Goal: Task Accomplishment & Management: Manage account settings

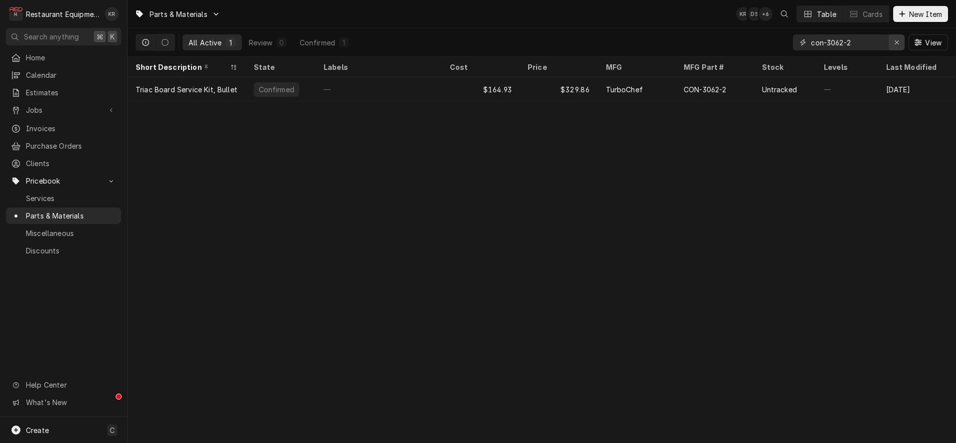
click at [897, 45] on icon "Erase input" at bounding box center [896, 42] width 5 height 7
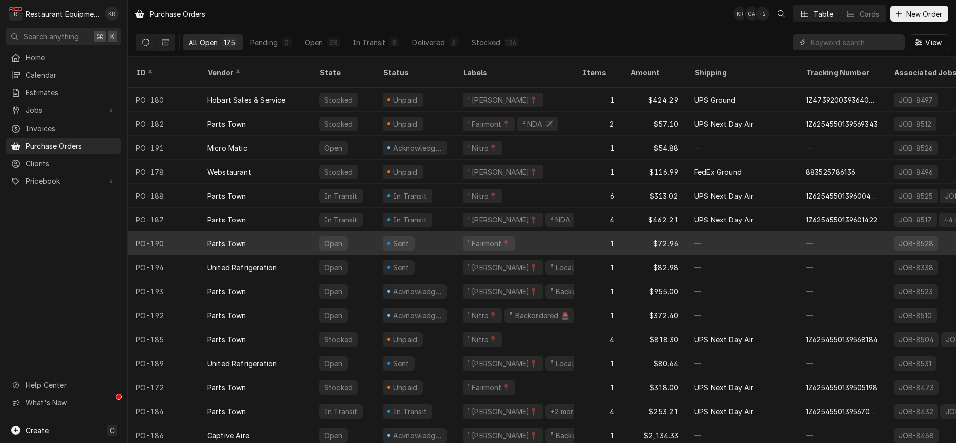
click at [474, 236] on div "¹ Fairmont📍" at bounding box center [489, 243] width 52 height 14
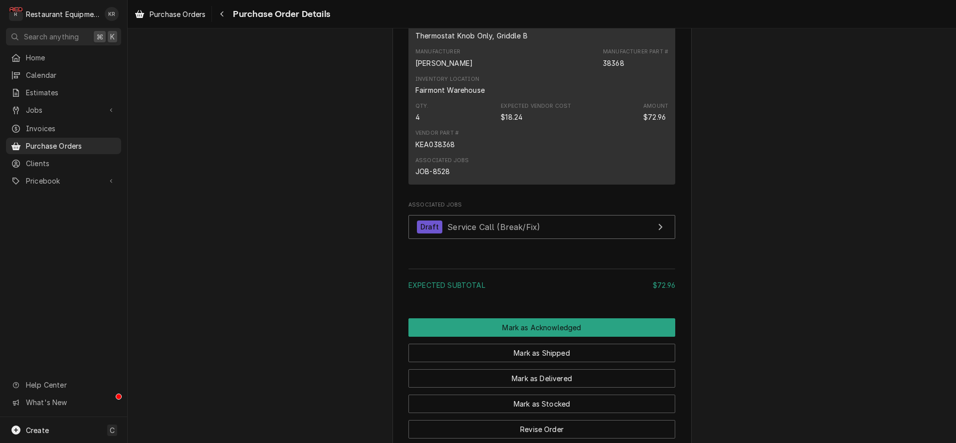
scroll to position [758, 0]
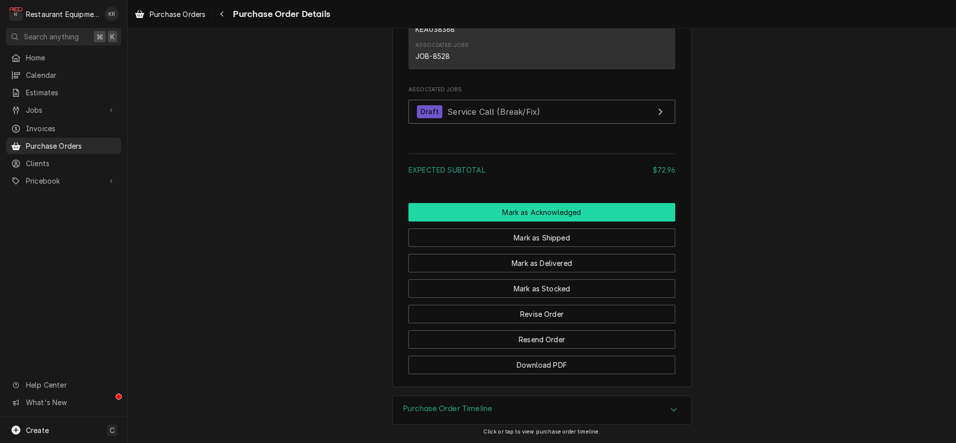
click at [528, 211] on button "Mark as Acknowledged" at bounding box center [541, 212] width 267 height 18
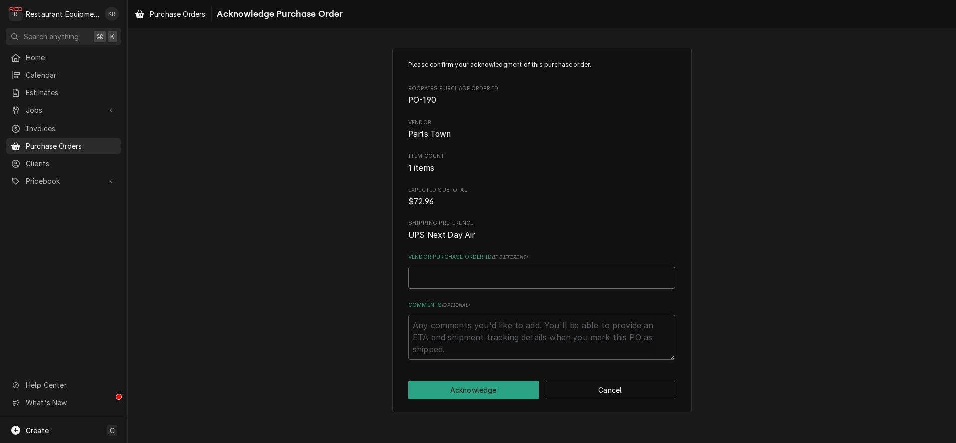
click at [467, 276] on input "Vendor Purchase Order ID ( if different )" at bounding box center [541, 278] width 267 height 22
paste input "0506277500"
type textarea "x"
type input "0506277500"
click at [479, 384] on button "Acknowledge" at bounding box center [473, 390] width 130 height 18
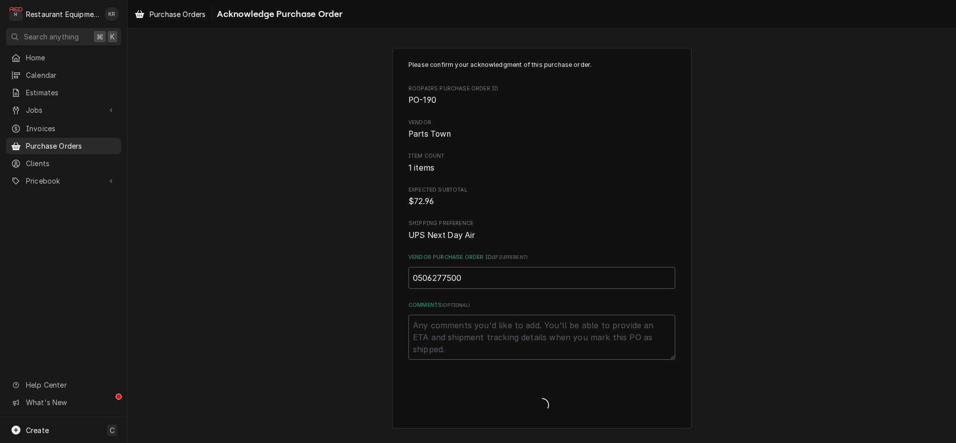
type textarea "x"
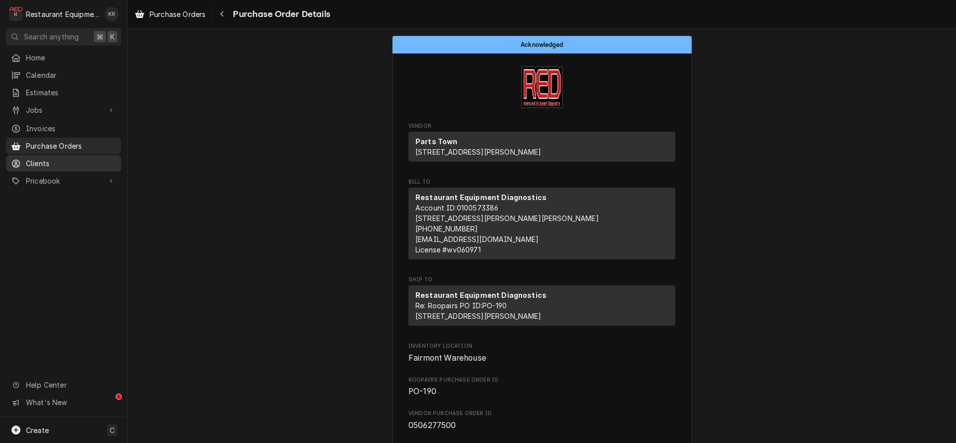
scroll to position [3, 0]
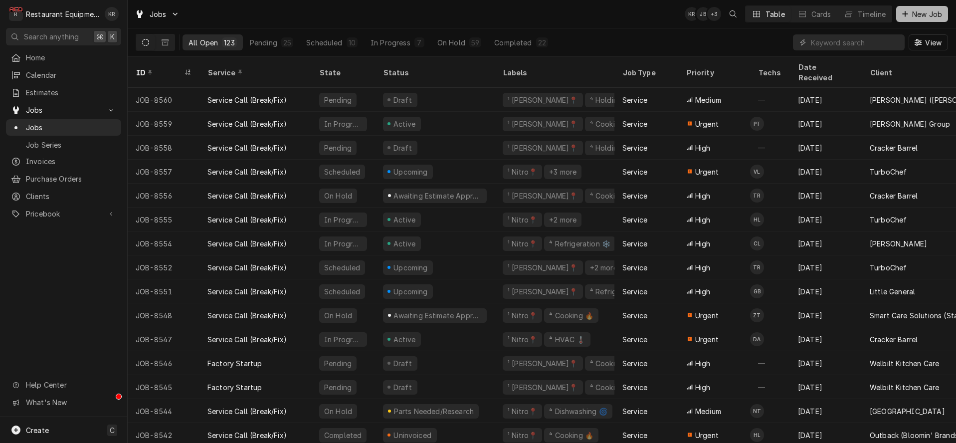
click at [927, 17] on span "New Job" at bounding box center [927, 14] width 34 height 10
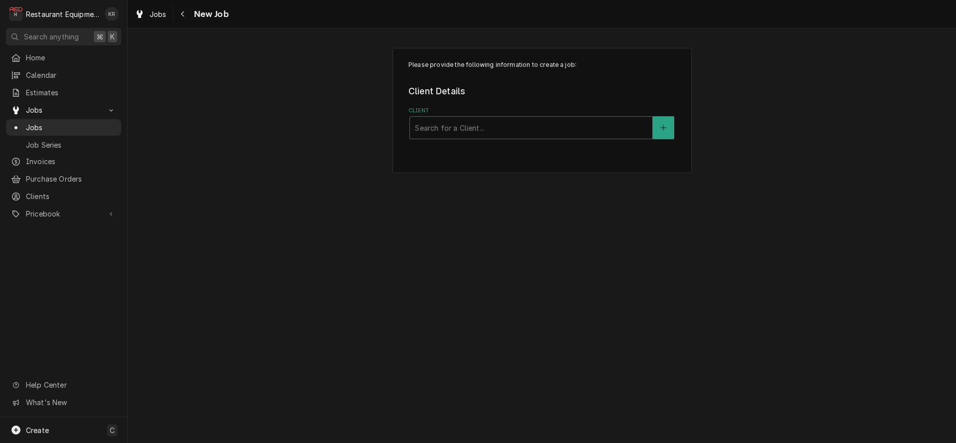
click at [411, 239] on div "Please provide the following information to create a job: Client Details Client…" at bounding box center [542, 235] width 828 height 414
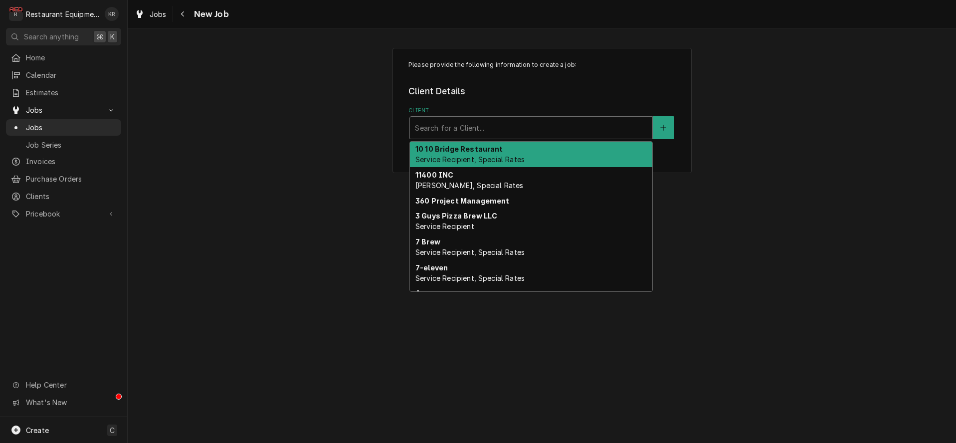
click at [443, 125] on div "Client" at bounding box center [531, 128] width 232 height 18
type input "chip"
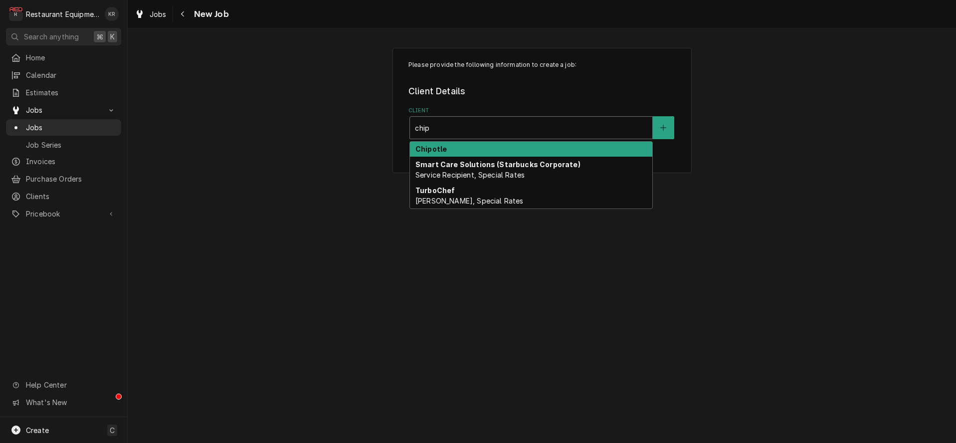
click at [433, 149] on strong "Chipotle" at bounding box center [430, 149] width 31 height 8
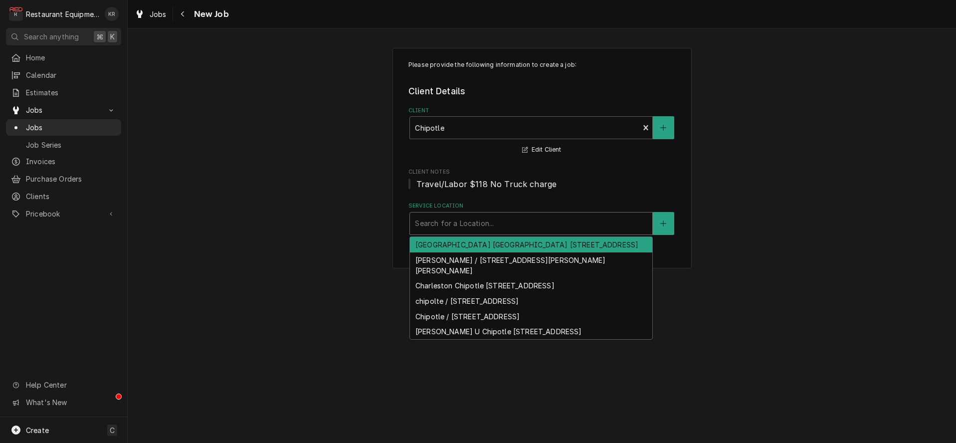
click at [451, 226] on div "Service Location" at bounding box center [531, 223] width 232 height 18
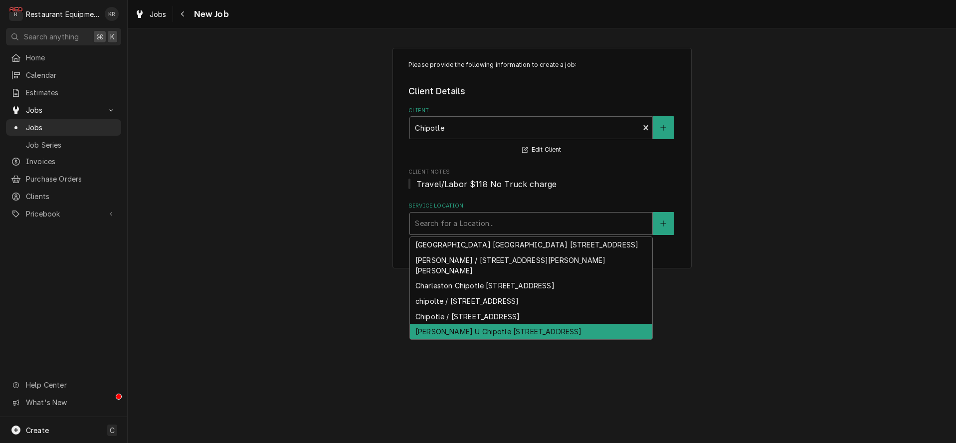
click at [461, 336] on div "[PERSON_NAME] U Chipotle [STREET_ADDRESS]" at bounding box center [531, 331] width 242 height 15
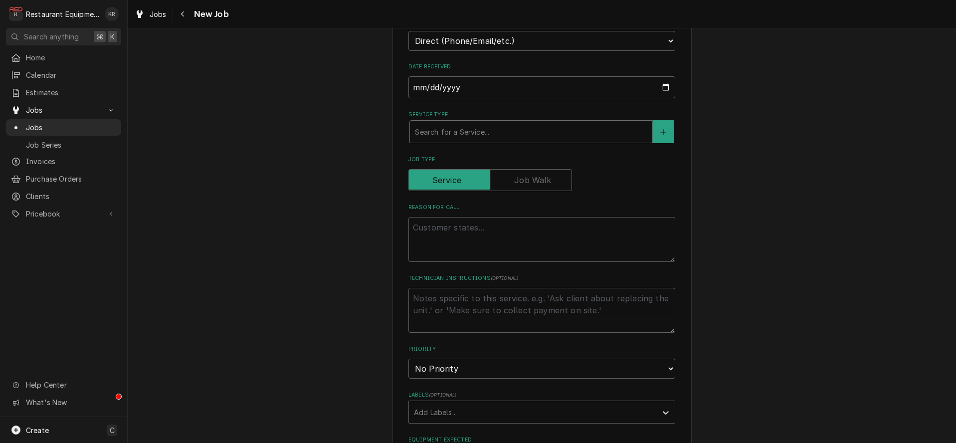
click at [436, 119] on div "Service Type Search for a Service..." at bounding box center [541, 127] width 267 height 32
click at [436, 130] on div "Service Type" at bounding box center [531, 133] width 232 height 18
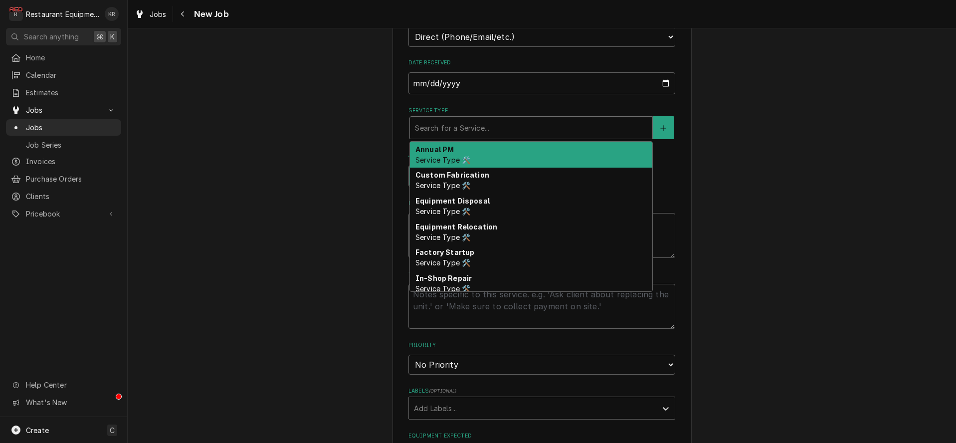
scroll to position [283, 0]
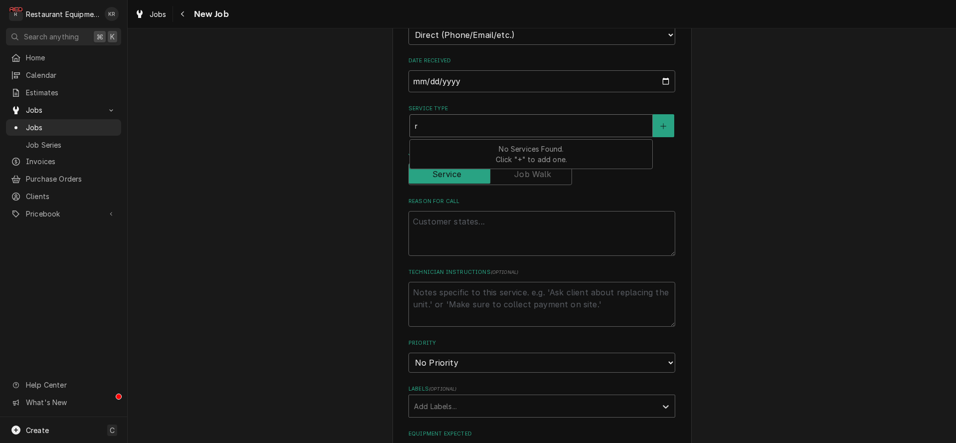
type textarea "x"
type input "r"
type textarea "x"
type input "re"
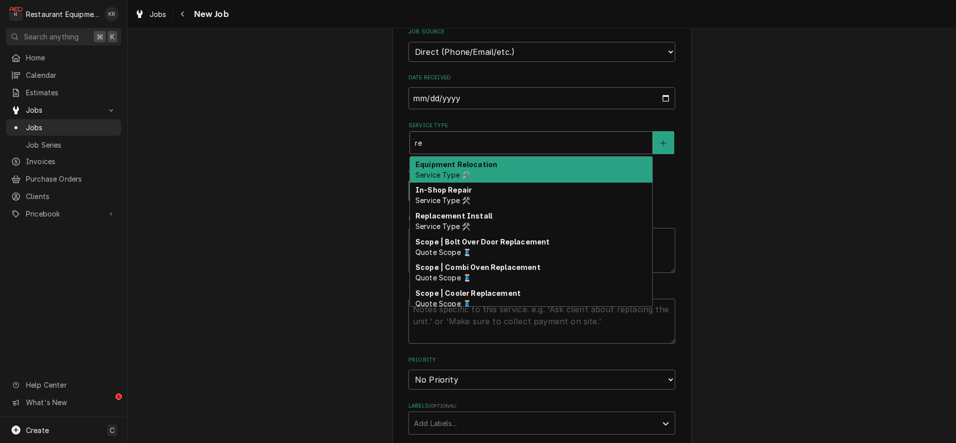
scroll to position [264, 0]
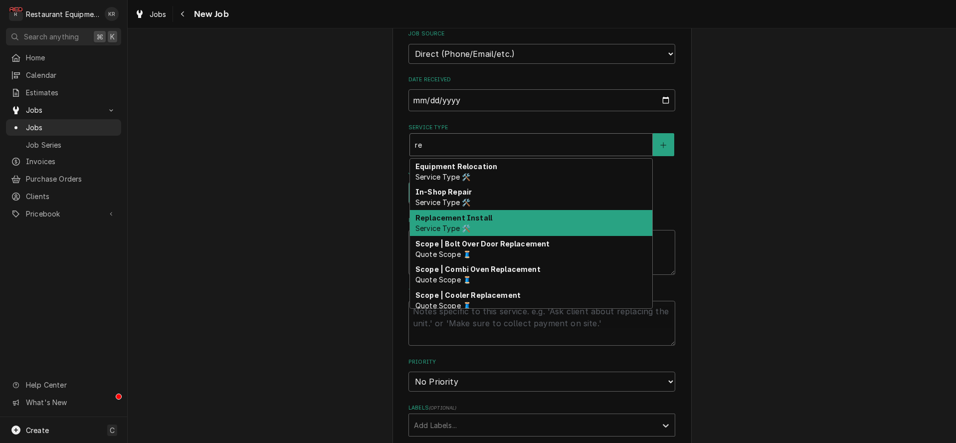
drag, startPoint x: 489, startPoint y: 229, endPoint x: 483, endPoint y: 225, distance: 7.5
click at [489, 228] on div "Replacement Install Service Type 🛠️" at bounding box center [531, 223] width 242 height 26
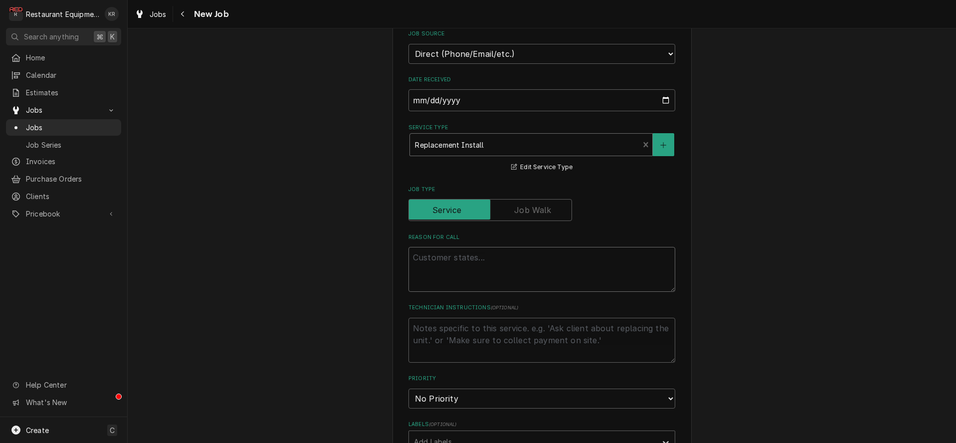
click at [466, 258] on textarea "Reason For Call" at bounding box center [541, 269] width 267 height 45
paste textarea "Service Request: CHIPOTLE MEXICAN GRILL 2151 5th Ave(2243) NORMAL KITCHEN EQUIP…"
type textarea "x"
type textarea "Service Request: CHIPOTLE MEXICAN GRILL 2151 5th Ave(2243) NORMAL KITCHEN EQUIP…"
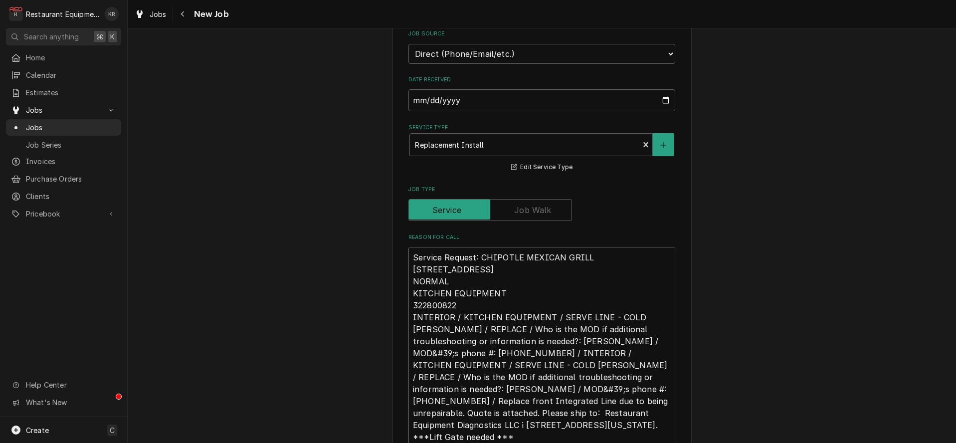
scroll to position [335, 0]
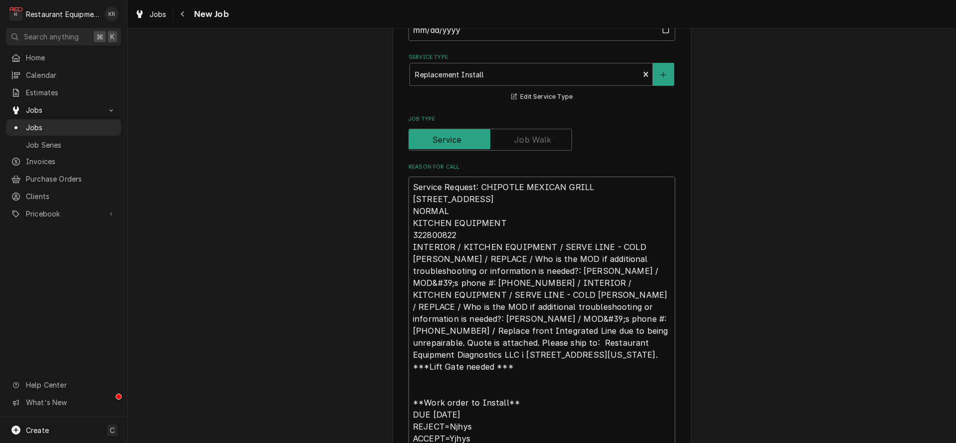
drag, startPoint x: 441, startPoint y: 208, endPoint x: 389, endPoint y: 166, distance: 67.0
click at [408, 177] on textarea "Service Request: CHIPOTLE MEXICAN GRILL 2151 5th Ave(2243) NORMAL KITCHEN EQUIP…" at bounding box center [541, 313] width 267 height 272
type textarea "x"
type textarea "322800822 INTERIOR / KITCHEN EQUIPMENT / SERVE LINE - COLD WELLS / REPLACE / Wh…"
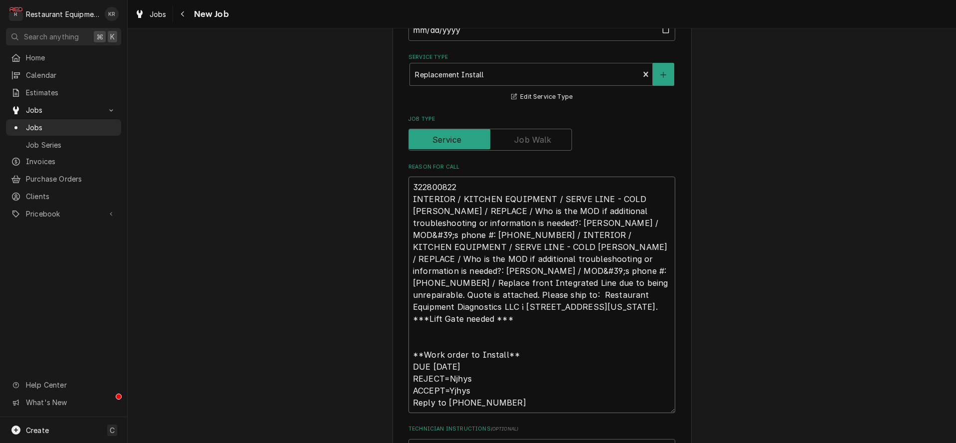
type textarea "x"
type textarea "T 322800822 INTERIOR / KITCHEN EQUIPMENT / SERVE LINE - COLD WELLS / REPLACE / …"
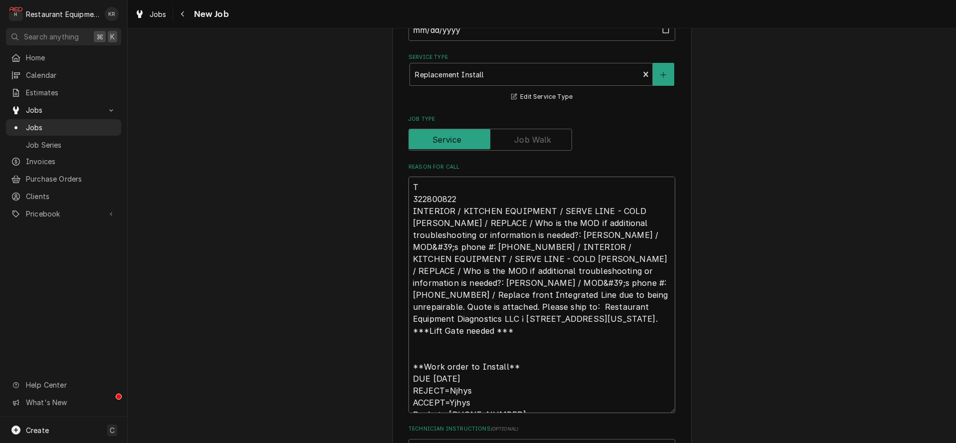
type textarea "x"
type textarea "Tra 322800822 INTERIOR / KITCHEN EQUIPMENT / SERVE LINE - COLD WELLS / REPLACE …"
type textarea "x"
type textarea "Trac 322800822 INTERIOR / KITCHEN EQUIPMENT / SERVE LINE - COLD WELLS / REPLACE…"
type textarea "x"
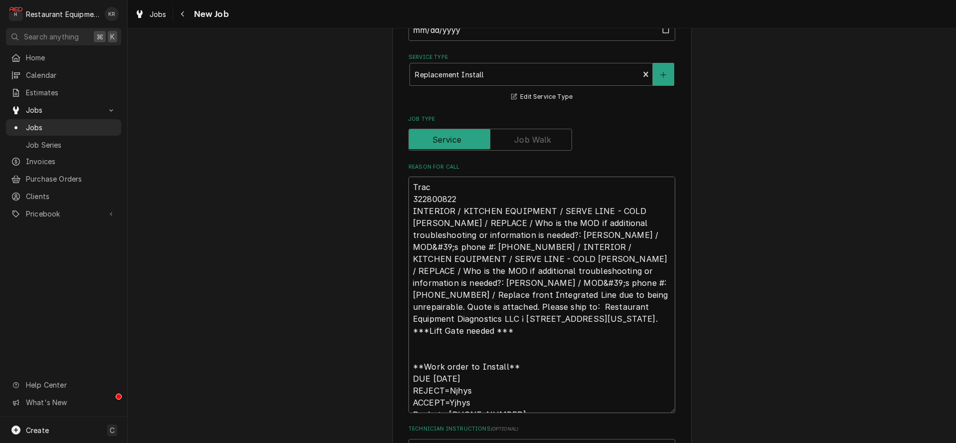
type textarea "Track 322800822 INTERIOR / KITCHEN EQUIPMENT / SERVE LINE - COLD WELLS / REPLAC…"
type textarea "x"
type textarea "Tracki 322800822 INTERIOR / KITCHEN EQUIPMENT / SERVE LINE - COLD WELLS / REPLA…"
type textarea "x"
type textarea "Trackin 322800822 INTERIOR / KITCHEN EQUIPMENT / SERVE LINE - COLD WELLS / REPL…"
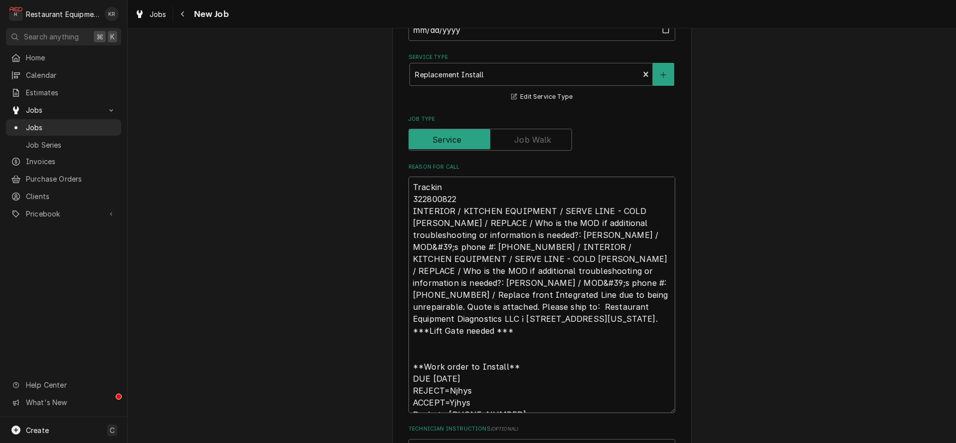
type textarea "x"
type textarea "Tracking 322800822 INTERIOR / KITCHEN EQUIPMENT / SERVE LINE - COLD WELLS / REP…"
type textarea "x"
type textarea "Tracking 322800822 INTERIOR / KITCHEN EQUIPMENT / SERVE LINE - COLD WELLS / REP…"
type textarea "x"
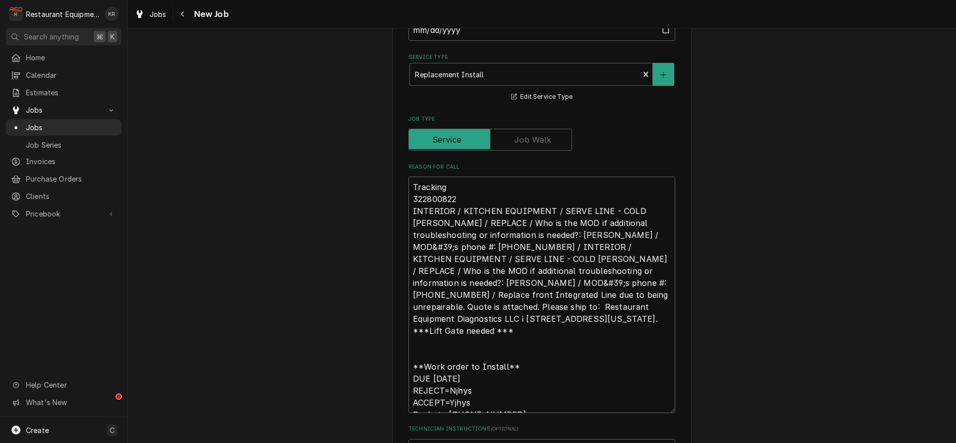
type textarea "Tracking # 322800822 INTERIOR / KITCHEN EQUIPMENT / SERVE LINE - COLD WELLS / R…"
type textarea "x"
type textarea "Tracking # 322800822 INTERIOR / KITCHEN EQUIPMENT / SERVE LINE - COLD WELLS / R…"
type textarea "x"
type textarea "Tracking # 322800822 INTERIOR / KITCHEN EQUIPMENT / SERVE LINE - COLD WELLS / R…"
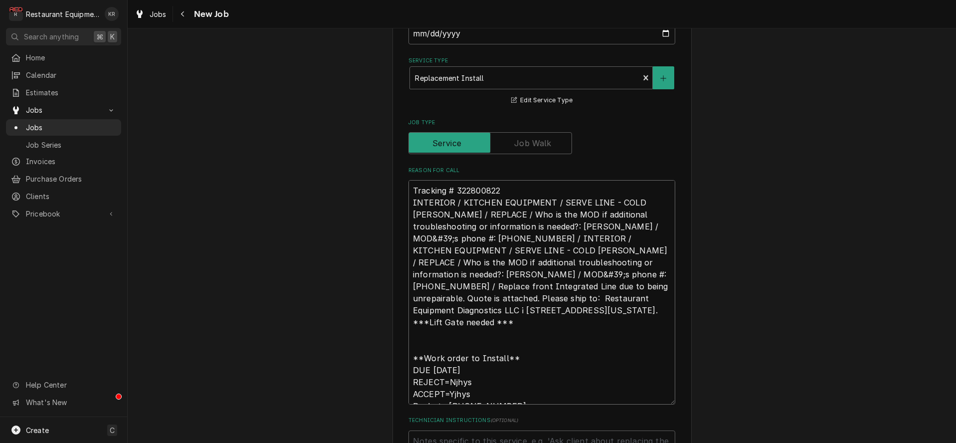
click at [538, 193] on textarea "Tracking # 322800822 INTERIOR / KITCHEN EQUIPMENT / SERVE LINE - COLD WELLS / R…" at bounding box center [541, 292] width 267 height 224
type textarea "x"
type textarea "Tracking # 322800822 INTERIOR / KITCHEN EQUIPMENT / SERVE LINE - COLD WELLS / R…"
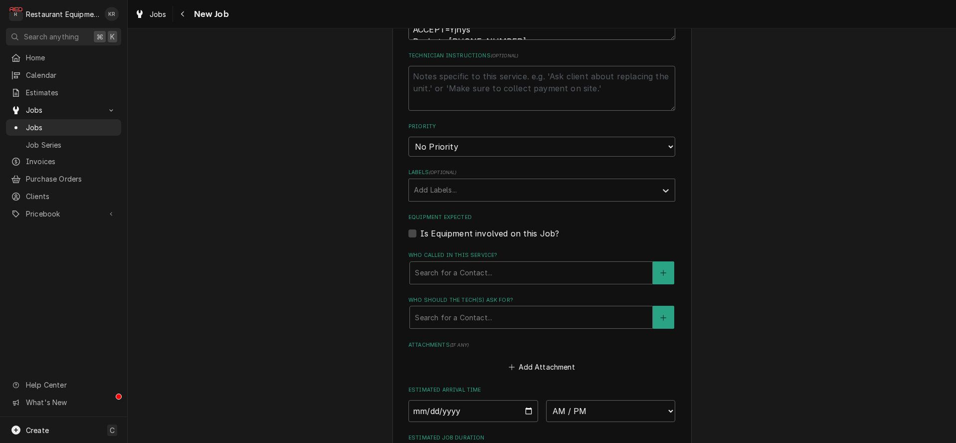
drag, startPoint x: 410, startPoint y: 365, endPoint x: 589, endPoint y: 470, distance: 207.3
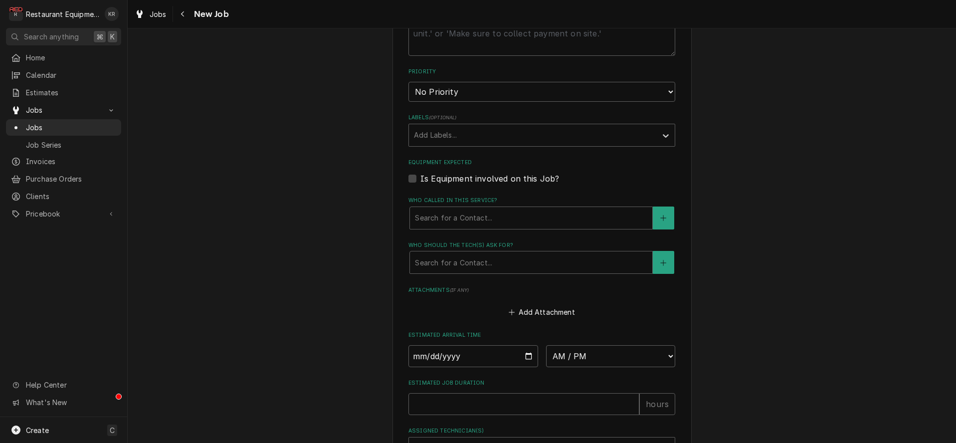
type textarea "x"
type textarea "Tracking # 322800822 INTERIOR / KITCHEN EQUIPMENT / SERVE LINE - COLD WELLS / R…"
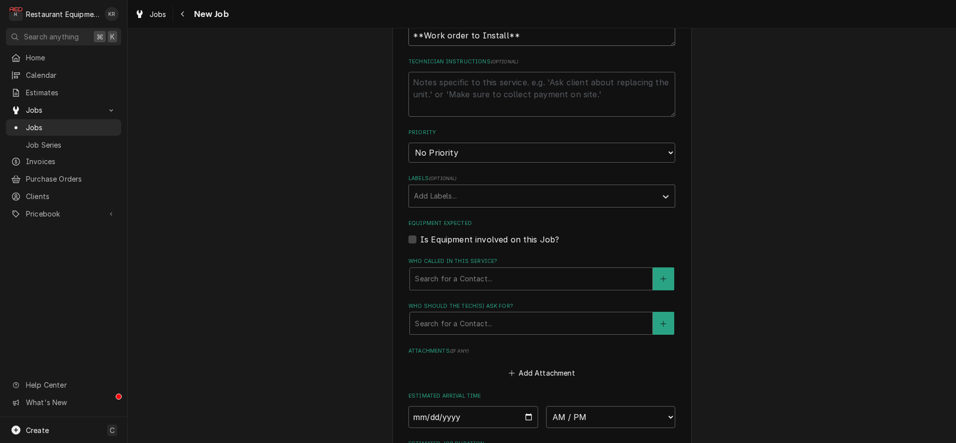
type textarea "x"
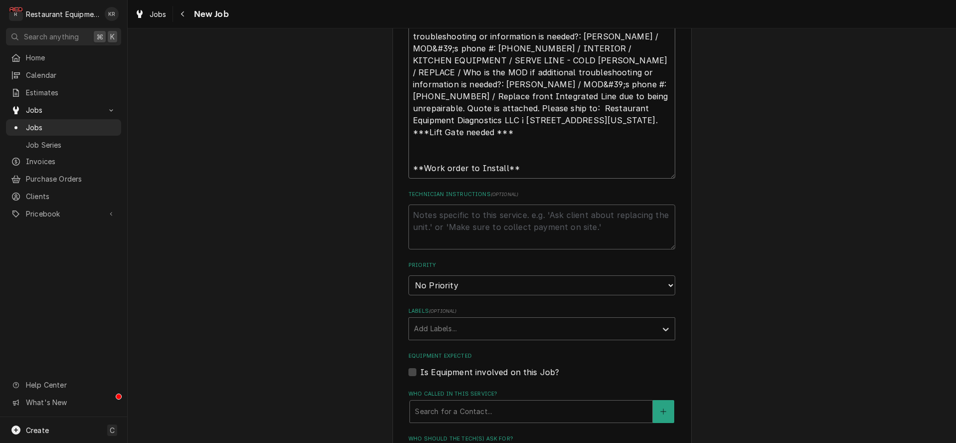
scroll to position [535, 0]
type textarea "Tracking # 322800822 INTERIOR / KITCHEN EQUIPMENT / SERVE LINE - COLD WELLS / R…"
select select "3"
click option "Medium" at bounding box center [0, 0] width 0 height 0
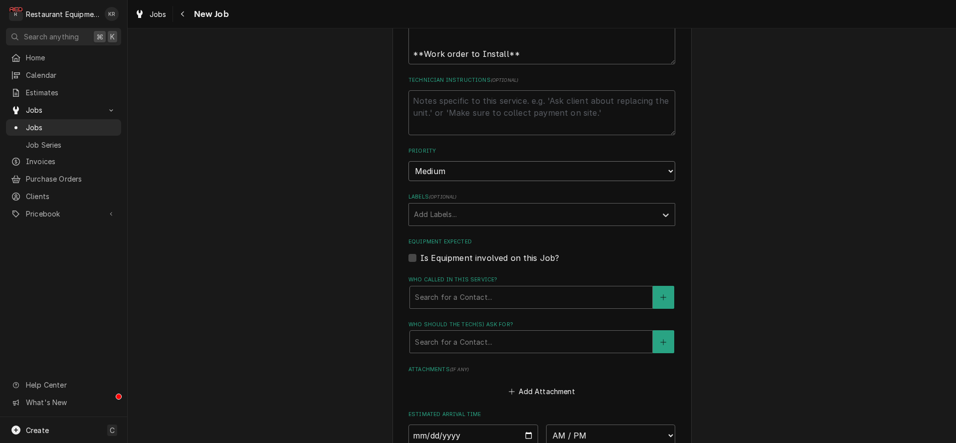
scroll to position [670, 0]
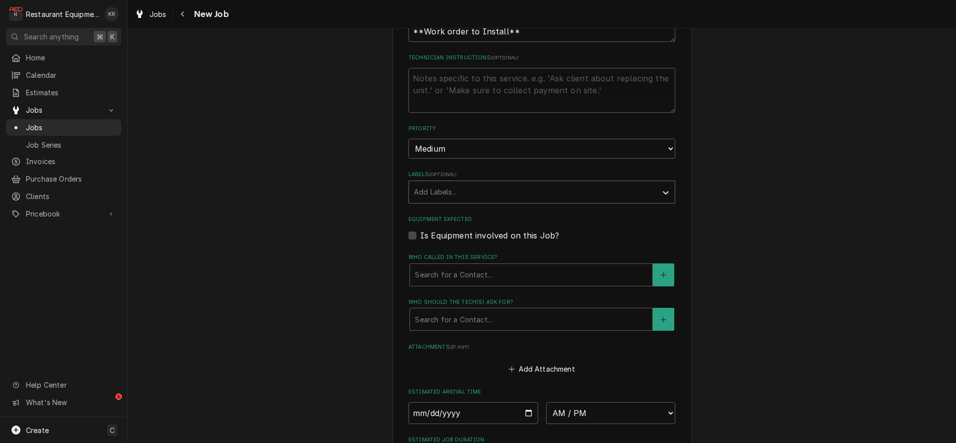
click at [435, 197] on div "Labels" at bounding box center [533, 192] width 238 height 18
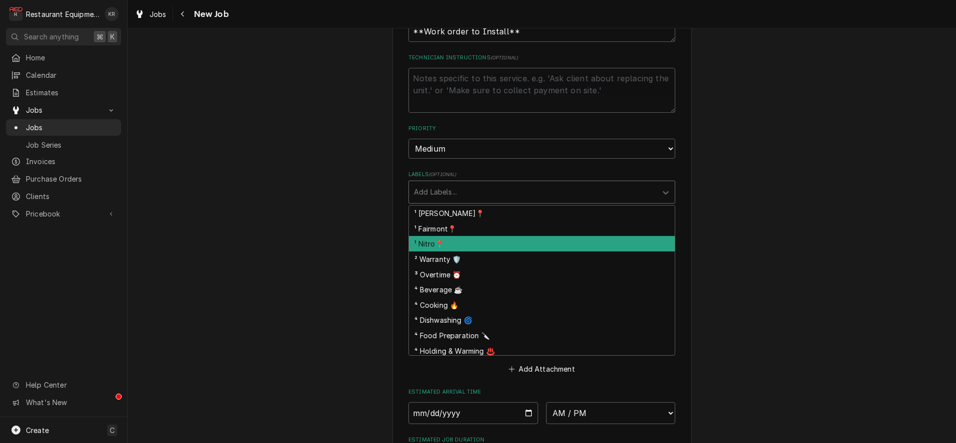
click at [439, 237] on div "¹ Nitro📍" at bounding box center [542, 243] width 266 height 15
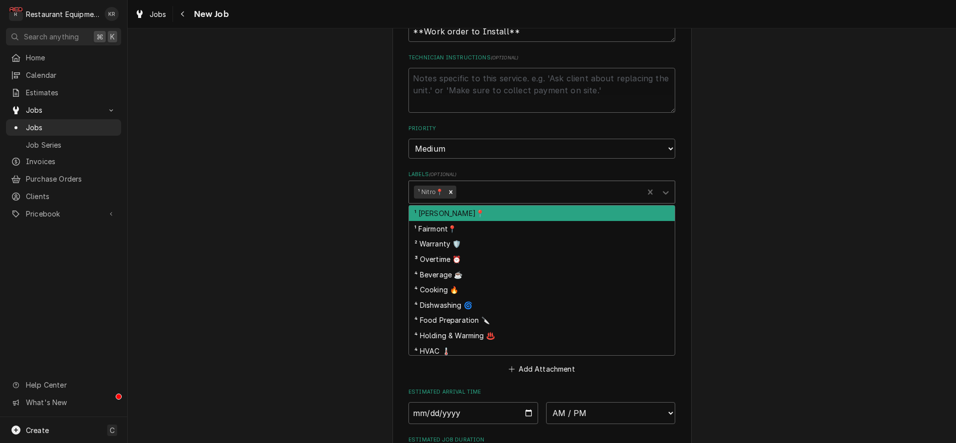
click at [481, 190] on div "Labels" at bounding box center [548, 192] width 180 height 18
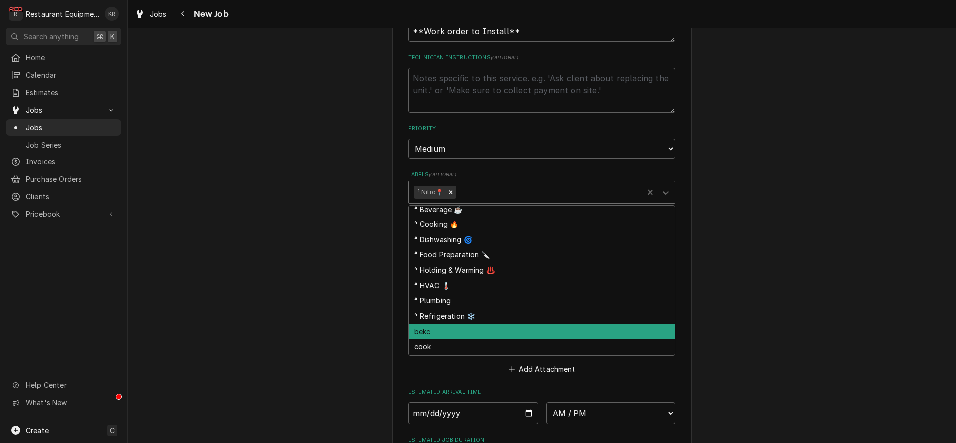
scroll to position [66, 0]
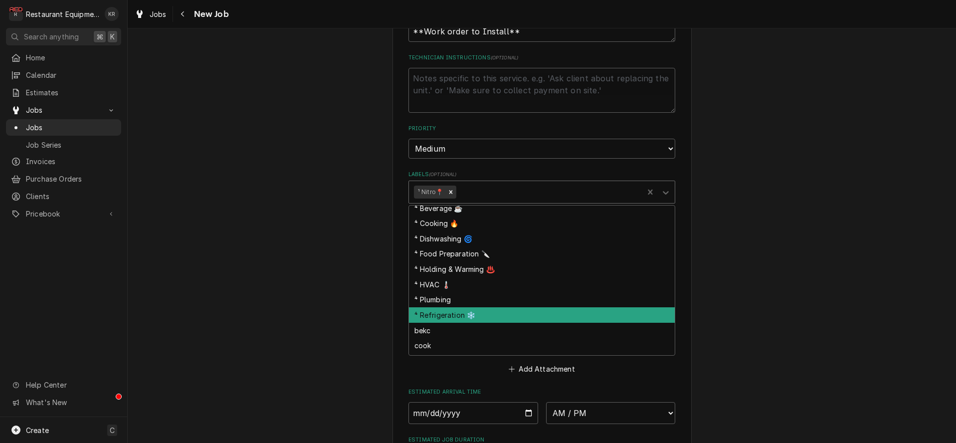
click at [473, 316] on div "⁴ Refrigeration ❄️" at bounding box center [542, 314] width 266 height 15
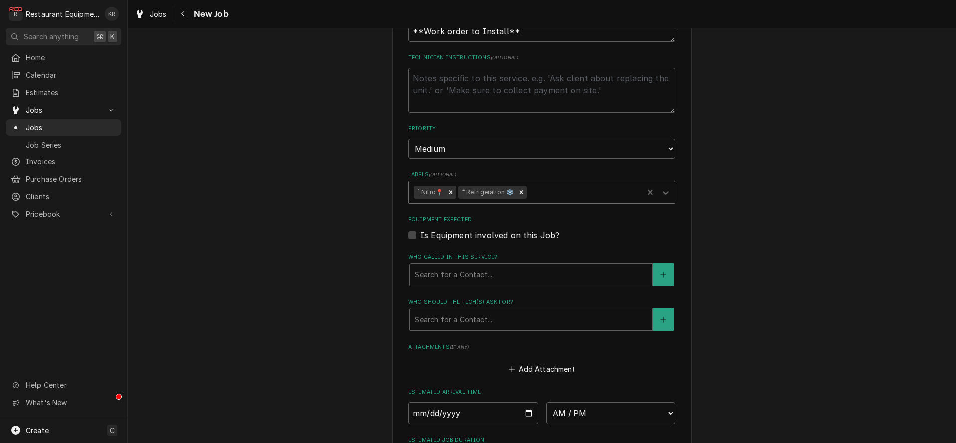
scroll to position [669, 0]
click at [450, 276] on div "Who called in this service?" at bounding box center [531, 276] width 232 height 18
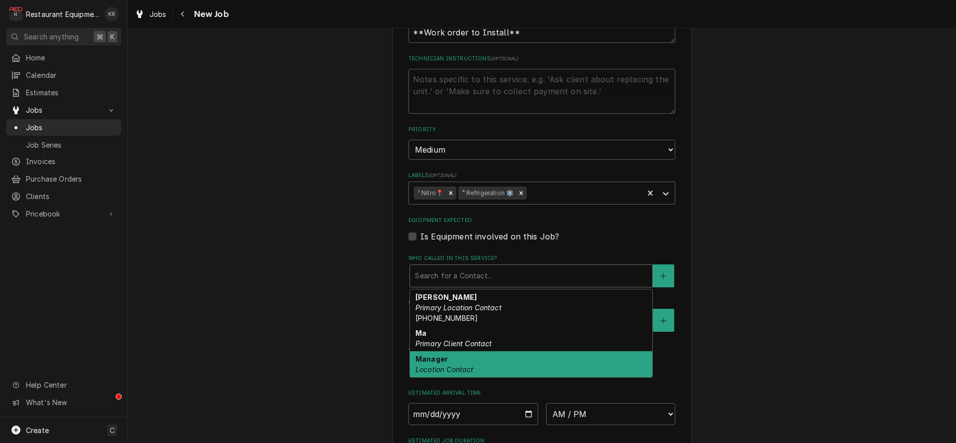
click at [456, 356] on div "Manager Location Contact" at bounding box center [531, 364] width 242 height 26
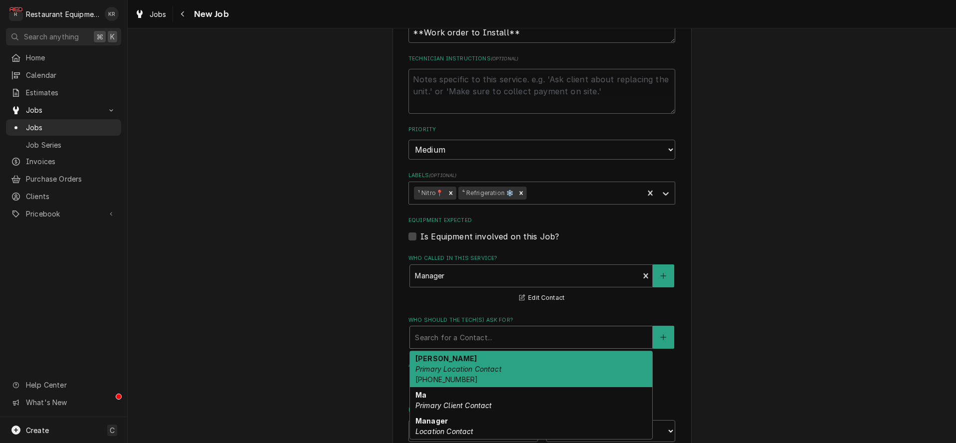
click at [457, 345] on div "Search for a Contact..." at bounding box center [531, 337] width 242 height 22
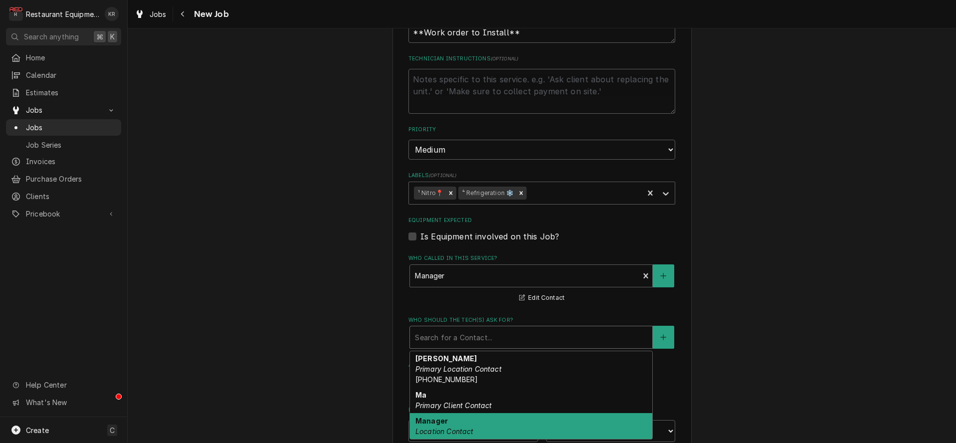
click at [461, 423] on div "Manager Location Contact" at bounding box center [531, 426] width 242 height 26
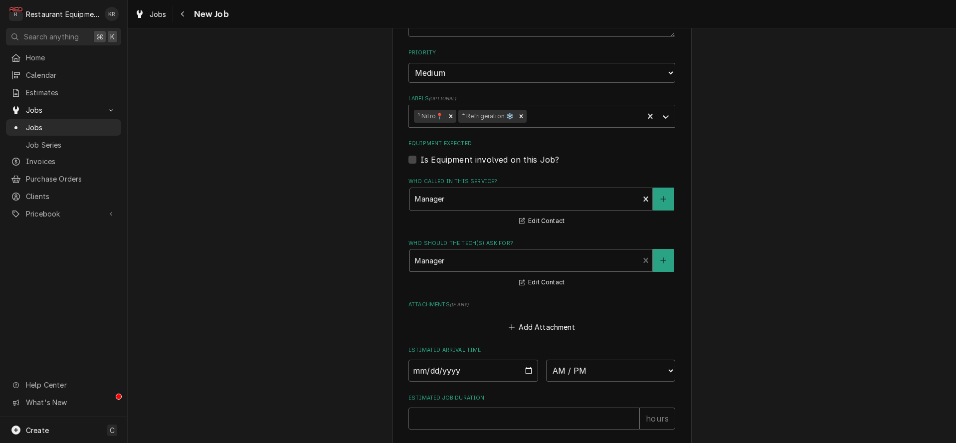
scroll to position [861, 0]
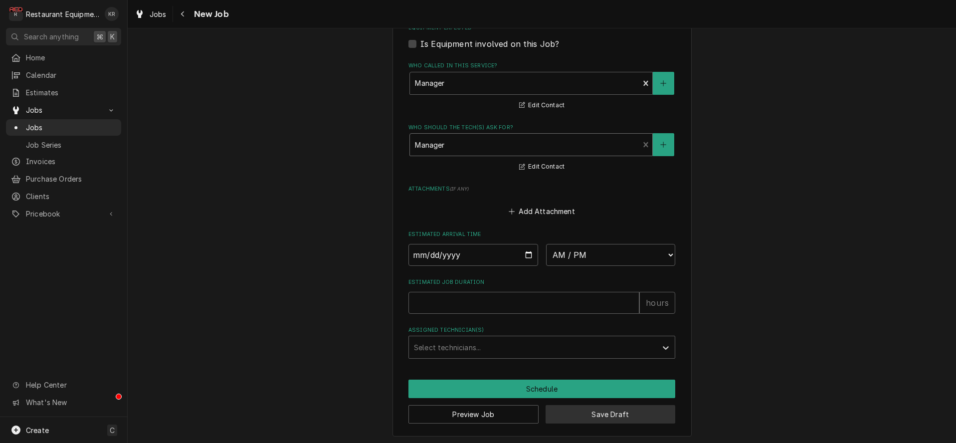
click at [584, 418] on button "Save Draft" at bounding box center [611, 414] width 130 height 18
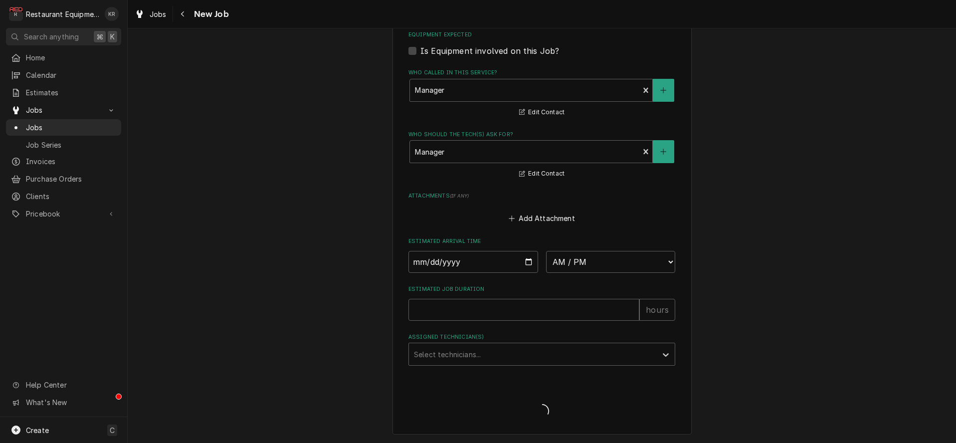
scroll to position [852, 0]
type textarea "x"
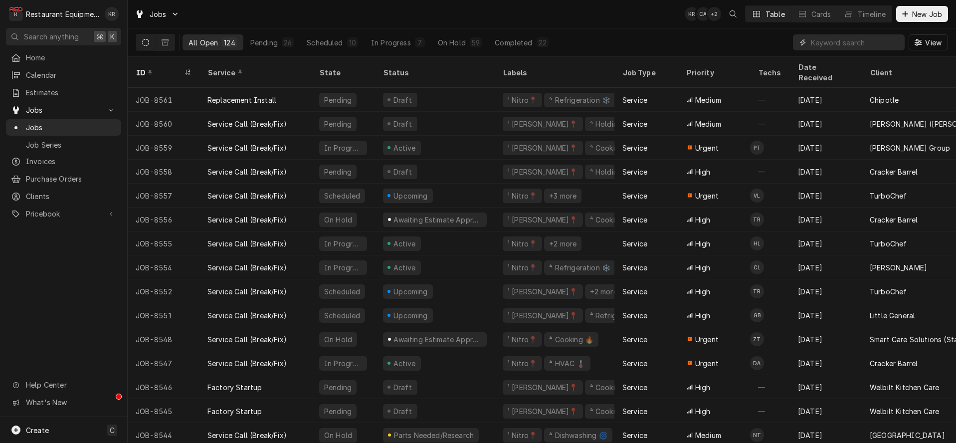
click at [864, 40] on input "Dynamic Content Wrapper" at bounding box center [855, 42] width 89 height 16
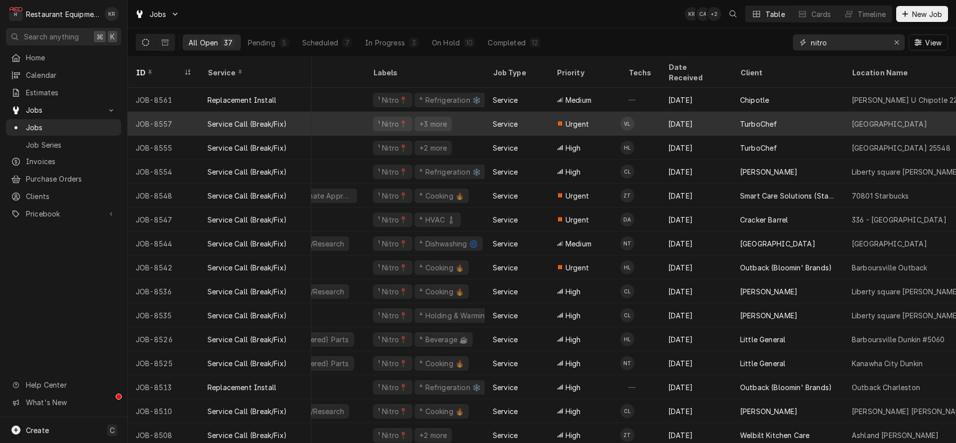
scroll to position [2, 145]
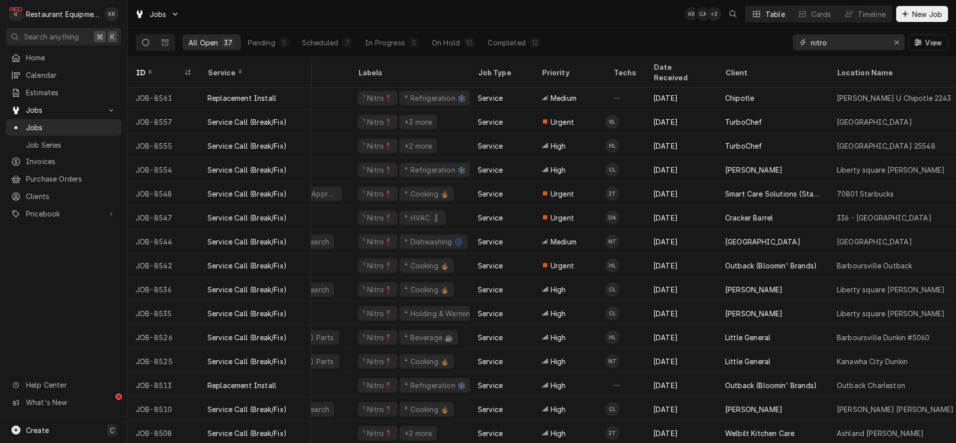
drag, startPoint x: 833, startPoint y: 41, endPoint x: 761, endPoint y: 43, distance: 72.8
click at [811, 43] on input "nitro" at bounding box center [848, 42] width 75 height 16
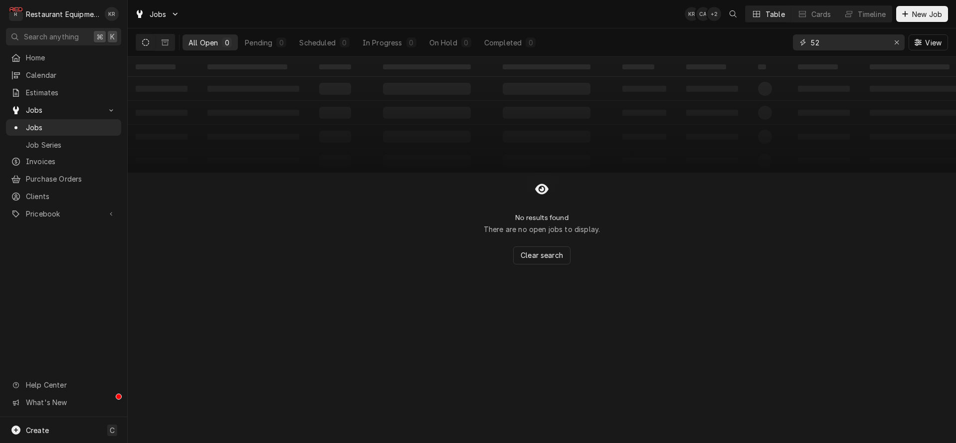
type input "5"
click at [169, 45] on button "Dynamic Content Wrapper" at bounding box center [165, 42] width 19 height 16
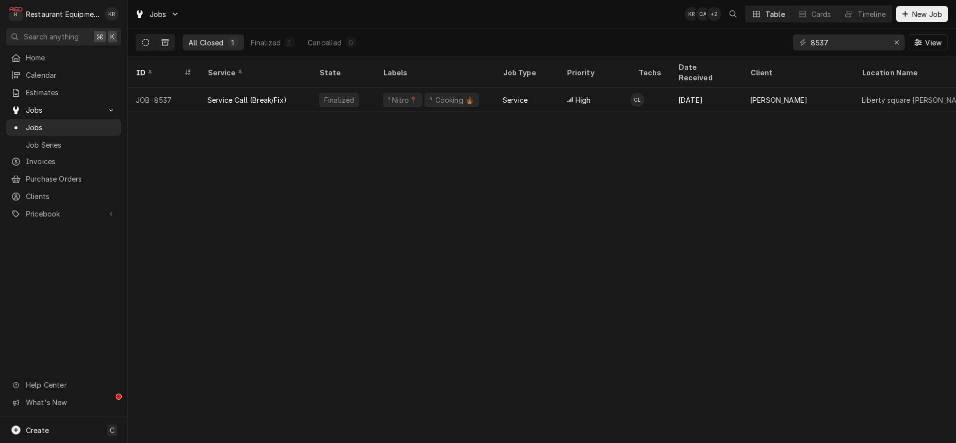
click at [148, 43] on icon "Dynamic Content Wrapper" at bounding box center [145, 42] width 7 height 7
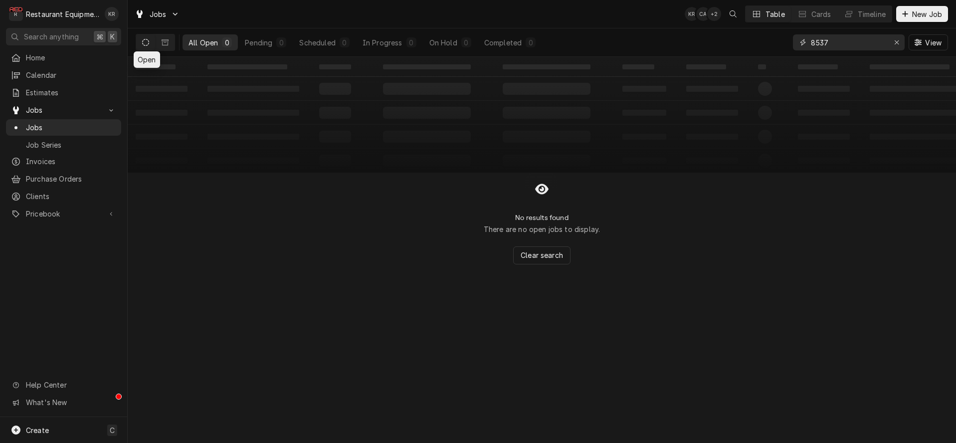
click at [860, 44] on input "8537" at bounding box center [848, 42] width 75 height 16
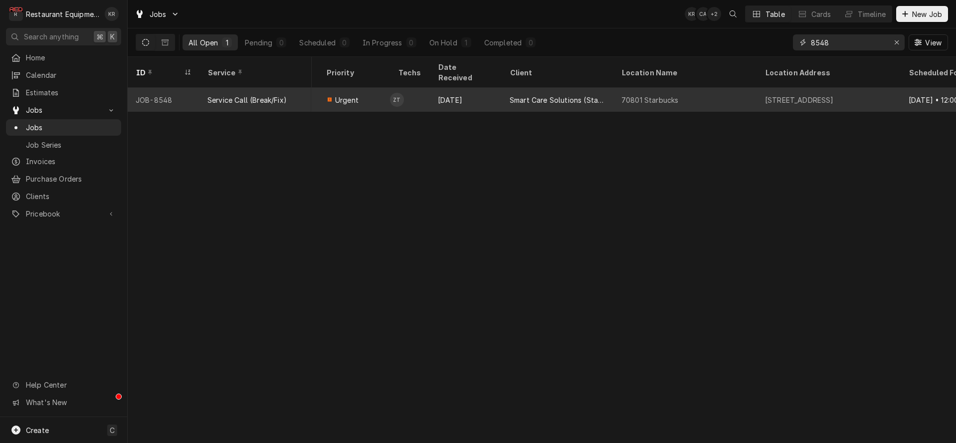
scroll to position [0, 377]
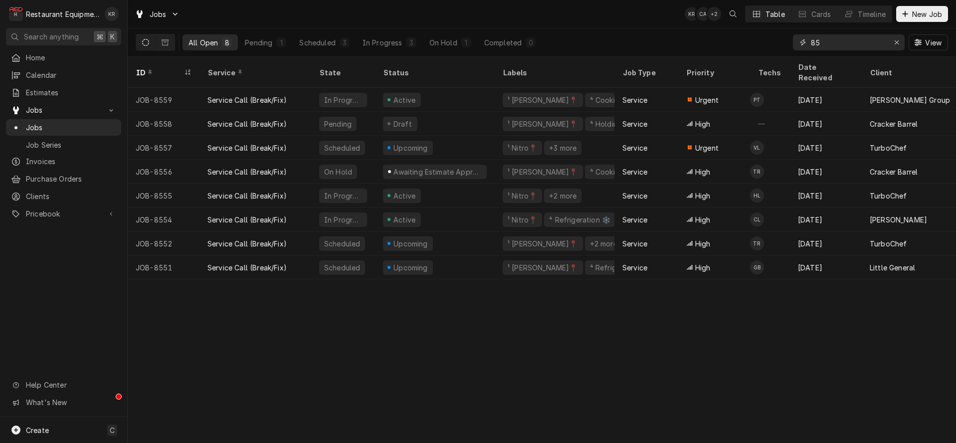
type input "8"
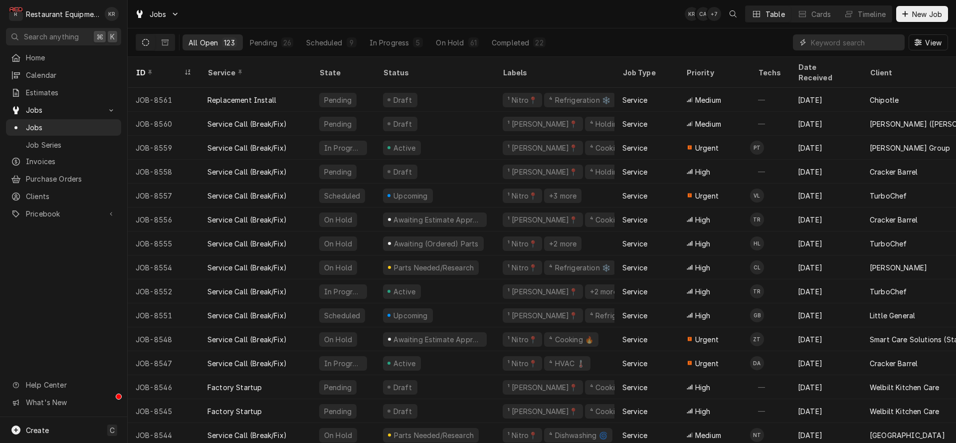
click at [863, 46] on input "Dynamic Content Wrapper" at bounding box center [855, 42] width 89 height 16
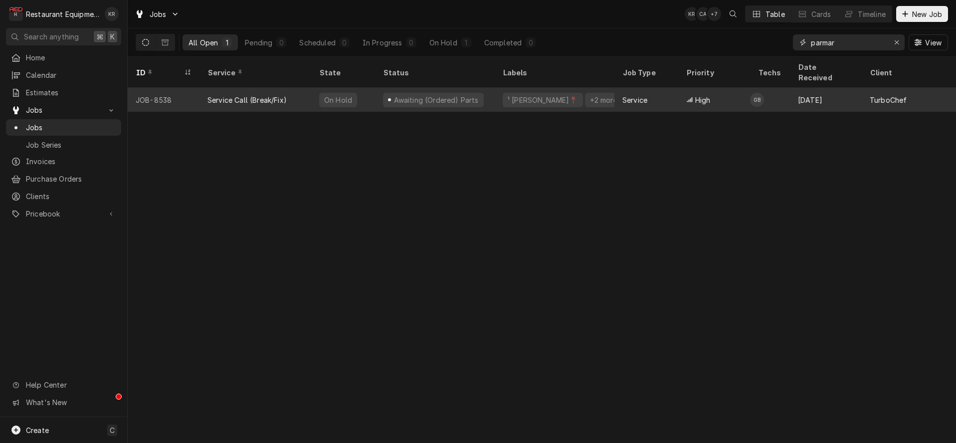
type input "parmar"
click at [442, 95] on div "Awaiting (Ordered) Parts" at bounding box center [436, 100] width 87 height 10
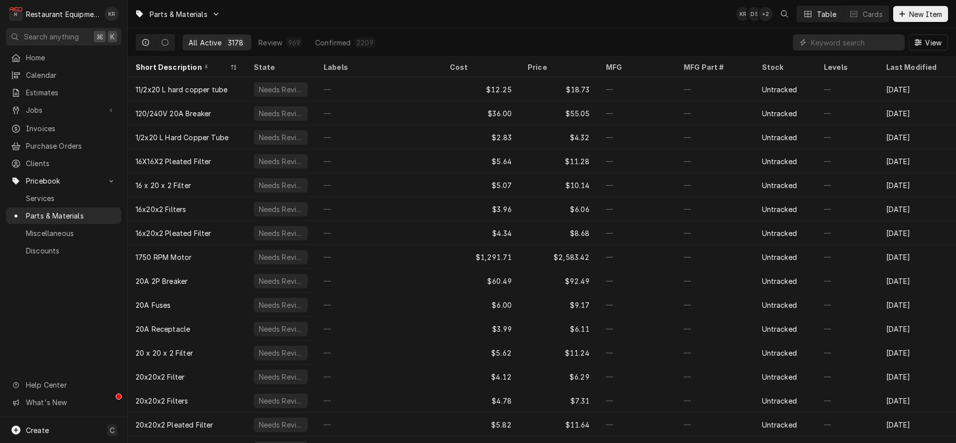
click at [883, 41] on input "Dynamic Content Wrapper" at bounding box center [855, 42] width 89 height 16
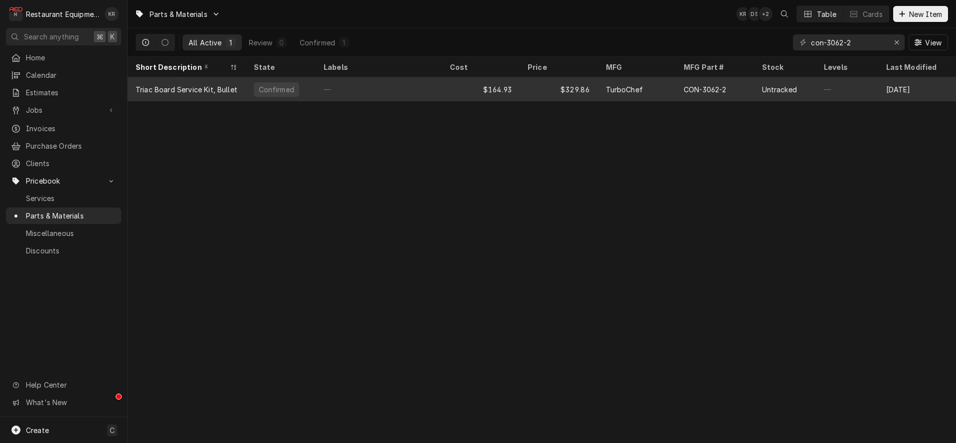
type input "con-3062-2"
click at [520, 91] on div "$329.86" at bounding box center [559, 89] width 78 height 24
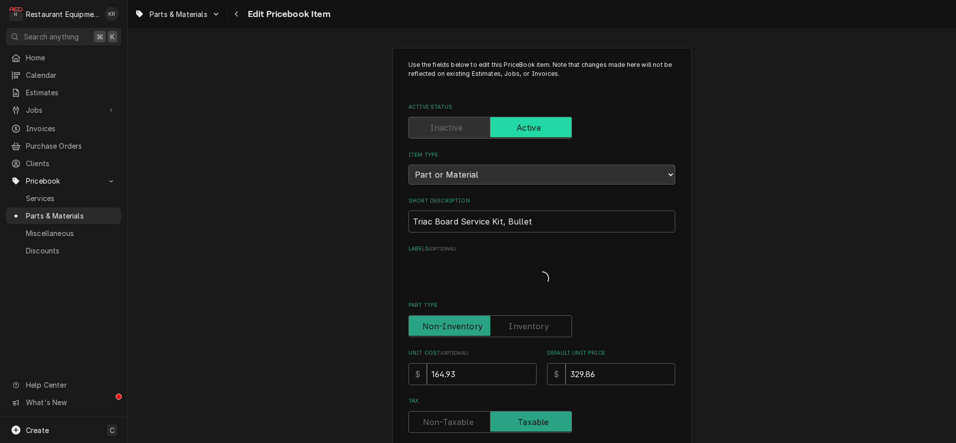
type textarea "x"
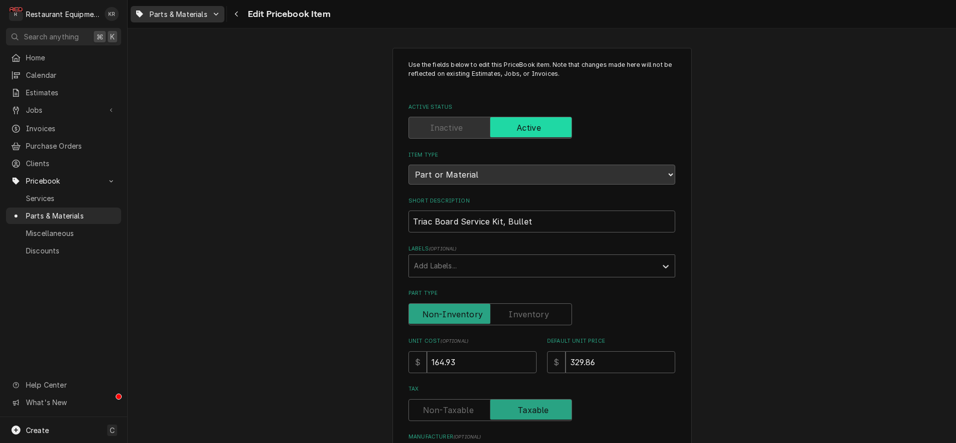
click at [195, 15] on span "Parts & Materials" at bounding box center [179, 14] width 58 height 10
click at [241, 15] on html "R Restaurant Equipment Diagnostics KR Search anything ⌘ K Home Calendar Estimat…" at bounding box center [478, 221] width 956 height 443
click at [241, 15] on div "Navigate back" at bounding box center [237, 14] width 10 height 10
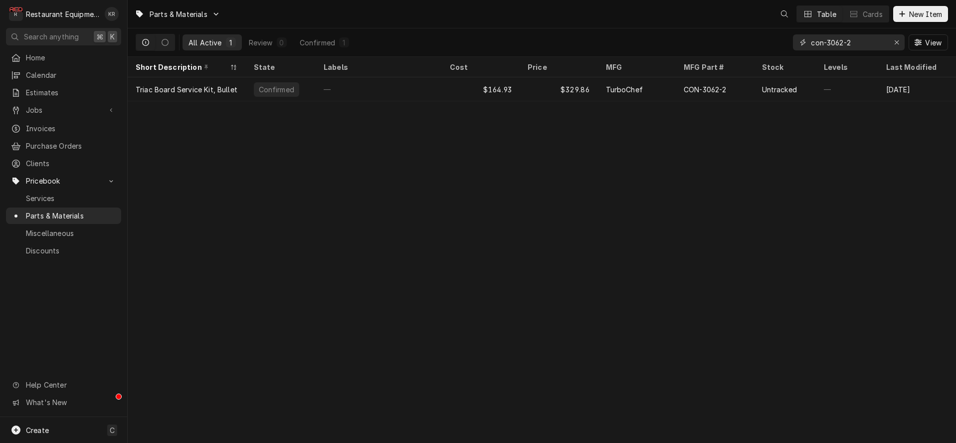
drag, startPoint x: 870, startPoint y: 43, endPoint x: 788, endPoint y: 42, distance: 81.8
click at [811, 42] on input "con-3062-2" at bounding box center [848, 42] width 75 height 16
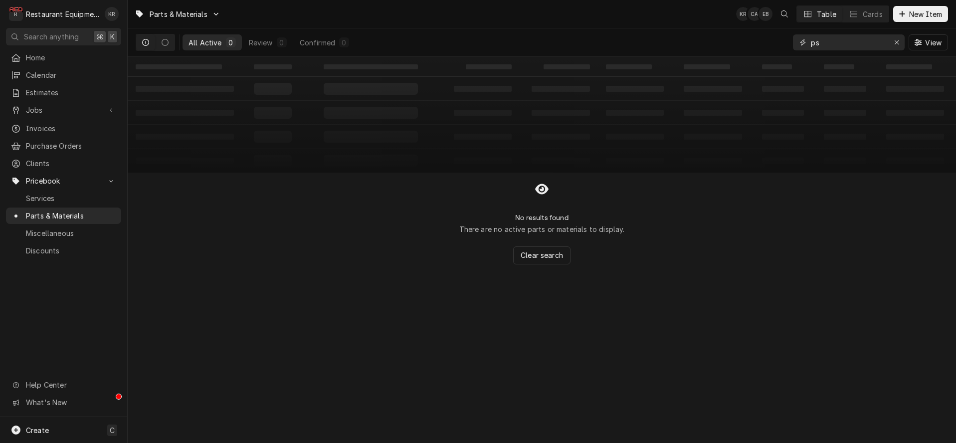
type input "p"
type input "u"
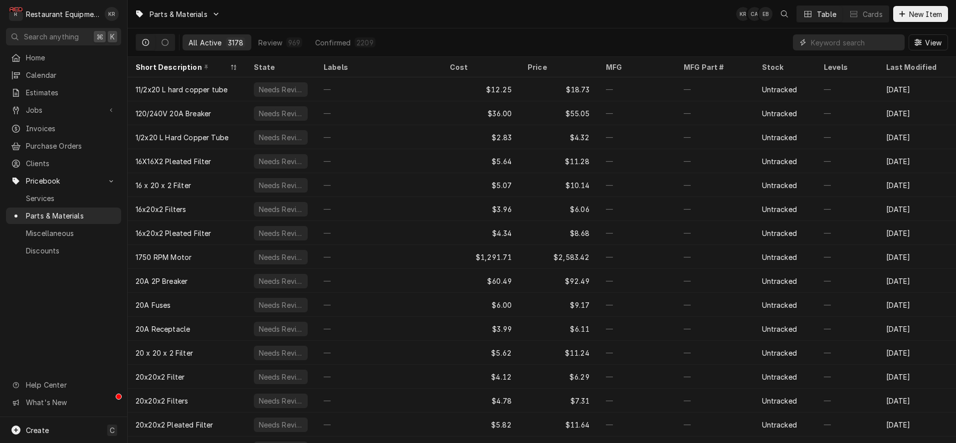
click at [875, 39] on input "Dynamic Content Wrapper" at bounding box center [855, 42] width 89 height 16
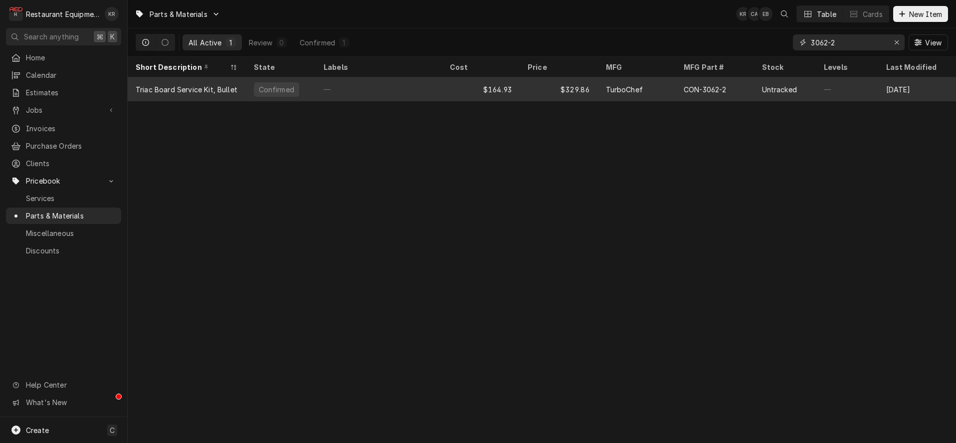
type input "3062-2"
click at [674, 79] on div "TurboChef" at bounding box center [637, 89] width 78 height 24
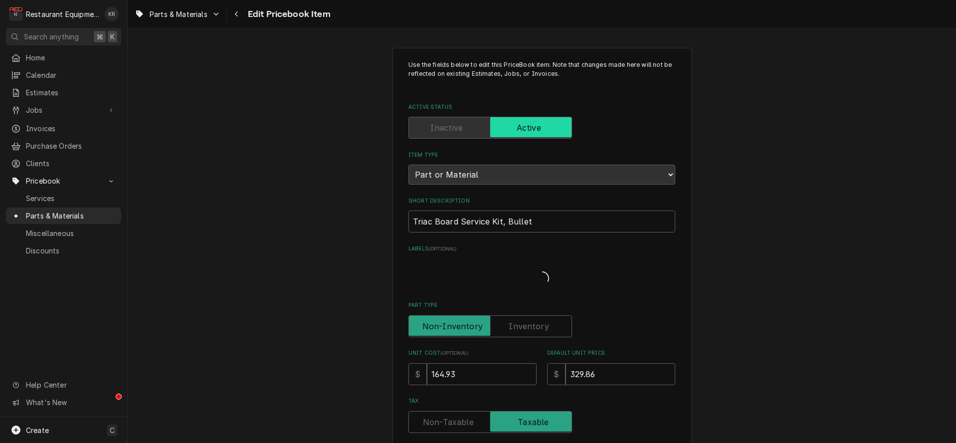
type textarea "x"
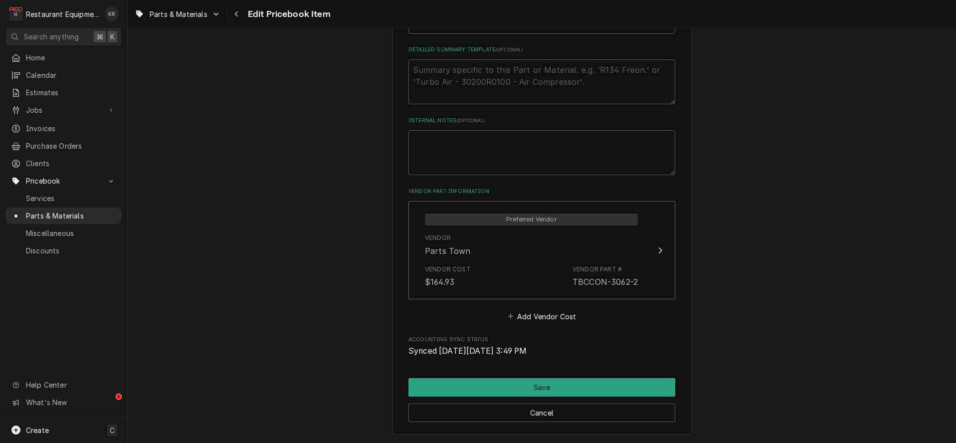
scroll to position [529, 0]
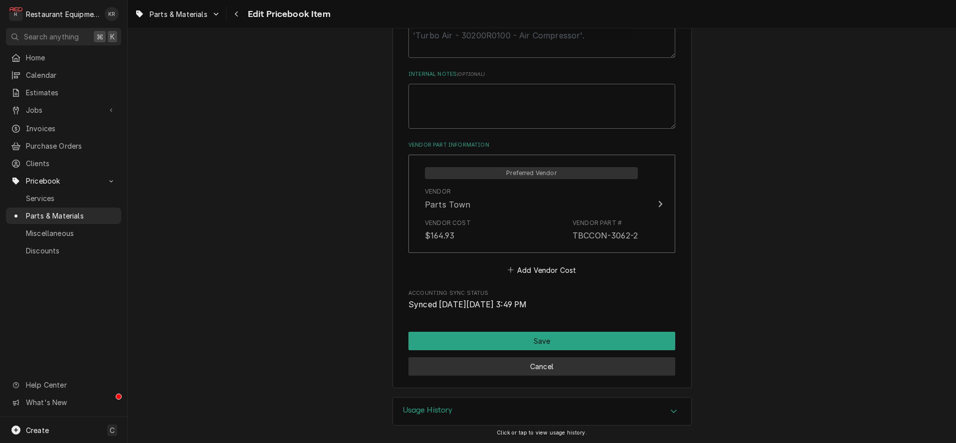
drag, startPoint x: 535, startPoint y: 373, endPoint x: 535, endPoint y: 360, distance: 12.5
click at [535, 372] on button "Cancel" at bounding box center [541, 366] width 267 height 18
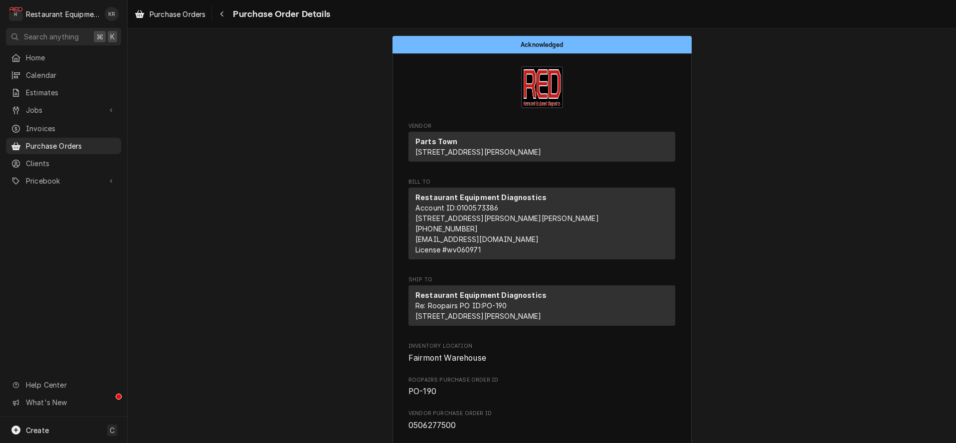
scroll to position [3, 0]
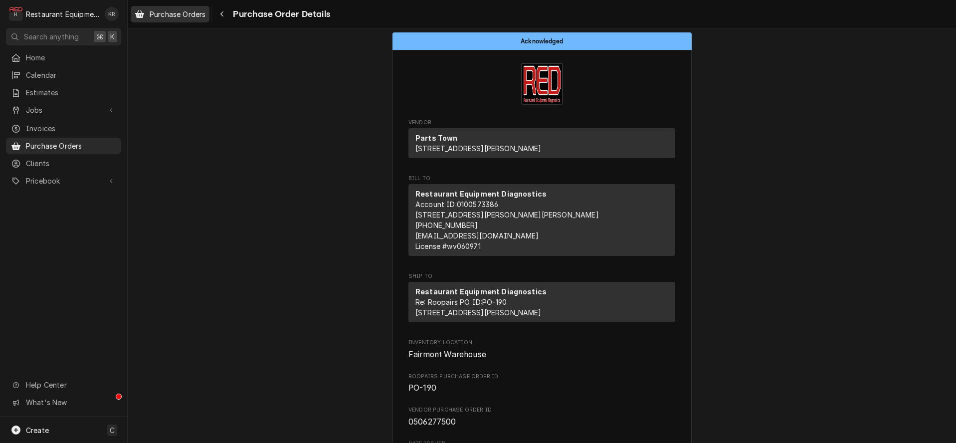
click at [202, 17] on span "Purchase Orders" at bounding box center [178, 14] width 56 height 10
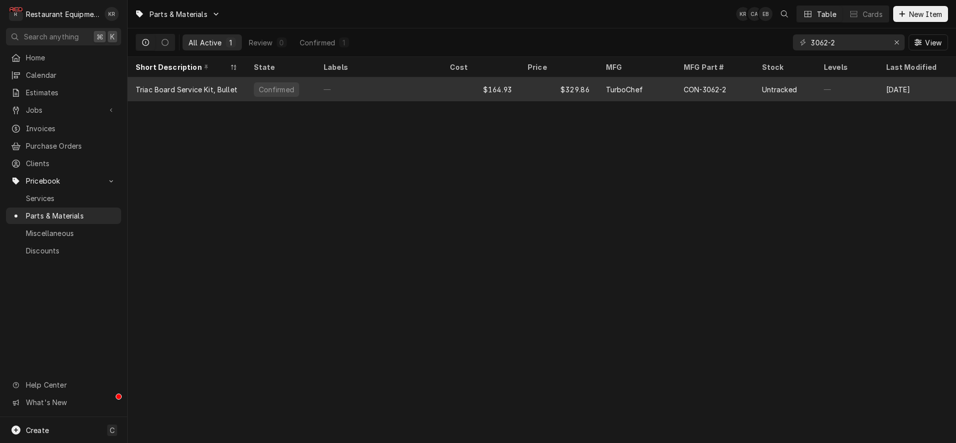
click at [363, 86] on div "—" at bounding box center [379, 89] width 126 height 24
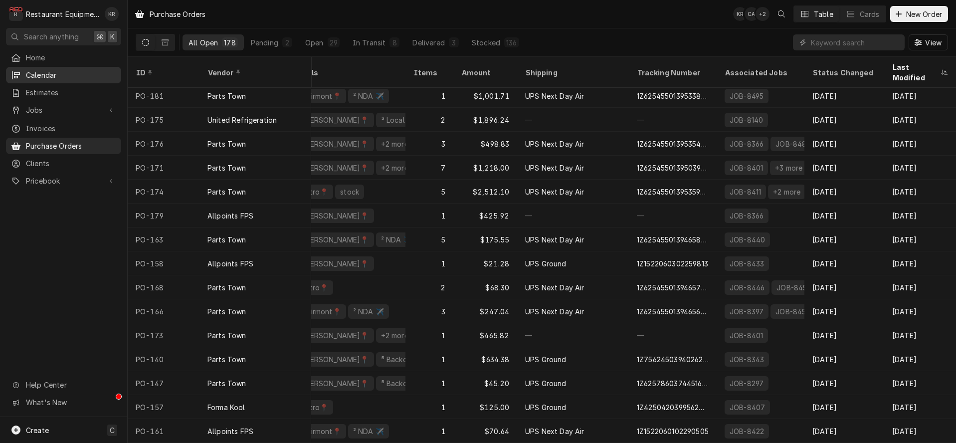
scroll to position [0, 169]
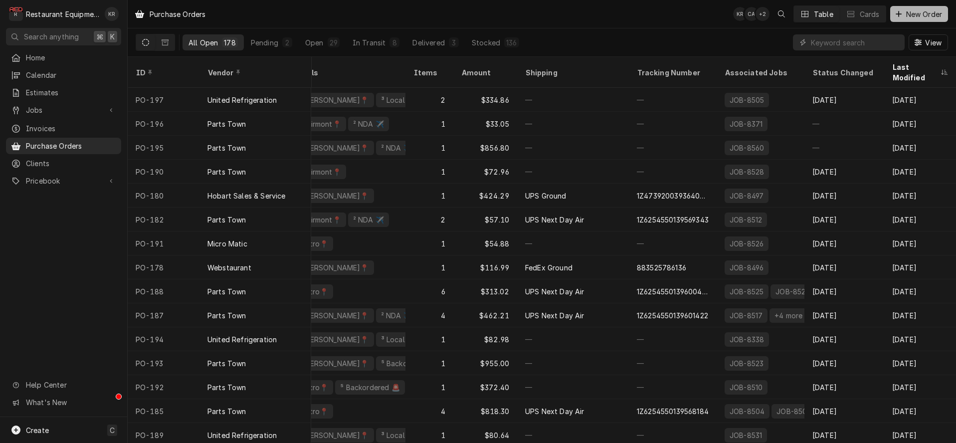
click at [917, 18] on span "New Order" at bounding box center [924, 14] width 40 height 10
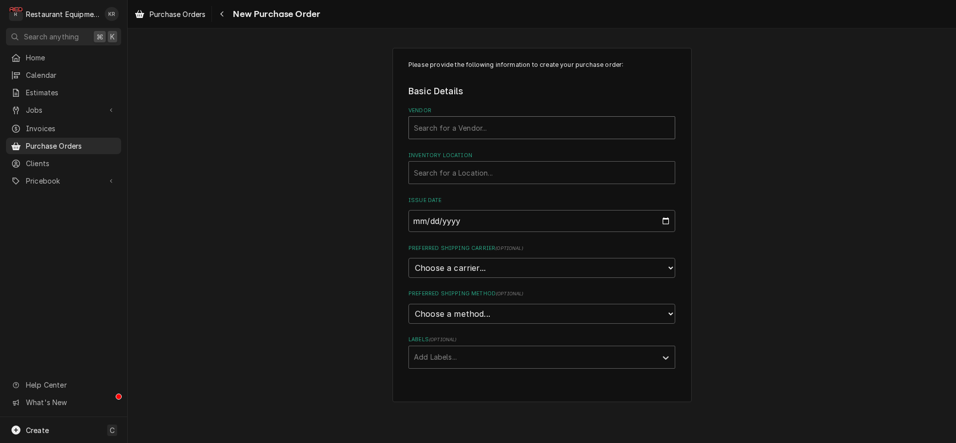
click at [509, 133] on div "Vendor" at bounding box center [542, 128] width 256 height 18
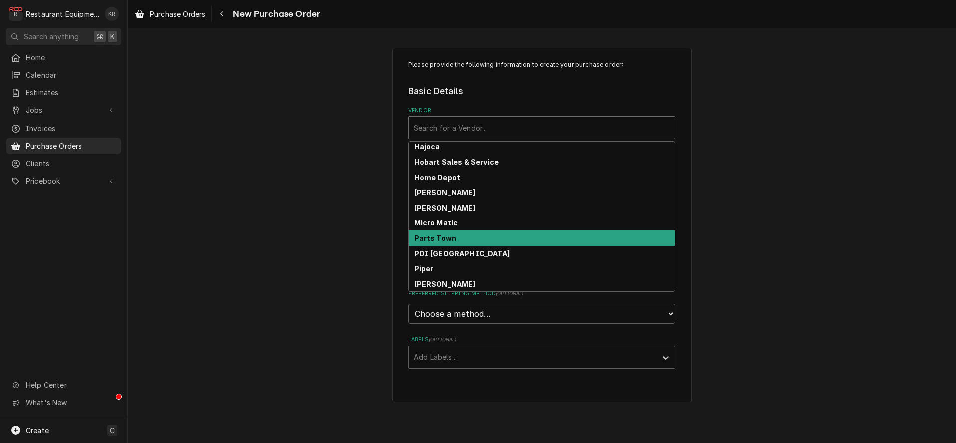
scroll to position [174, 0]
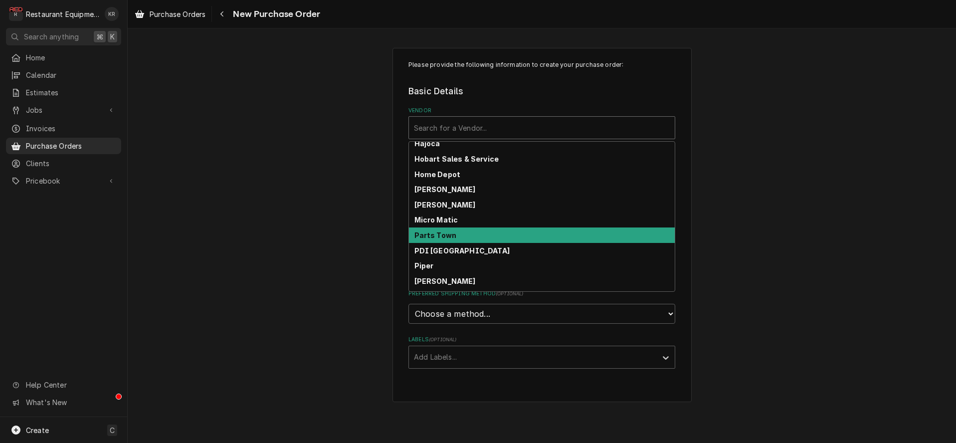
click at [476, 236] on div "Parts Town" at bounding box center [542, 234] width 266 height 15
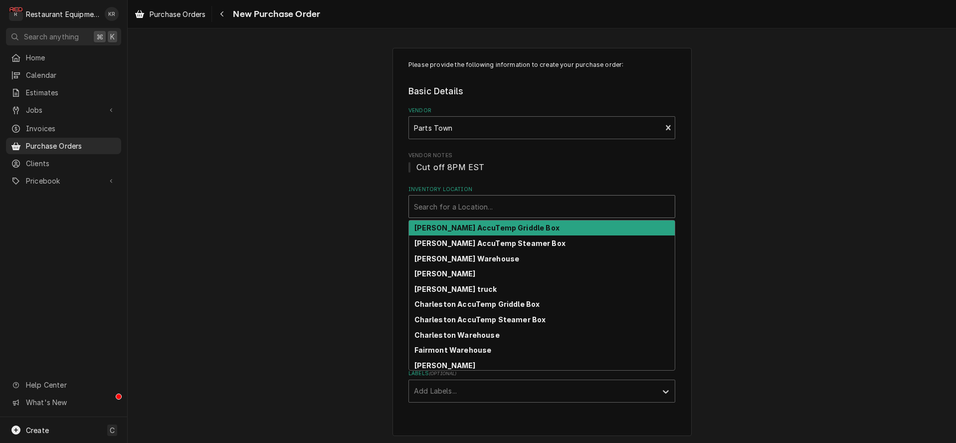
click at [484, 204] on div "Inventory Location" at bounding box center [542, 207] width 256 height 18
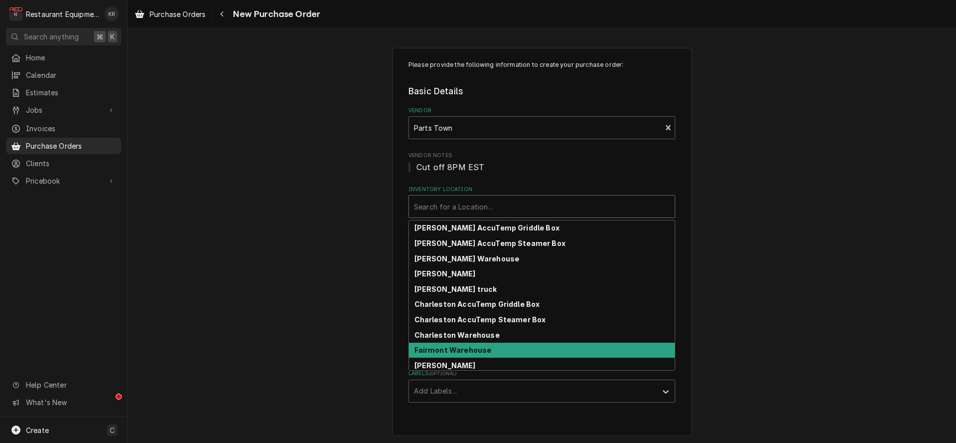
click at [478, 344] on div "Fairmont Warehouse" at bounding box center [542, 350] width 266 height 15
click at [501, 216] on div "Fairmont Warehouse" at bounding box center [535, 207] width 252 height 22
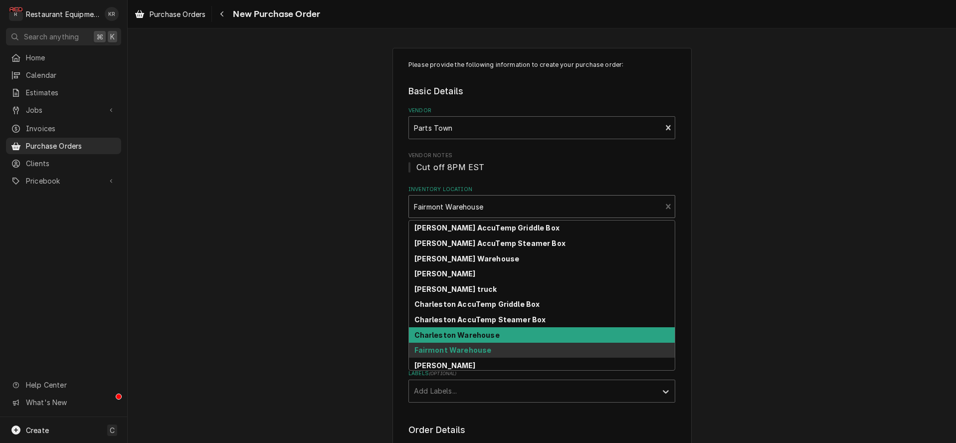
click at [492, 332] on strong "Charleston Warehouse" at bounding box center [456, 335] width 85 height 8
type textarea "x"
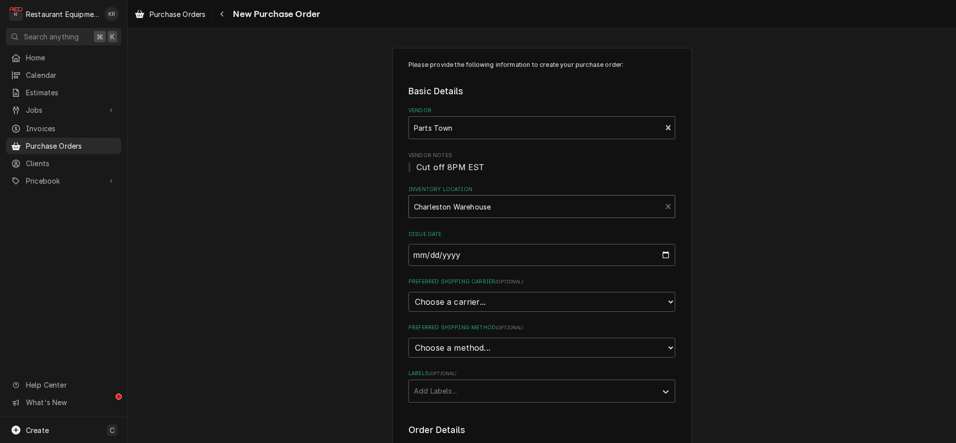
scroll to position [64, 0]
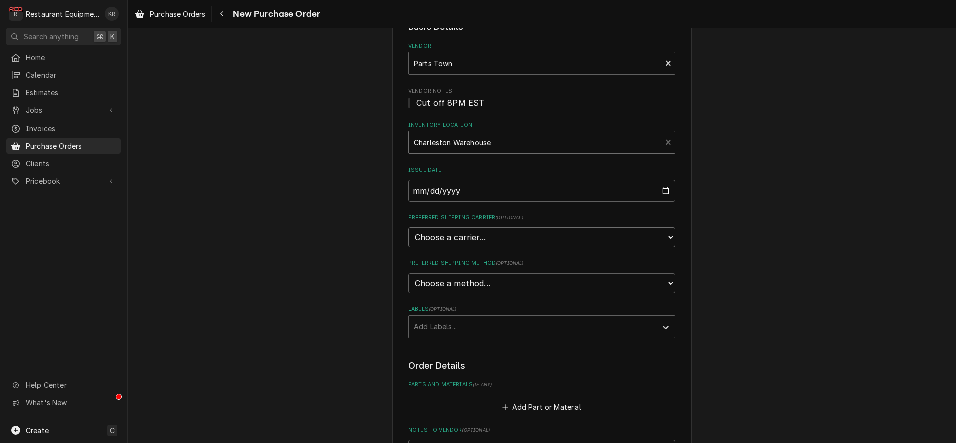
click at [408, 227] on select "Choose a carrier... U.S. Postal Service Stamps.com FedEx UPS DHL Express DHL EC…" at bounding box center [541, 237] width 267 height 20
select select "4"
click option "UPS" at bounding box center [0, 0] width 0 height 0
type textarea "x"
select select "3"
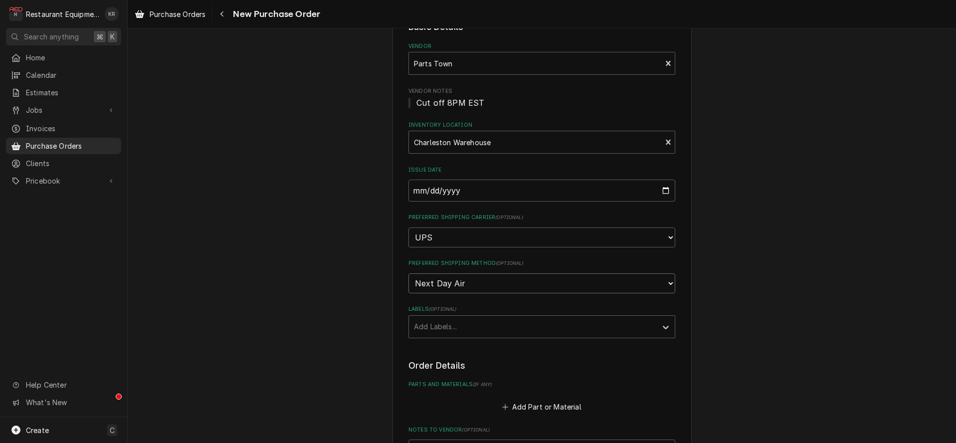
click option "Next Day Air" at bounding box center [0, 0] width 0 height 0
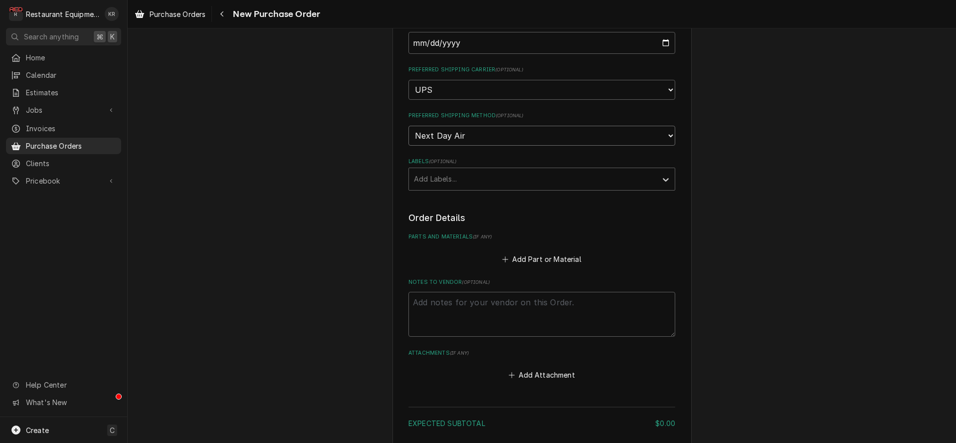
scroll to position [218, 0]
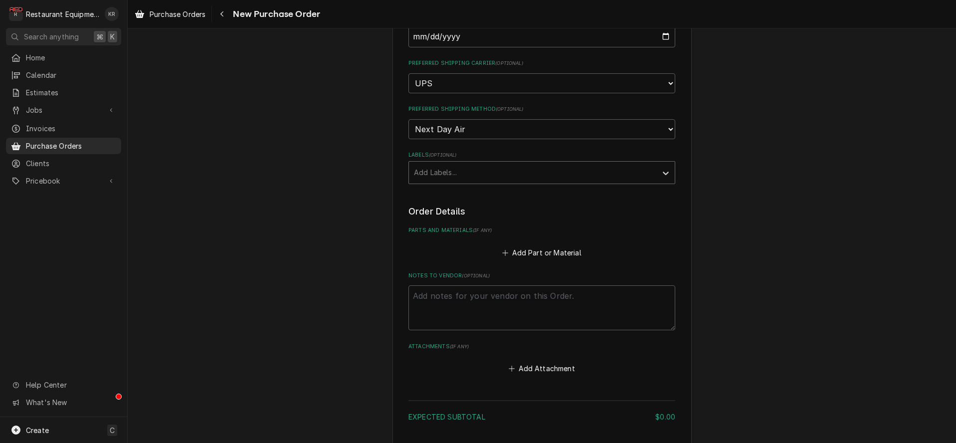
click at [446, 180] on div "Add Labels..." at bounding box center [533, 173] width 248 height 22
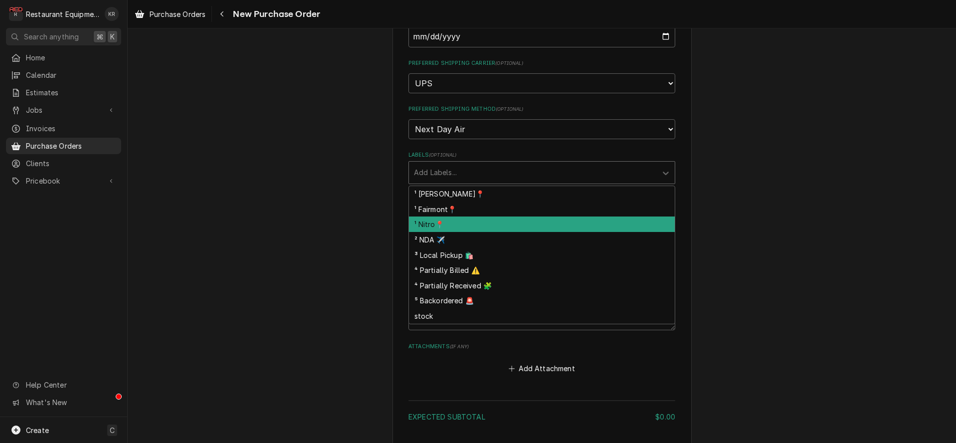
click at [437, 224] on div "¹ Nitro📍" at bounding box center [542, 223] width 266 height 15
type textarea "x"
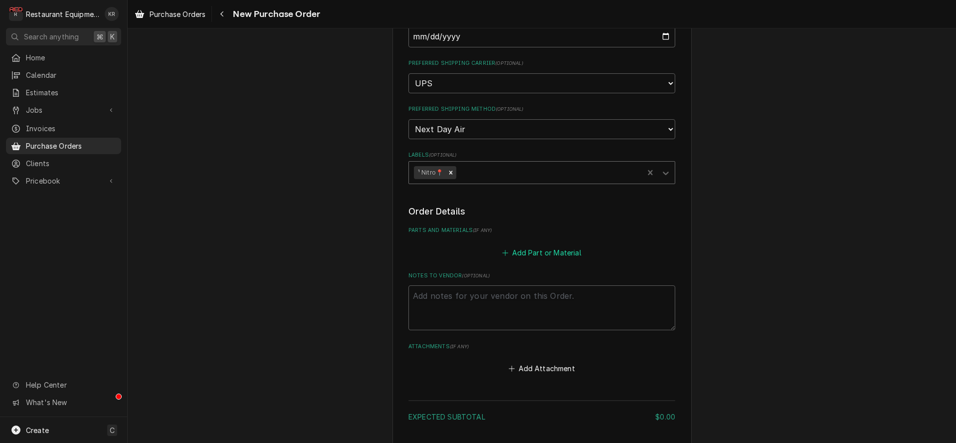
click at [540, 251] on button "Add Part or Material" at bounding box center [542, 252] width 82 height 14
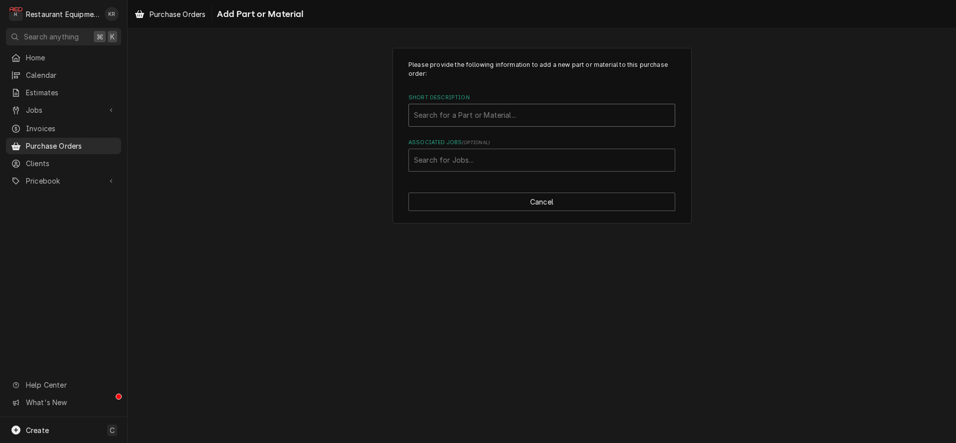
click at [520, 121] on div "Short Description" at bounding box center [542, 115] width 256 height 18
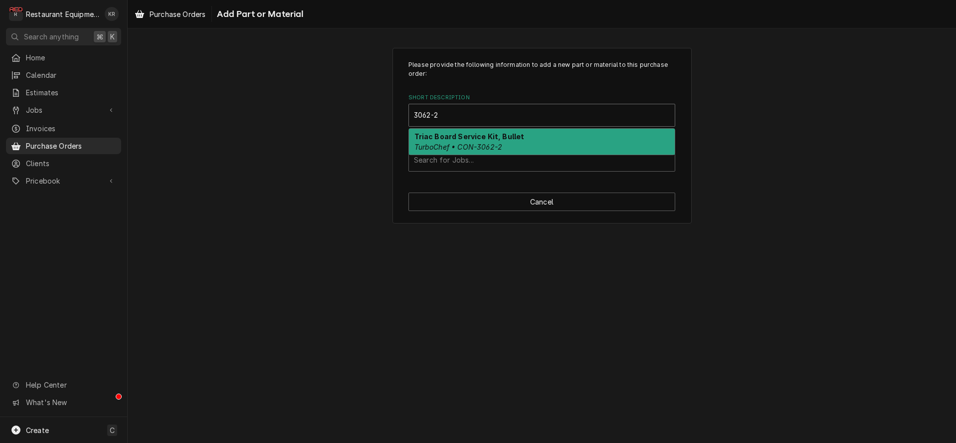
type input "3062-2"
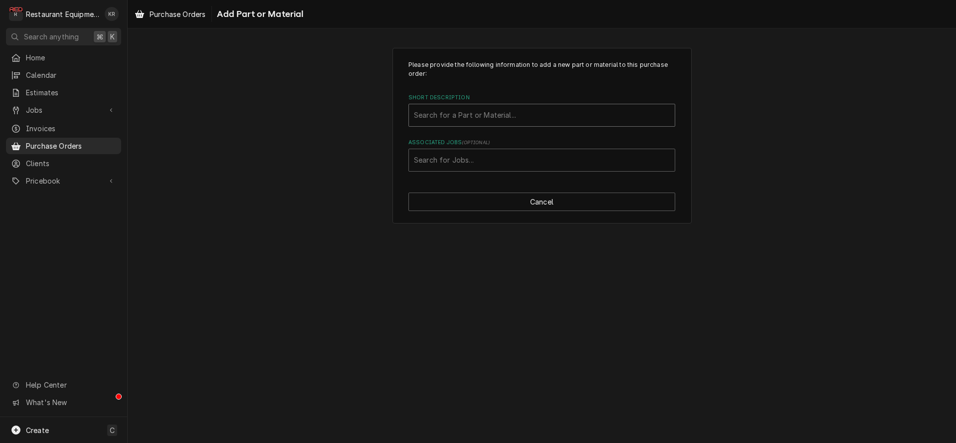
click at [441, 112] on div "Short Description" at bounding box center [542, 115] width 256 height 18
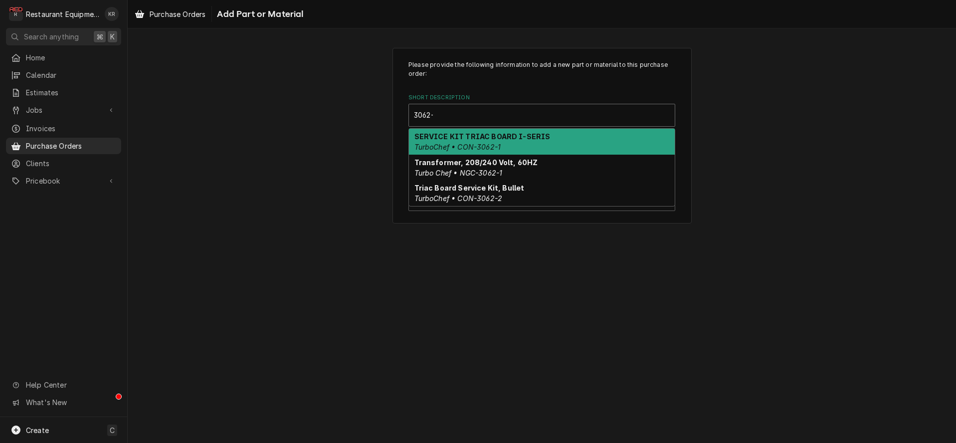
type input "3062-2"
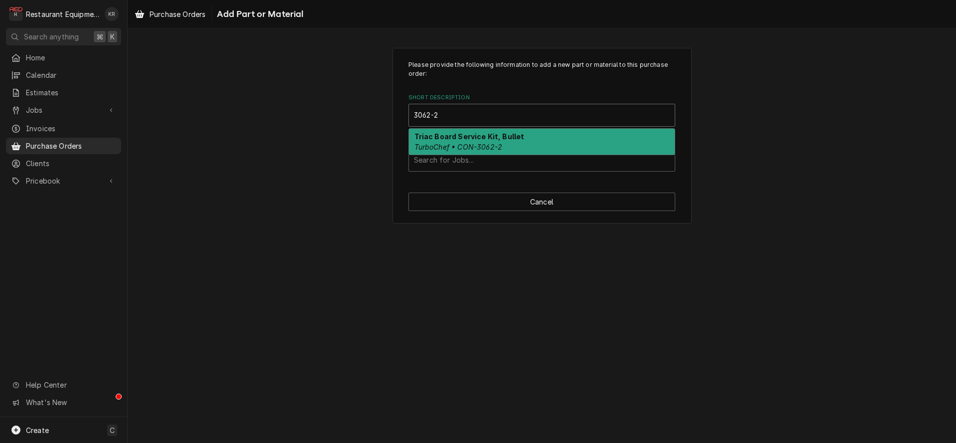
click at [439, 143] on em "TurboChef • CON-3062-2" at bounding box center [458, 147] width 88 height 8
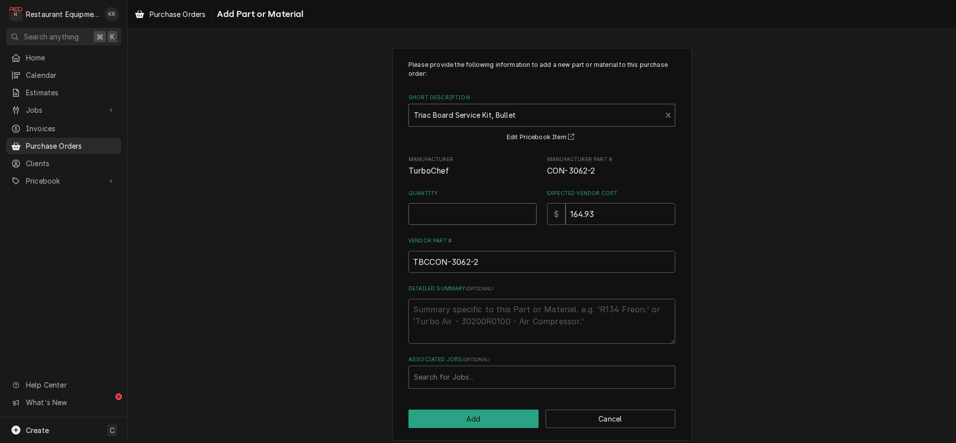
click at [448, 217] on input "Quantity" at bounding box center [472, 214] width 128 height 22
type textarea "x"
type input "1"
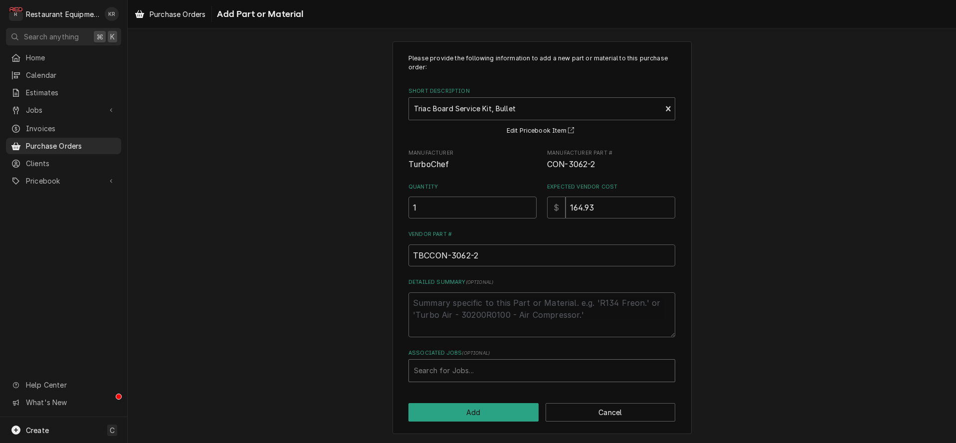
click at [475, 371] on div "Associated Jobs" at bounding box center [542, 371] width 256 height 18
type input "8555"
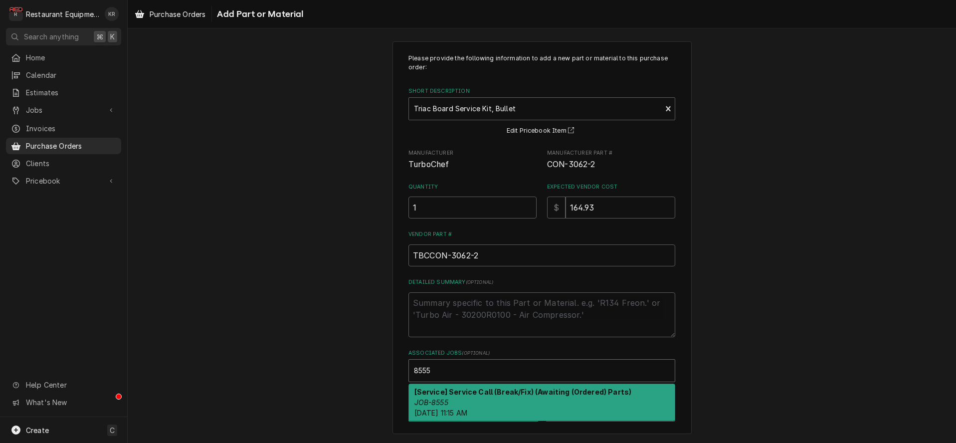
click at [467, 408] on span "Fri, Aug 15th, 2025 - 11:15 AM" at bounding box center [440, 412] width 53 height 8
type textarea "x"
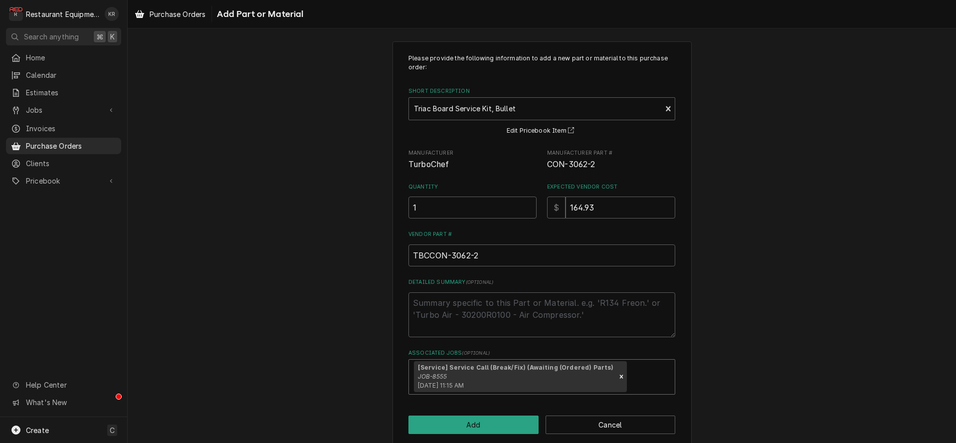
scroll to position [19, 0]
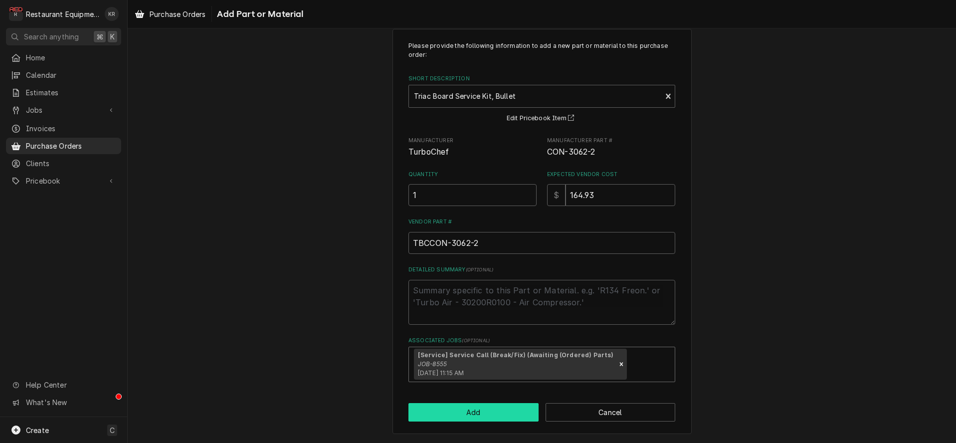
click at [454, 409] on button "Add" at bounding box center [473, 412] width 130 height 18
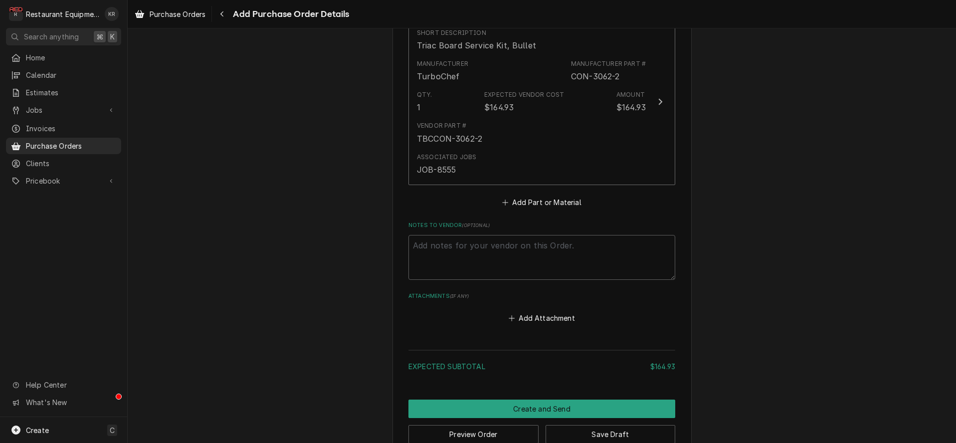
scroll to position [460, 0]
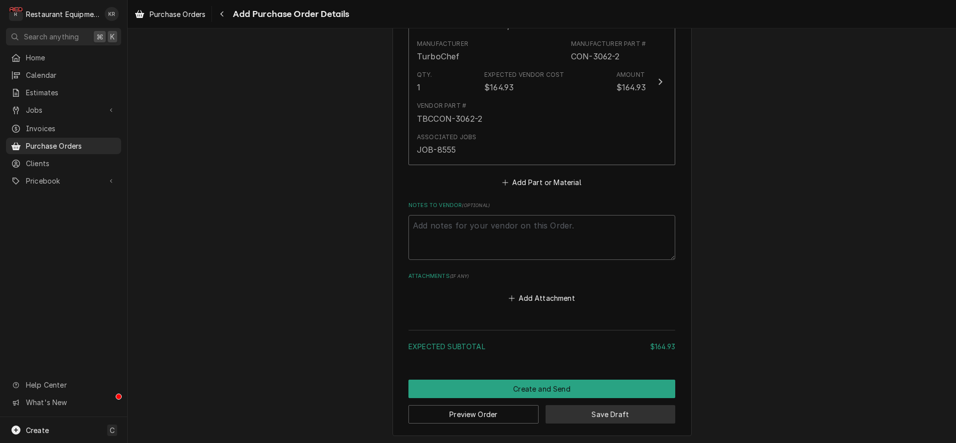
click at [609, 412] on button "Save Draft" at bounding box center [611, 414] width 130 height 18
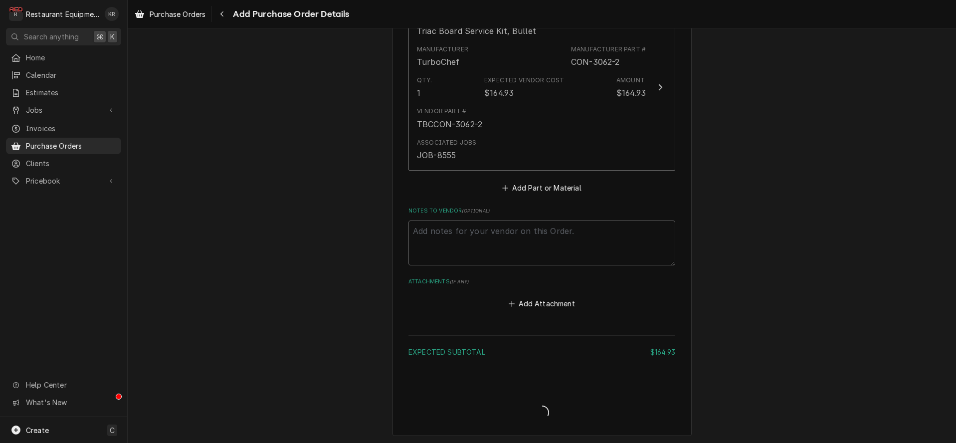
type textarea "x"
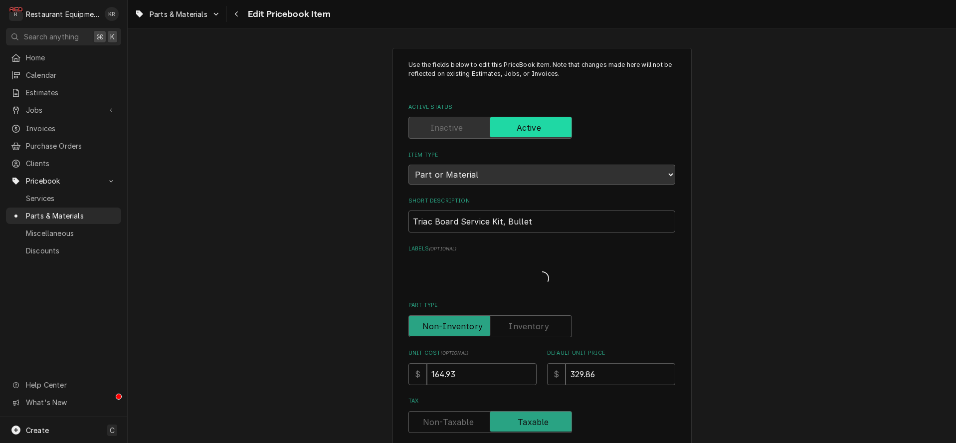
type textarea "x"
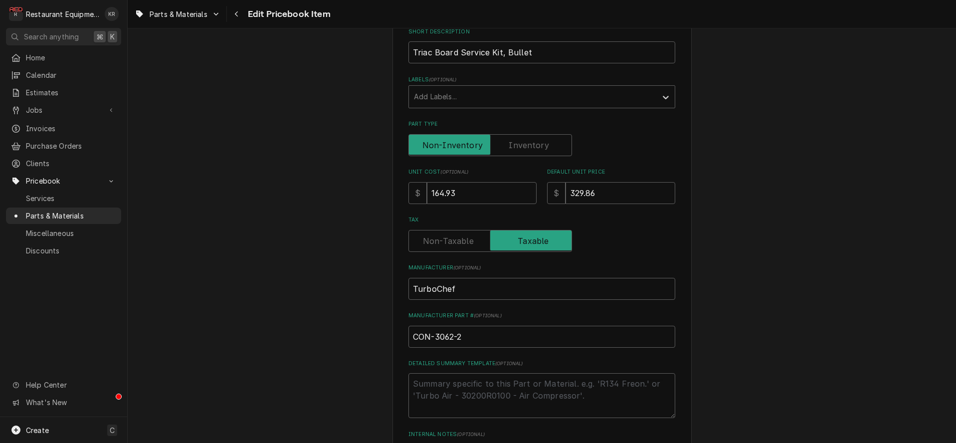
scroll to position [170, 0]
click at [518, 142] on label "Part Type" at bounding box center [490, 145] width 164 height 22
click at [518, 142] on input "Part Type" at bounding box center [490, 145] width 155 height 22
checkbox input "true"
type textarea "x"
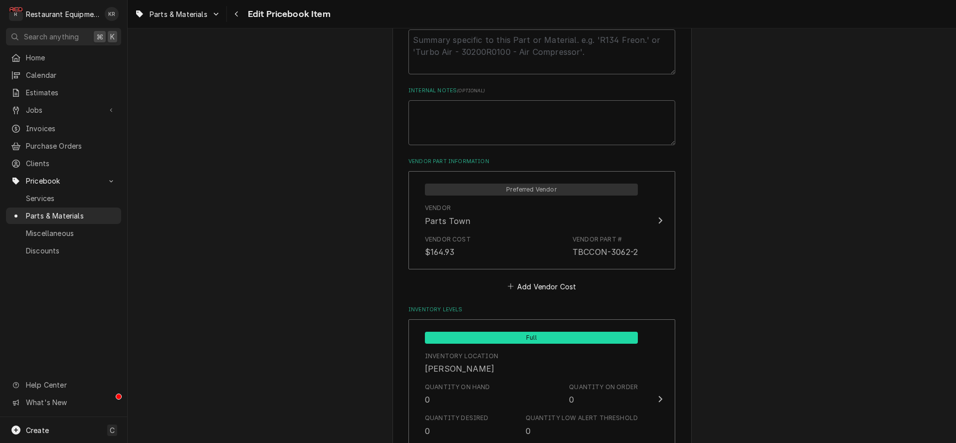
scroll to position [0, 0]
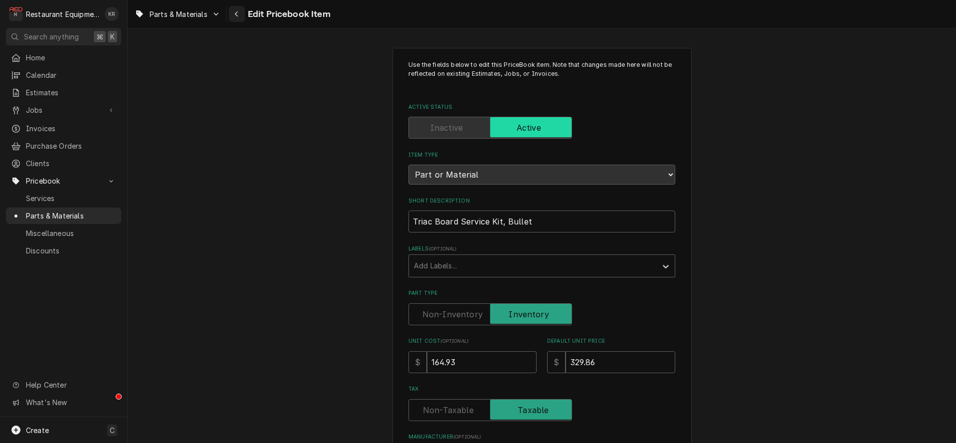
click at [237, 12] on icon "Navigate back" at bounding box center [236, 13] width 3 height 5
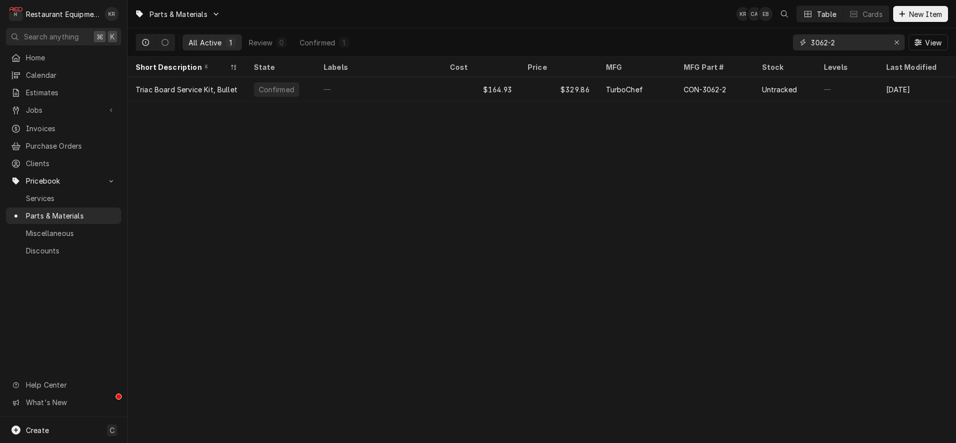
drag, startPoint x: 857, startPoint y: 46, endPoint x: 753, endPoint y: 43, distance: 104.8
click at [811, 43] on input "3062-2" at bounding box center [848, 42] width 75 height 16
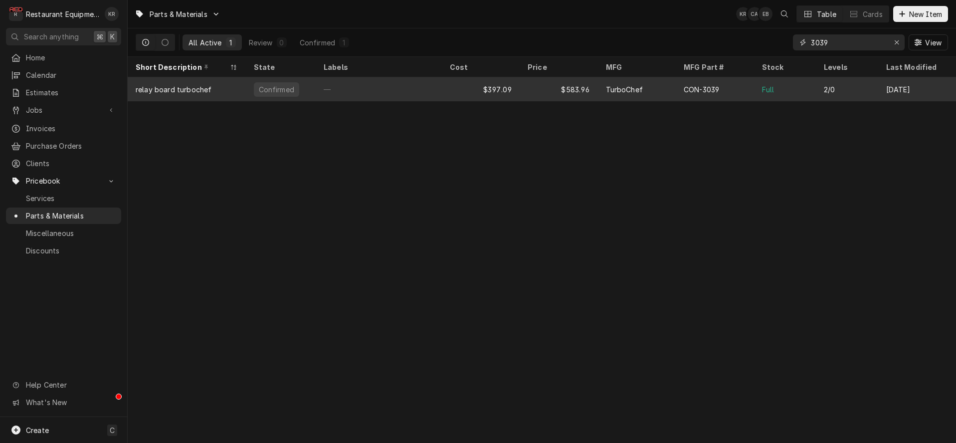
type input "3039"
click at [579, 88] on div "$583.96" at bounding box center [559, 89] width 78 height 24
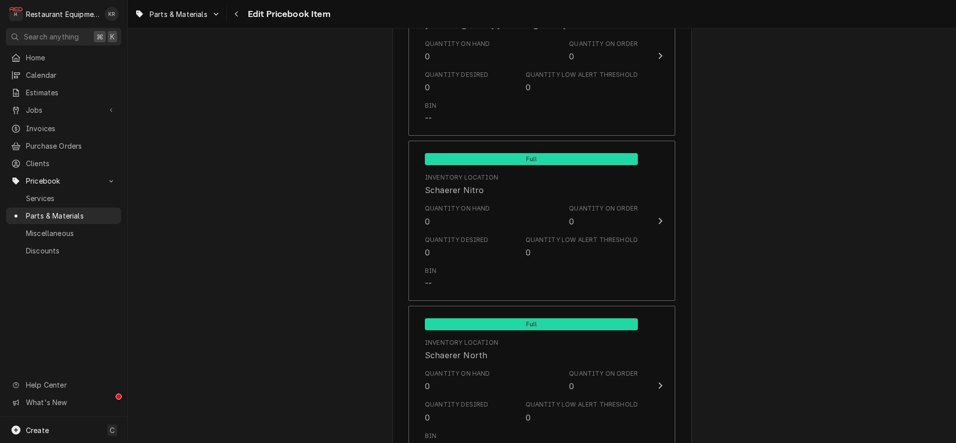
scroll to position [5268, 0]
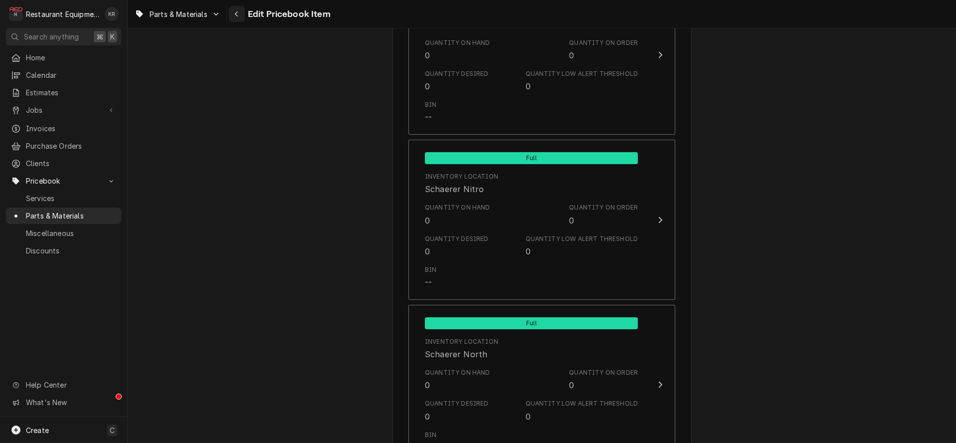
click at [237, 15] on icon "Navigate back" at bounding box center [236, 13] width 3 height 5
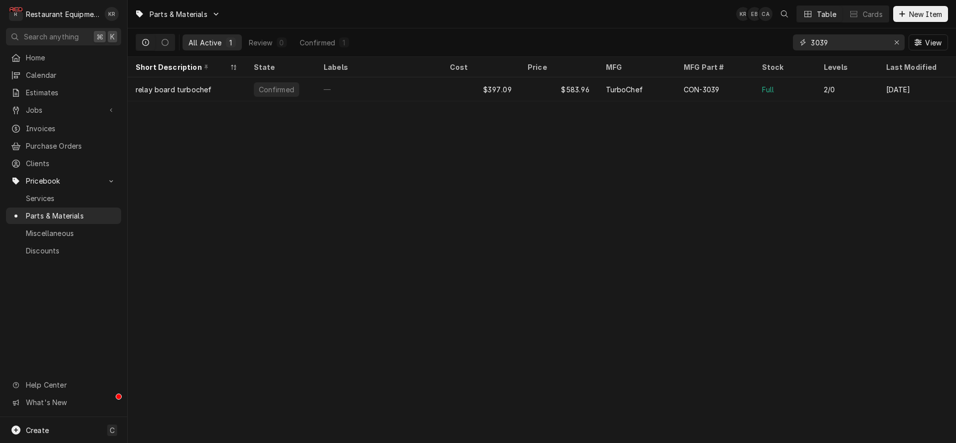
drag, startPoint x: 858, startPoint y: 43, endPoint x: 796, endPoint y: 37, distance: 62.6
click at [811, 37] on input "3039" at bounding box center [848, 42] width 75 height 16
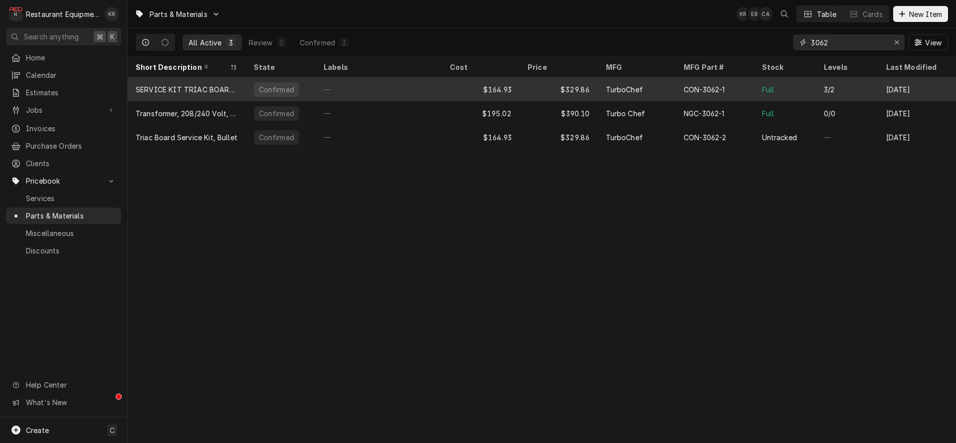
type input "3062"
click at [725, 86] on div "CON-3062-1" at bounding box center [704, 89] width 41 height 10
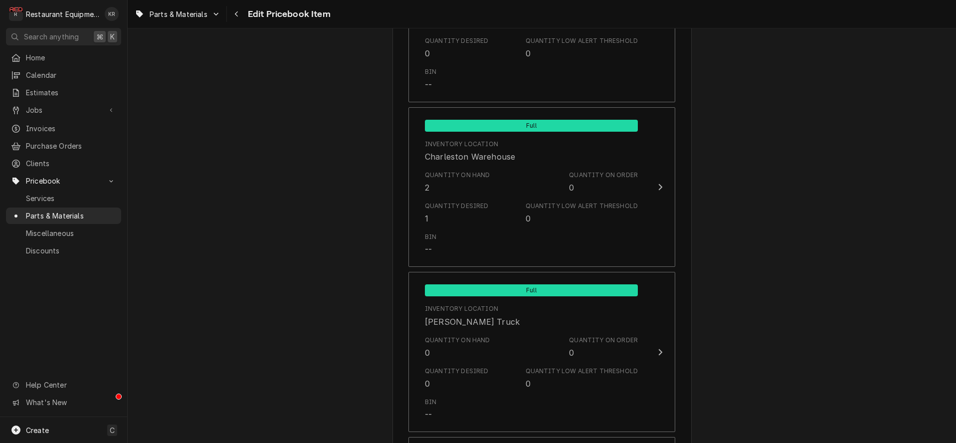
scroll to position [2105, 0]
type textarea "x"
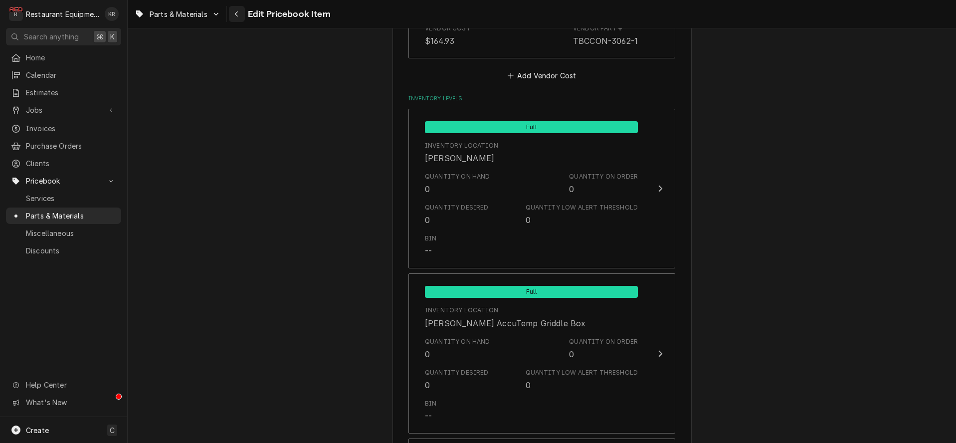
click at [236, 14] on icon "Navigate back" at bounding box center [236, 13] width 4 height 7
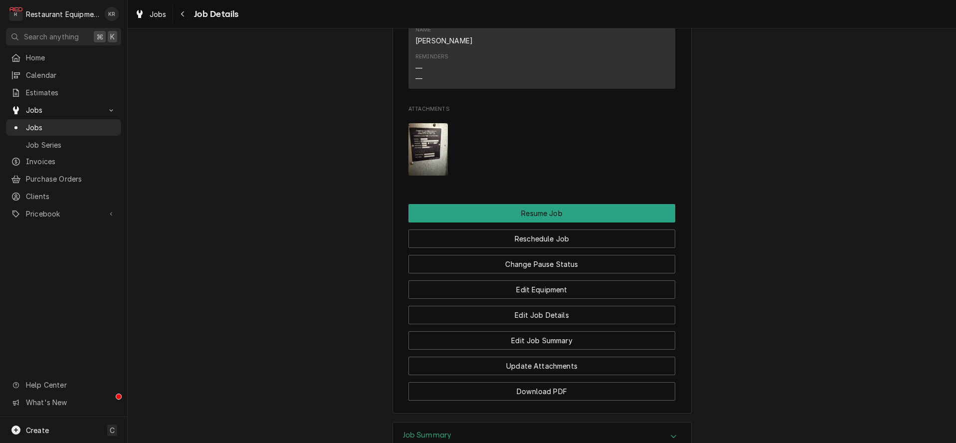
scroll to position [1302, 0]
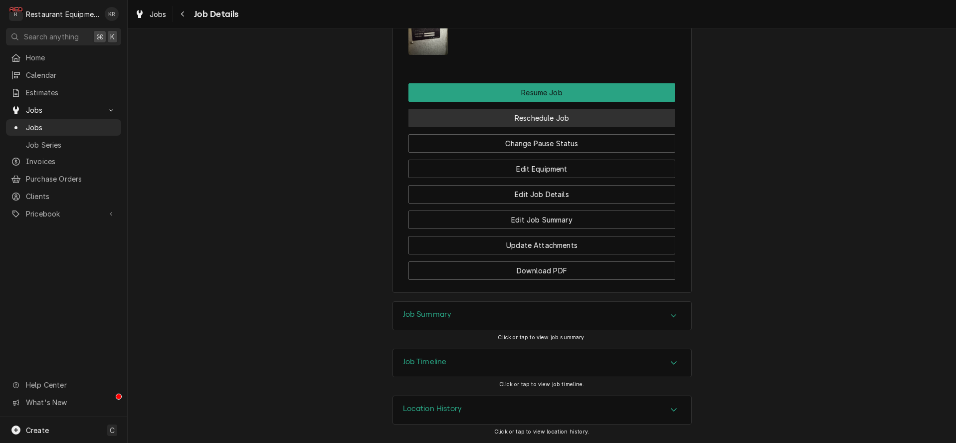
click at [556, 121] on button "Reschedule Job" at bounding box center [541, 118] width 267 height 18
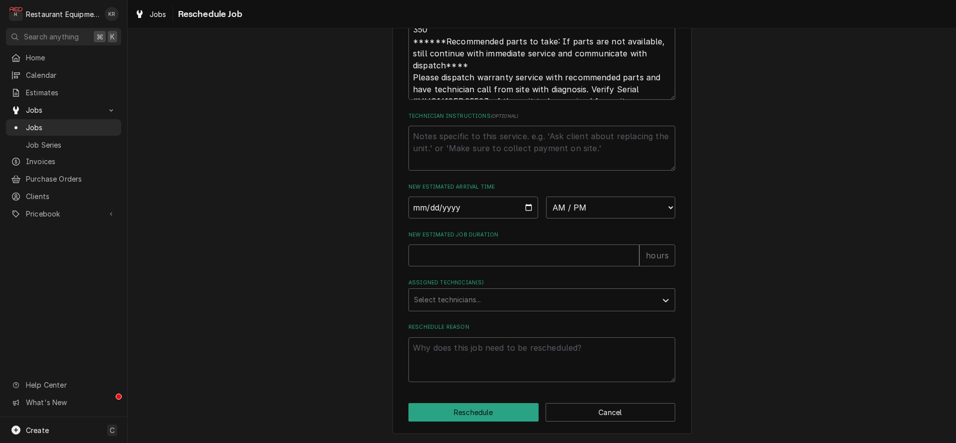
scroll to position [387, 0]
click at [528, 206] on input "Date" at bounding box center [473, 208] width 130 height 22
type input "[DATE]"
type textarea "x"
click at [546, 197] on select "AM / PM 6:00 AM 6:15 AM 6:30 AM 6:45 AM 7:00 AM 7:15 AM 7:30 AM 7:45 AM 8:00 AM…" at bounding box center [611, 208] width 130 height 22
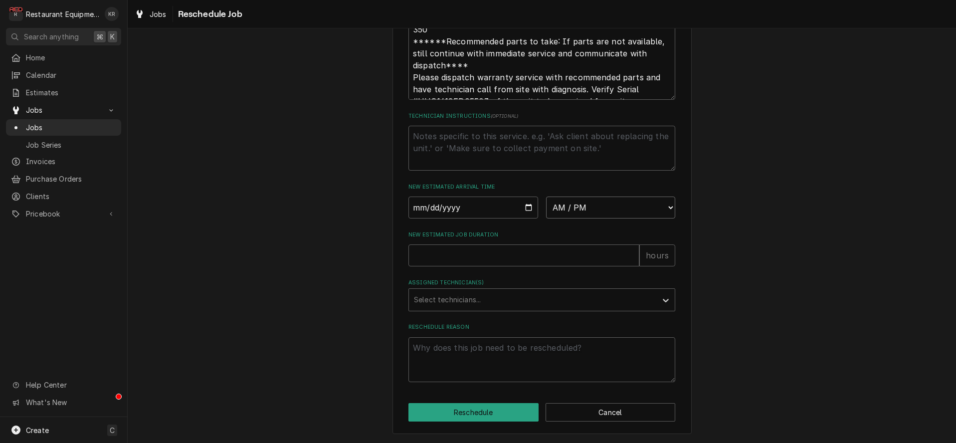
select select "14:30:00"
click option "2:30 PM" at bounding box center [0, 0] width 0 height 0
click at [478, 260] on input "New Estimated Job Duration" at bounding box center [523, 255] width 231 height 22
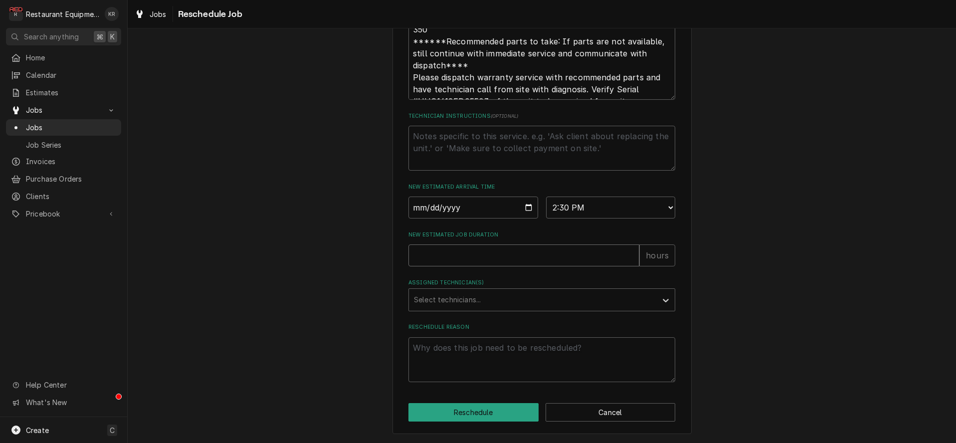
click at [446, 257] on input "New Estimated Job Duration" at bounding box center [523, 255] width 231 height 22
type textarea "x"
type input "1"
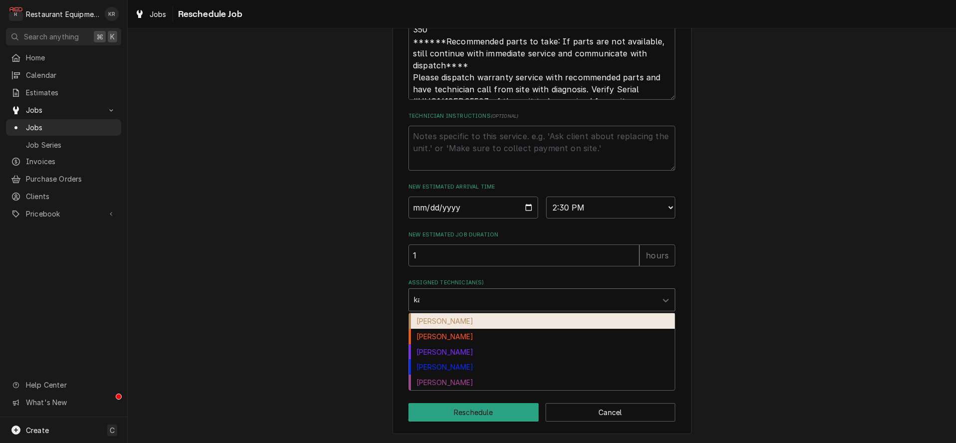
type input "kal"
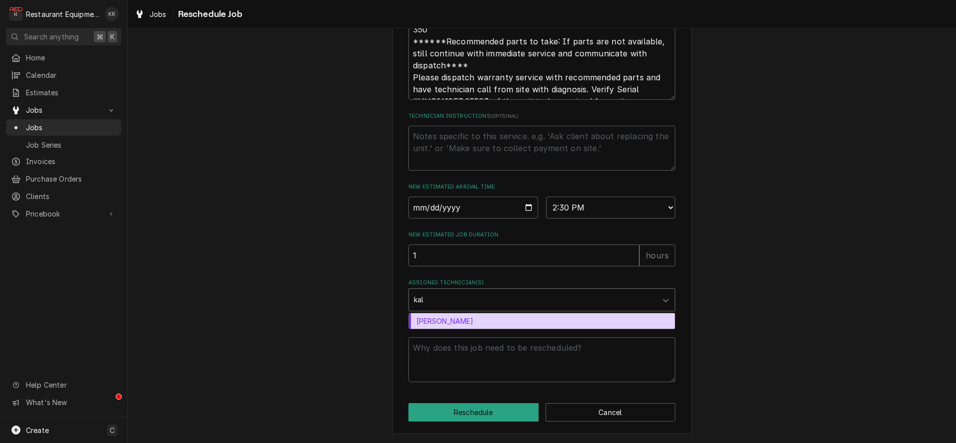
type textarea "x"
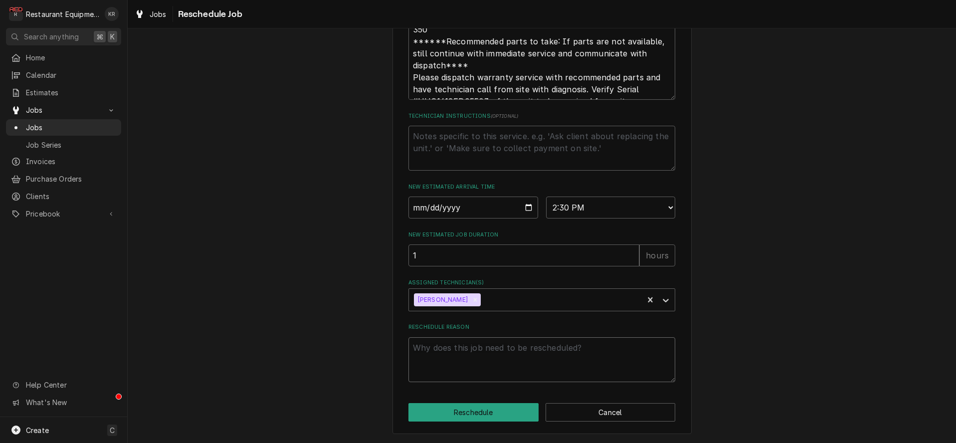
type textarea "x"
type textarea "p"
type textarea "x"
type textarea "pa"
type textarea "x"
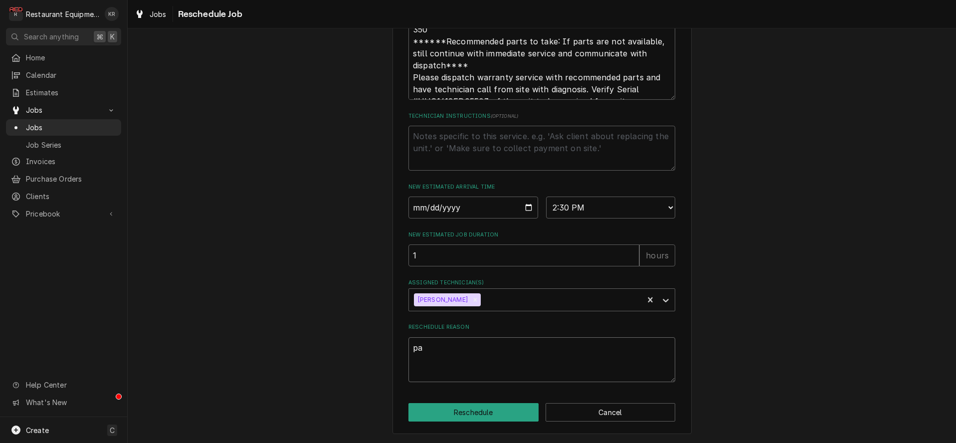
type textarea "par"
type textarea "x"
type textarea "part"
type textarea "x"
type textarea "parts"
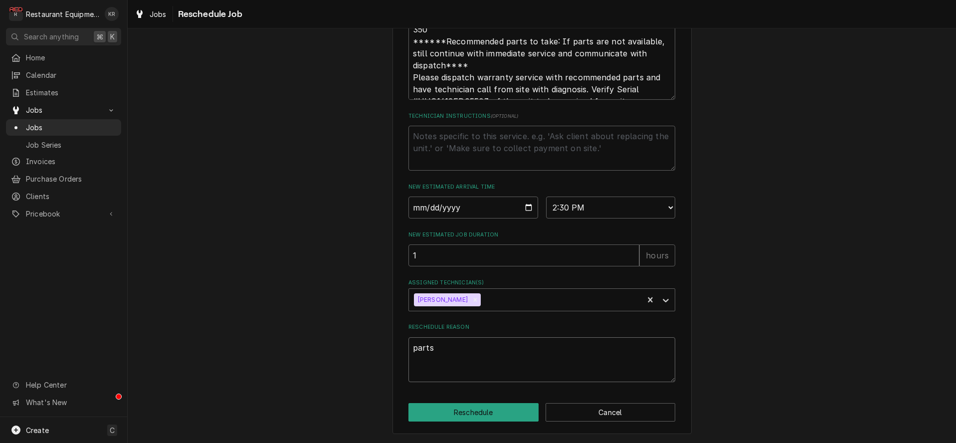
type textarea "x"
type textarea "parts"
type textarea "x"
type textarea "parts r"
type textarea "x"
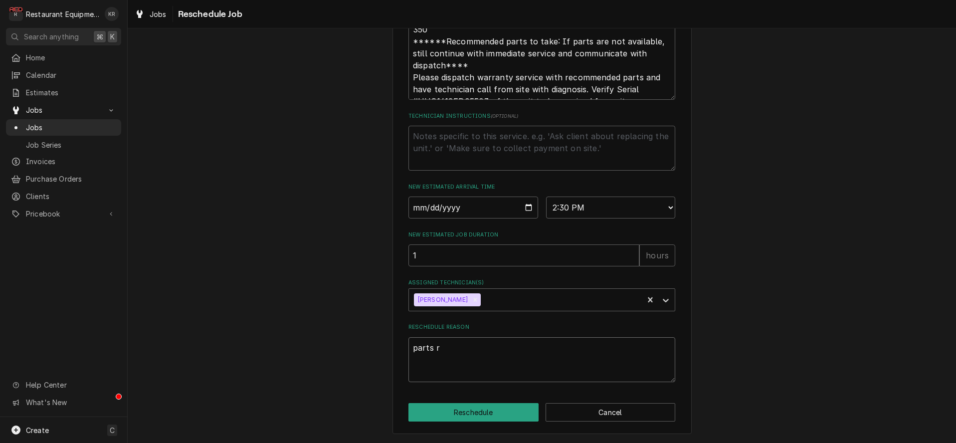
type textarea "parts re"
type textarea "x"
type textarea "parts rec"
type textarea "x"
type textarea "parts rece"
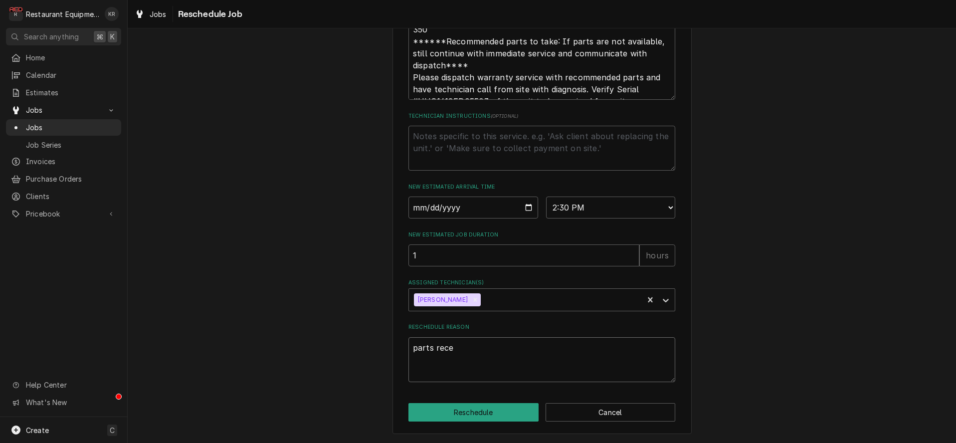
type textarea "x"
type textarea "parts recei"
type textarea "x"
type textarea "parts receive"
type textarea "x"
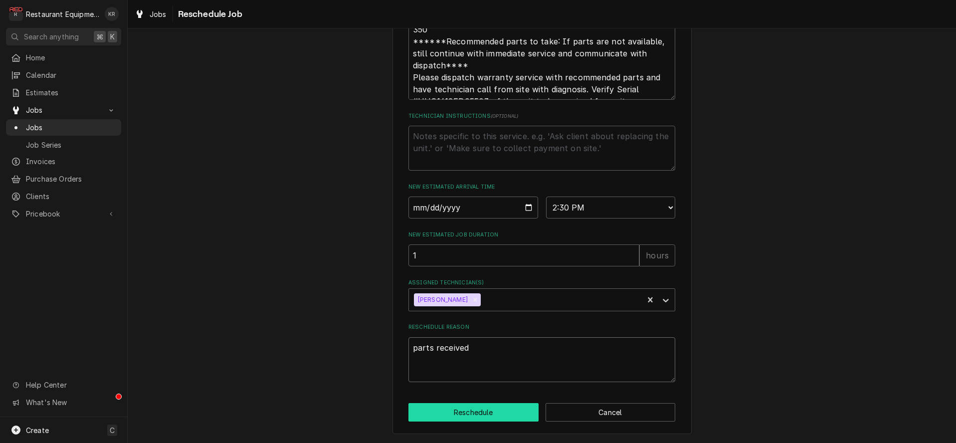
type textarea "parts received"
click at [448, 409] on button "Reschedule" at bounding box center [473, 412] width 130 height 18
type textarea "x"
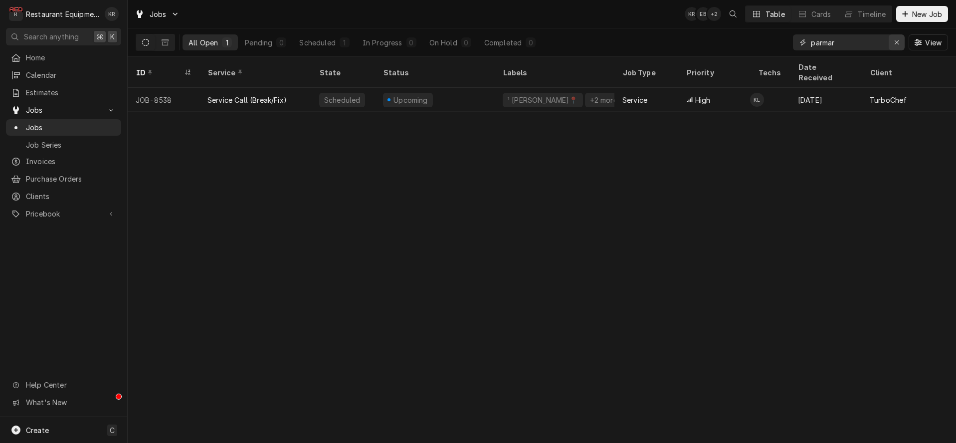
click at [896, 41] on icon "Erase input" at bounding box center [896, 42] width 5 height 7
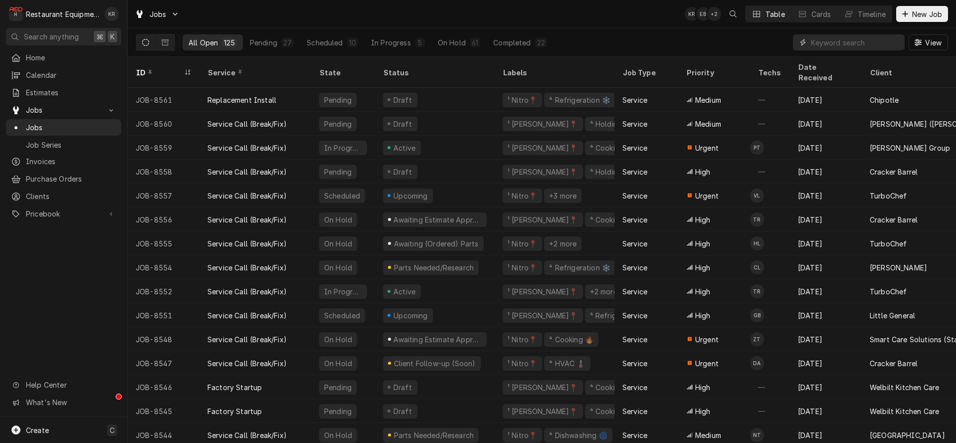
click at [832, 35] on input "Dynamic Content Wrapper" at bounding box center [855, 42] width 89 height 16
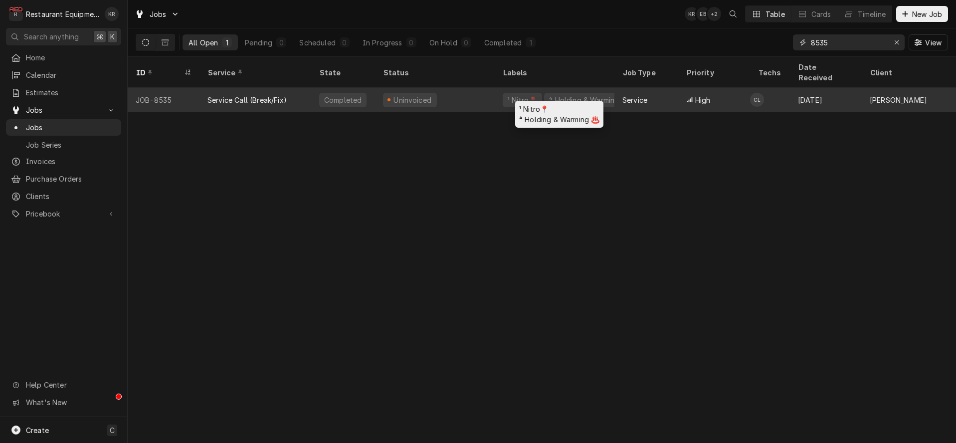
type input "8535"
click at [581, 95] on div "⁴ Holding & Warming ♨️" at bounding box center [589, 100] width 82 height 10
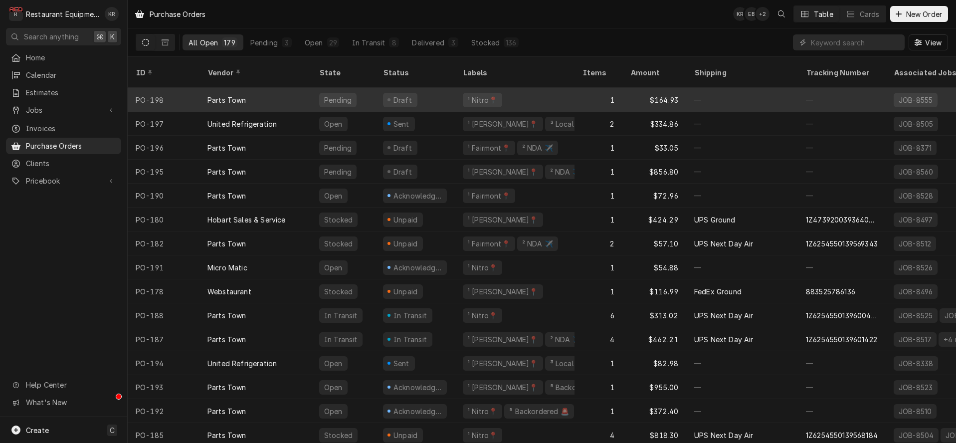
click at [396, 93] on div "Draft" at bounding box center [400, 100] width 34 height 14
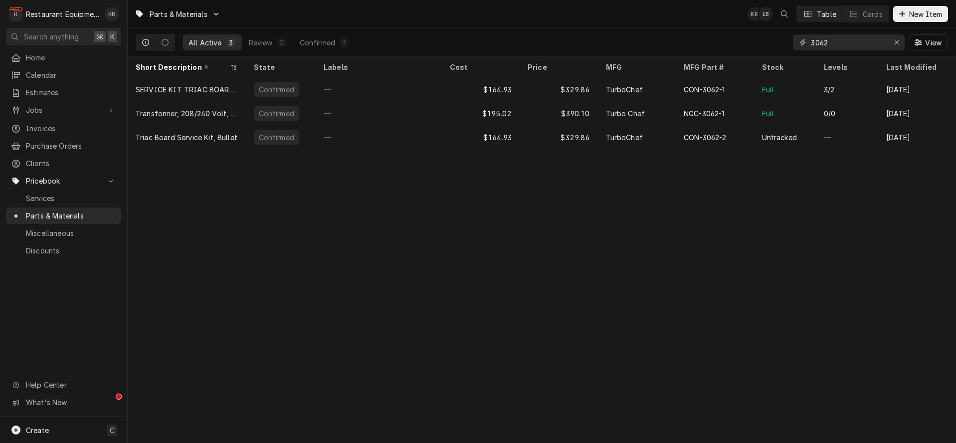
drag, startPoint x: 852, startPoint y: 39, endPoint x: 753, endPoint y: 46, distance: 99.0
click at [811, 46] on input "3062" at bounding box center [848, 42] width 75 height 16
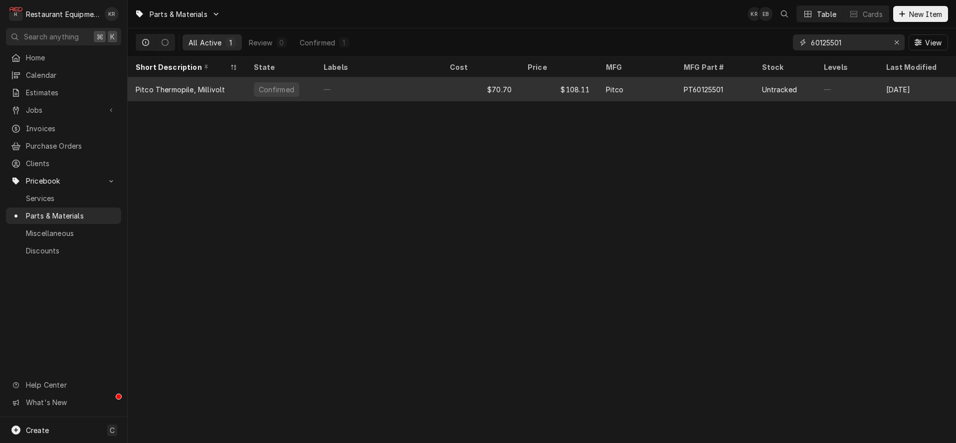
type input "60125501"
click at [569, 90] on div "$108.11" at bounding box center [559, 89] width 78 height 24
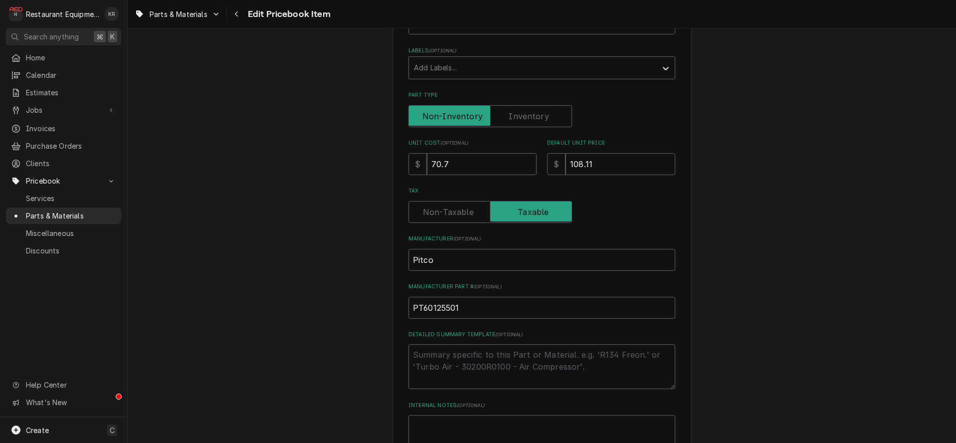
scroll to position [210, 0]
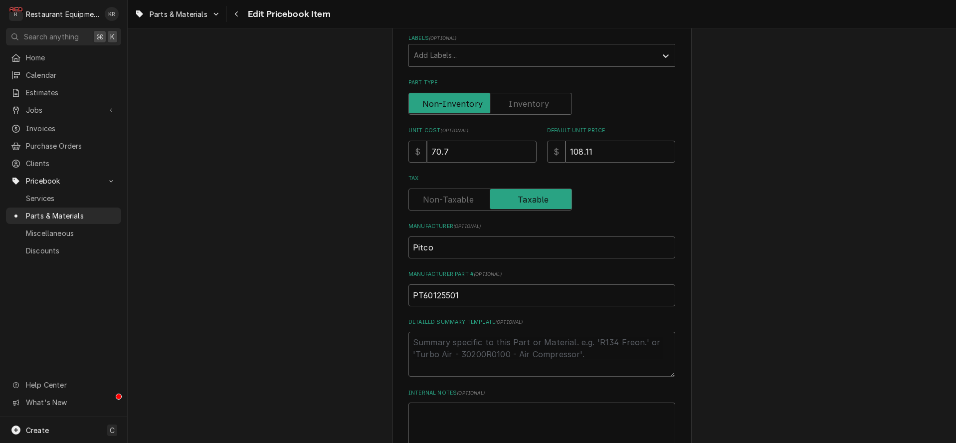
click at [455, 149] on input "70.7" at bounding box center [482, 152] width 110 height 22
click at [453, 149] on input "70.7" at bounding box center [482, 152] width 110 height 22
click at [427, 145] on input "70.7" at bounding box center [482, 152] width 110 height 22
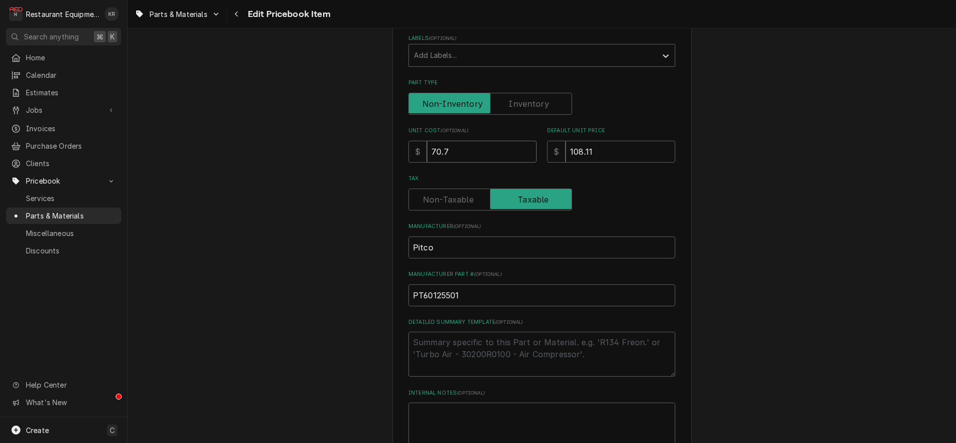
type textarea "x"
type input "7"
type textarea "x"
type input "75"
type textarea "x"
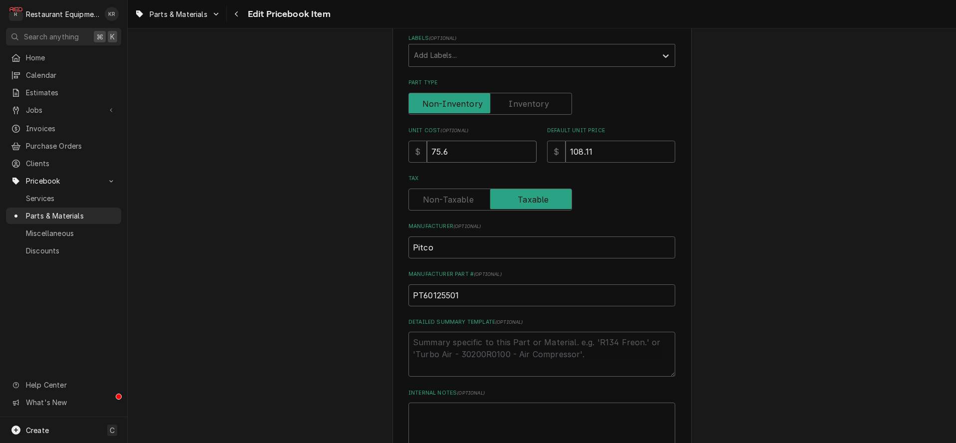
type input "75.6"
type textarea "x"
type input "1"
type textarea "x"
type input "10"
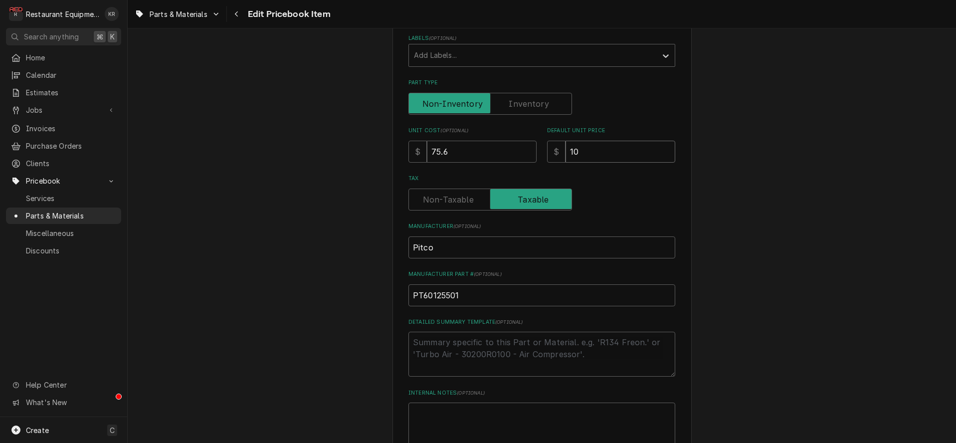
type textarea "x"
type input "108"
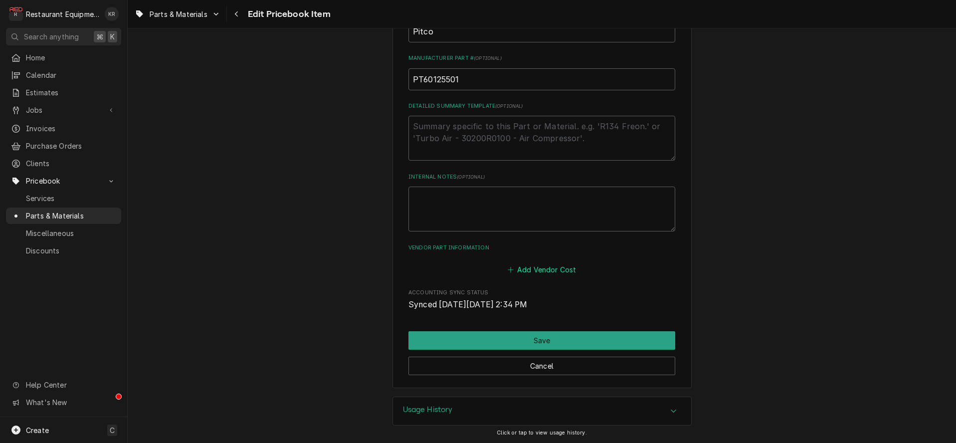
click at [558, 268] on button "Add Vendor Cost" at bounding box center [542, 270] width 72 height 14
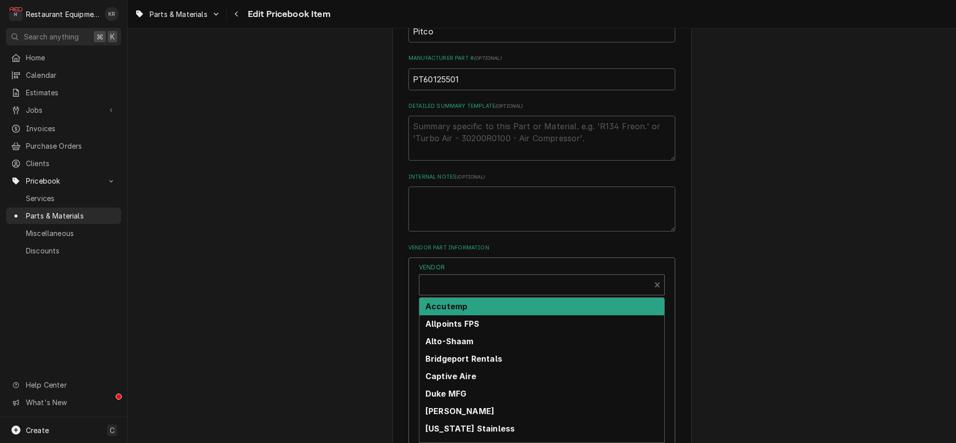
type textarea "x"
click at [525, 280] on div "Vendor" at bounding box center [534, 289] width 221 height 24
click at [531, 285] on div "Vendor" at bounding box center [534, 289] width 221 height 24
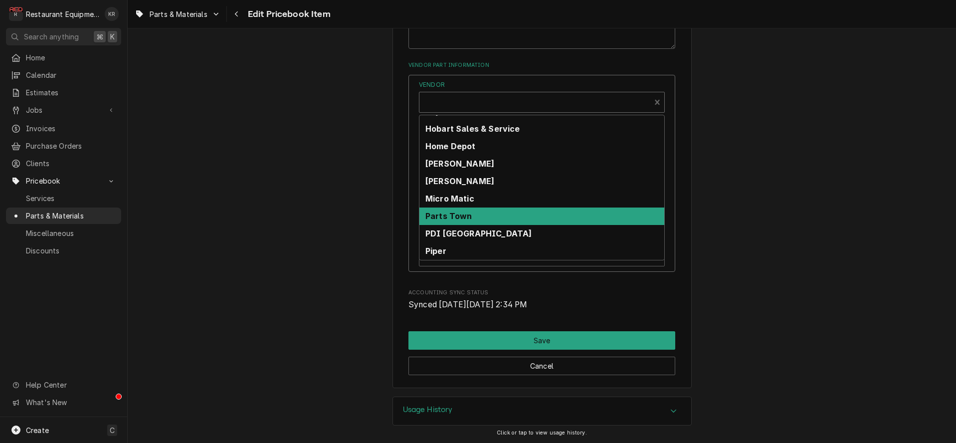
scroll to position [205, 0]
click at [472, 218] on strong "Parts Town" at bounding box center [448, 215] width 47 height 10
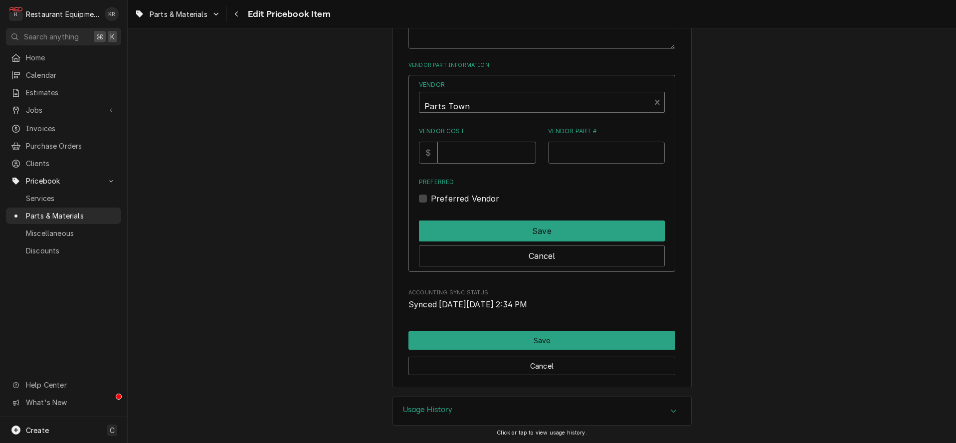
click at [467, 152] on input "Vendor Cost" at bounding box center [486, 153] width 98 height 22
type input "75.6"
click at [597, 152] on input "Vendor Part #" at bounding box center [606, 153] width 117 height 22
paste input "PT60125501"
type input "PT60125501"
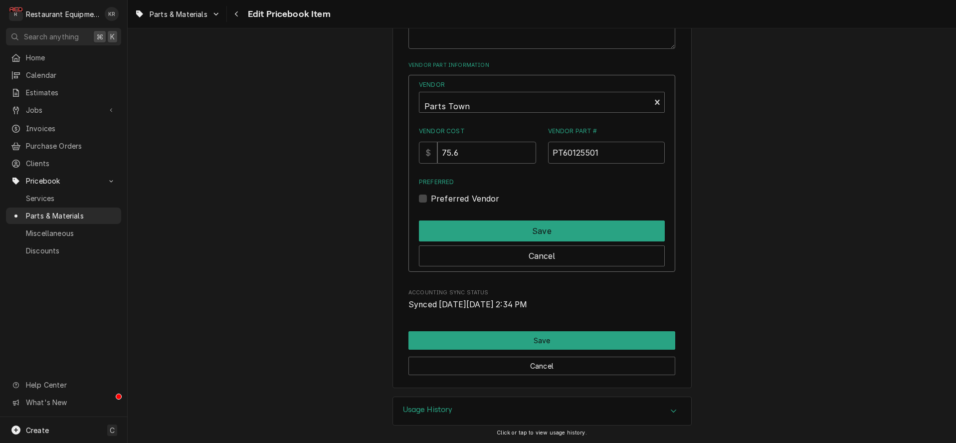
click at [432, 200] on label "Preferred Vendor" at bounding box center [465, 199] width 69 height 12
click at [432, 200] on input "Preferred" at bounding box center [554, 204] width 246 height 22
checkbox input "true"
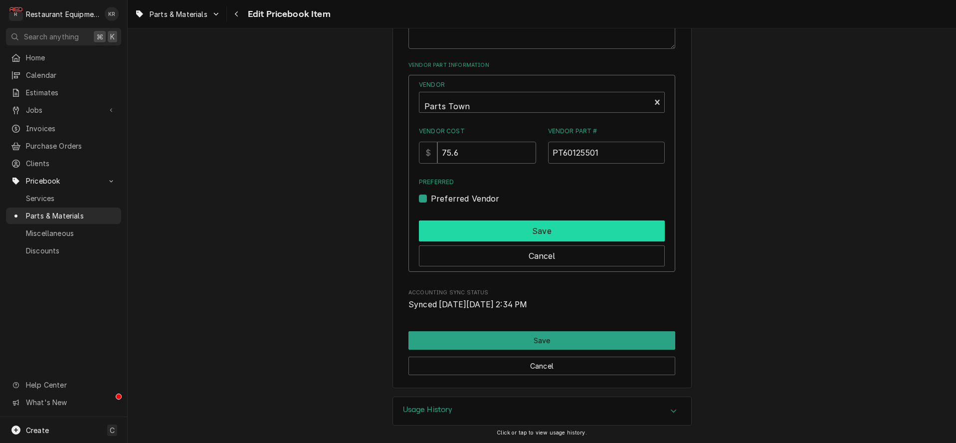
click at [449, 227] on button "Save" at bounding box center [542, 230] width 246 height 21
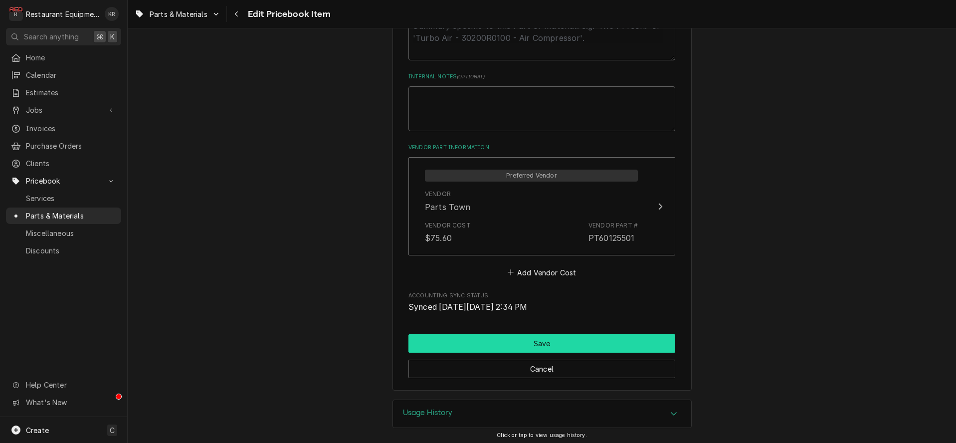
scroll to position [526, 0]
click at [530, 342] on button "Save" at bounding box center [541, 343] width 267 height 18
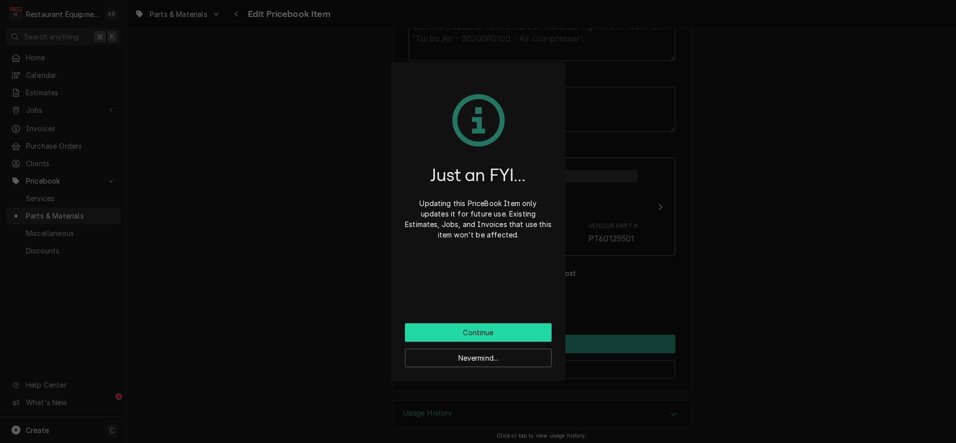
click at [468, 338] on button "Continue" at bounding box center [478, 332] width 147 height 18
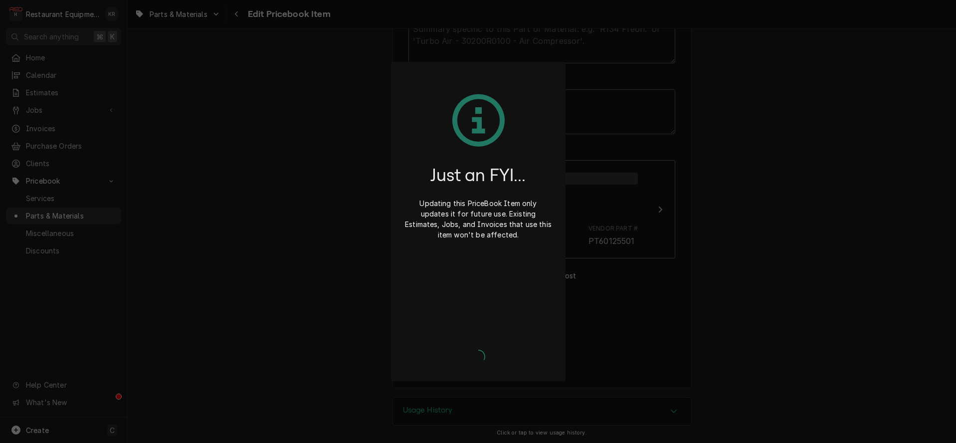
type textarea "x"
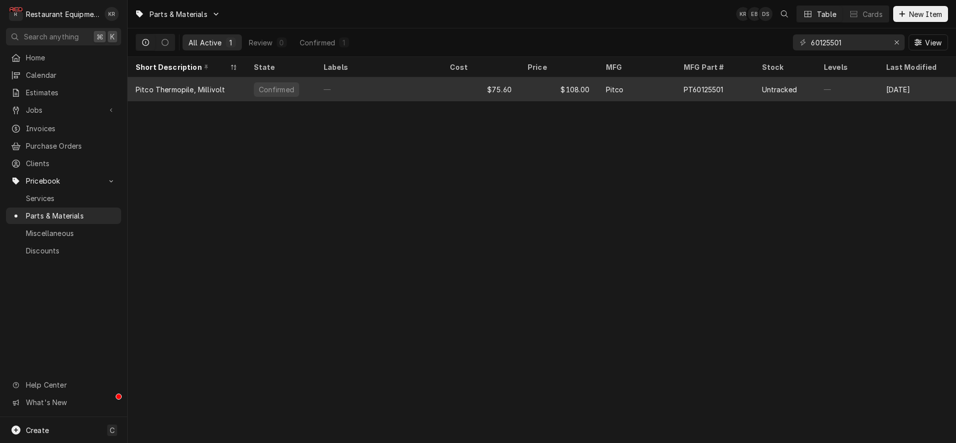
click at [462, 91] on div "$75.60" at bounding box center [481, 89] width 78 height 24
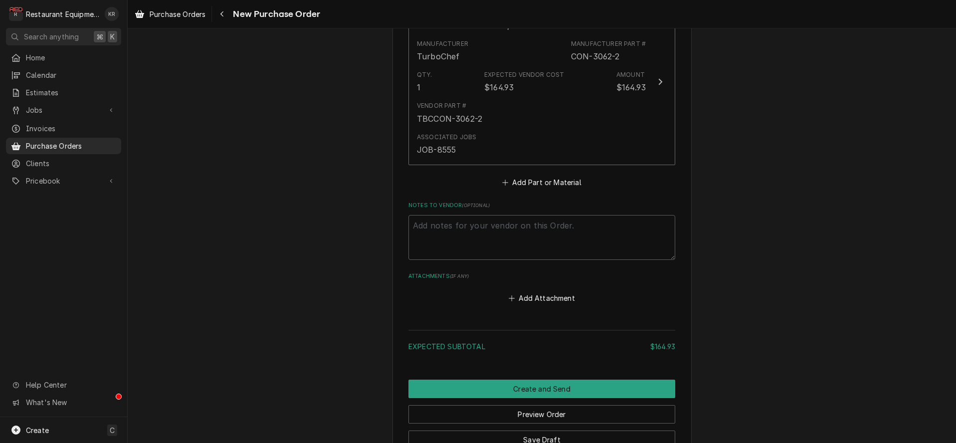
scroll to position [464, 0]
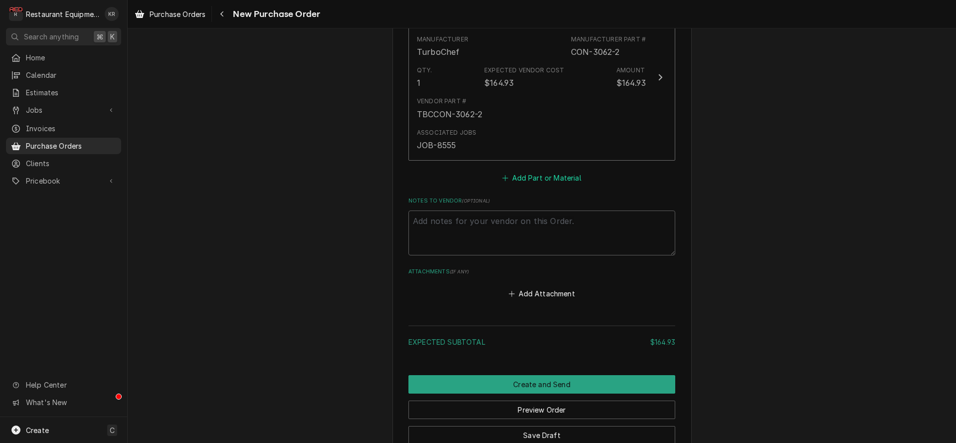
click at [541, 174] on button "Add Part or Material" at bounding box center [542, 178] width 82 height 14
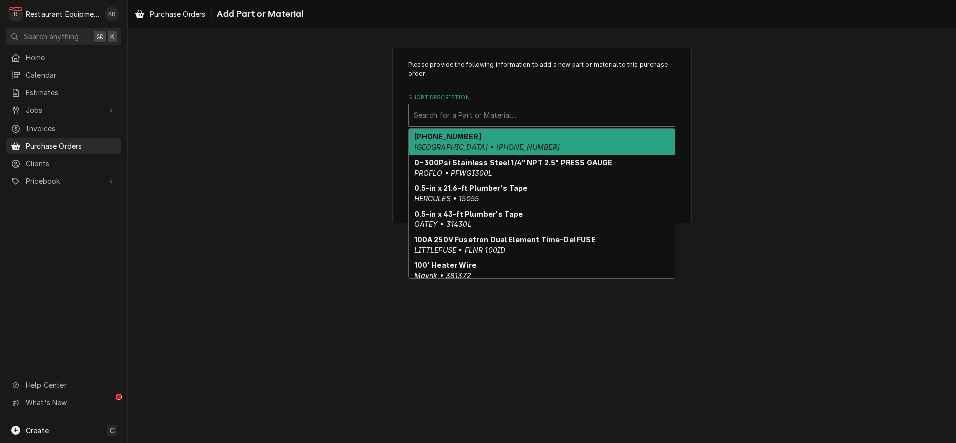
click at [501, 113] on div "Short Description" at bounding box center [542, 115] width 256 height 18
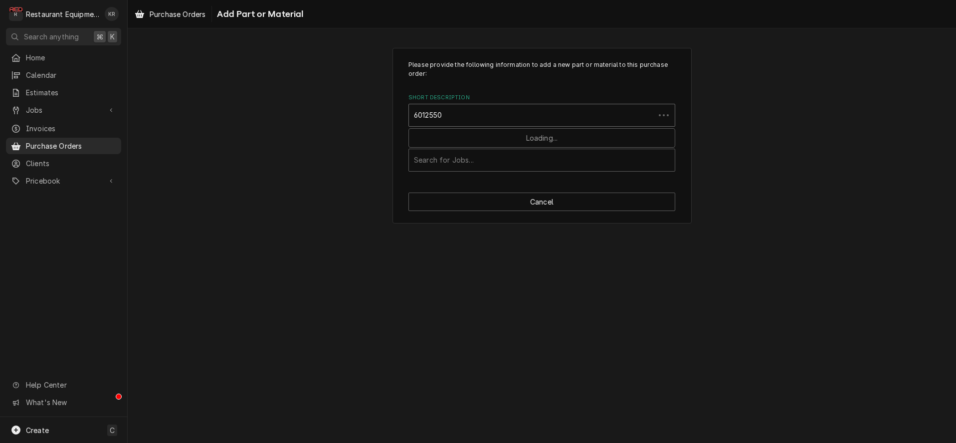
type input "60125501"
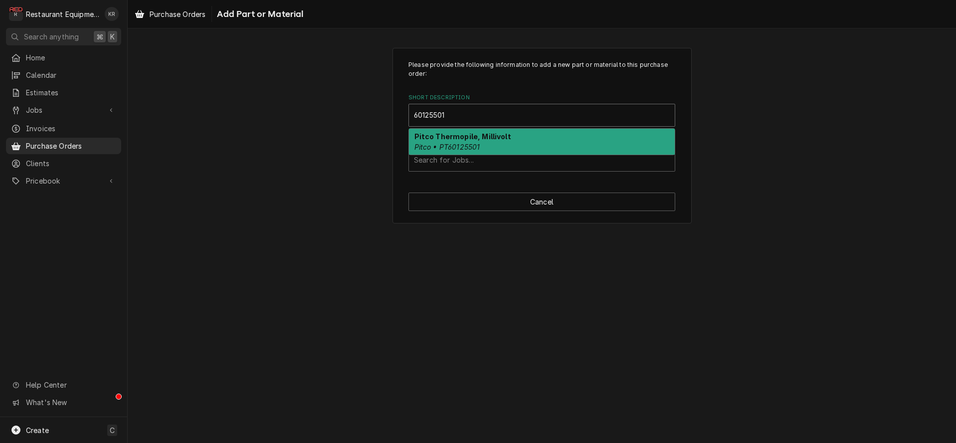
click at [480, 133] on strong "Pitco Thermopile, Millivolt" at bounding box center [462, 136] width 97 height 8
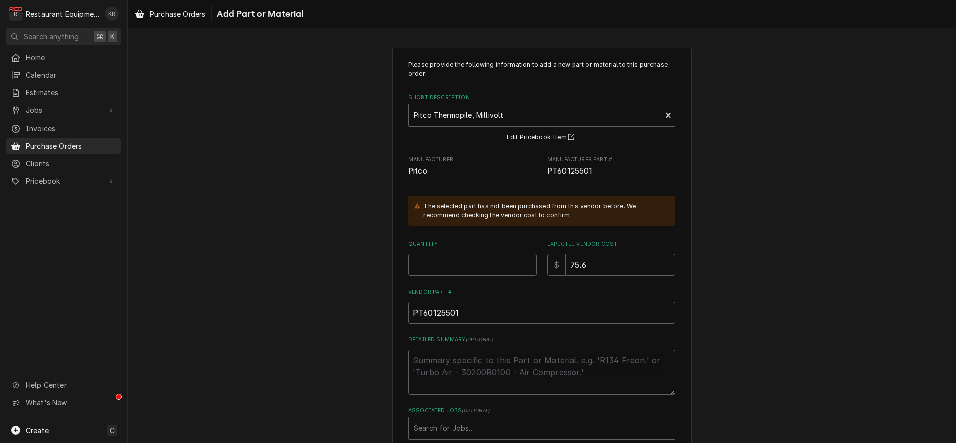
click at [441, 265] on input "Quantity" at bounding box center [472, 265] width 128 height 22
type textarea "x"
type input "1"
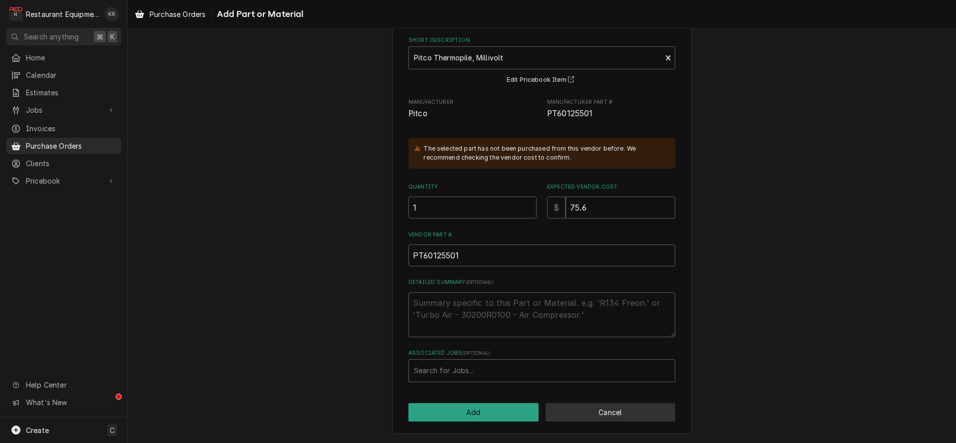
click at [596, 405] on div "Please provide the following information to add a new part or material to this …" at bounding box center [542, 213] width 299 height 444
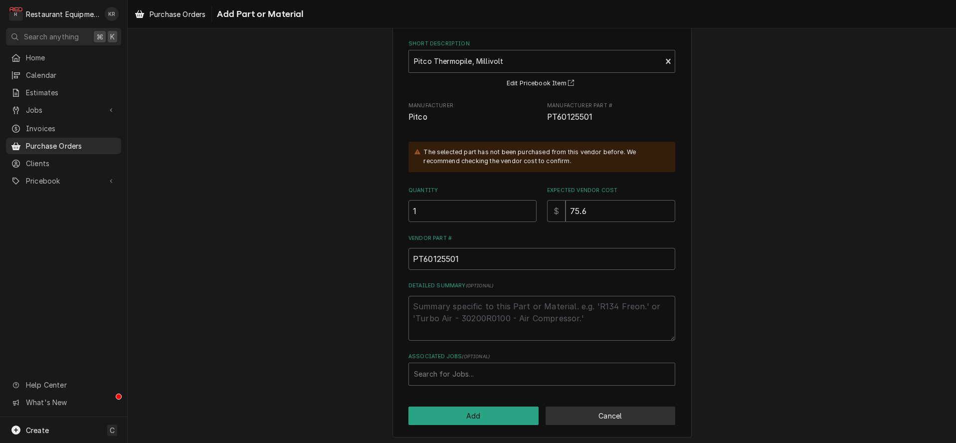
scroll to position [53, 0]
click at [598, 417] on button "Cancel" at bounding box center [611, 416] width 130 height 18
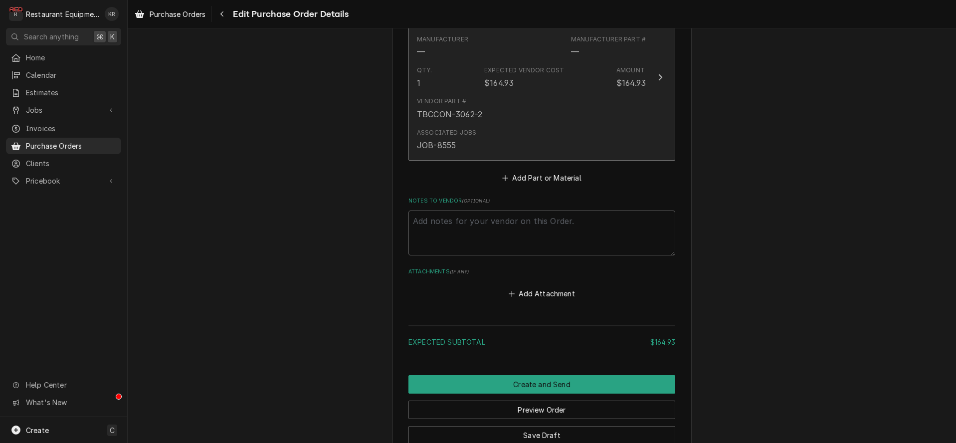
scroll to position [452, 0]
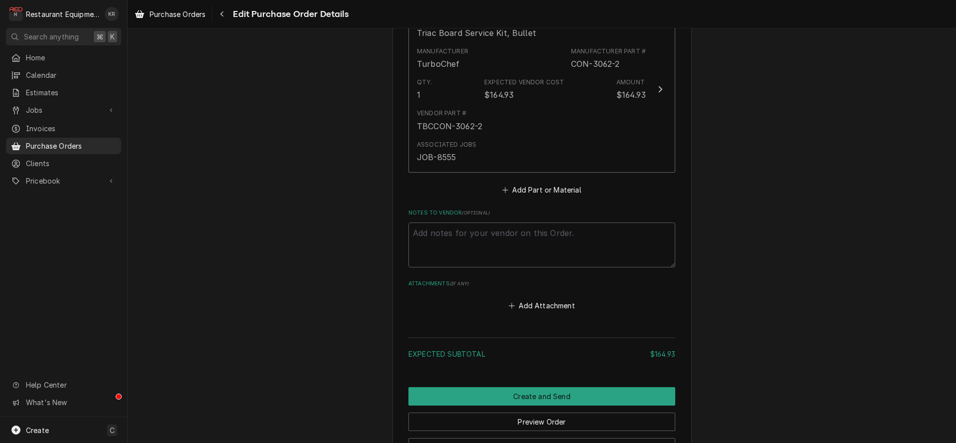
type textarea "x"
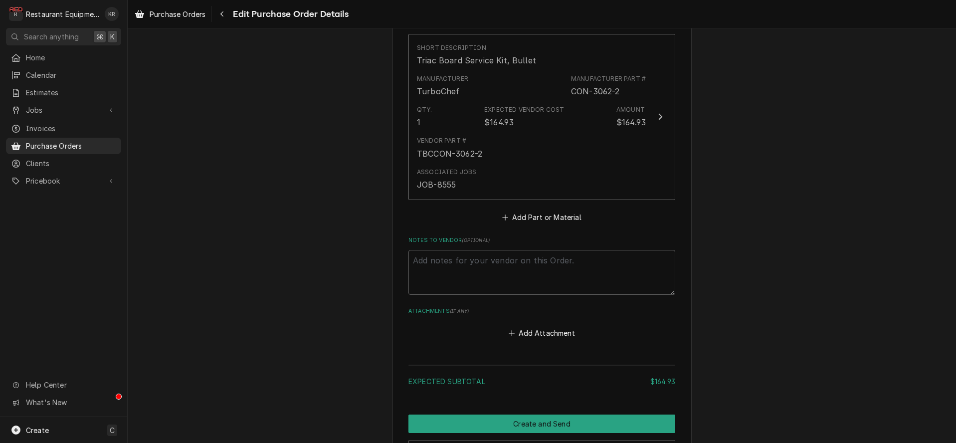
scroll to position [489, 0]
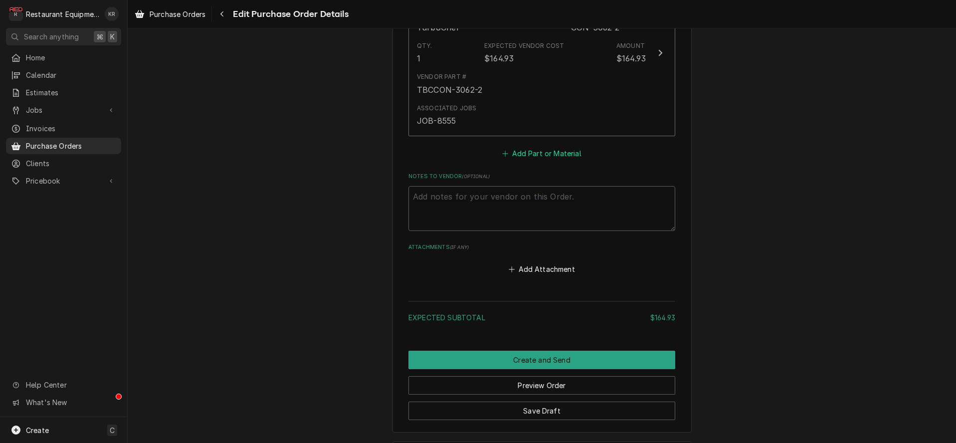
click at [541, 152] on button "Add Part or Material" at bounding box center [542, 153] width 82 height 14
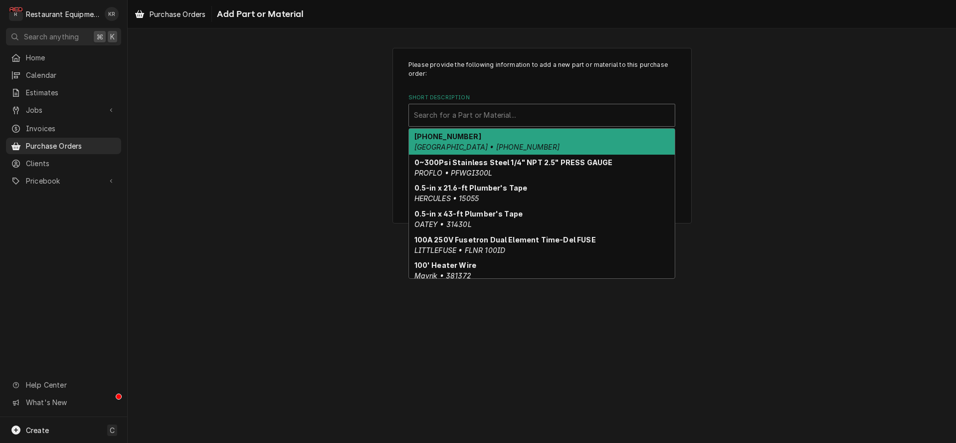
click at [501, 116] on div "Short Description" at bounding box center [542, 115] width 256 height 18
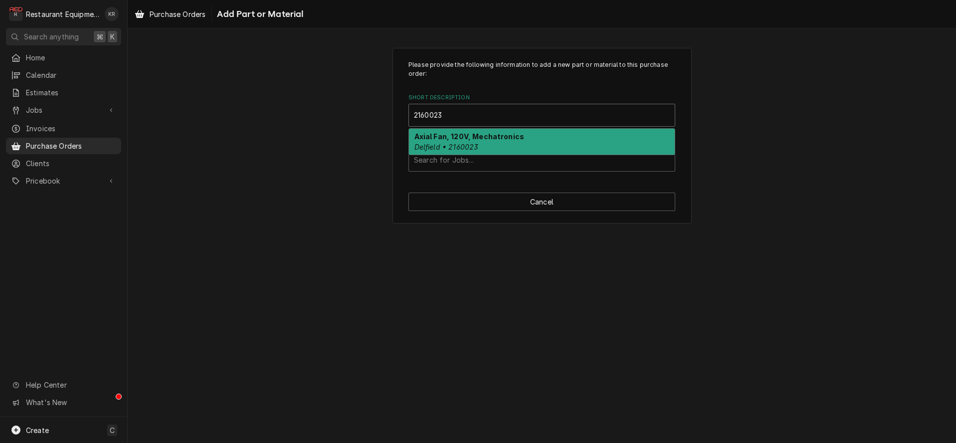
type input "2160023"
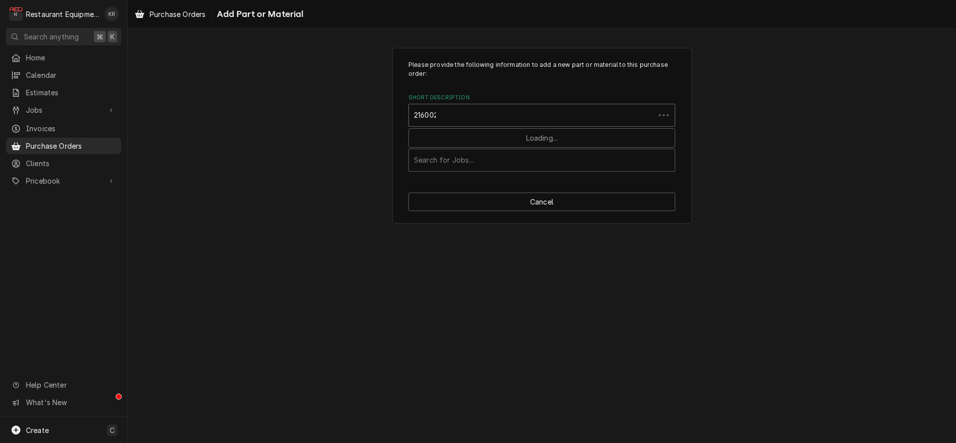
type input "2160023"
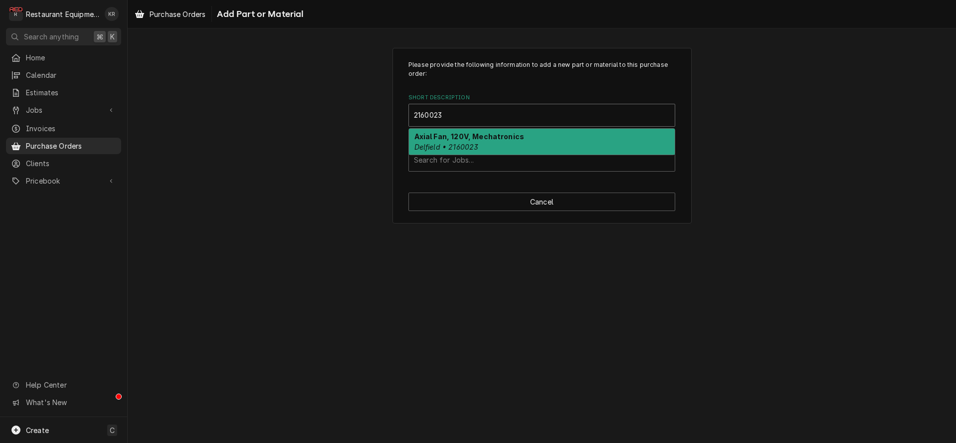
click at [458, 146] on em "Delfield • 2160023" at bounding box center [446, 147] width 64 height 8
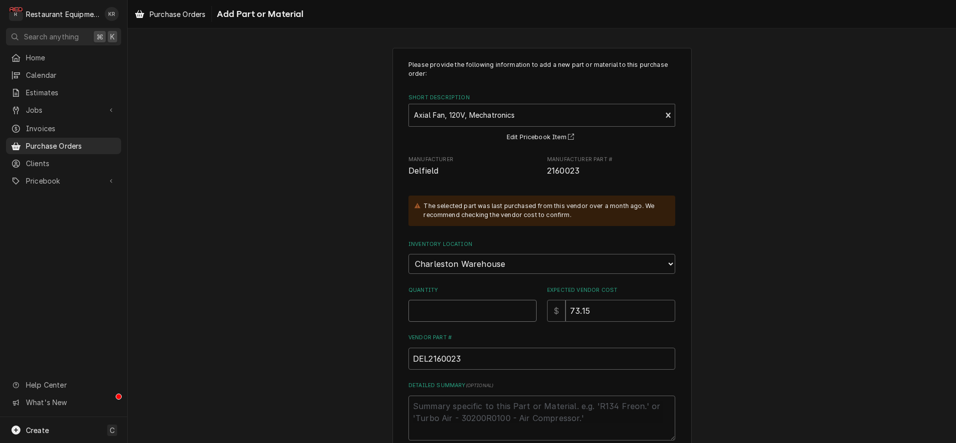
click at [420, 315] on input "Quantity" at bounding box center [472, 311] width 128 height 22
type textarea "x"
type input "1"
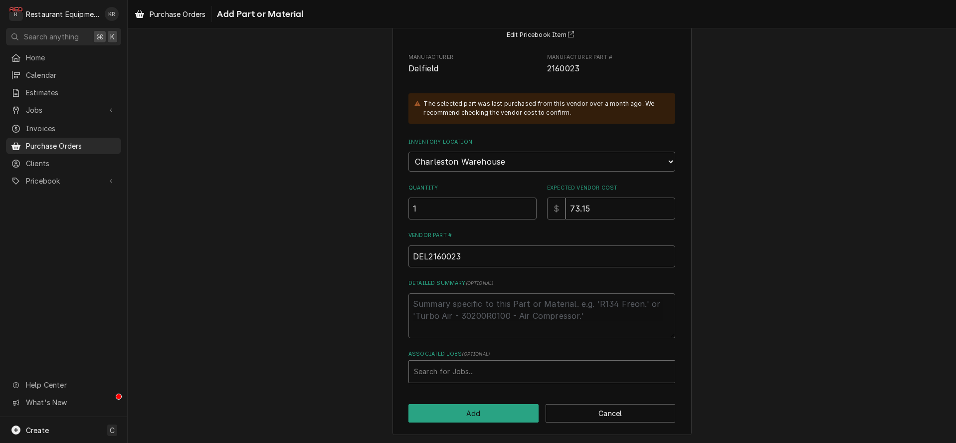
click at [441, 369] on div "Associated Jobs" at bounding box center [542, 372] width 256 height 18
type input "8564"
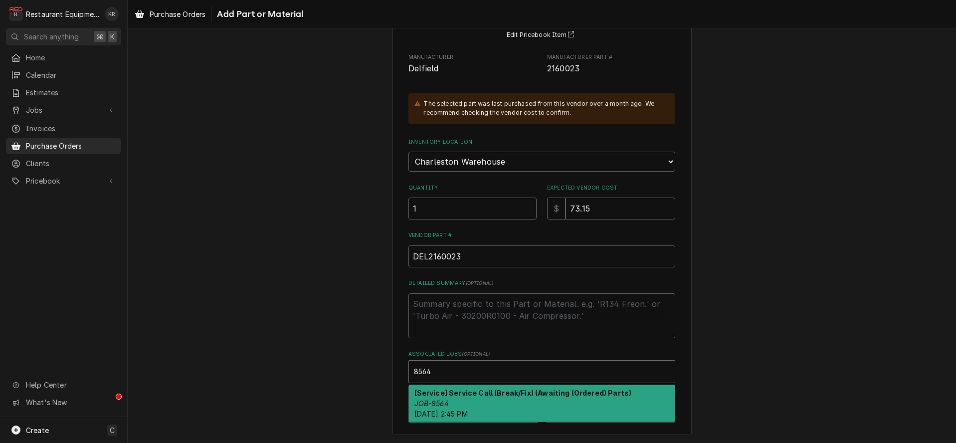
click at [481, 396] on strong "[Service] Service Call (Break/Fix) (Awaiting (Ordered) Parts)" at bounding box center [522, 393] width 217 height 8
type textarea "x"
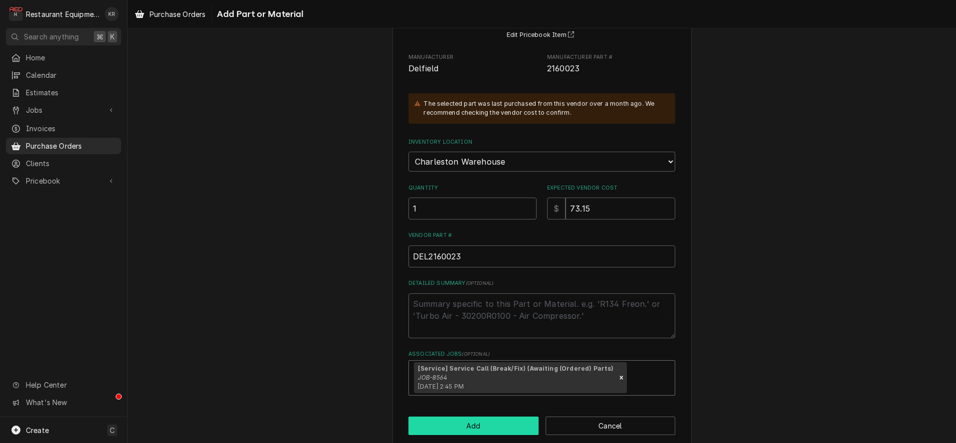
click at [481, 431] on button "Add" at bounding box center [473, 425] width 130 height 18
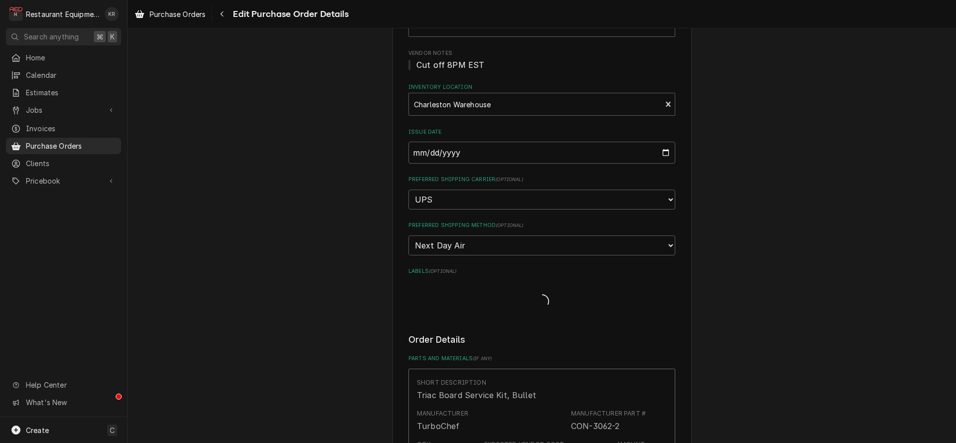
type textarea "x"
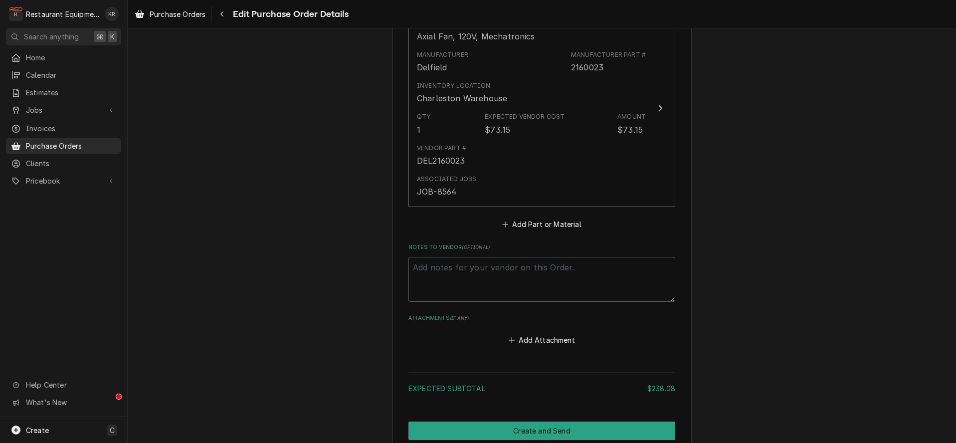
scroll to position [634, 0]
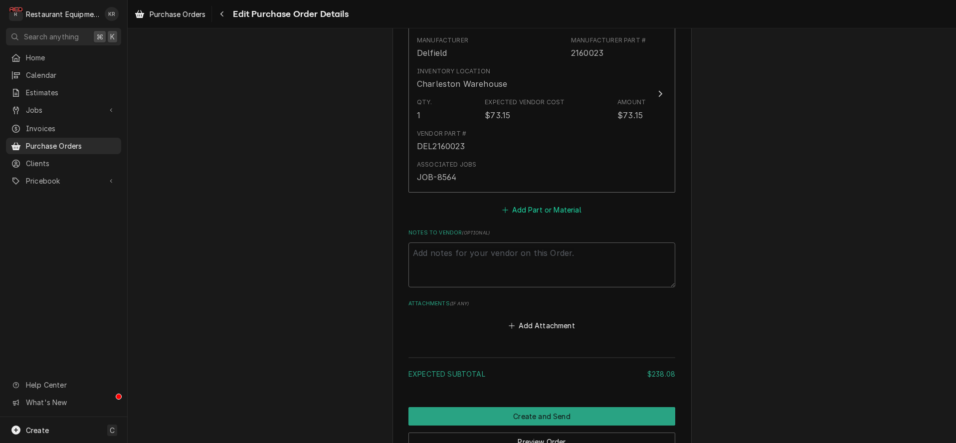
click at [530, 203] on button "Add Part or Material" at bounding box center [542, 209] width 82 height 14
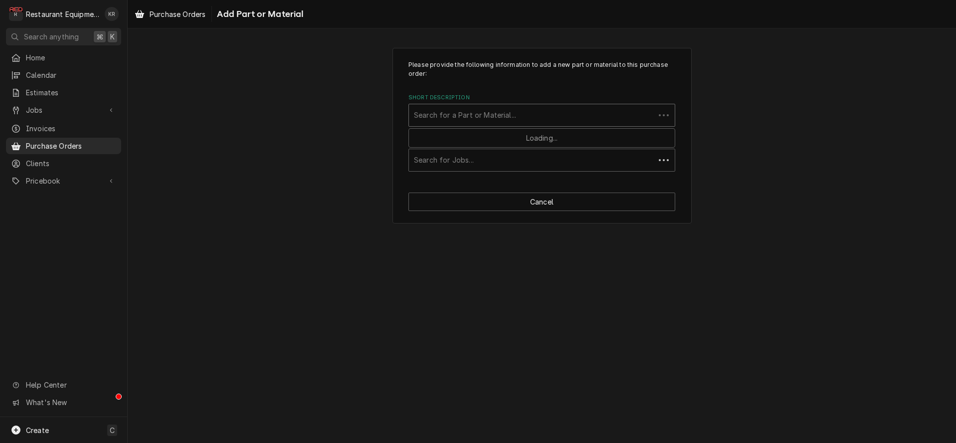
click at [487, 121] on div "Short Description" at bounding box center [532, 115] width 236 height 18
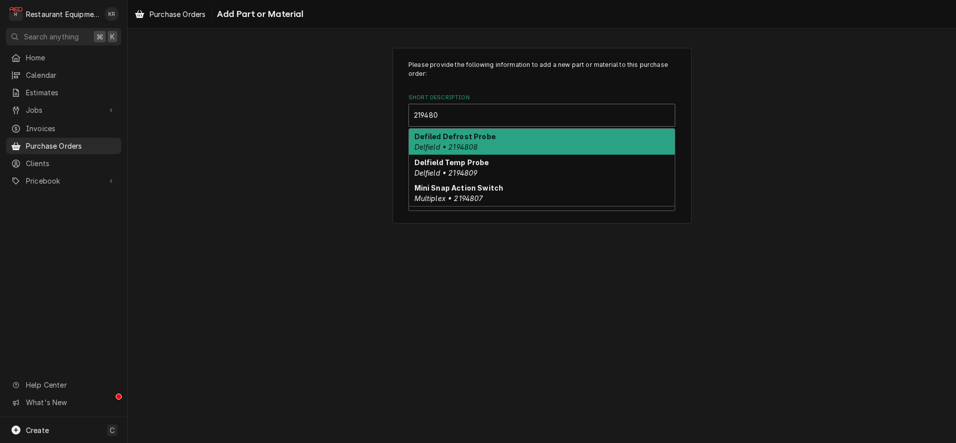
type input "2194809"
click at [487, 148] on div "Delfield Temp Probe Delfield • 2194809" at bounding box center [542, 142] width 266 height 26
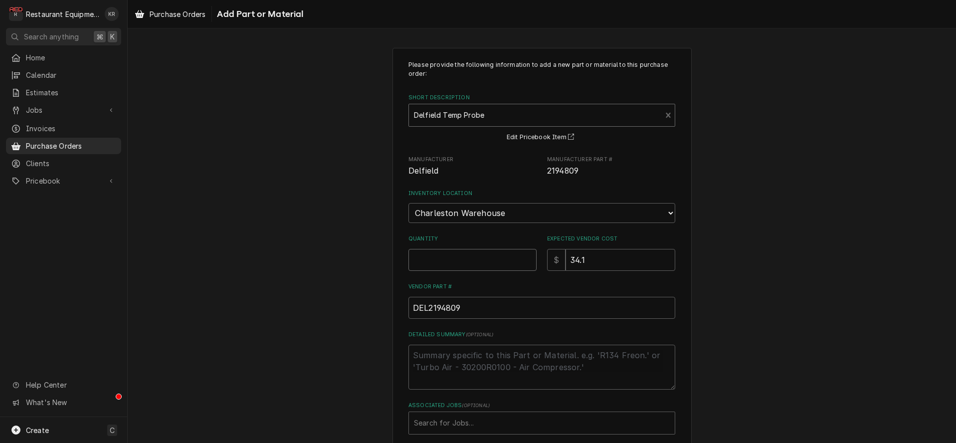
click at [434, 264] on input "Quantity" at bounding box center [472, 260] width 128 height 22
type textarea "x"
type input "1"
type input "8564"
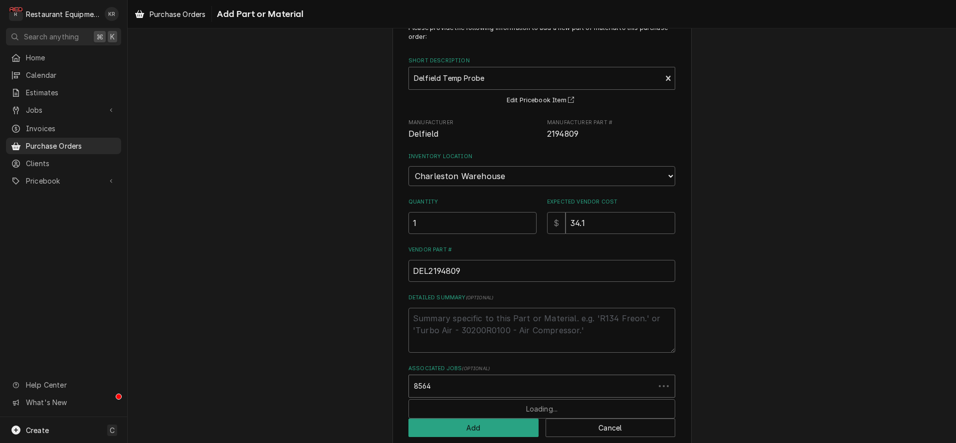
scroll to position [51, 0]
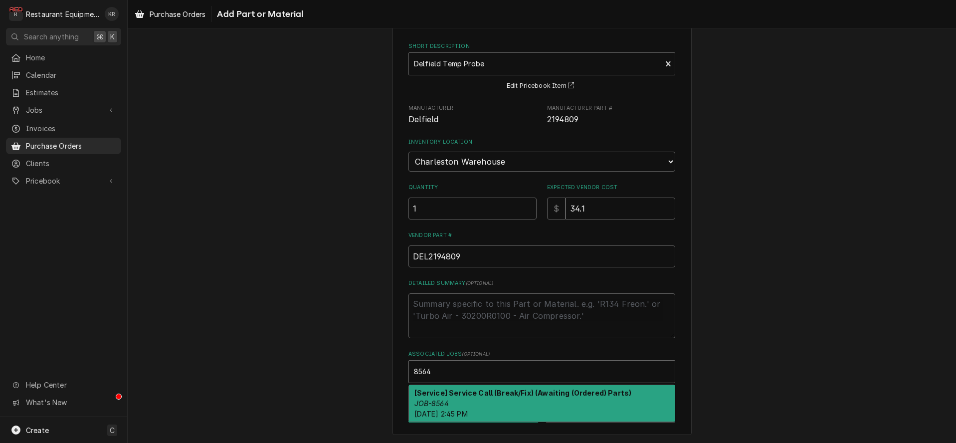
click at [461, 395] on strong "[Service] Service Call (Break/Fix) (Awaiting (Ordered) Parts)" at bounding box center [522, 393] width 217 height 8
type textarea "x"
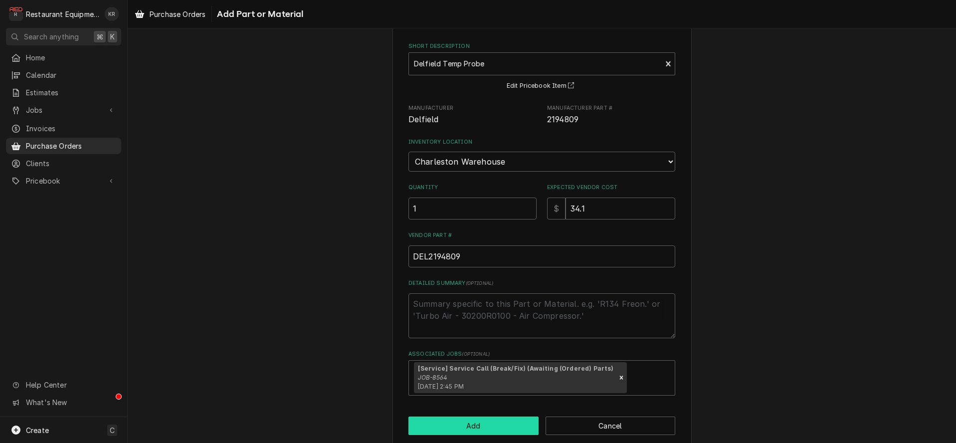
click at [459, 424] on button "Add" at bounding box center [473, 425] width 130 height 18
type textarea "x"
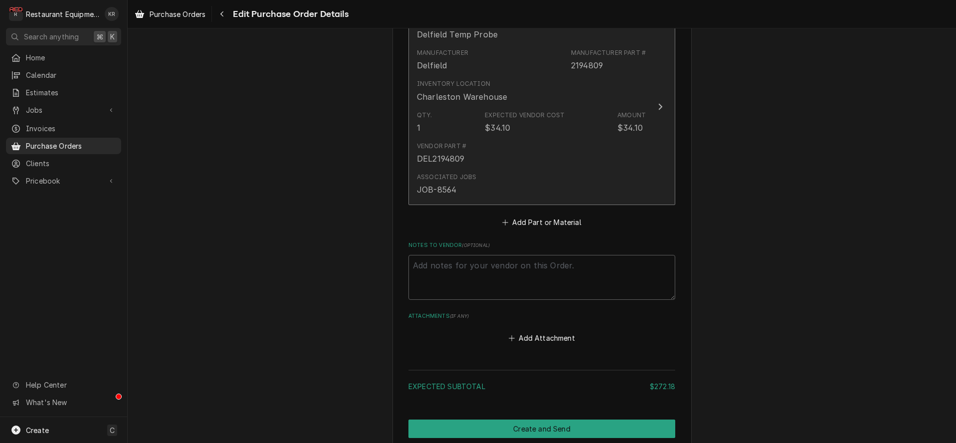
scroll to position [937, 0]
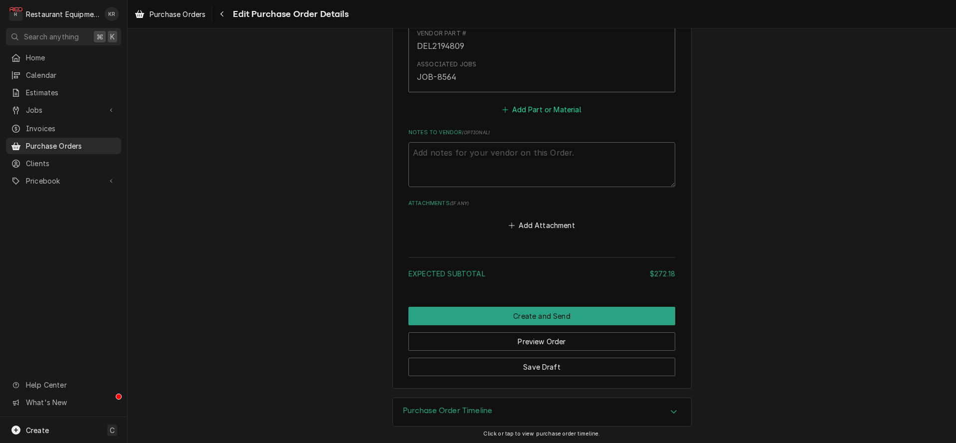
click at [534, 105] on button "Add Part or Material" at bounding box center [542, 110] width 82 height 14
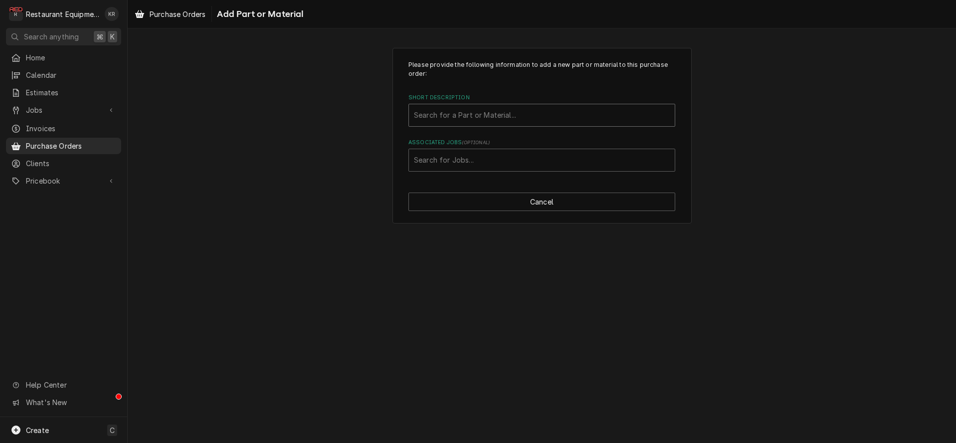
click at [497, 114] on div "Short Description" at bounding box center [542, 115] width 256 height 18
type input "2194808"
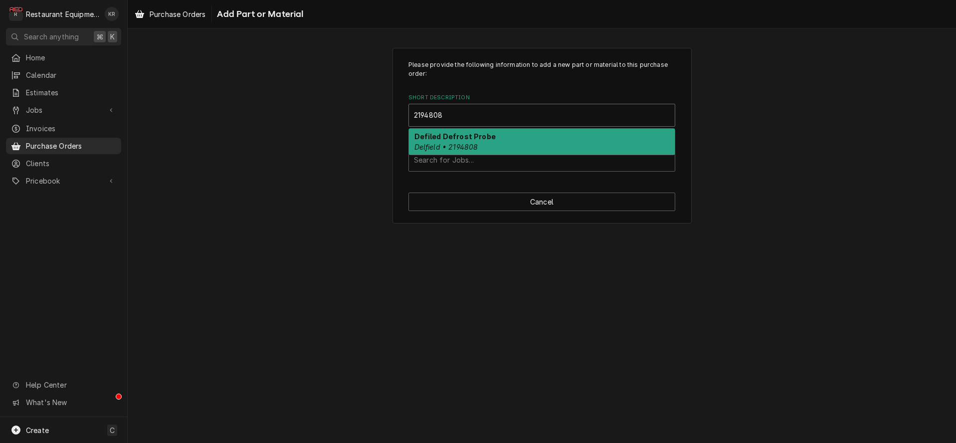
click at [490, 141] on div "Defiled Defrost Probe Delfield • 2194808" at bounding box center [542, 142] width 266 height 26
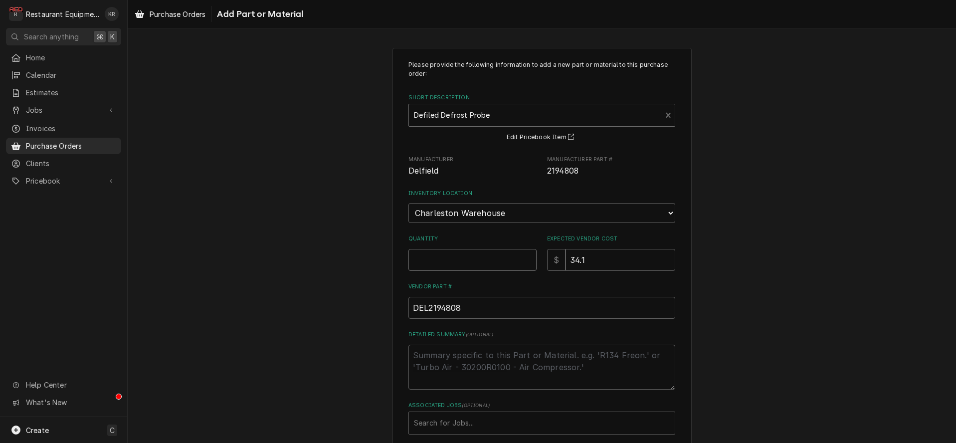
click at [434, 260] on input "Quantity" at bounding box center [472, 260] width 128 height 22
type textarea "x"
type input "1"
type input "8564"
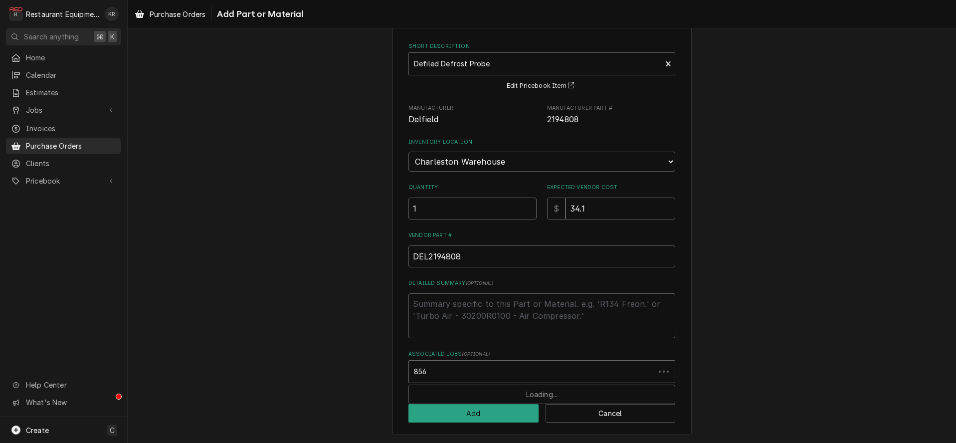
type input "8564"
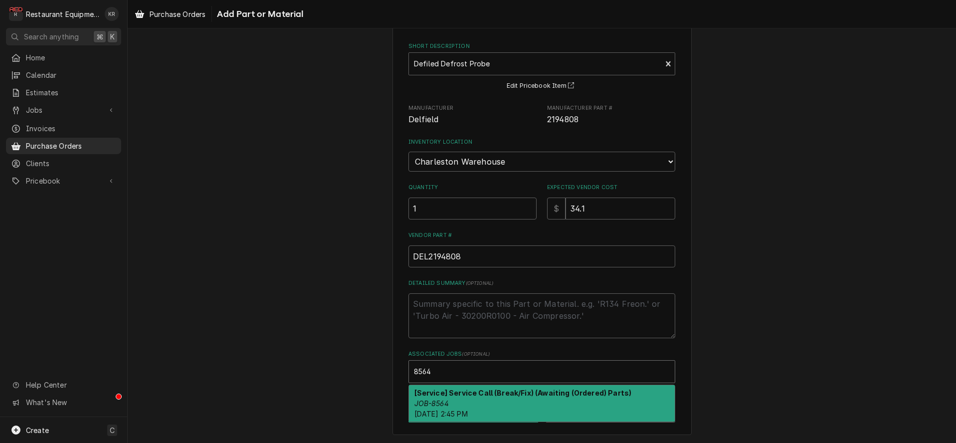
click at [463, 404] on div "[Service] Service Call (Break/Fix) (Awaiting (Ordered) Parts) JOB-8564 Fri, Aug…" at bounding box center [542, 403] width 266 height 36
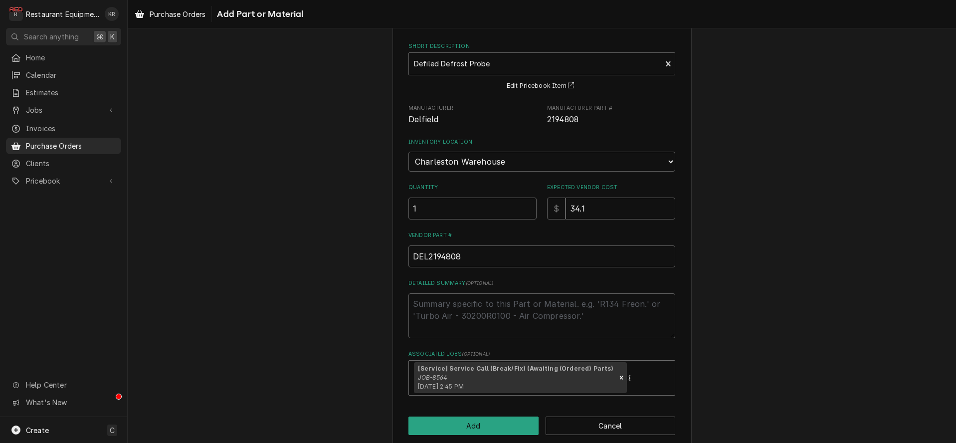
type textarea "x"
click at [469, 423] on button "Add" at bounding box center [473, 425] width 130 height 18
type textarea "x"
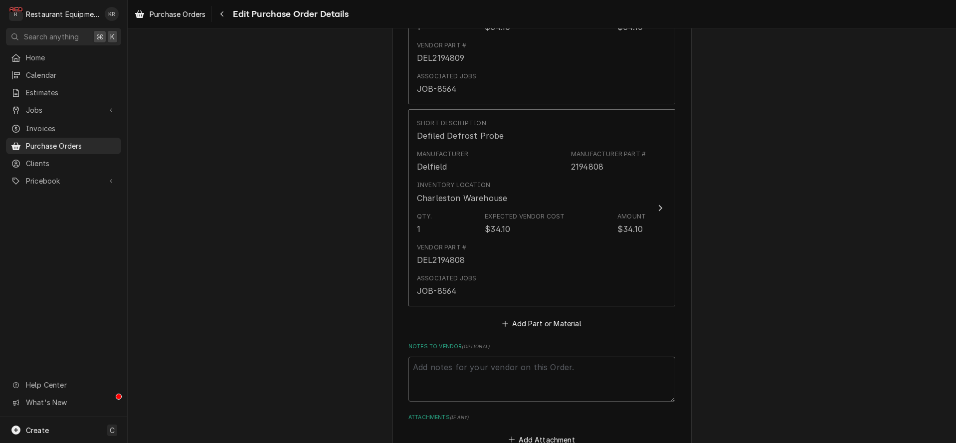
scroll to position [925, 0]
click at [528, 319] on button "Add Part or Material" at bounding box center [542, 324] width 82 height 14
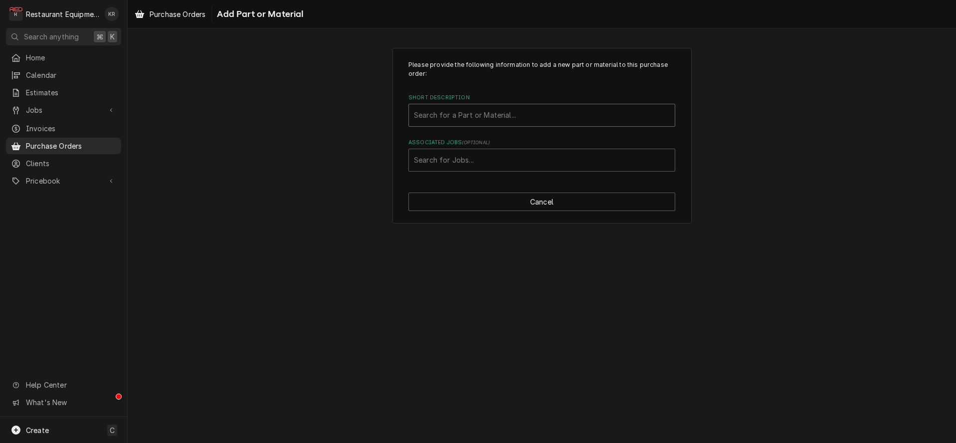
click at [488, 113] on div "Short Description" at bounding box center [542, 115] width 256 height 18
type input "0270-s"
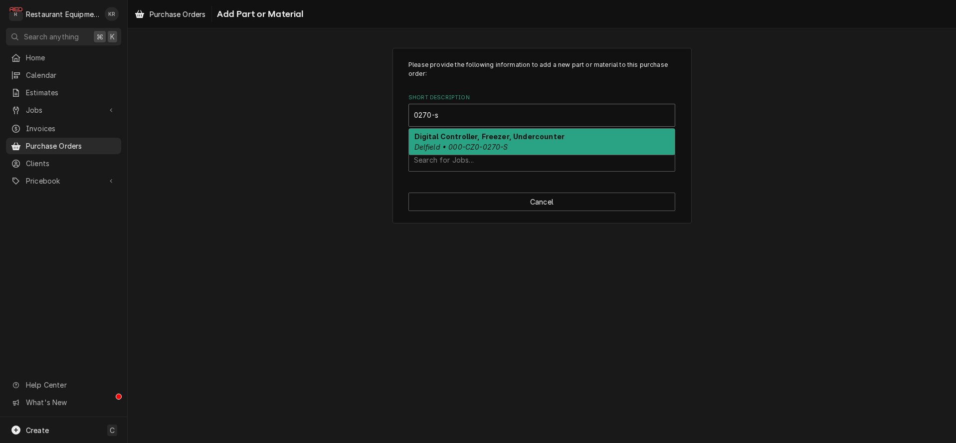
click at [489, 142] on div "Digital Controller, Freezer, Undercounter Delfield • 000-CZ0-0270-S" at bounding box center [542, 142] width 266 height 26
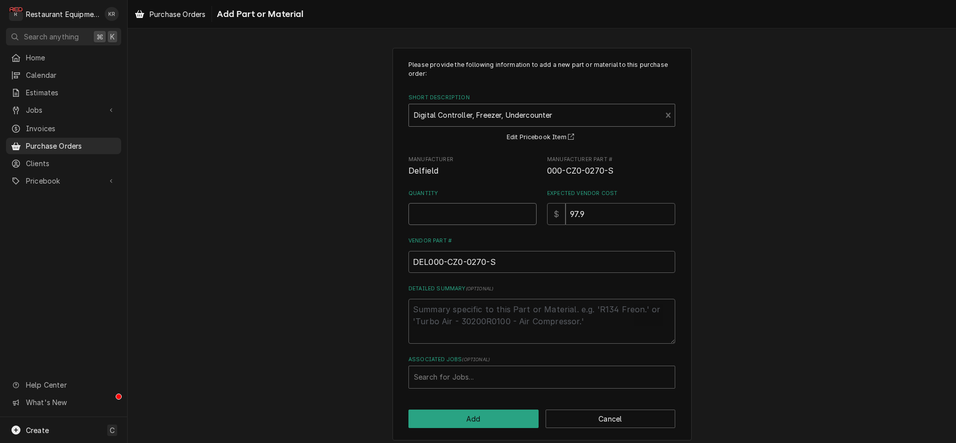
click at [463, 210] on input "Quantity" at bounding box center [472, 214] width 128 height 22
type textarea "x"
type input "1"
type input "8564"
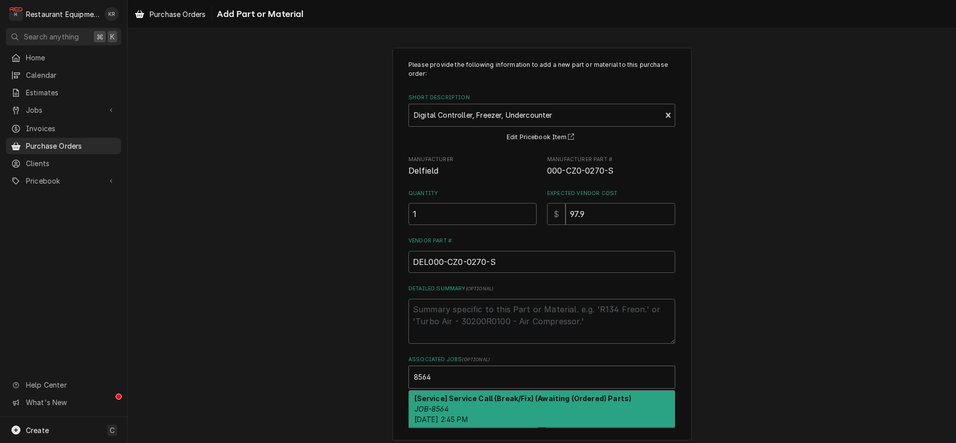
click at [488, 401] on strong "[Service] Service Call (Break/Fix) (Awaiting (Ordered) Parts)" at bounding box center [522, 398] width 217 height 8
type textarea "x"
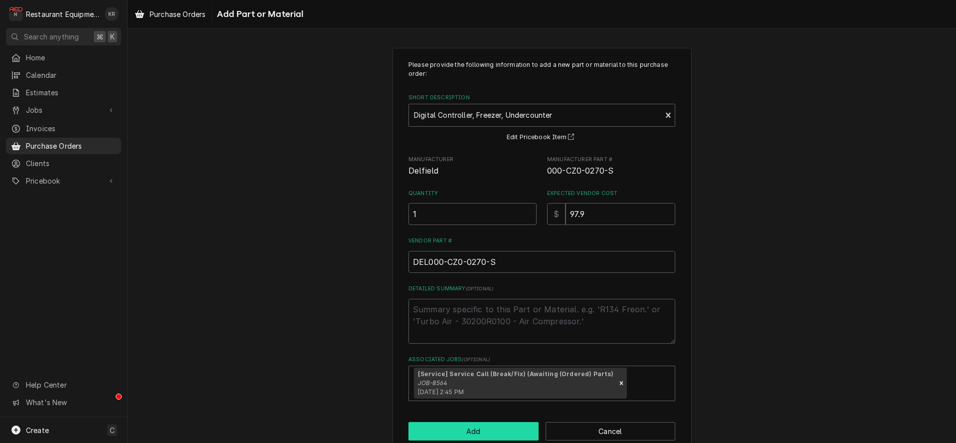
click at [475, 427] on button "Add" at bounding box center [473, 431] width 130 height 18
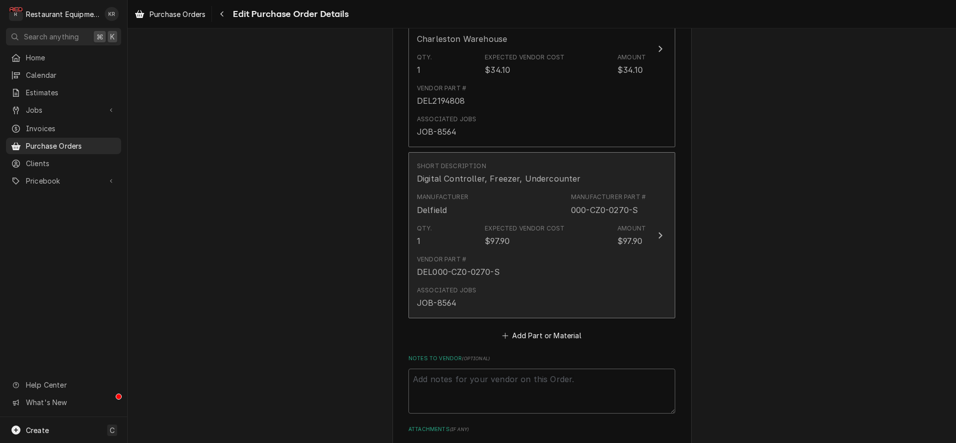
scroll to position [1187, 0]
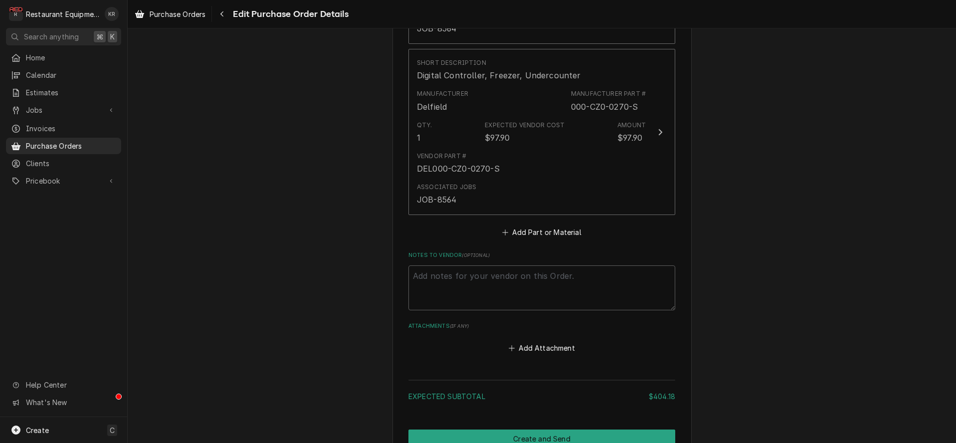
click at [527, 230] on button "Add Part or Material" at bounding box center [542, 232] width 82 height 14
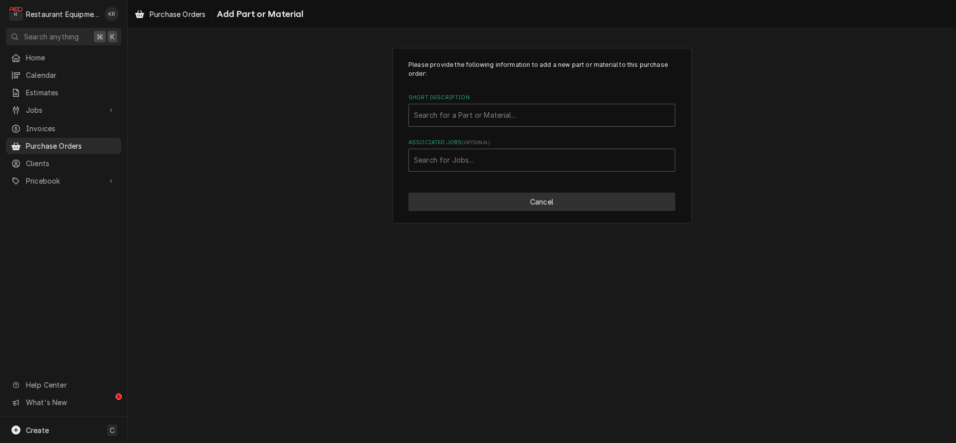
click at [541, 201] on button "Cancel" at bounding box center [541, 202] width 267 height 18
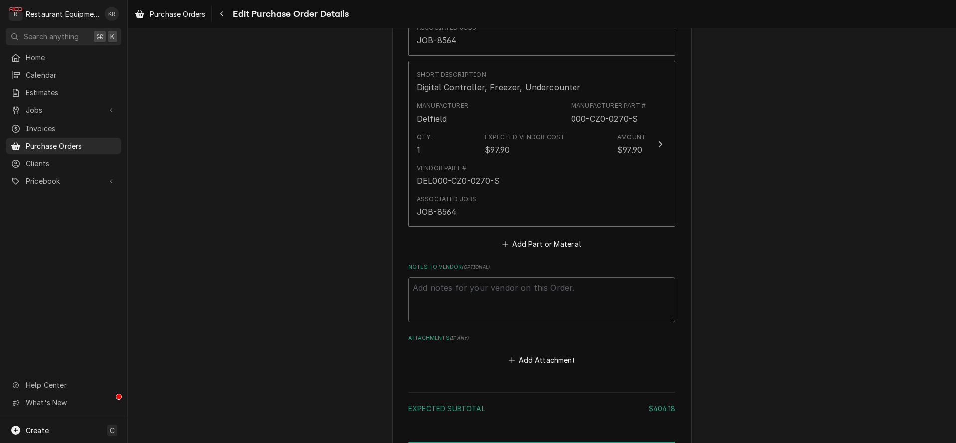
scroll to position [1175, 0]
type textarea "x"
click at [526, 240] on button "Add Part or Material" at bounding box center [542, 244] width 82 height 14
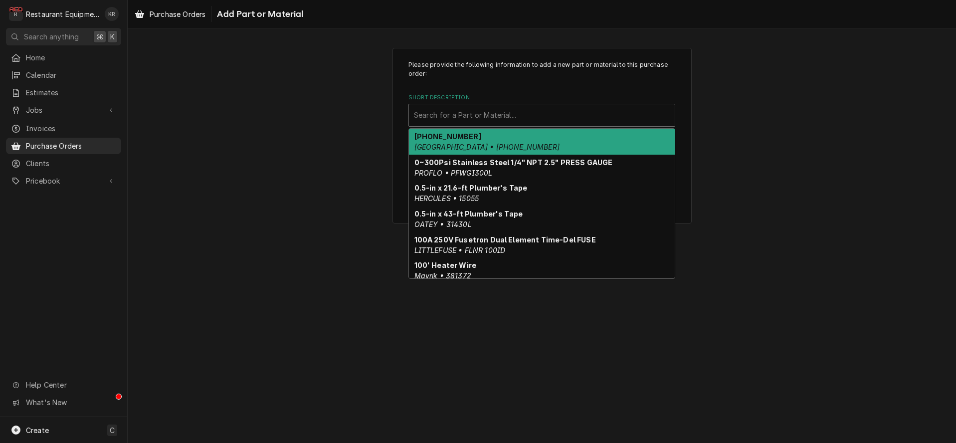
click at [500, 113] on div "Short Description" at bounding box center [542, 115] width 256 height 18
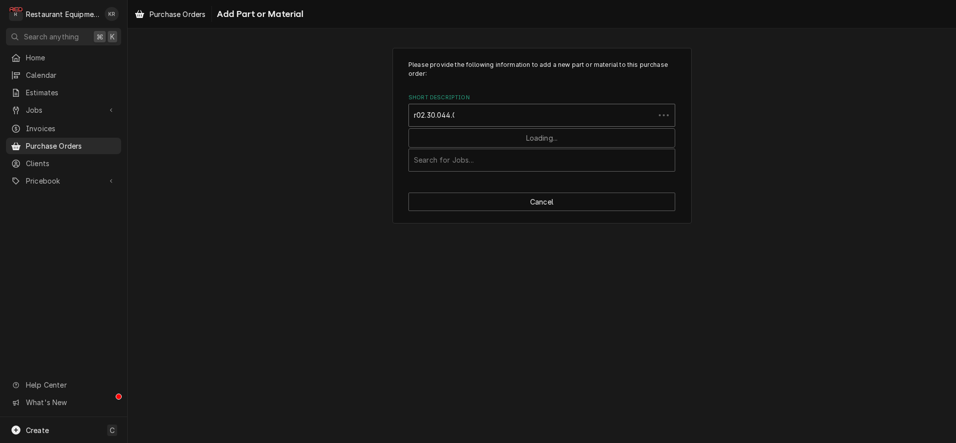
type input "r02.30.044.00"
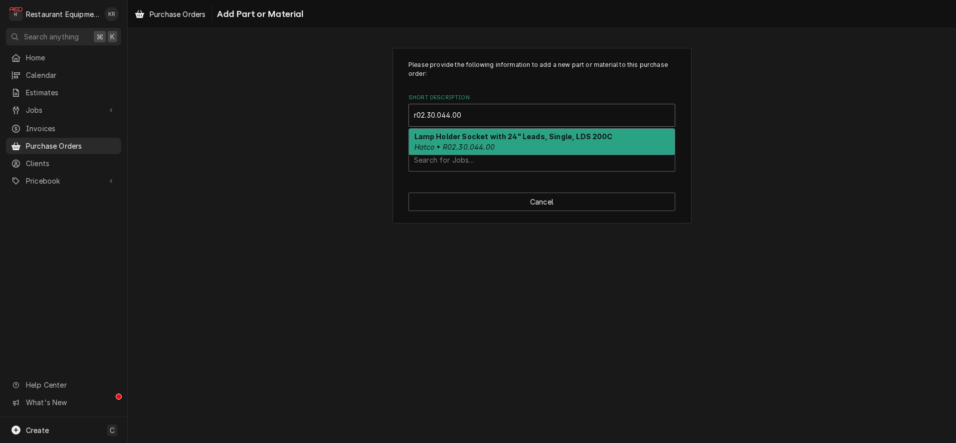
click at [502, 139] on strong "Lamp Holder Socket with 24" Leads, Single, LDS 200C" at bounding box center [513, 136] width 199 height 8
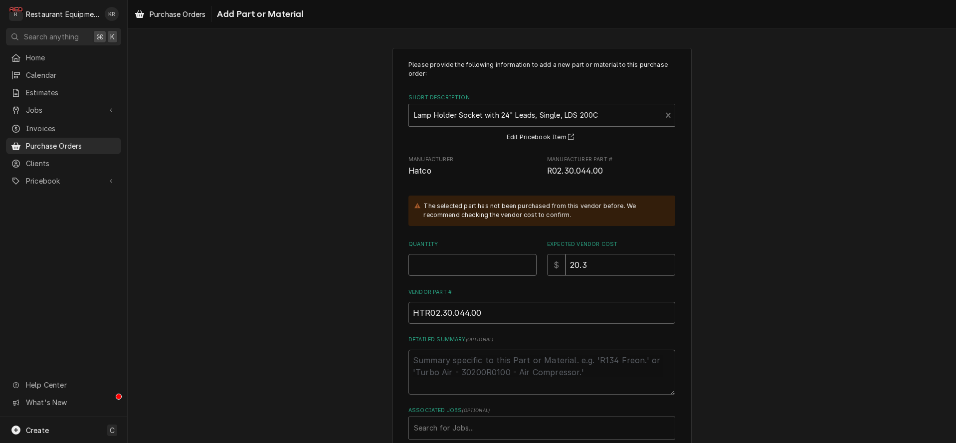
click at [463, 268] on input "Quantity" at bounding box center [472, 265] width 128 height 22
type textarea "x"
type input "1"
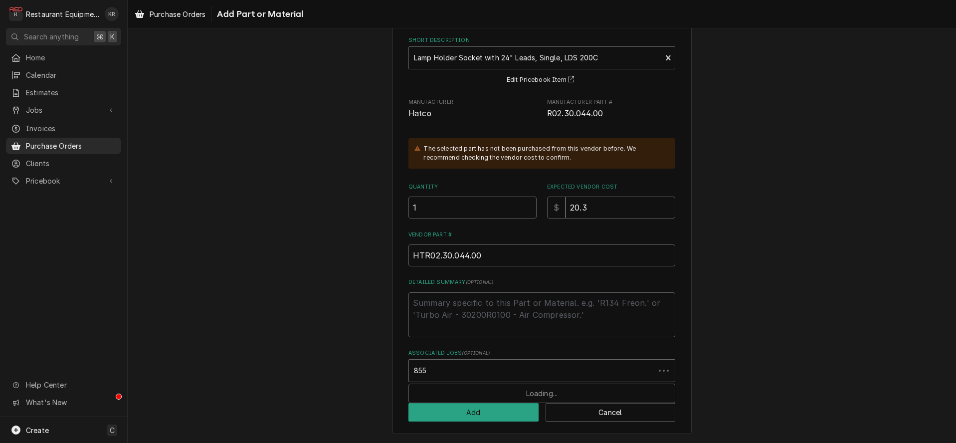
type input "8554"
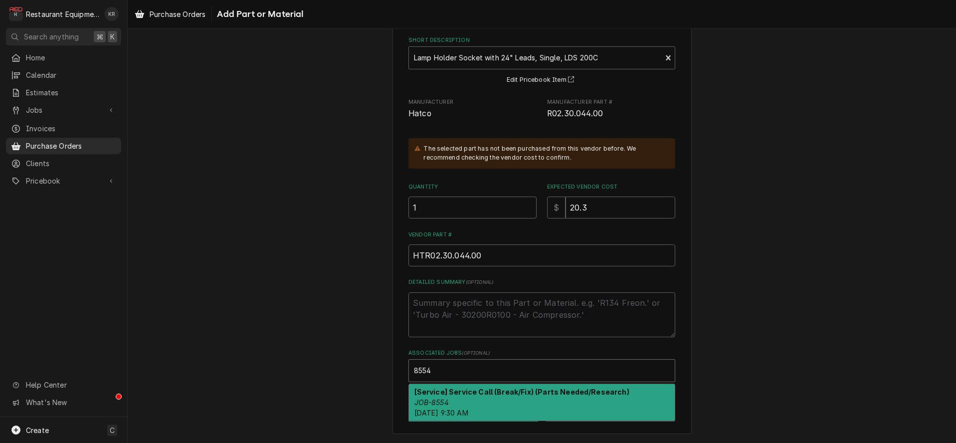
click at [438, 393] on strong "[Service] Service Call (Break/Fix) (Parts Needed/Research)" at bounding box center [521, 392] width 215 height 8
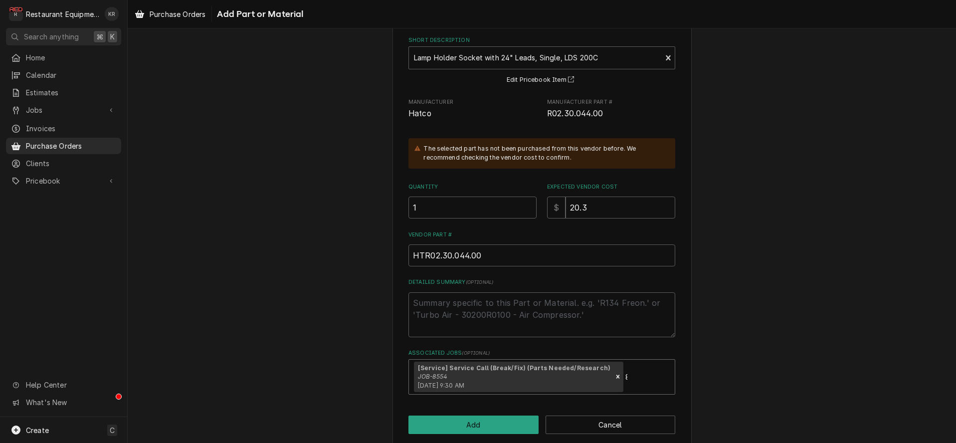
type textarea "x"
click at [465, 418] on button "Add" at bounding box center [473, 424] width 130 height 18
click at [466, 427] on button "Add" at bounding box center [473, 425] width 130 height 18
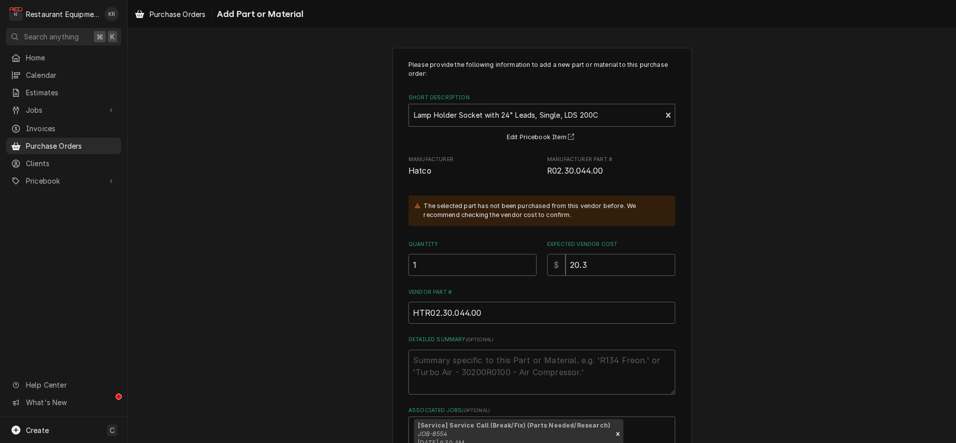
scroll to position [70, 0]
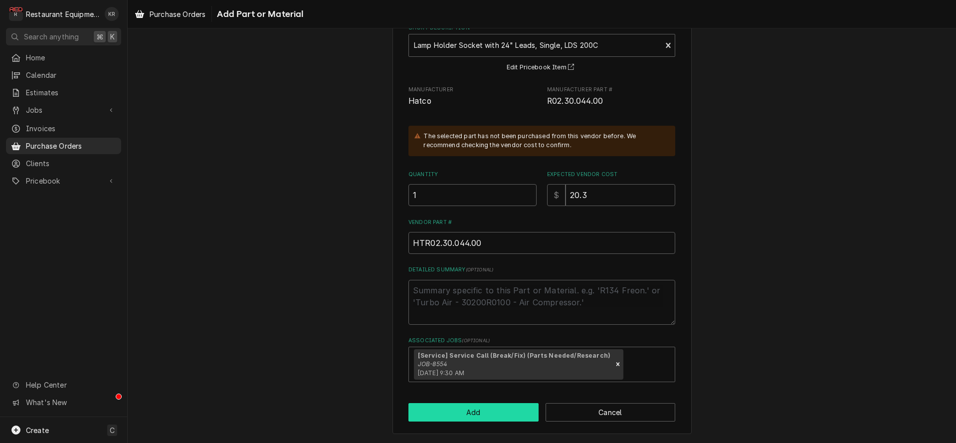
click at [478, 412] on button "Add" at bounding box center [473, 412] width 130 height 18
click at [477, 412] on button "Add" at bounding box center [473, 412] width 130 height 18
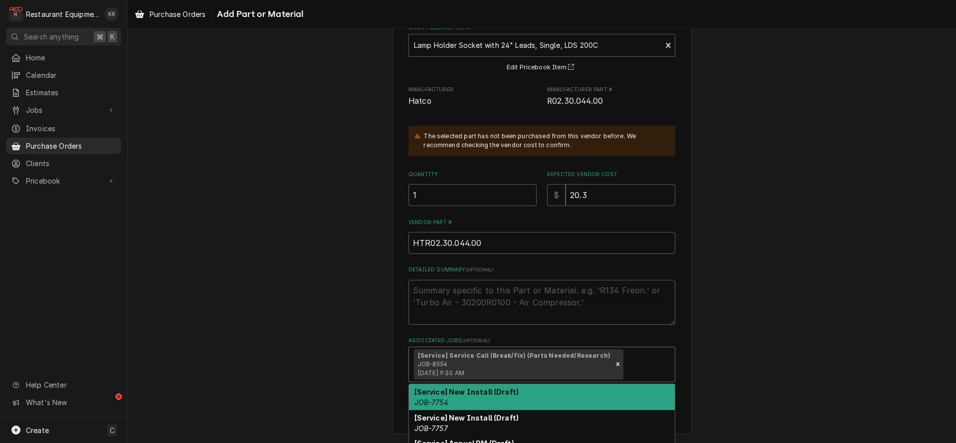
click at [635, 375] on div "[Service] Service Call (Break/Fix) (Parts Needed/Research) JOB-8554 Fri, Aug 15…" at bounding box center [542, 364] width 266 height 34
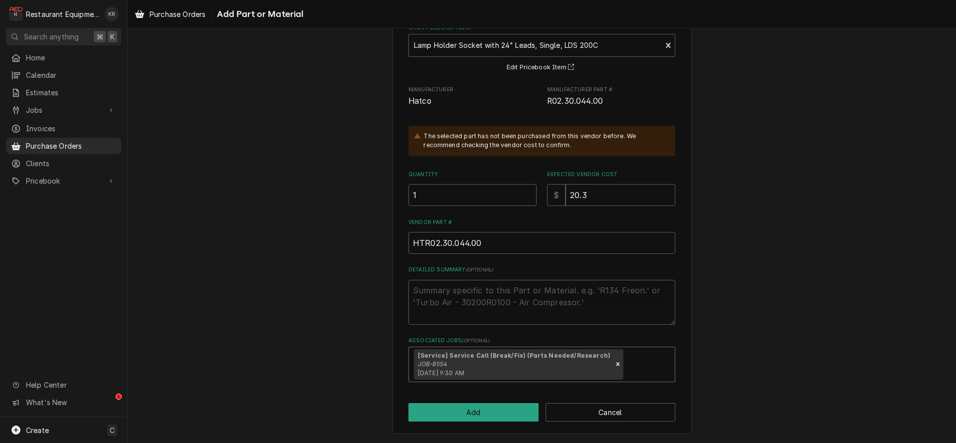
click at [632, 372] on div "Associated Jobs" at bounding box center [647, 364] width 44 height 18
click at [469, 404] on button "Add" at bounding box center [473, 412] width 130 height 18
type textarea "x"
click at [178, 14] on span "Purchase Orders" at bounding box center [178, 14] width 56 height 10
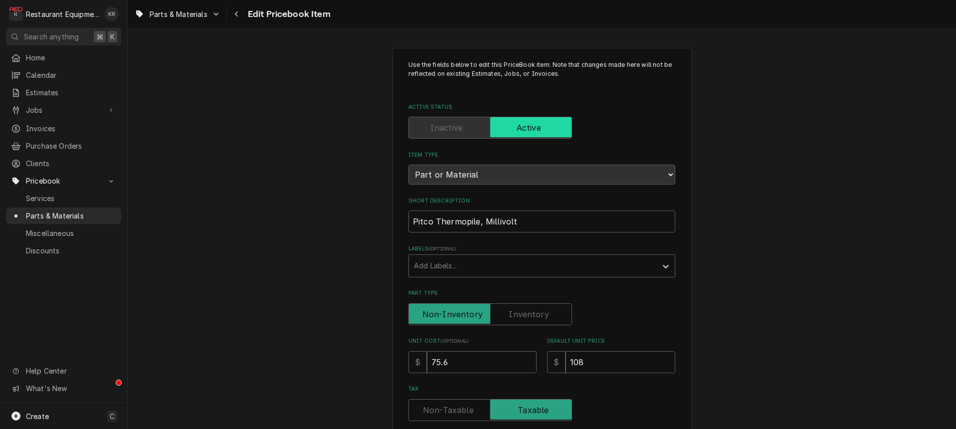
type textarea "x"
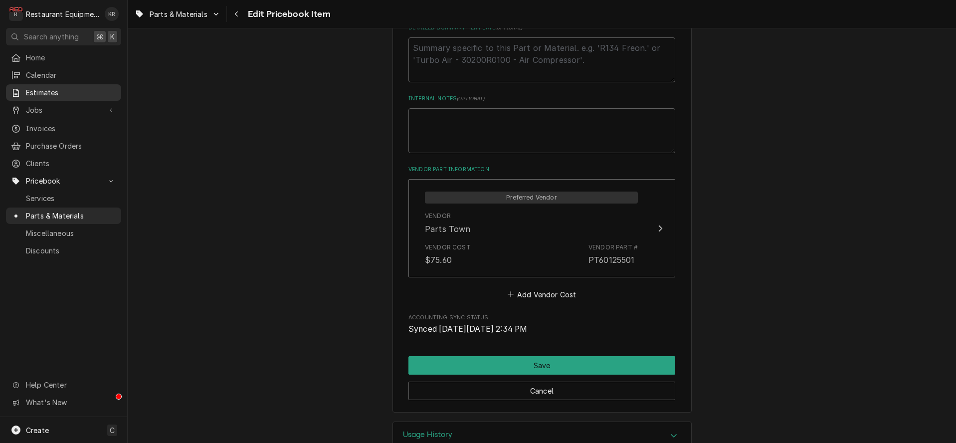
scroll to position [529, 0]
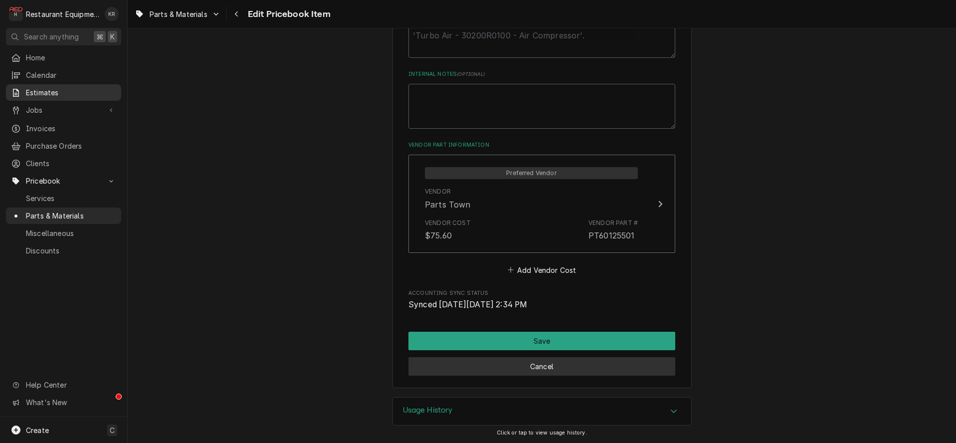
click at [536, 368] on button "Cancel" at bounding box center [541, 366] width 267 height 18
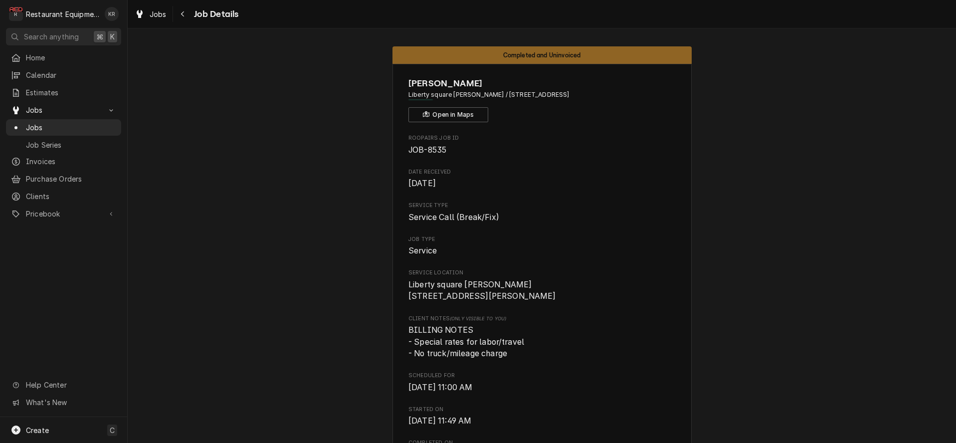
scroll to position [363, 0]
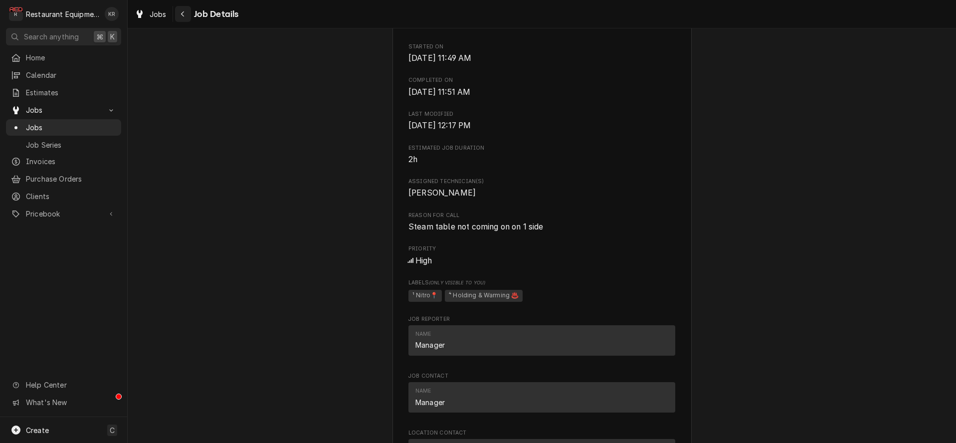
click at [187, 15] on button "Navigate back" at bounding box center [183, 14] width 16 height 16
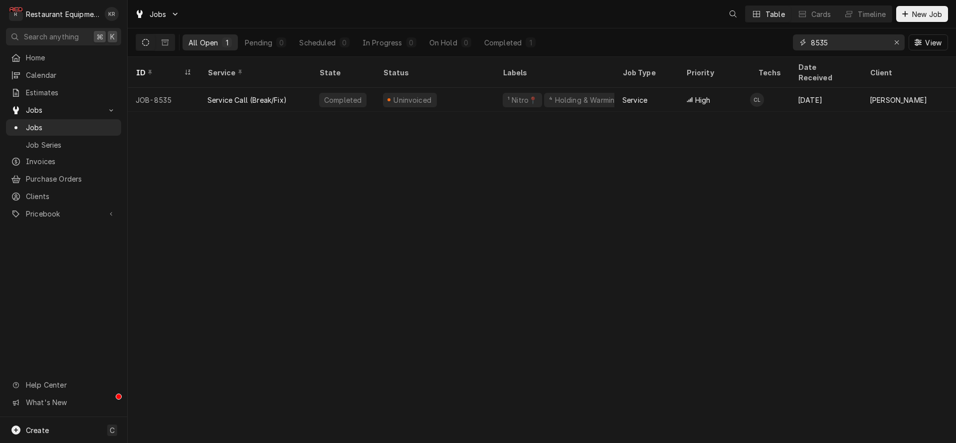
click at [841, 42] on input "8535" at bounding box center [848, 42] width 75 height 16
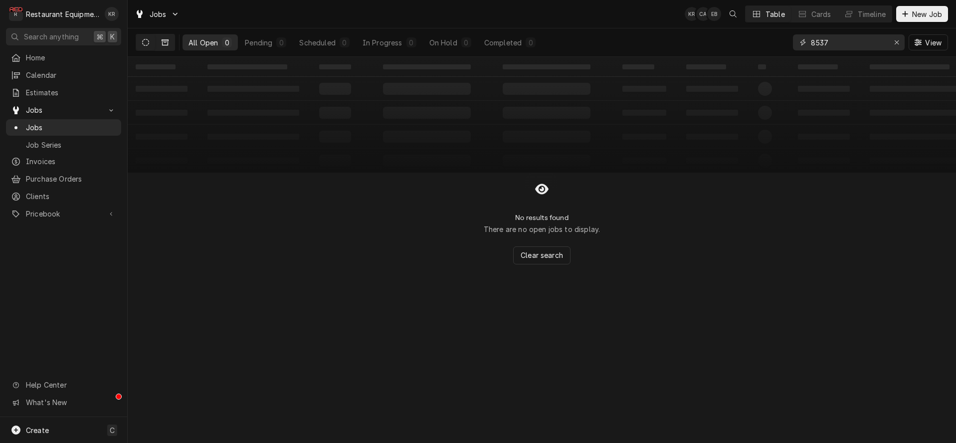
type input "8537"
click at [164, 49] on button "Dynamic Content Wrapper" at bounding box center [165, 42] width 19 height 16
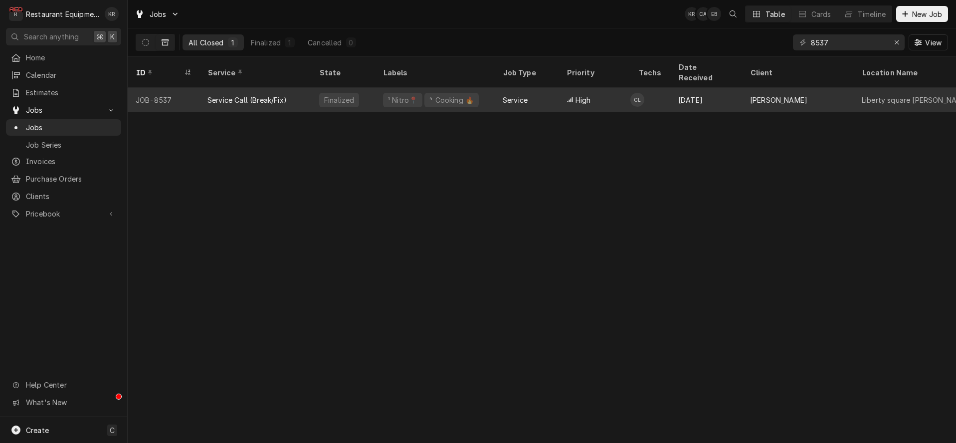
click at [424, 93] on div "⁴ Cooking 🔥" at bounding box center [451, 100] width 54 height 14
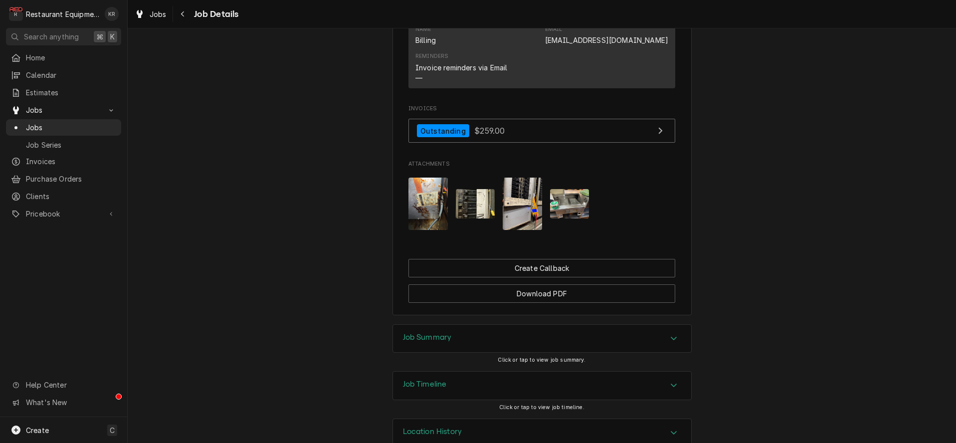
scroll to position [910, 0]
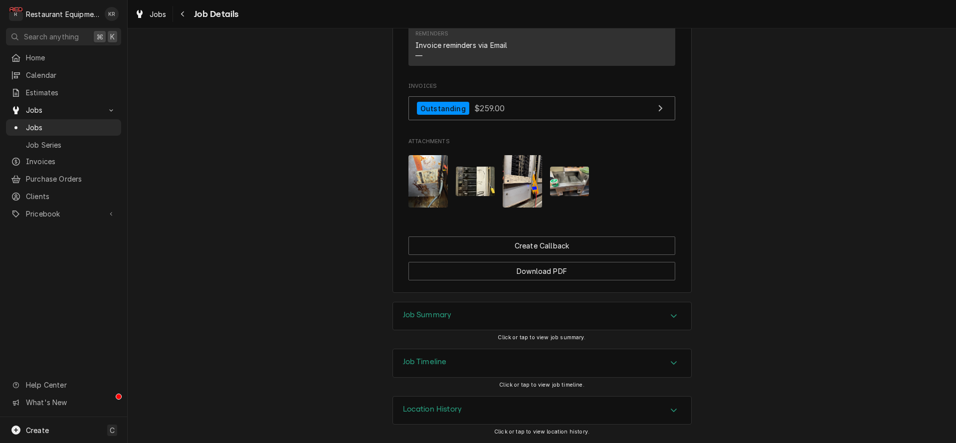
click at [429, 311] on h3 "Job Summary" at bounding box center [427, 314] width 49 height 9
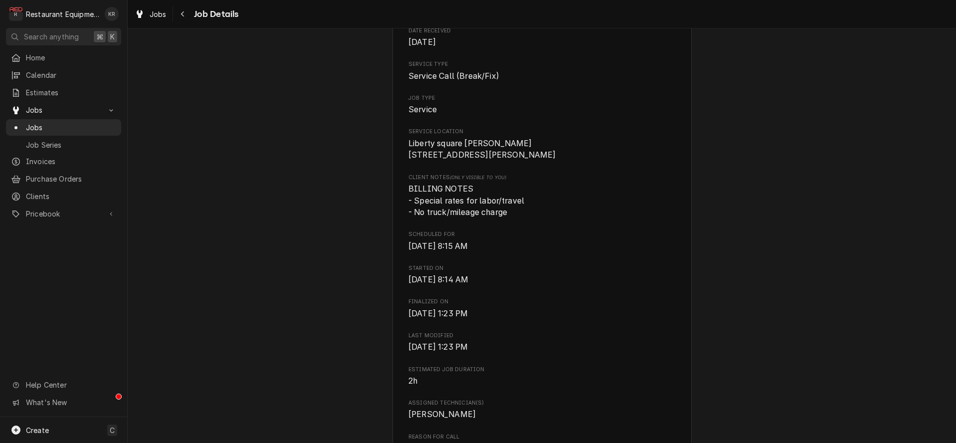
scroll to position [0, 0]
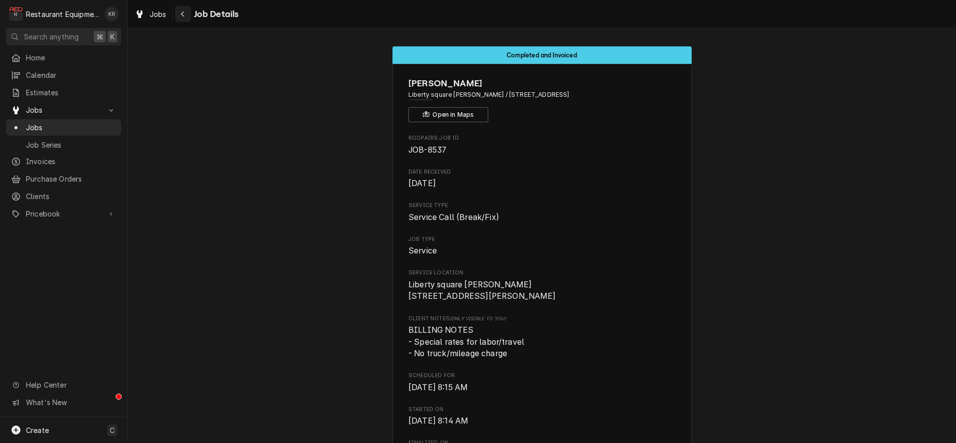
click at [186, 15] on div "Navigate back" at bounding box center [183, 14] width 10 height 10
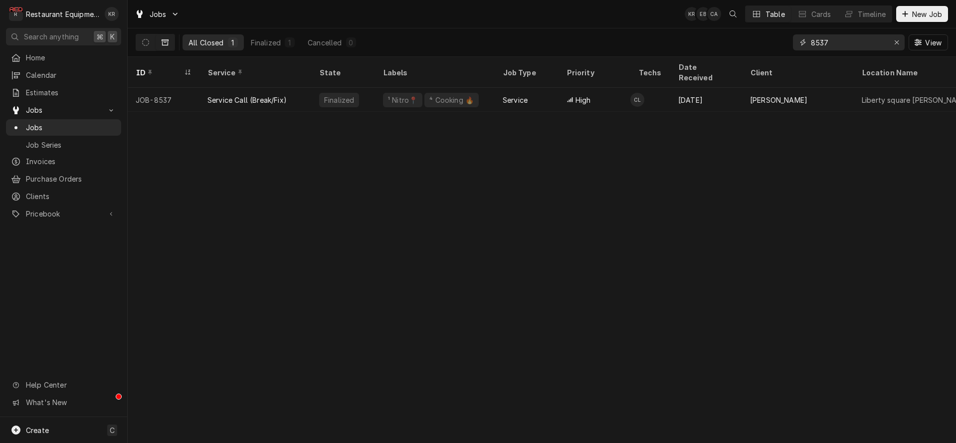
click at [898, 44] on icon "Erase input" at bounding box center [897, 42] width 4 height 4
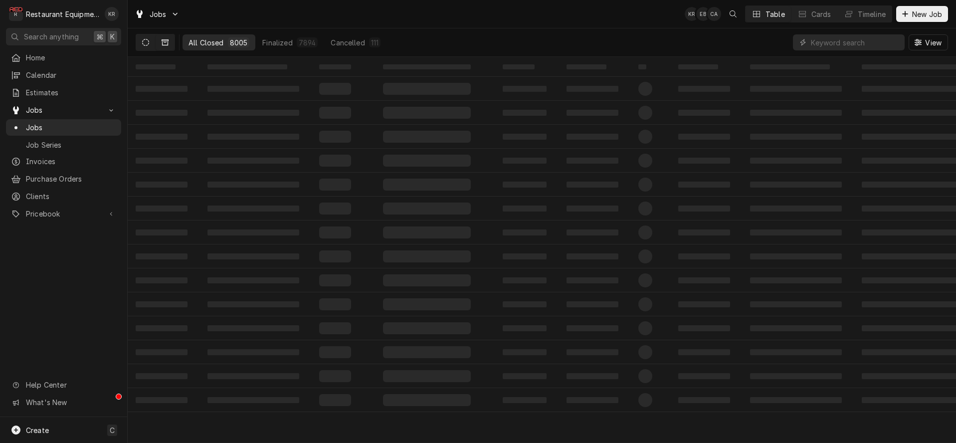
click at [147, 43] on icon "Dynamic Content Wrapper" at bounding box center [145, 42] width 7 height 7
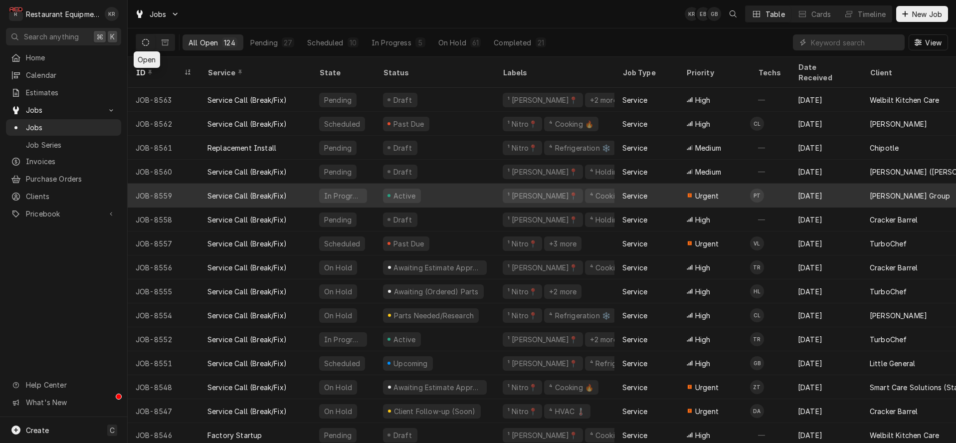
scroll to position [2, 0]
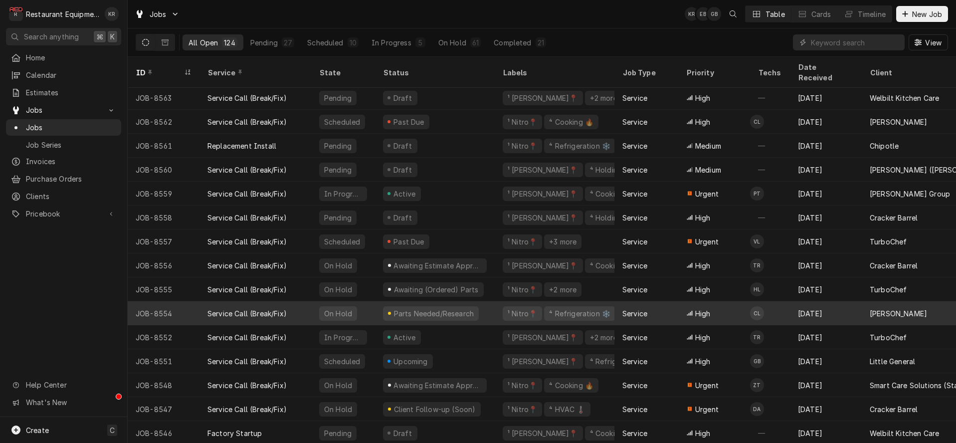
click at [335, 308] on div "On Hold" at bounding box center [338, 313] width 30 height 10
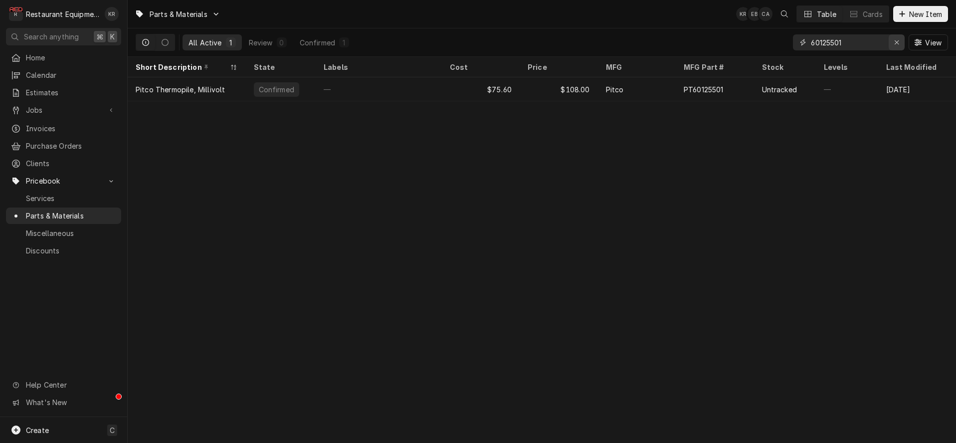
click at [896, 43] on icon "Erase input" at bounding box center [896, 42] width 5 height 7
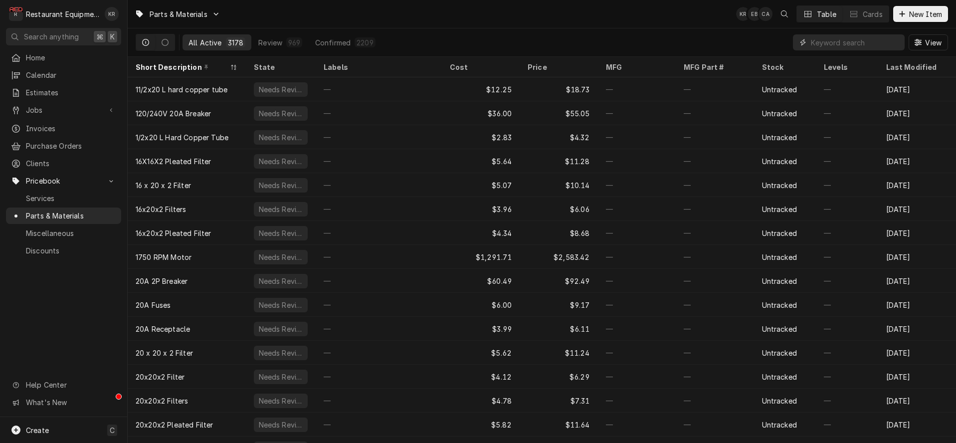
click at [853, 42] on input "Dynamic Content Wrapper" at bounding box center [855, 42] width 89 height 16
click at [873, 13] on div "Cards" at bounding box center [873, 14] width 20 height 10
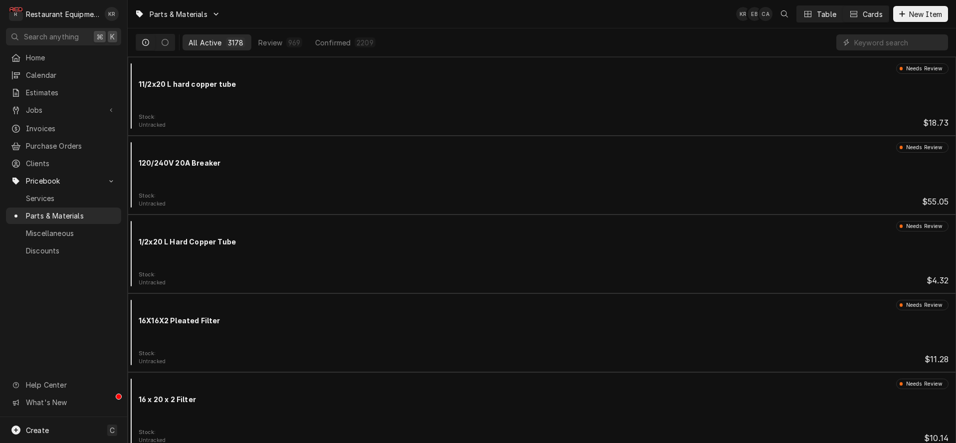
click at [804, 12] on button "Table" at bounding box center [819, 14] width 45 height 16
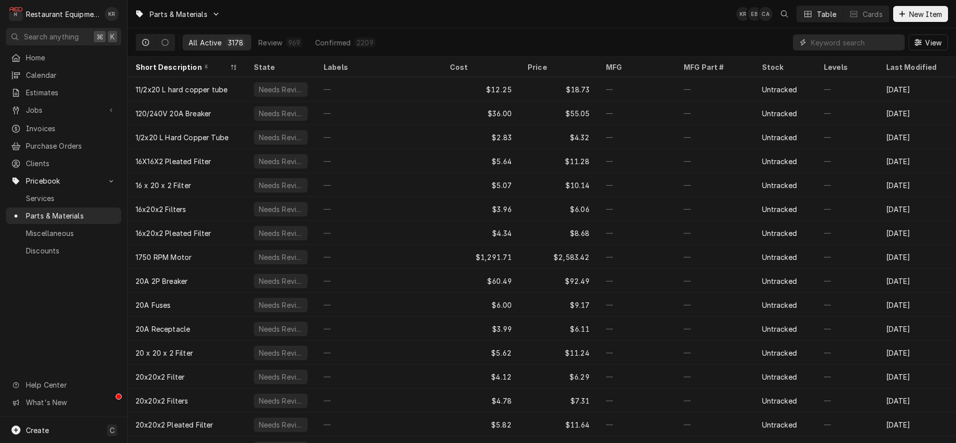
click at [872, 38] on input "Dynamic Content Wrapper" at bounding box center [855, 42] width 89 height 16
click at [872, 40] on input "Dynamic Content Wrapper" at bounding box center [855, 42] width 89 height 16
click at [872, 41] on input "Dynamic Content Wrapper" at bounding box center [855, 42] width 89 height 16
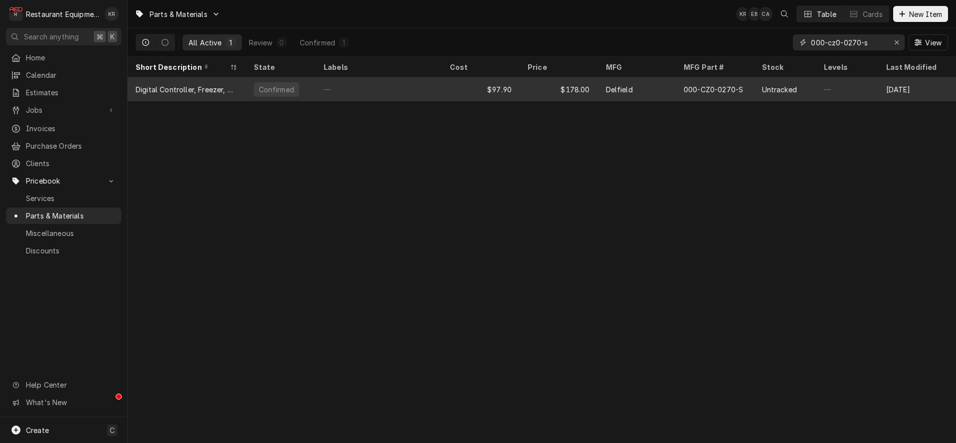
type input "000-cz0-0270-s"
click at [726, 79] on div "000-CZ0-0270-S" at bounding box center [715, 89] width 78 height 24
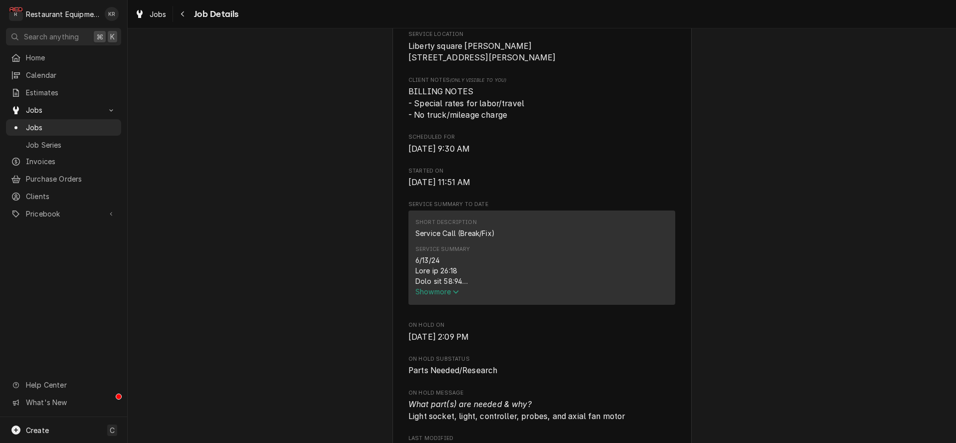
scroll to position [259, 0]
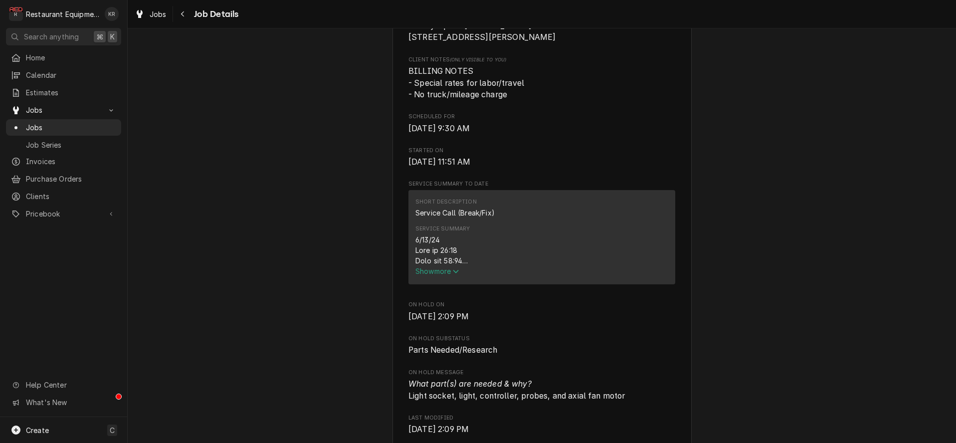
click at [436, 275] on span "Show more" at bounding box center [437, 271] width 44 height 8
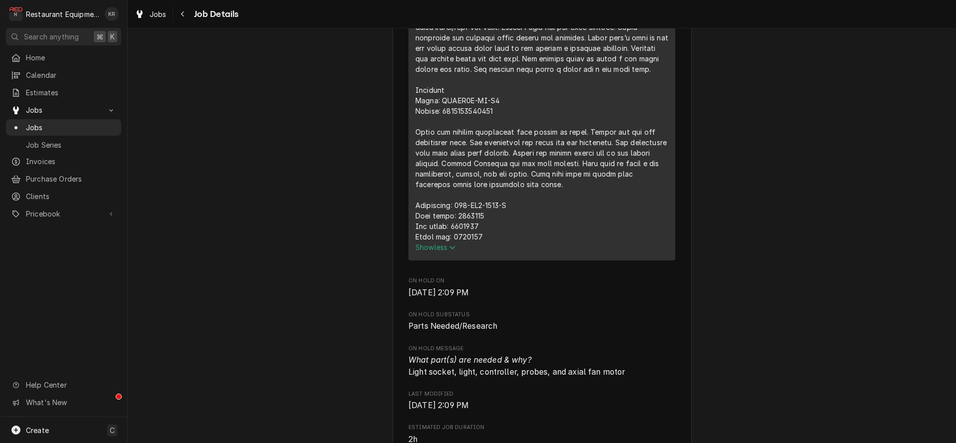
scroll to position [578, 0]
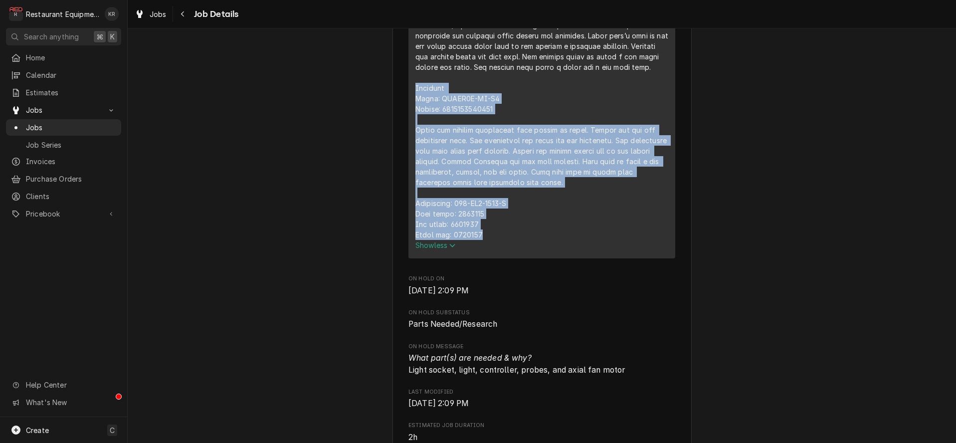
drag, startPoint x: 415, startPoint y: 97, endPoint x: 498, endPoint y: 248, distance: 172.1
click at [498, 240] on div "Service Summary" at bounding box center [541, 77] width 253 height 325
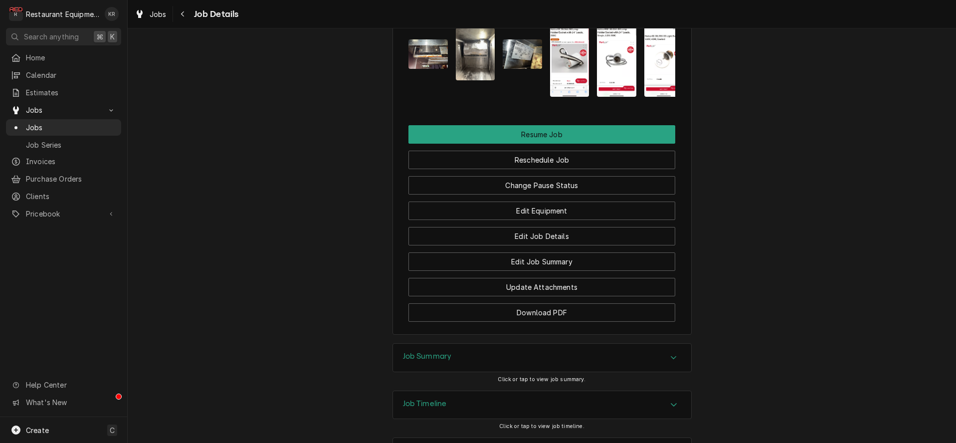
scroll to position [1538, 0]
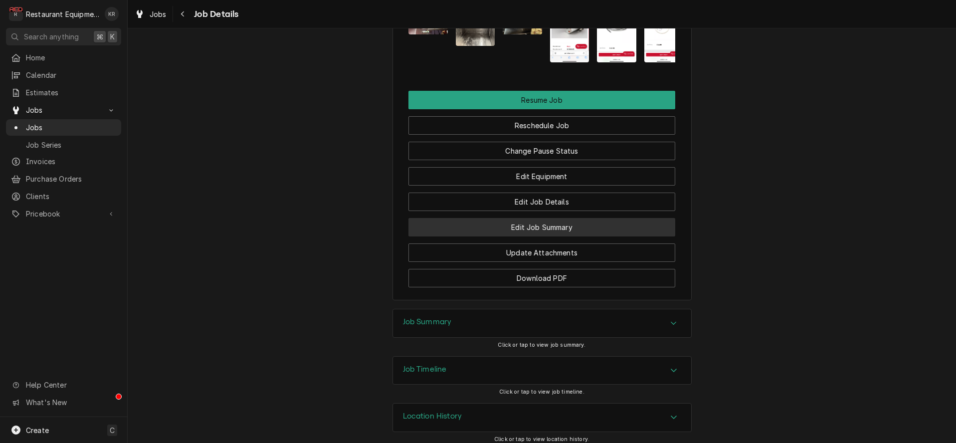
click at [517, 236] on button "Edit Job Summary" at bounding box center [541, 227] width 267 height 18
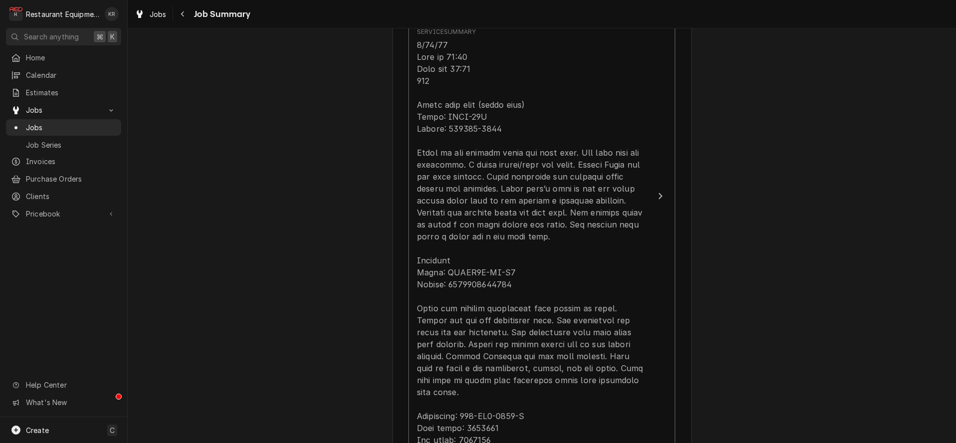
scroll to position [359, 0]
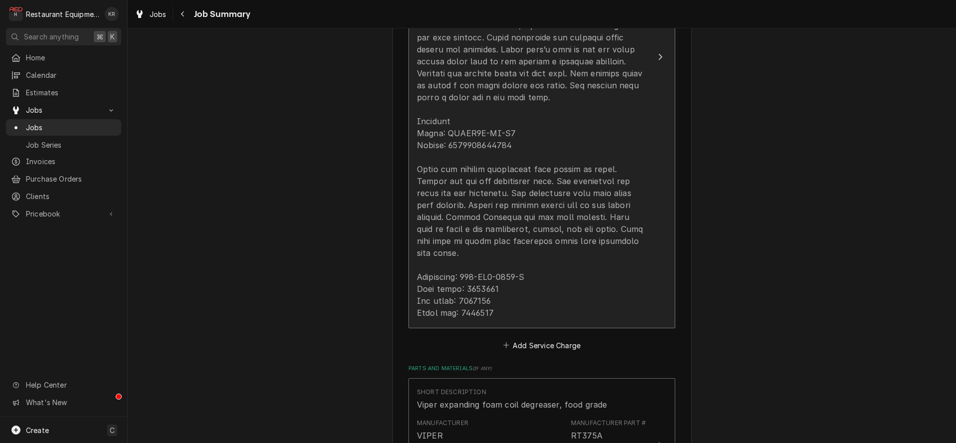
click at [424, 123] on div "Update Line Item" at bounding box center [531, 109] width 229 height 419
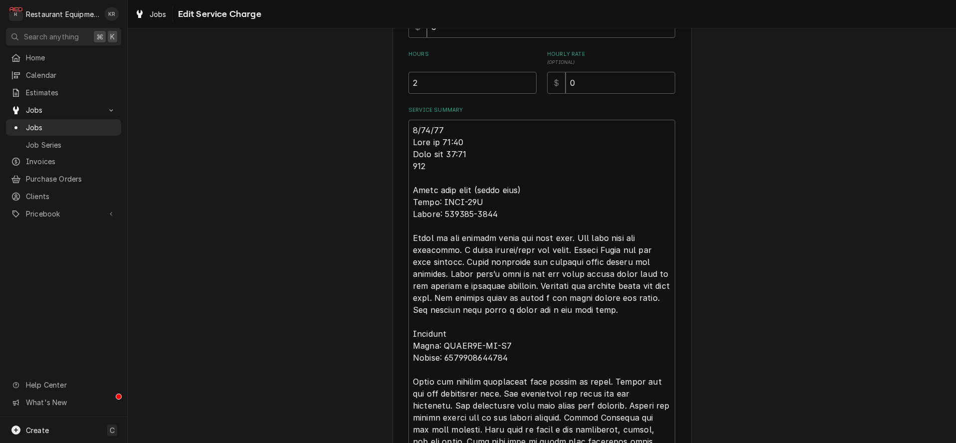
scroll to position [271, 0]
click at [468, 163] on textarea "Service Summary" at bounding box center [541, 324] width 267 height 404
drag, startPoint x: 451, startPoint y: 160, endPoint x: 471, endPoint y: 159, distance: 20.5
click at [471, 159] on textarea "Service Summary" at bounding box center [541, 324] width 267 height 404
type textarea "x"
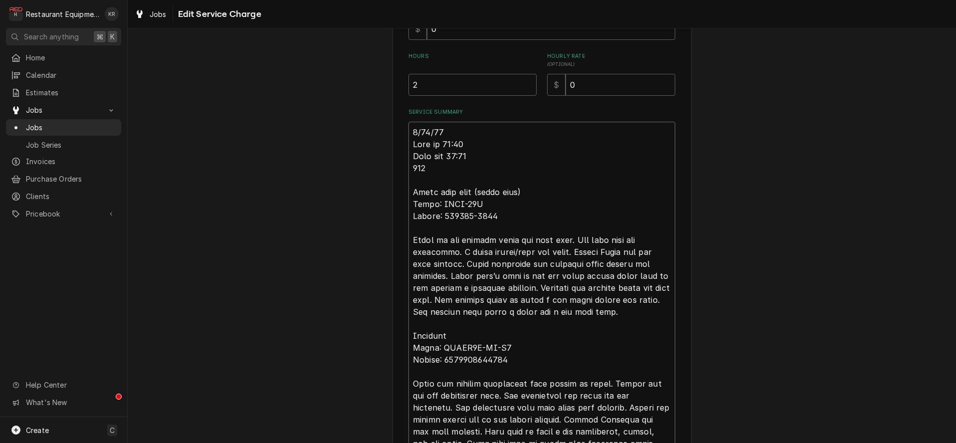
type textarea "8/15/25 Time in 10:15 Time out 11 208 Hatco heat lamp (right side) Model: GRAL-…"
type textarea "x"
type textarea "8/15/25 Time in 10:15 Time out 11- 208 Hatco heat lamp (right side) Model: GRAL…"
type textarea "x"
type textarea "8/15/25 Time in 10:15 Time out 11 208 Hatco heat lamp (right side) Model: GRAL-…"
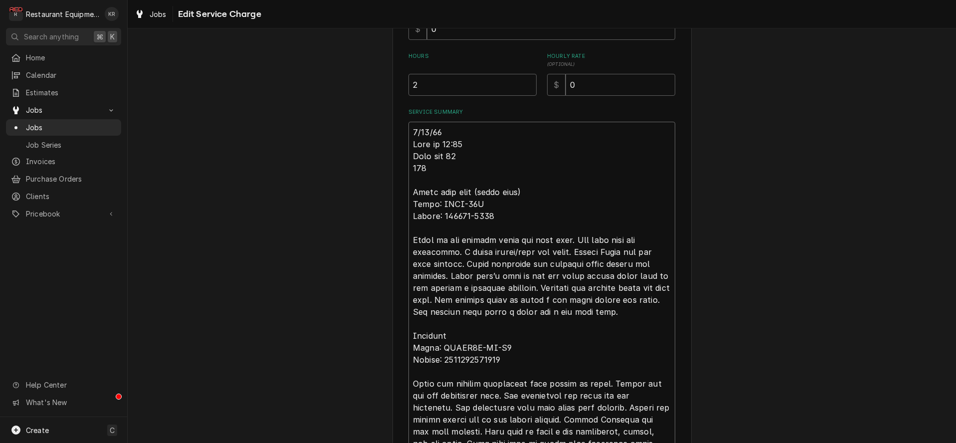
type textarea "x"
type textarea "8/15/25 Time in 10:15 Time out 11: 208 Hatco heat lamp (right side) Model: GRAL…"
type textarea "x"
type textarea "8/15/25 Time in 10:15 Time out 11:1 208 Hatco heat lamp (right side) Model: GRA…"
type textarea "x"
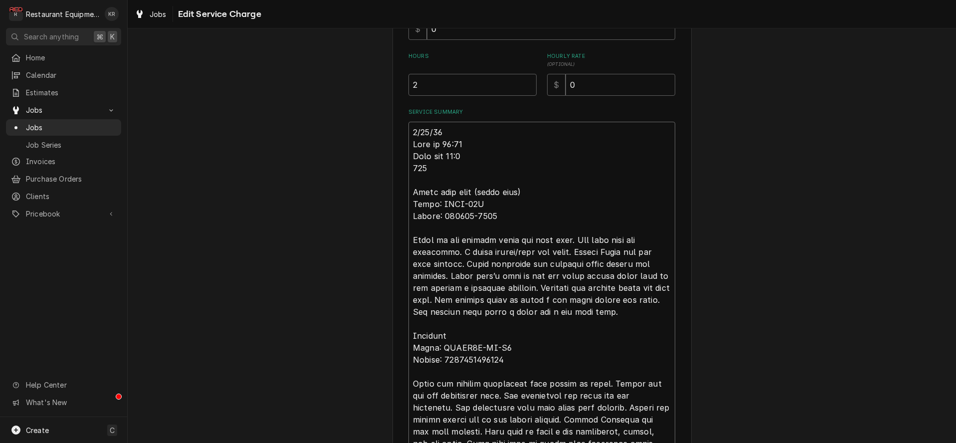
type textarea "8/15/25 Time in 10:15 Time out 11:15 208 Hatco heat lamp (right side) Model: GR…"
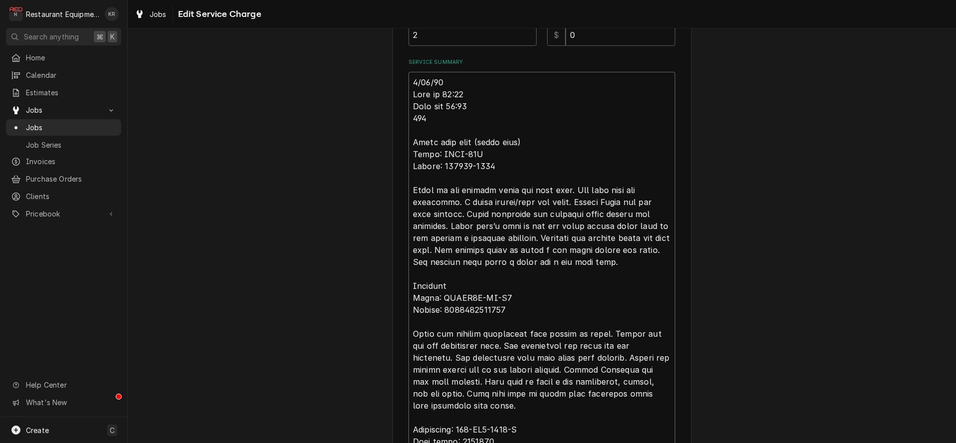
scroll to position [328, 0]
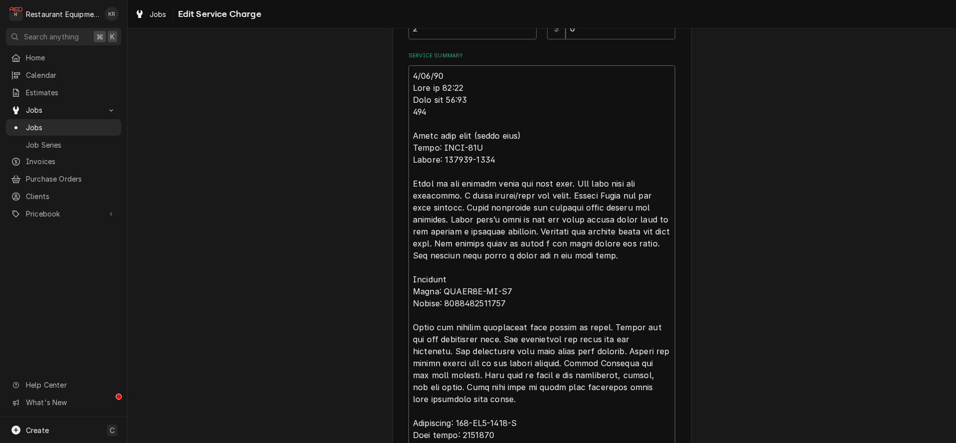
drag, startPoint x: 416, startPoint y: 76, endPoint x: 429, endPoint y: 110, distance: 35.8
click at [429, 115] on textarea "Service Summary" at bounding box center [541, 267] width 267 height 404
click at [418, 265] on textarea "Service Summary" at bounding box center [541, 267] width 267 height 404
type textarea "x"
type textarea "8/15/25 Time in 10:15 Time out 11:15 208 Hatco heat lamp (right side) Model: GR…"
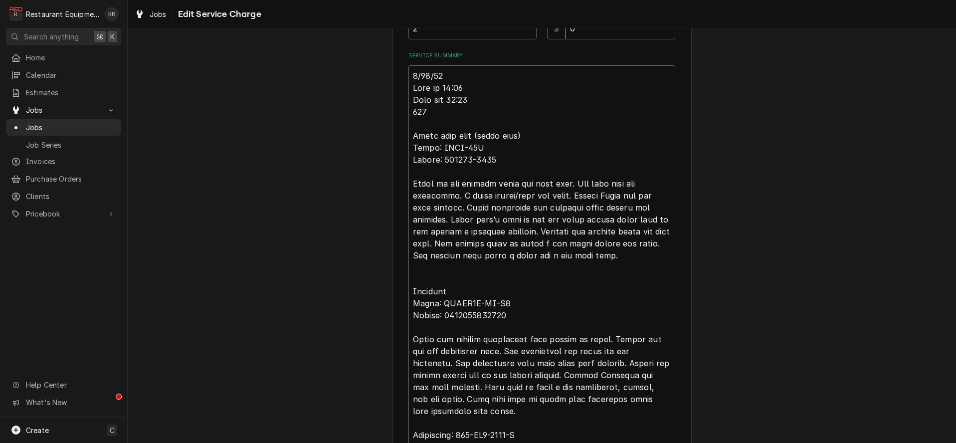
paste textarea "8/15/25 Time in 10:15 Time out 11:15 208"
type textarea "x"
type textarea "8/15/25 Time in 10:15 Time out 11:15 208 Hatco heat lamp (right side) Model: GR…"
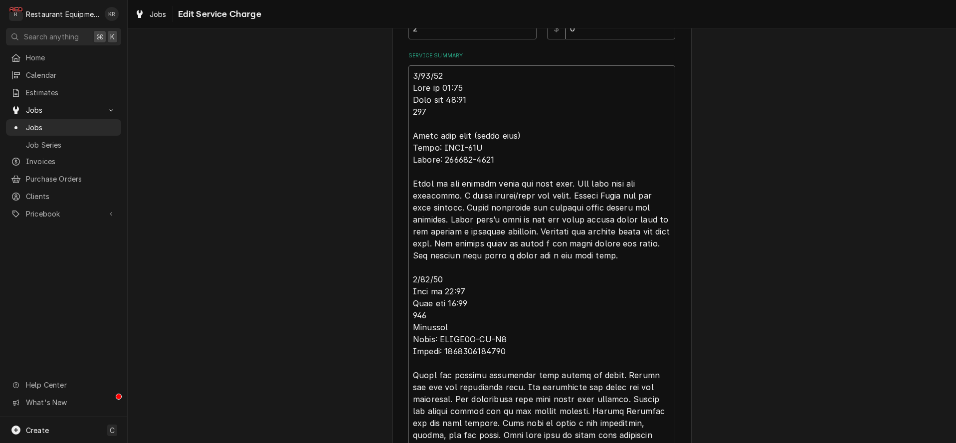
click at [448, 292] on textarea "Service Summary" at bounding box center [541, 291] width 267 height 452
type textarea "x"
type textarea "8/15/25 Time in 10:15 Time out 11:15 208 Hatco heat lamp (right side) Model: GR…"
type textarea "x"
type textarea "8/15/25 Time in 10:15 Time out 11:15 208 Hatco heat lamp (right side) Model: GR…"
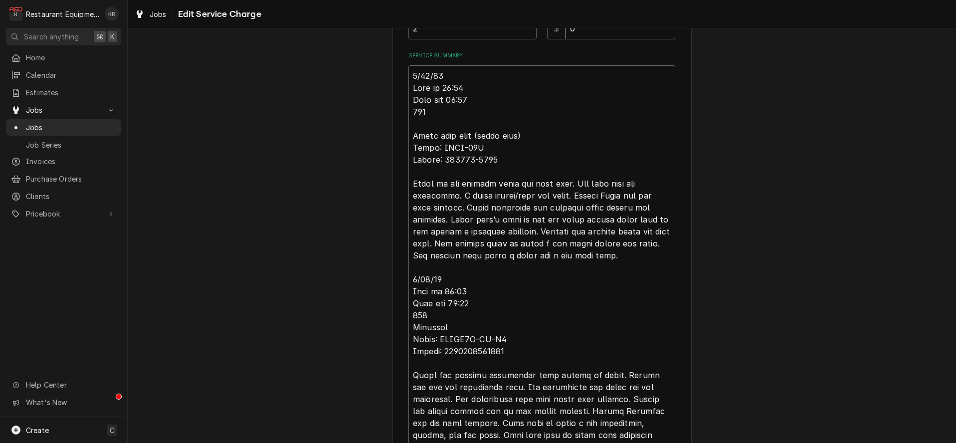
drag, startPoint x: 455, startPoint y: 303, endPoint x: 472, endPoint y: 304, distance: 17.0
click at [472, 304] on textarea "Service Summary" at bounding box center [541, 291] width 267 height 452
type textarea "x"
type textarea "8/15/25 Time in 10:15 Time out 11:15 208 Hatco heat lamp (right side) Model: GR…"
type textarea "x"
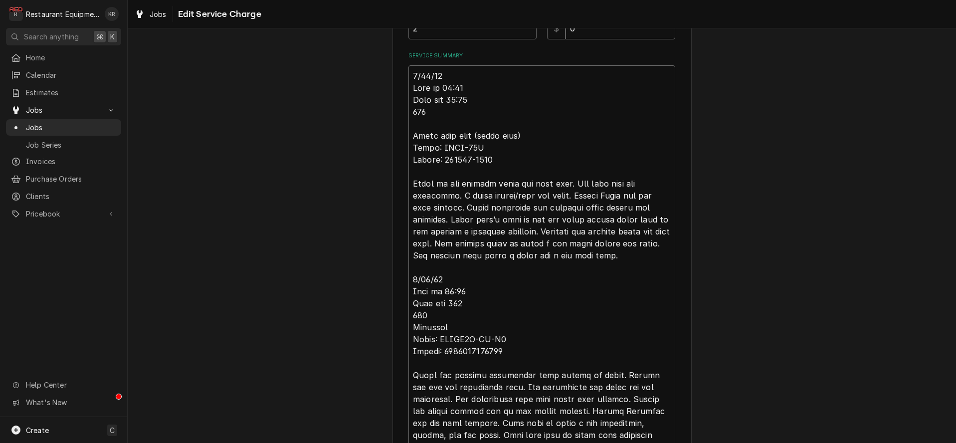
type textarea "8/15/25 Time in 10:15 Time out 11:15 208 Hatco heat lamp (right side) Model: GR…"
type textarea "x"
type textarea "8/15/25 Time in 10:15 Time out 11:15 208 Hatco heat lamp (right side) Model: GR…"
type textarea "x"
type textarea "8/15/25 Time in 10:15 Time out 11:15 208 Hatco heat lamp (right side) Model: GR…"
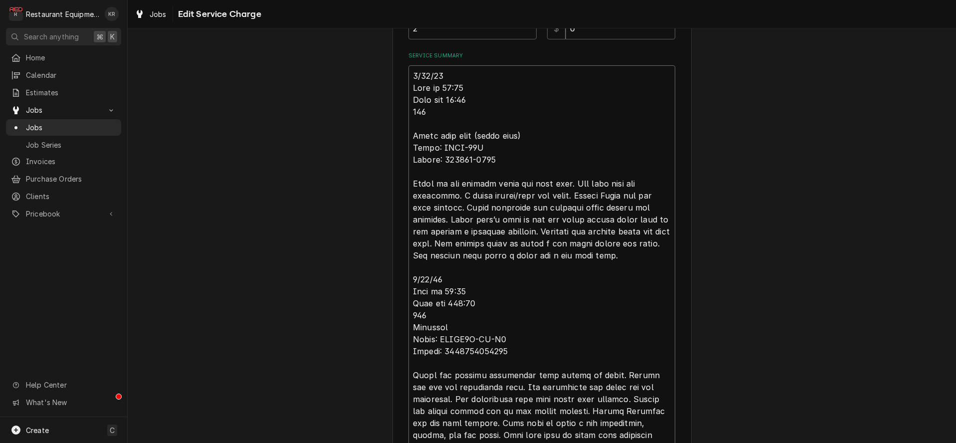
type textarea "x"
type textarea "8/15/25 Time in 10:15 Time out 11:15 208 Hatco heat lamp (right side) Model: GR…"
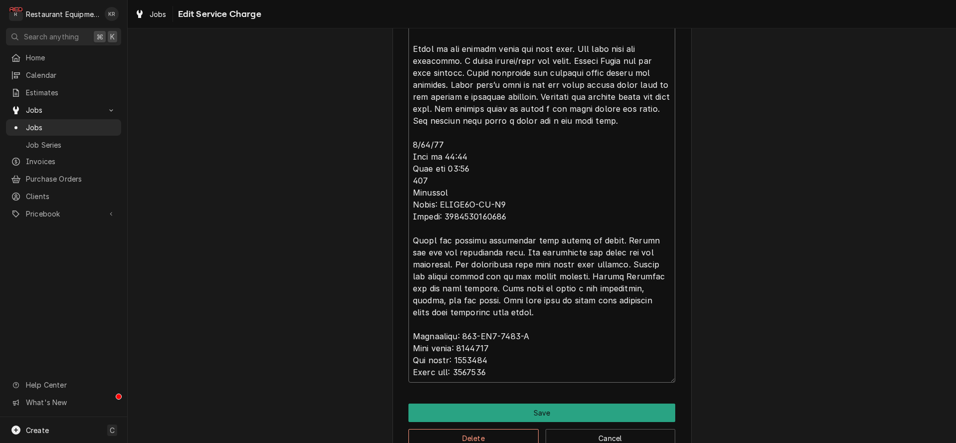
scroll to position [464, 0]
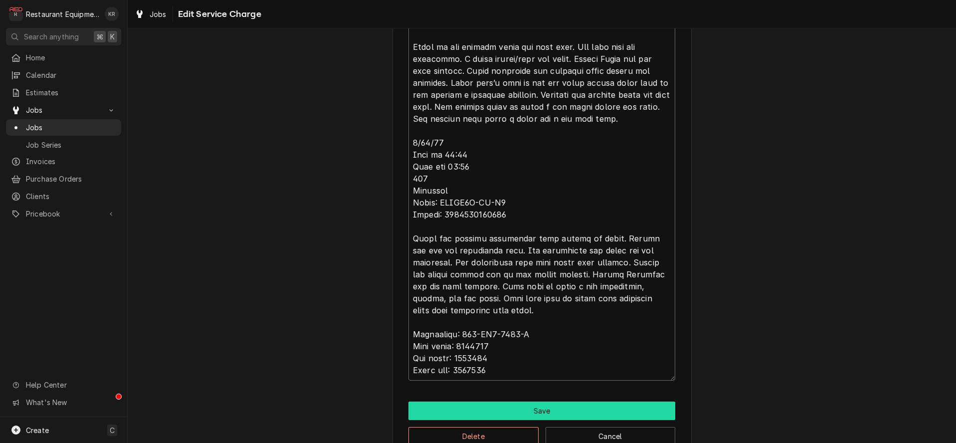
drag, startPoint x: 413, startPoint y: 140, endPoint x: 626, endPoint y: 404, distance: 339.5
click at [635, 381] on textarea "Service Summary" at bounding box center [541, 155] width 267 height 452
type textarea "x"
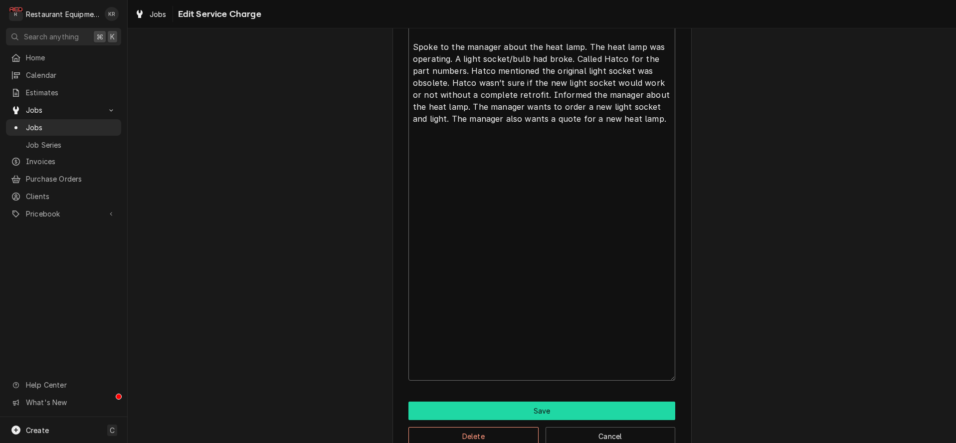
scroll to position [261, 0]
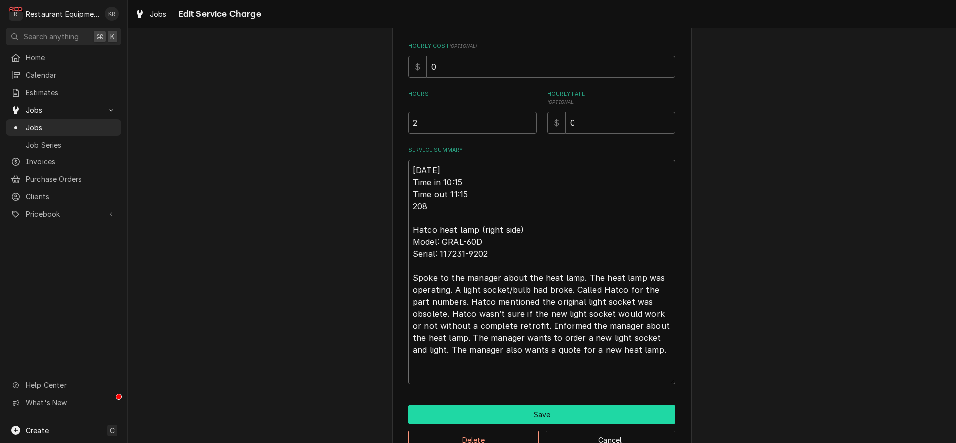
type textarea "8/15/25 Time in 10:15 Time out 11:15 208 Hatco heat lamp (right side) Model: GR…"
click at [518, 419] on button "Save" at bounding box center [541, 414] width 267 height 18
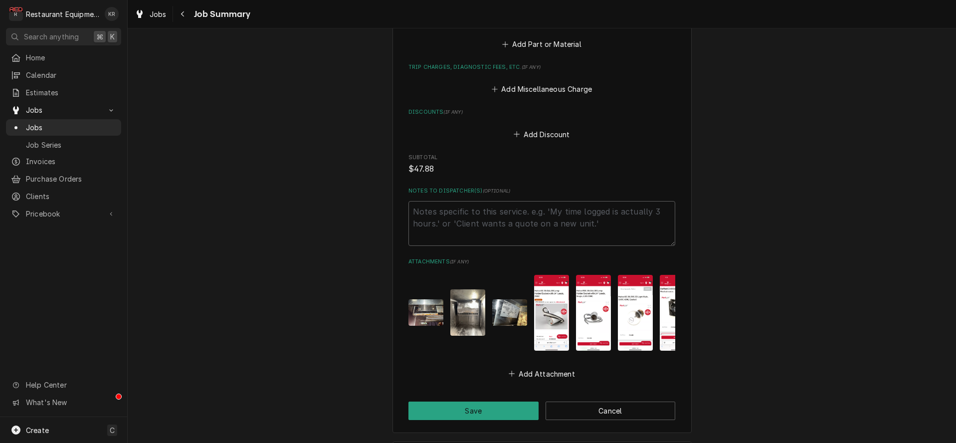
scroll to position [828, 0]
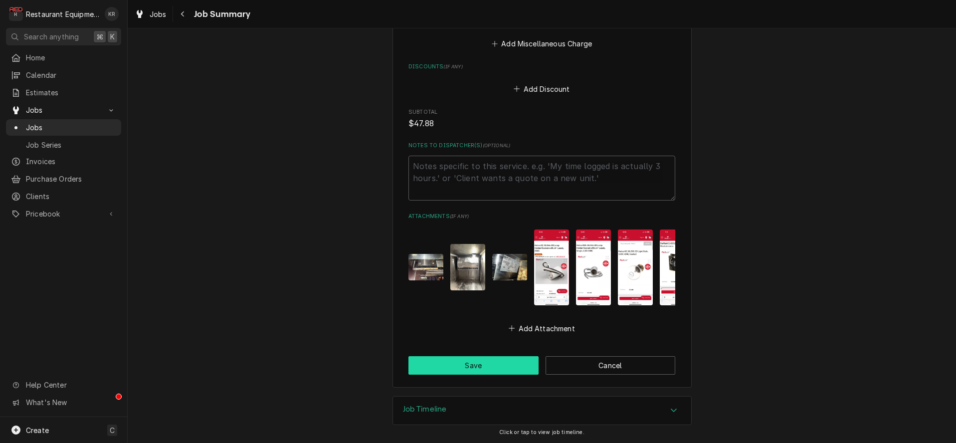
click at [481, 366] on button "Save" at bounding box center [473, 365] width 130 height 18
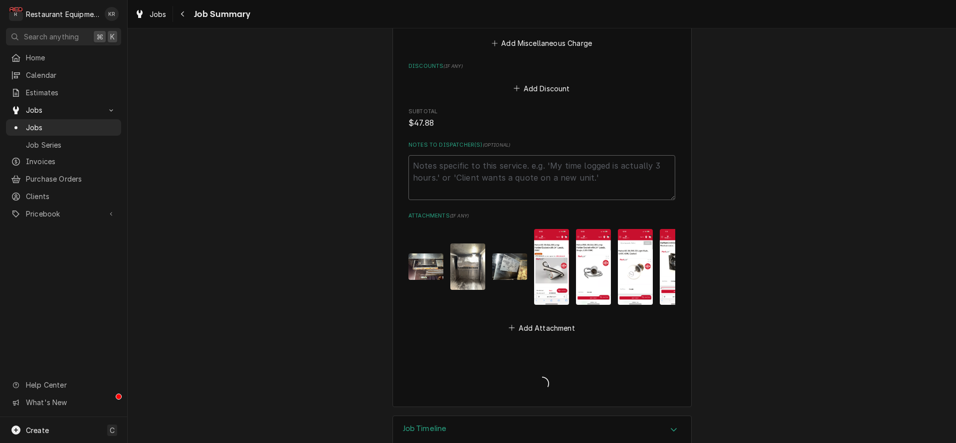
type textarea "x"
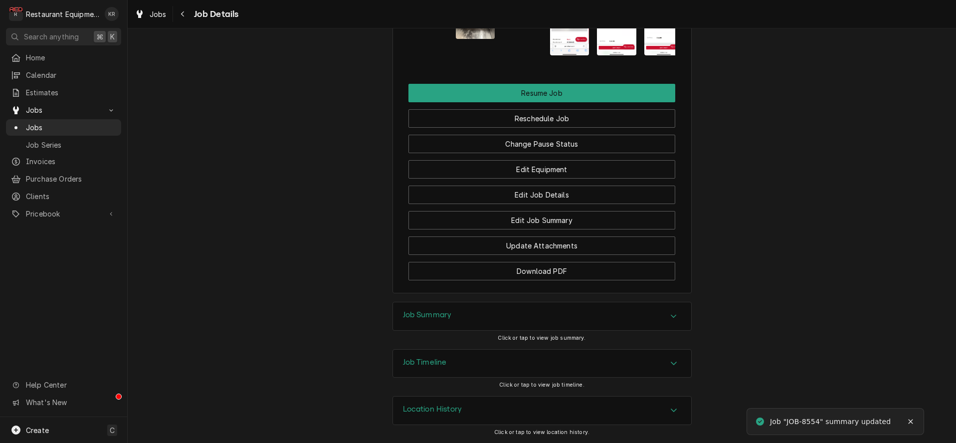
scroll to position [1264, 0]
click at [528, 203] on button "Edit Job Details" at bounding box center [541, 195] width 267 height 18
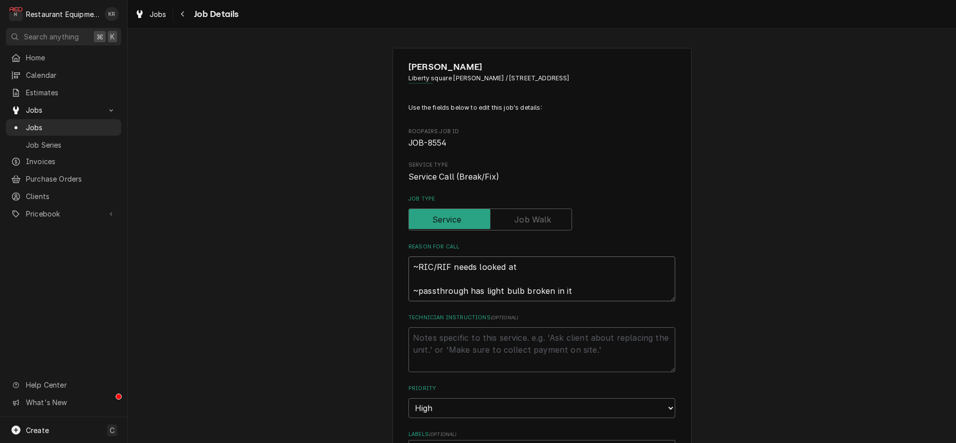
drag, startPoint x: 523, startPoint y: 269, endPoint x: 347, endPoint y: 266, distance: 176.6
click at [408, 266] on textarea "~RIC/RIF needs looked at ~passthrough has light bulb broken in it" at bounding box center [541, 278] width 267 height 45
type textarea "~passthrough has light bulb broken in it"
type textarea "x"
type textarea "~passthrough has light bulb broken in it"
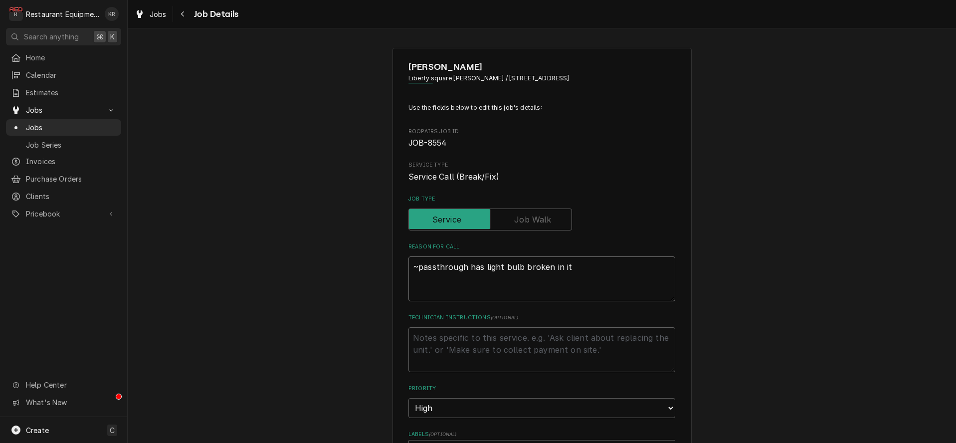
type textarea "x"
type textarea "~passthrough has light bulb broken in it"
type textarea "x"
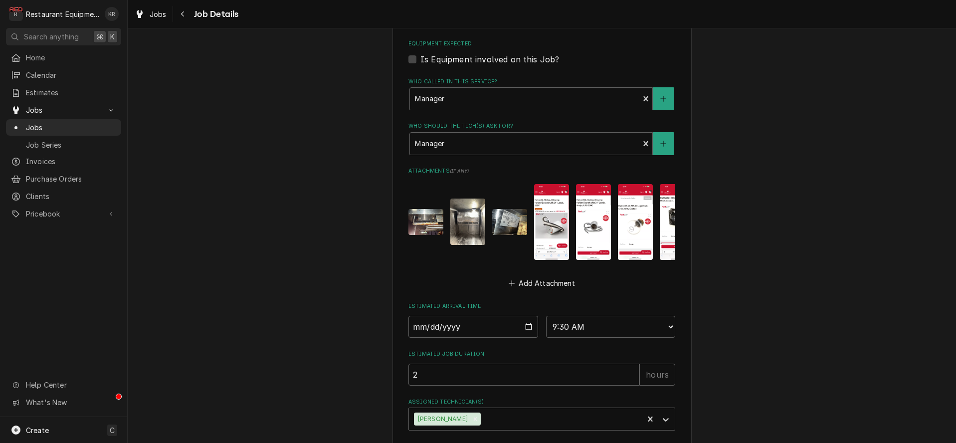
scroll to position [483, 0]
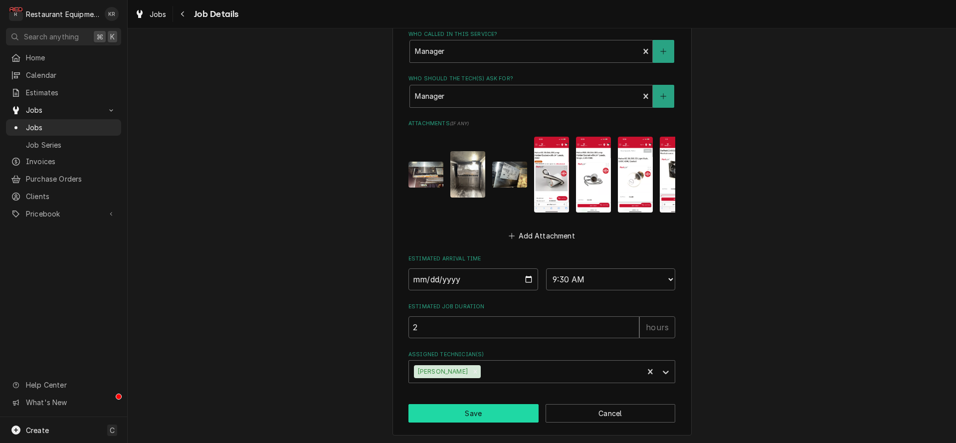
type textarea "~passthrough has light bulb broken in it"
click at [467, 411] on button "Save" at bounding box center [473, 413] width 130 height 18
type textarea "x"
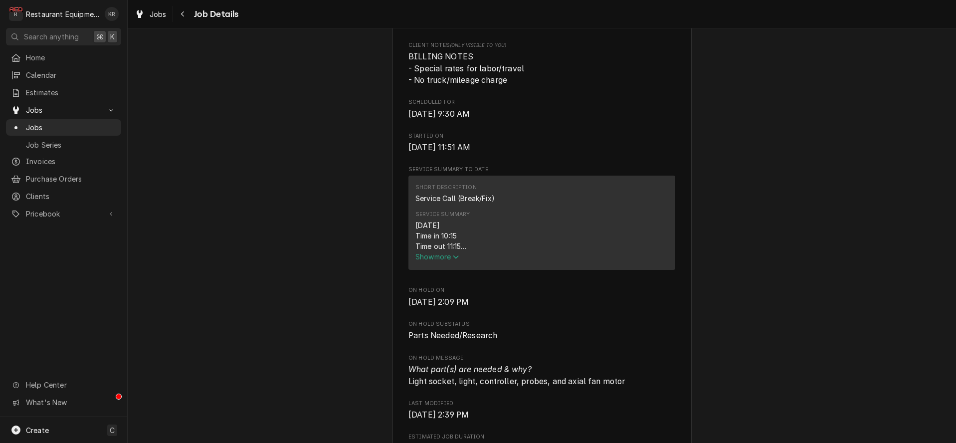
scroll to position [278, 0]
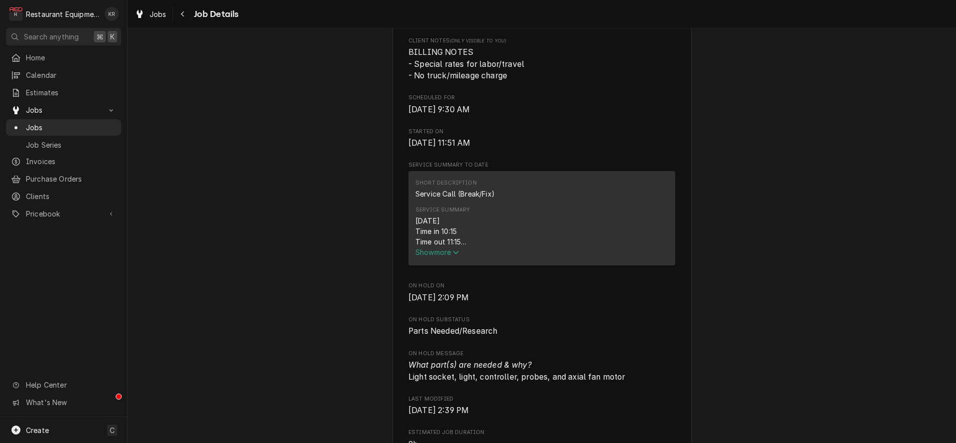
click at [432, 256] on span "Show more" at bounding box center [437, 252] width 44 height 8
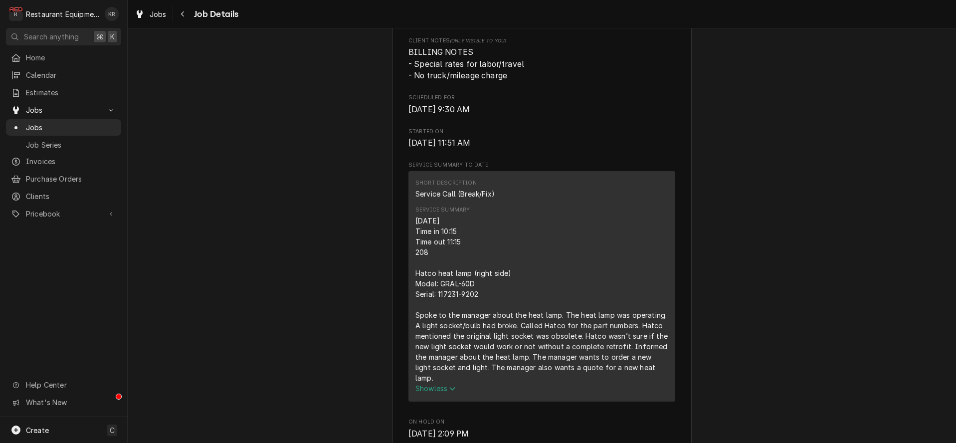
click at [432, 264] on div "[DATE] Time in 10:15 Time out 11:15 208 Hatco heat lamp (right side) Model: GRA…" at bounding box center [541, 299] width 253 height 168
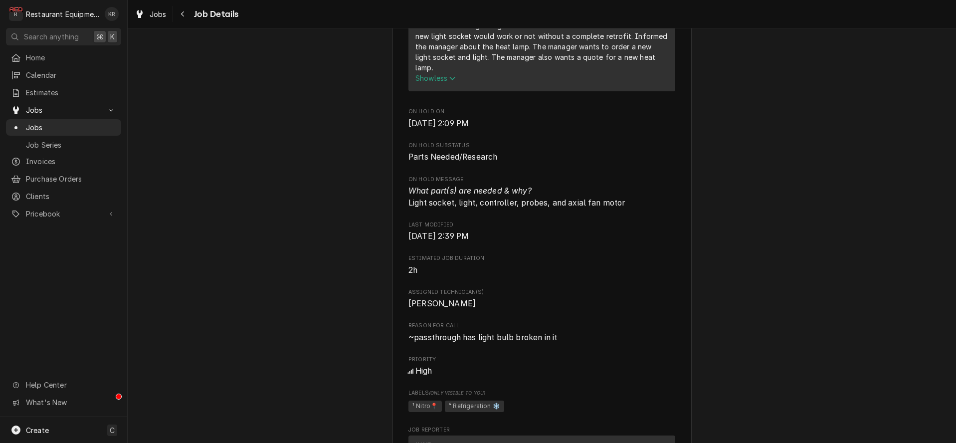
scroll to position [602, 0]
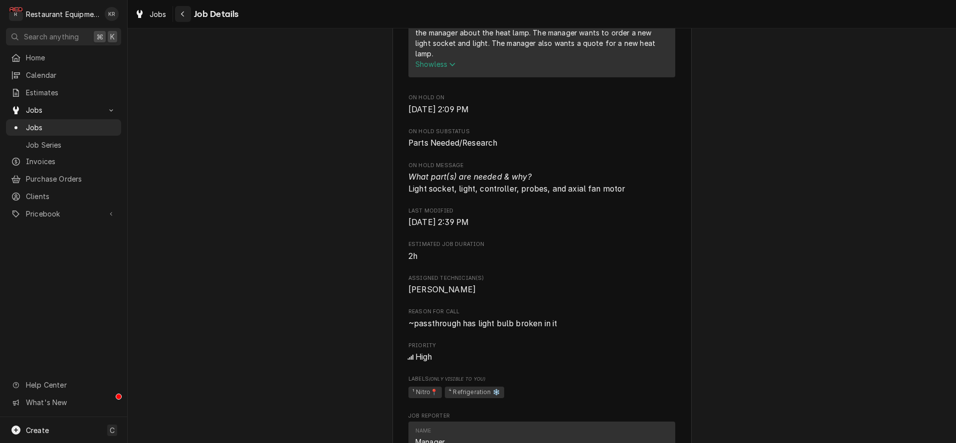
click at [184, 18] on div "Navigate back" at bounding box center [183, 14] width 10 height 10
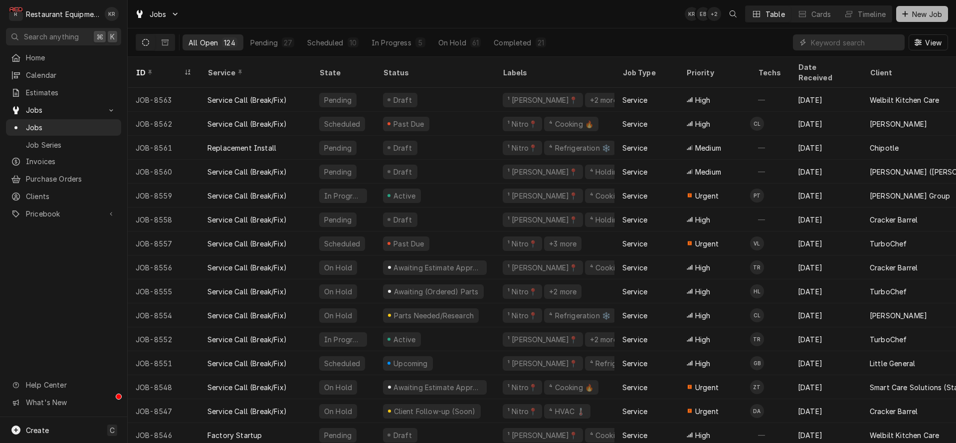
click at [938, 18] on span "New Job" at bounding box center [927, 14] width 34 height 10
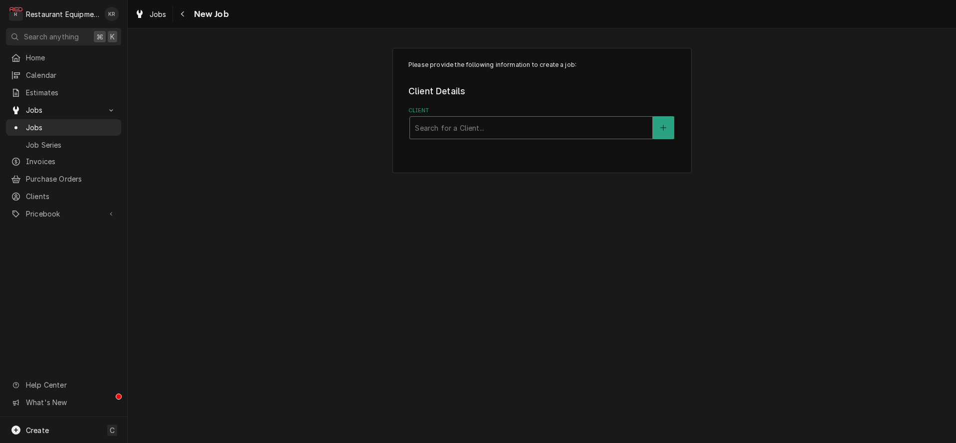
click at [527, 138] on div "Search for a Client..." at bounding box center [531, 128] width 242 height 22
type input "[PERSON_NAME]"
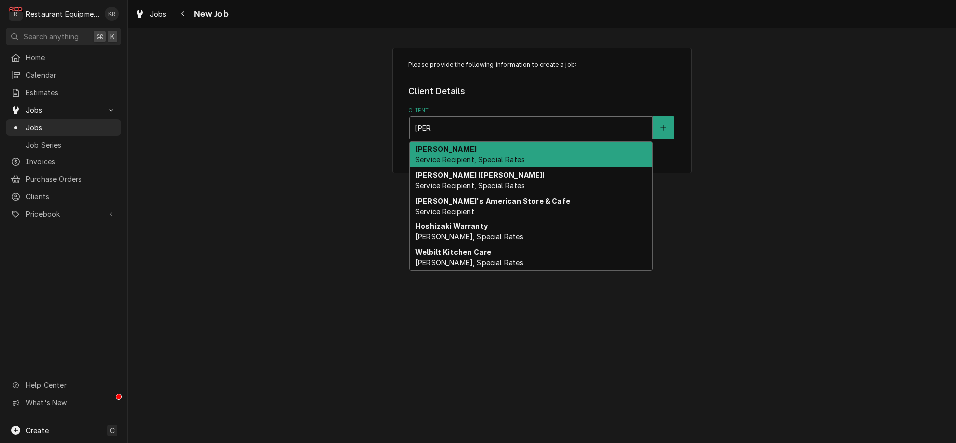
click at [494, 166] on div "[PERSON_NAME] Service Recipient, Special Rates" at bounding box center [531, 155] width 242 height 26
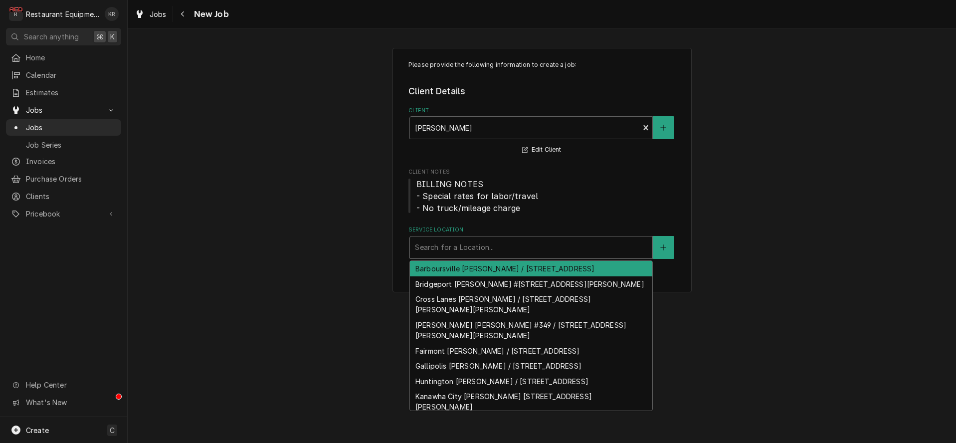
drag, startPoint x: 477, startPoint y: 244, endPoint x: 473, endPoint y: 305, distance: 60.5
click at [477, 244] on div "Service Location" at bounding box center [531, 247] width 232 height 18
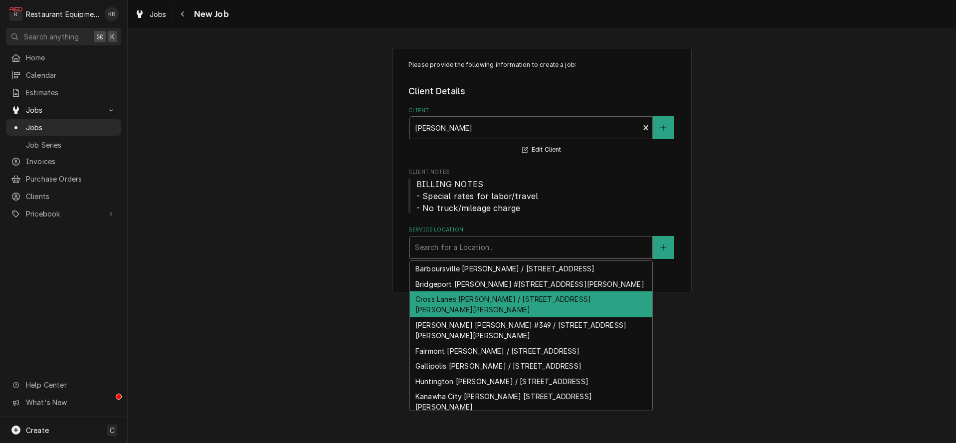
scroll to position [35, 0]
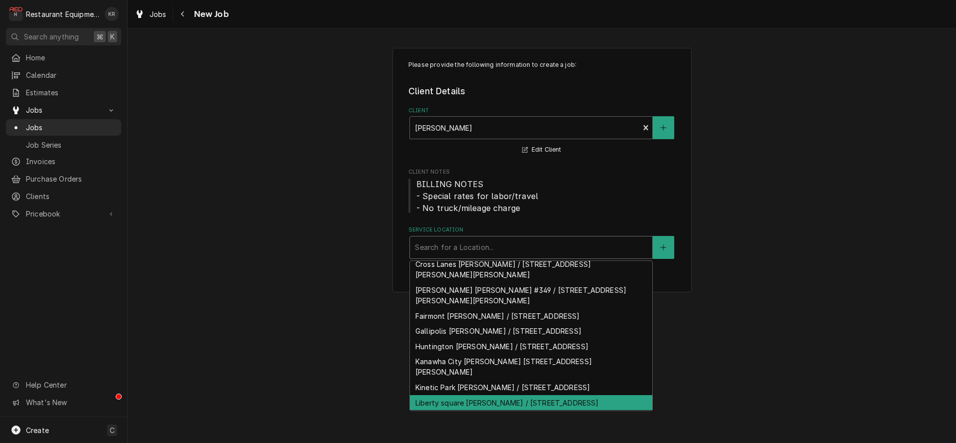
click at [469, 395] on div "Liberty square [PERSON_NAME] / [STREET_ADDRESS]" at bounding box center [531, 402] width 242 height 15
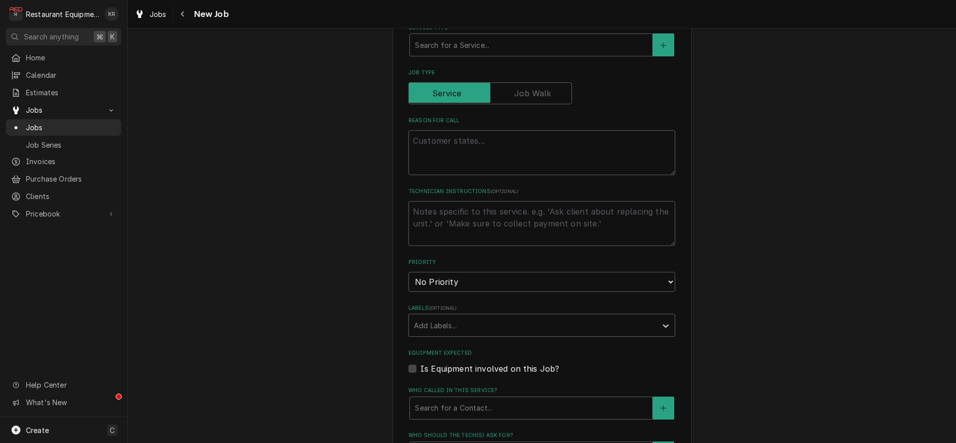
scroll to position [384, 0]
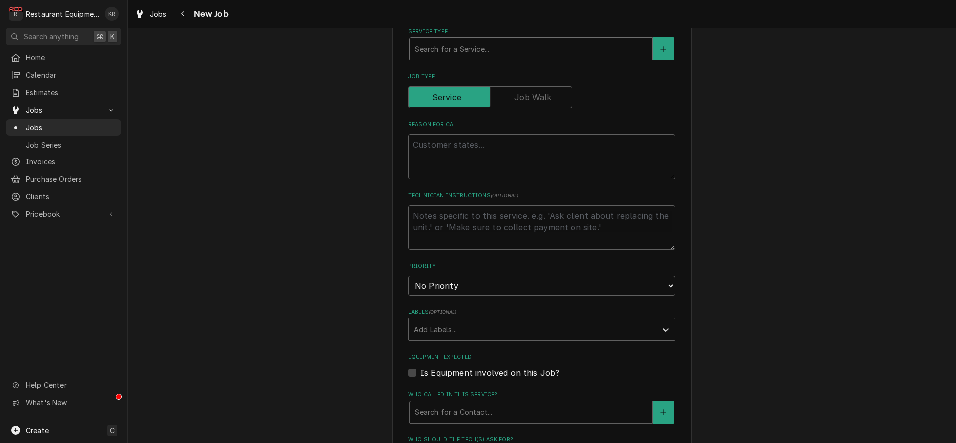
click at [484, 50] on div "Service Type" at bounding box center [531, 49] width 232 height 18
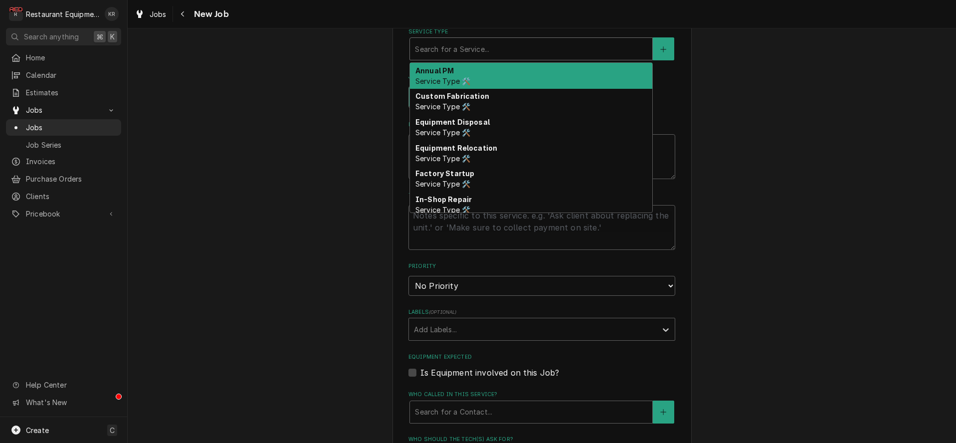
type textarea "x"
type input "b"
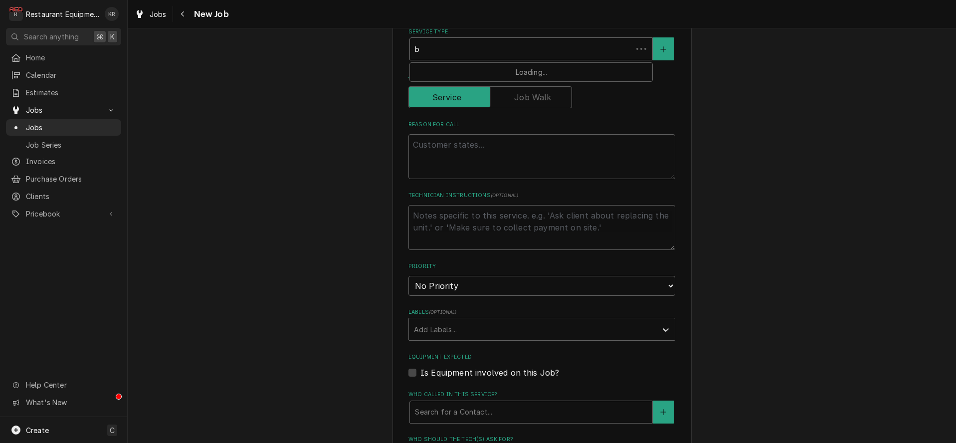
type textarea "x"
type input "br"
type textarea "x"
type input "bre"
type textarea "x"
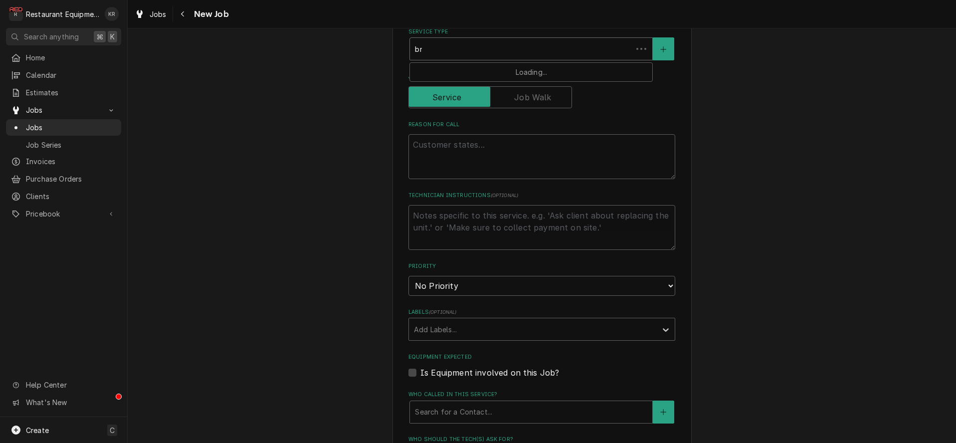
type input "brea"
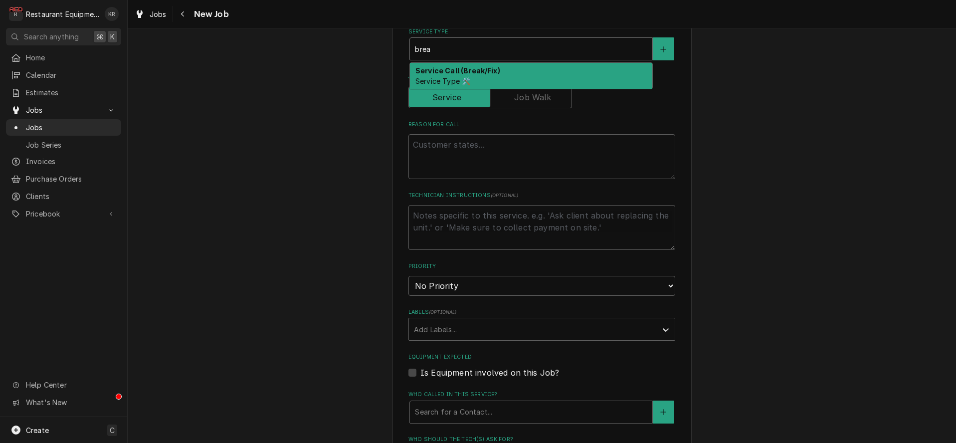
click at [485, 68] on strong "Service Call (Break/Fix)" at bounding box center [457, 70] width 85 height 8
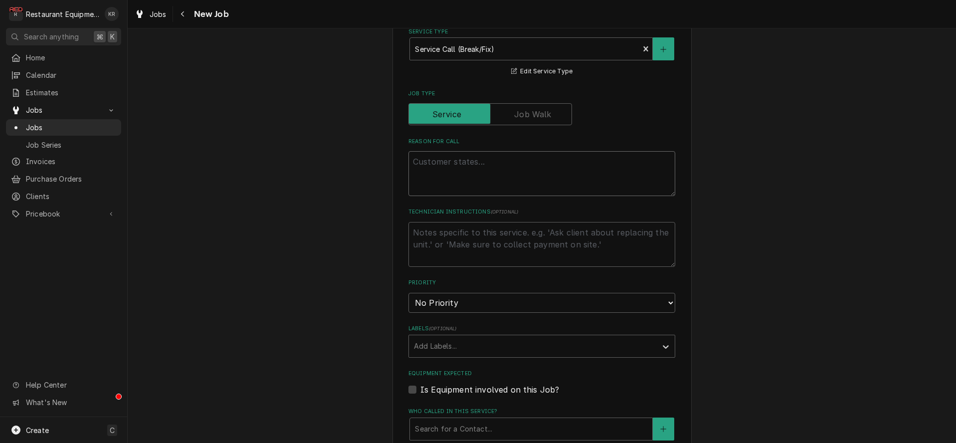
type textarea "x"
type textarea "R"
type textarea "x"
type textarea "RI"
type textarea "x"
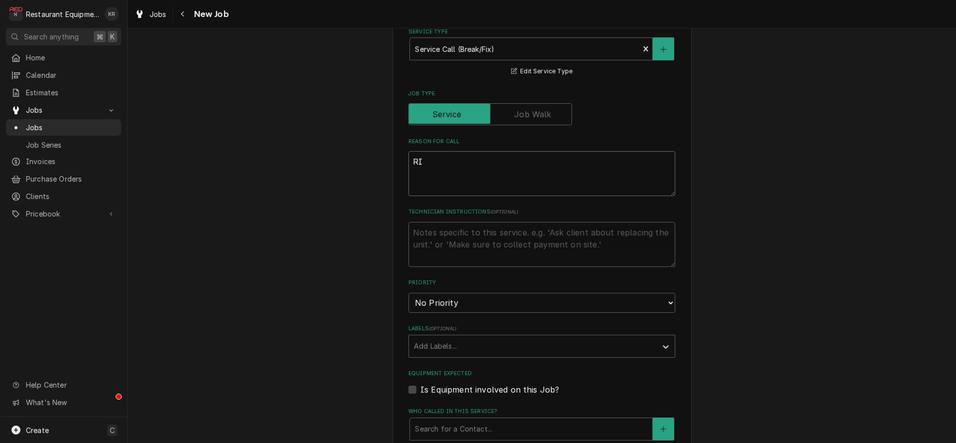
type textarea "RIC"
type textarea "x"
type textarea "RIC/"
type textarea "x"
type textarea "RIC/R"
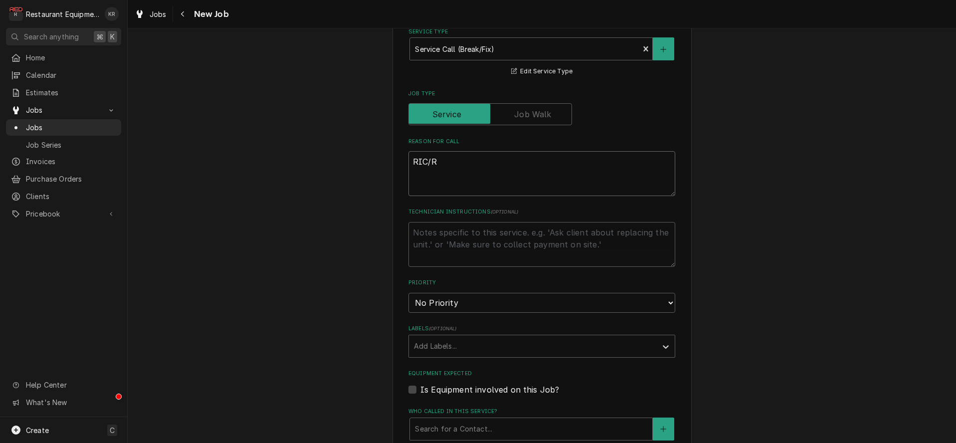
type textarea "x"
type textarea "RIC/RI"
type textarea "x"
type textarea "RIC/RIF"
type textarea "x"
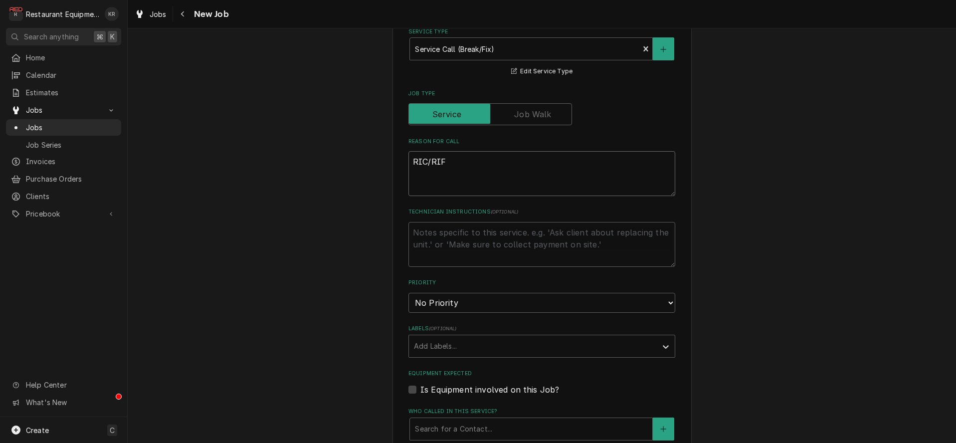
type textarea "RIC/RIF"
type textarea "x"
type textarea "RIC/RIF n"
type textarea "x"
type textarea "RIC/RIF ne"
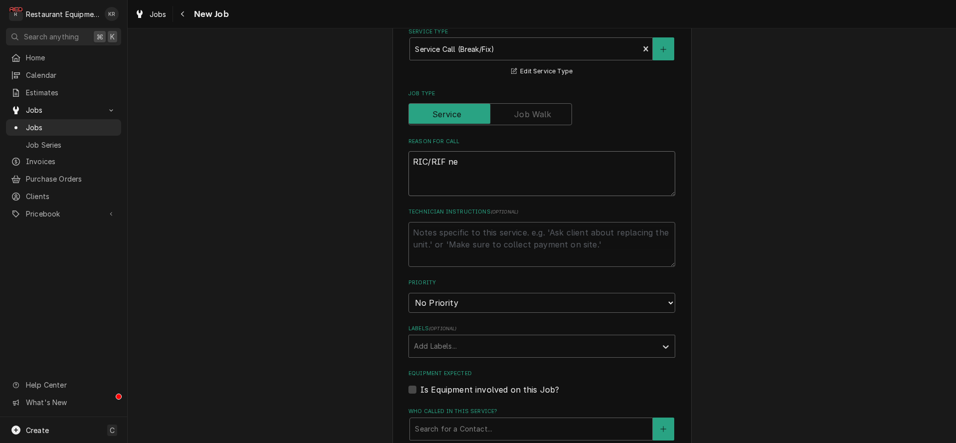
type textarea "x"
type textarea "RIC/RIF nee"
type textarea "x"
type textarea "RIC/RIF need"
type textarea "x"
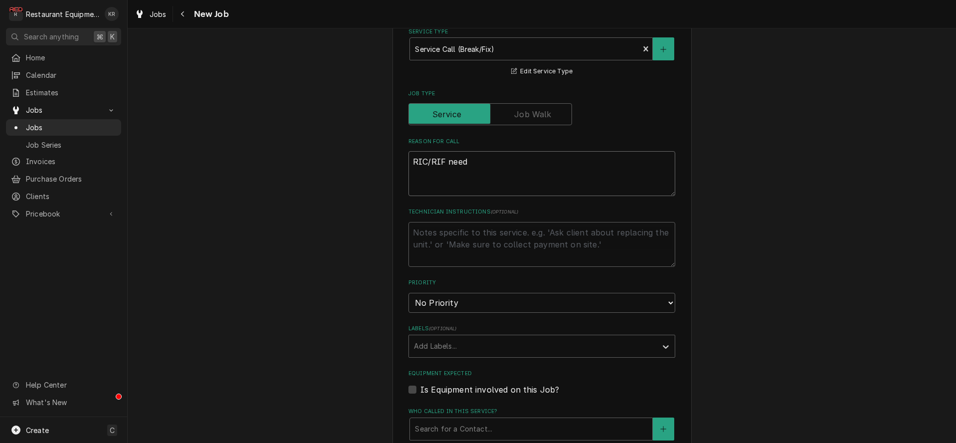
type textarea "RIC/RIF needs"
type textarea "x"
type textarea "RIC/RIF needs"
type textarea "x"
type textarea "RIC/RIF needs l"
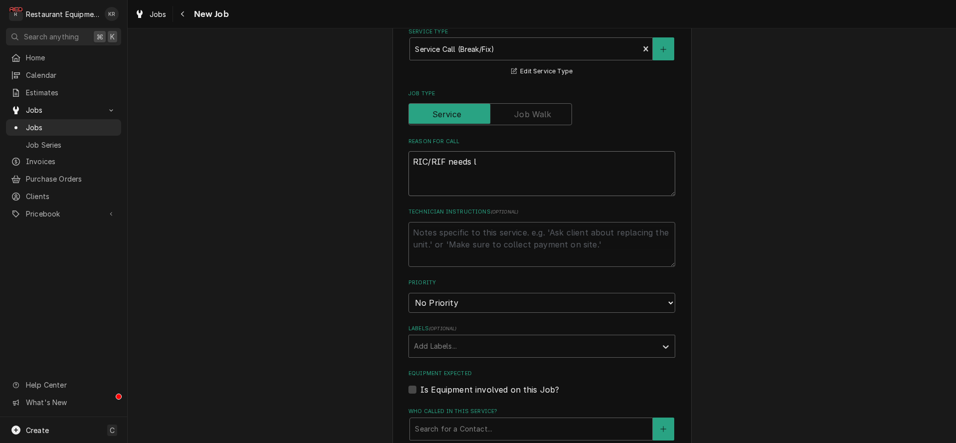
type textarea "x"
type textarea "RIC/RIF needs lo"
type textarea "x"
type textarea "RIC/RIF needs loo"
type textarea "x"
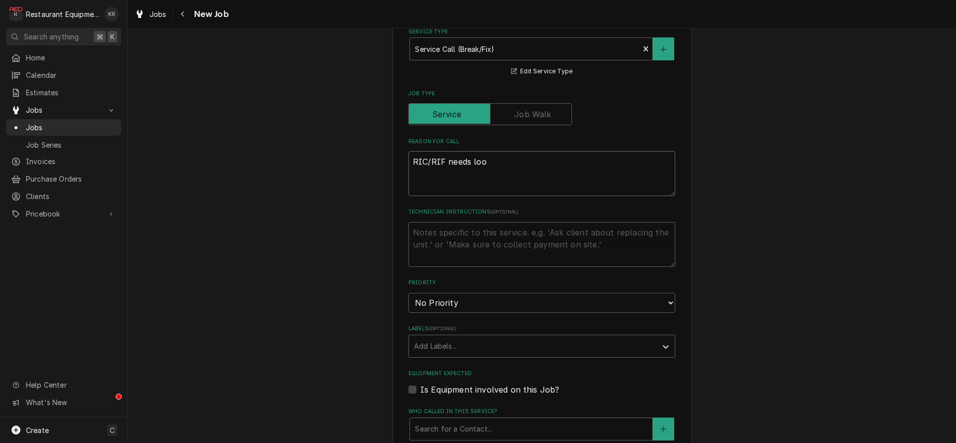
type textarea "RIC/RIF needs look"
type textarea "x"
type textarea "RIC/RIF needs looke"
type textarea "x"
type textarea "RIC/RIF needs looked"
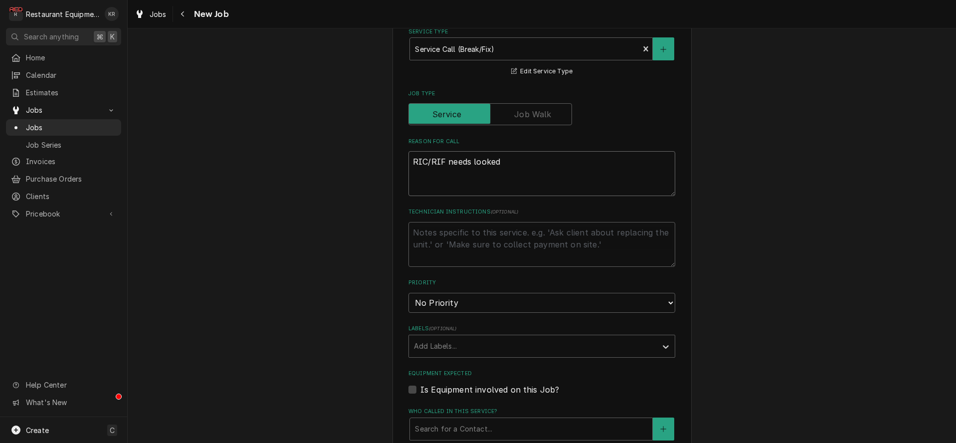
type textarea "x"
type textarea "RIC/RIF needs looked"
type textarea "x"
type textarea "RIC/RIF needs looked a"
type textarea "x"
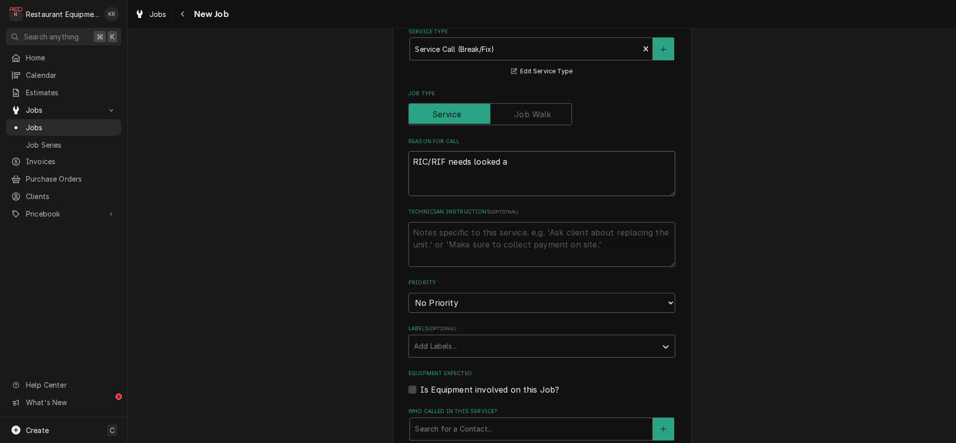
type textarea "RIC/RIF needs looked at"
type textarea "x"
type textarea "RIC/RIF needs looked at"
select select "2"
click option "High" at bounding box center [0, 0] width 0 height 0
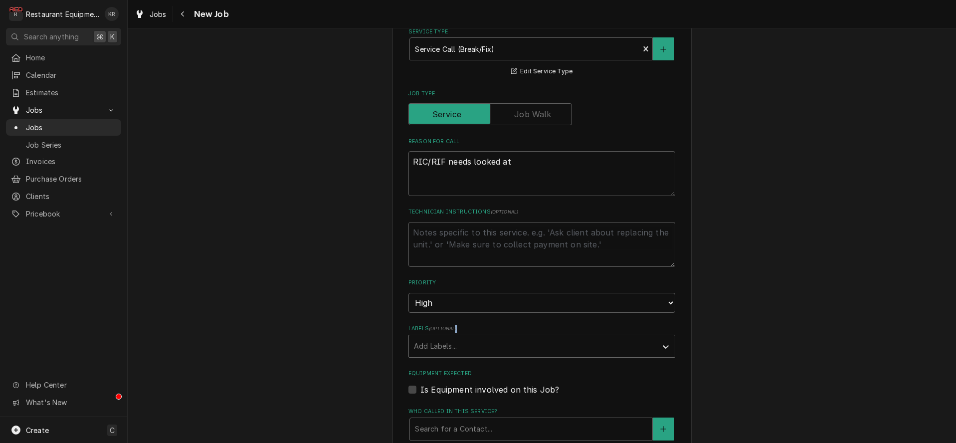
drag, startPoint x: 456, startPoint y: 331, endPoint x: 460, endPoint y: 348, distance: 17.3
click at [456, 335] on div "Labels ( optional ) Add Labels..." at bounding box center [541, 341] width 267 height 32
click at [461, 355] on div "Add Labels..." at bounding box center [533, 346] width 248 height 22
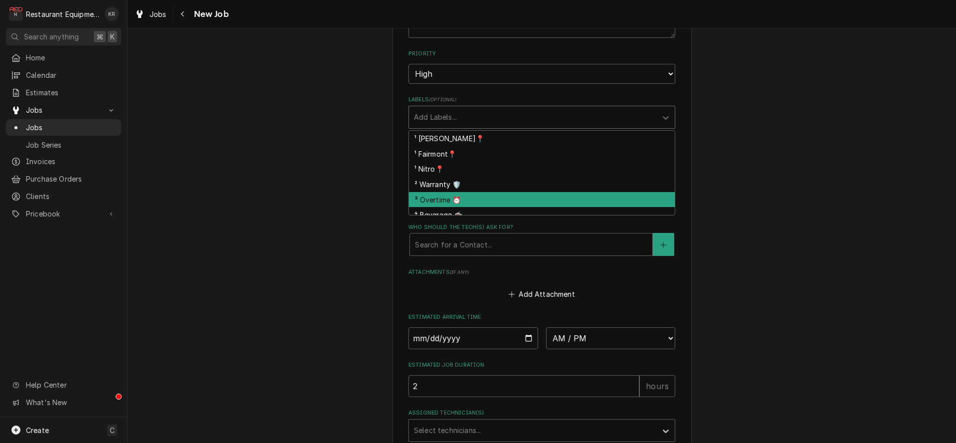
scroll to position [613, 0]
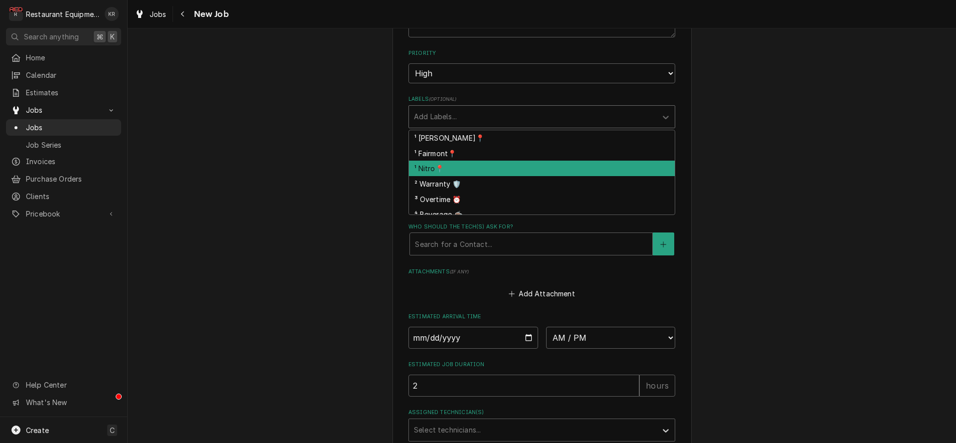
click at [442, 164] on div "¹ Nitro📍" at bounding box center [542, 168] width 266 height 15
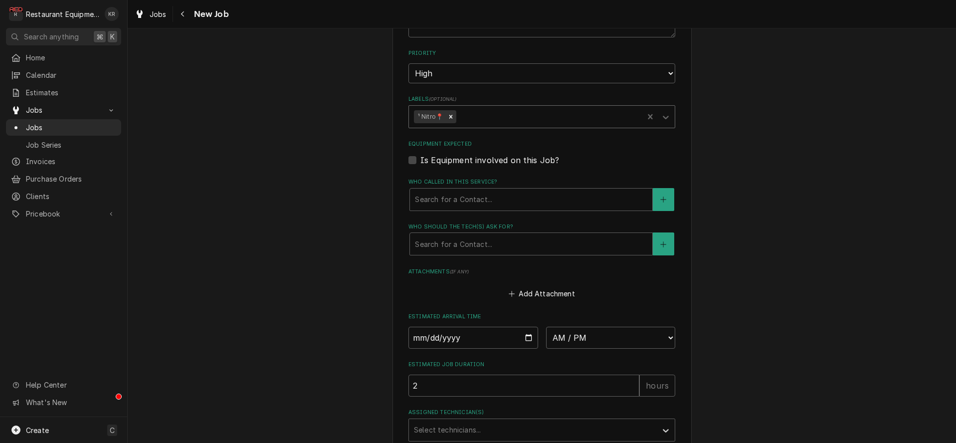
click at [473, 111] on div "Labels" at bounding box center [548, 117] width 180 height 18
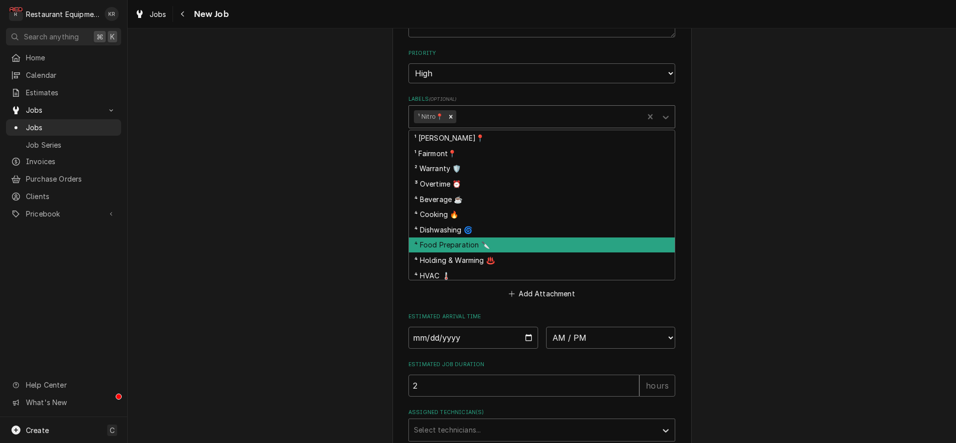
scroll to position [41, 0]
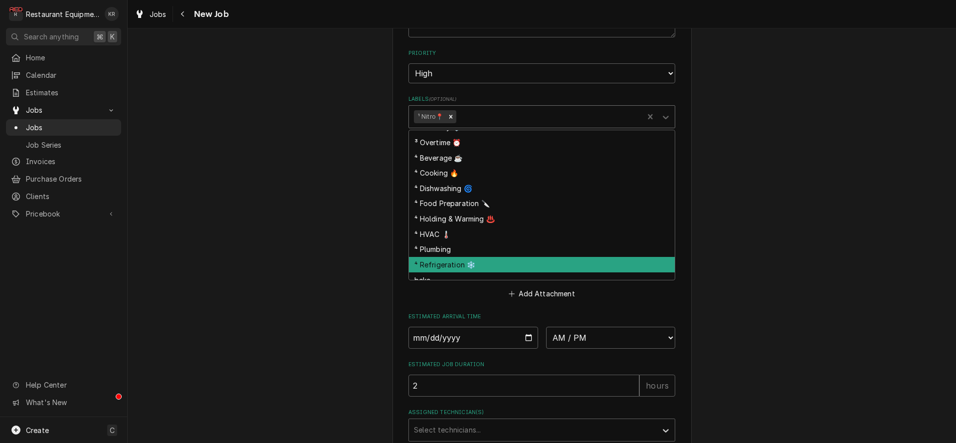
click at [483, 260] on div "⁴ Refrigeration ❄️" at bounding box center [542, 264] width 266 height 15
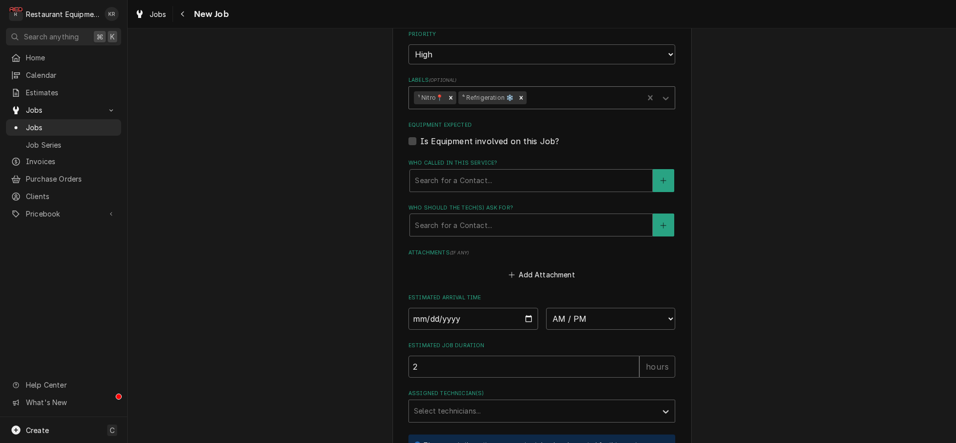
scroll to position [636, 0]
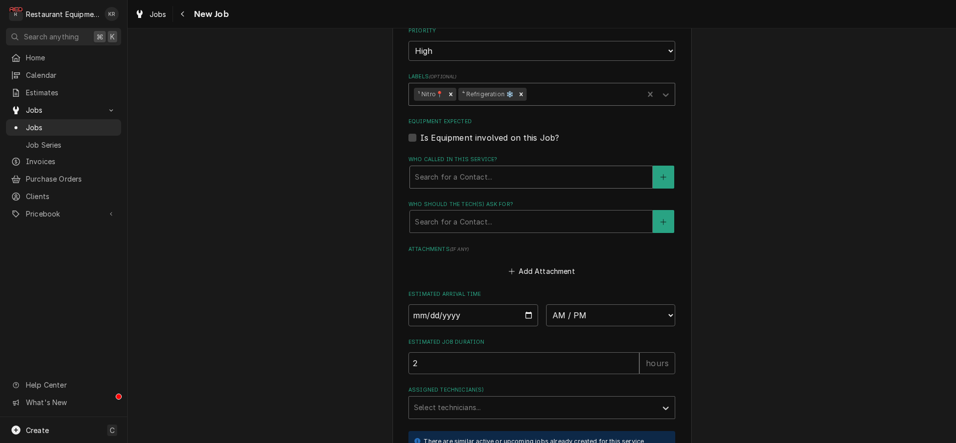
click at [438, 173] on div "Who called in this service?" at bounding box center [531, 177] width 232 height 18
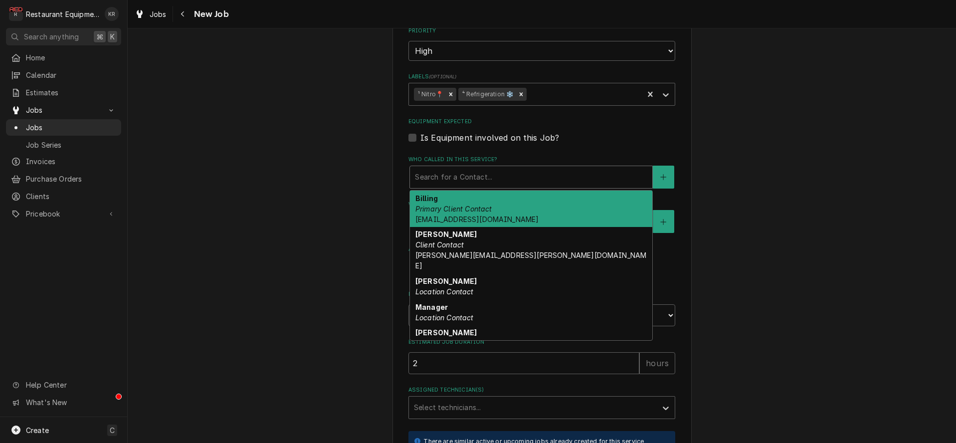
type textarea "x"
type input "b"
click at [434, 175] on div "Who called in this service?" at bounding box center [531, 177] width 232 height 18
click at [423, 174] on div "Who called in this service?" at bounding box center [531, 177] width 232 height 18
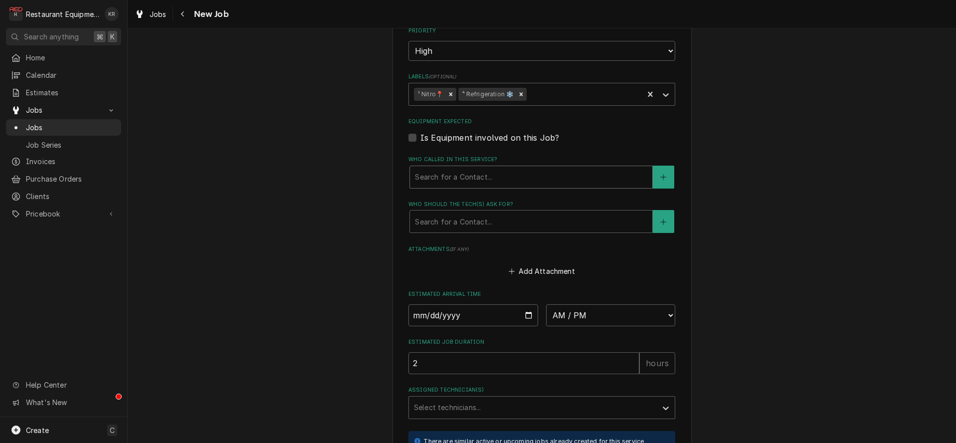
click at [426, 174] on div "Who called in this service?" at bounding box center [531, 177] width 232 height 18
click at [439, 172] on div "Who called in this service?" at bounding box center [531, 177] width 232 height 18
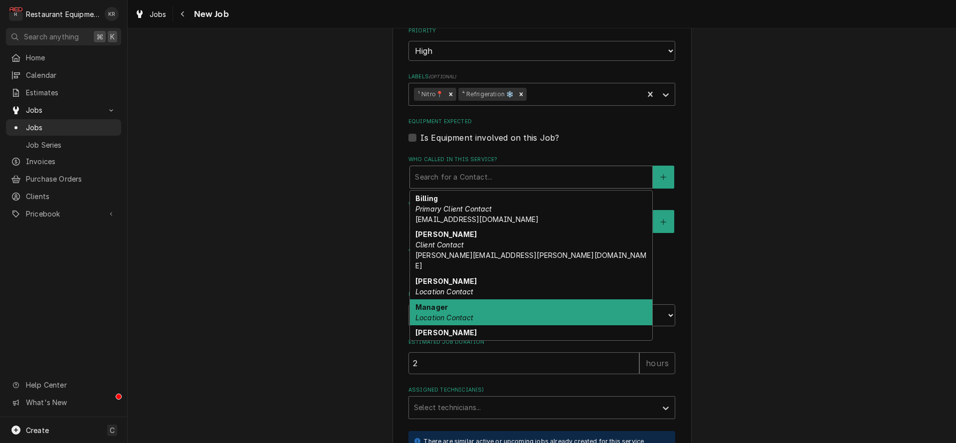
click at [459, 299] on div "Manager Location Contact" at bounding box center [531, 312] width 242 height 26
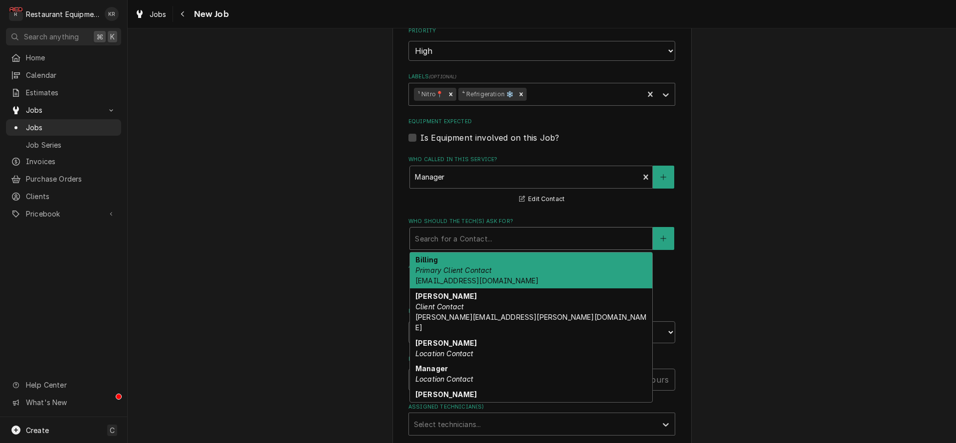
drag, startPoint x: 478, startPoint y: 232, endPoint x: 479, endPoint y: 253, distance: 21.5
click at [478, 232] on div "Who should the tech(s) ask for?" at bounding box center [531, 238] width 232 height 18
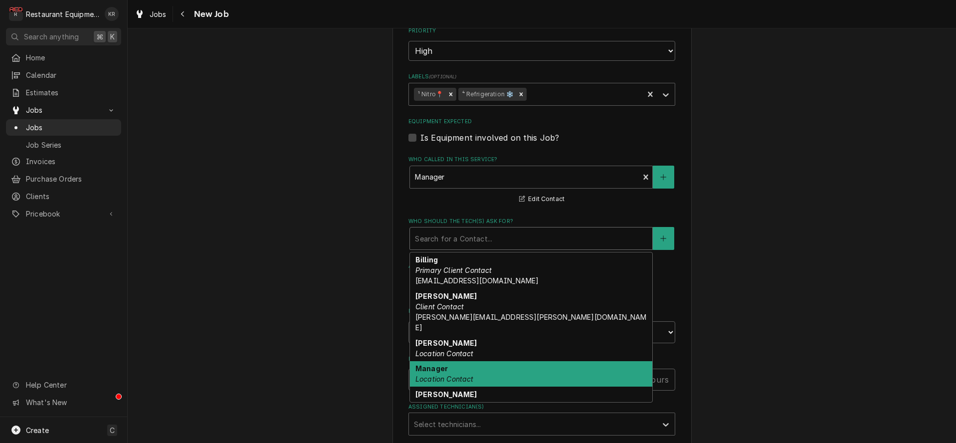
click at [476, 365] on div "Manager Location Contact" at bounding box center [531, 374] width 242 height 26
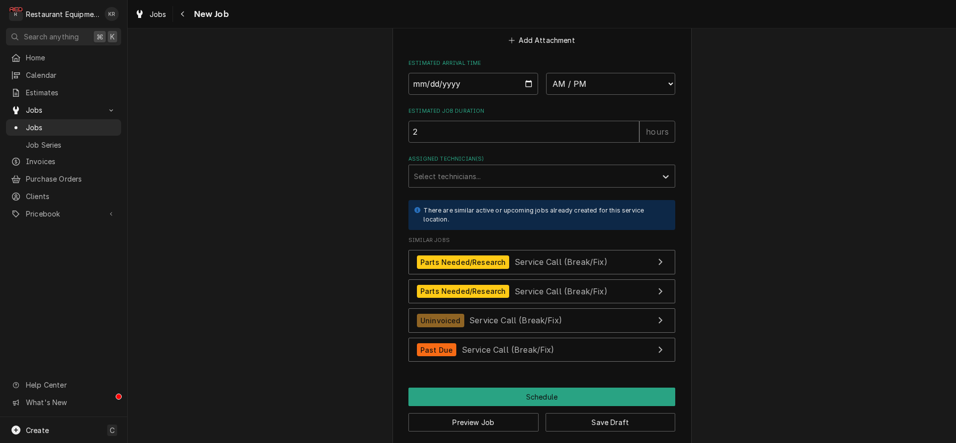
scroll to position [897, 0]
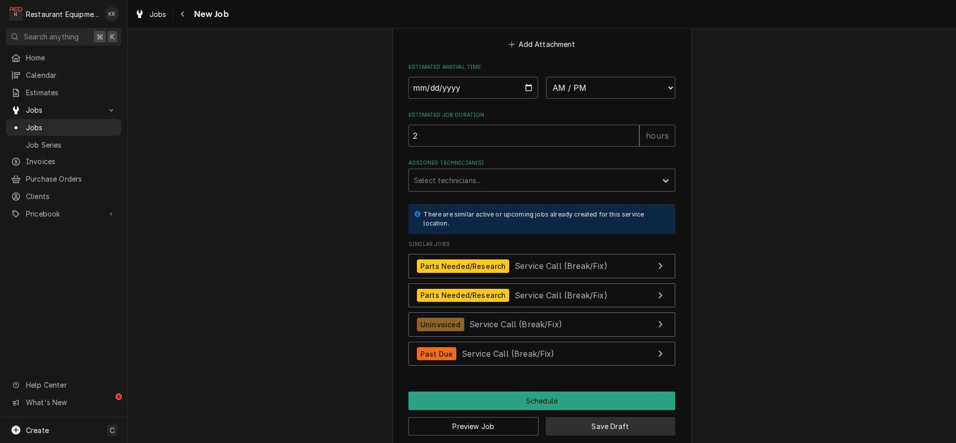
click at [598, 426] on button "Save Draft" at bounding box center [611, 426] width 130 height 18
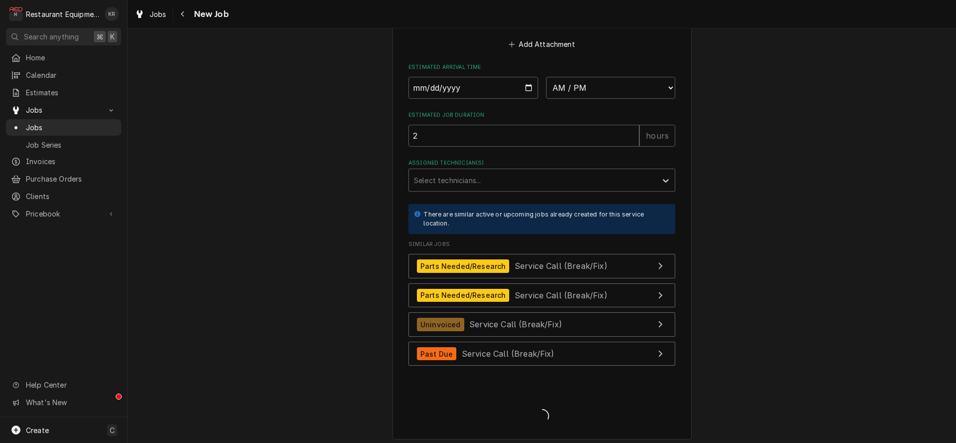
type textarea "x"
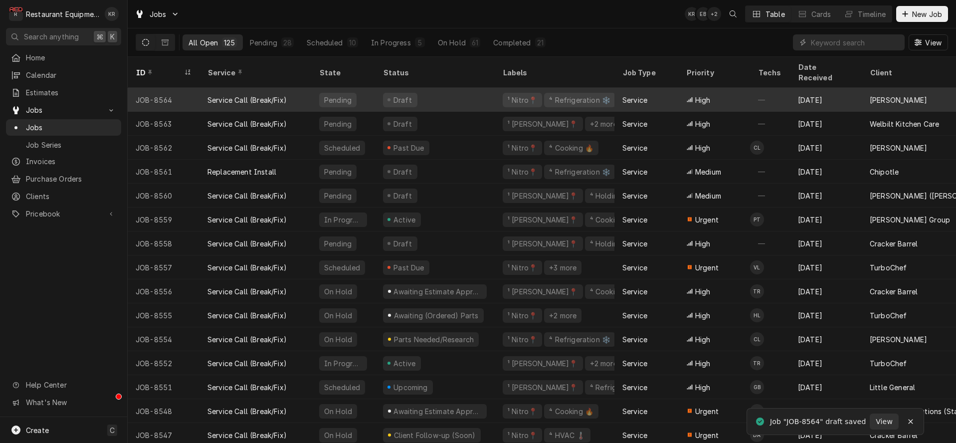
click at [417, 89] on div "Draft" at bounding box center [435, 100] width 120 height 24
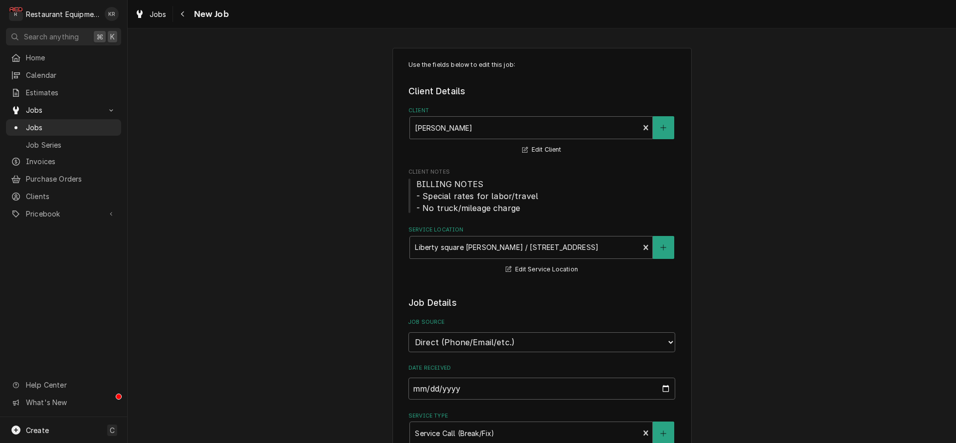
type textarea "x"
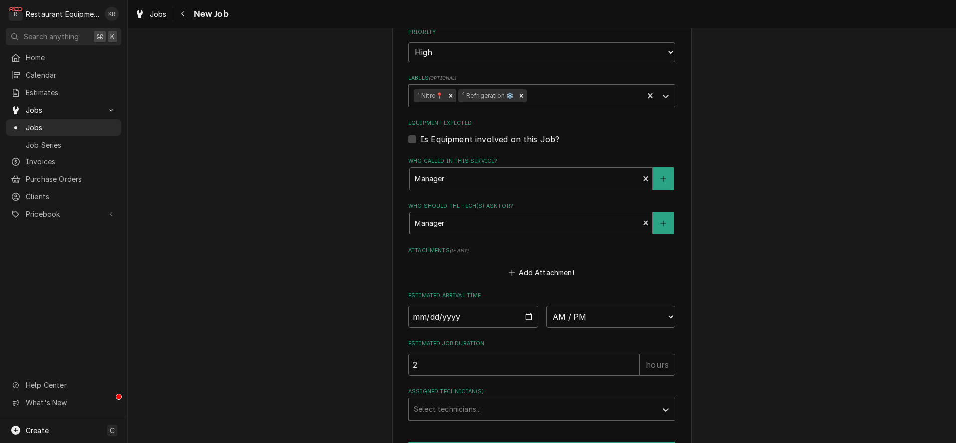
scroll to position [722, 0]
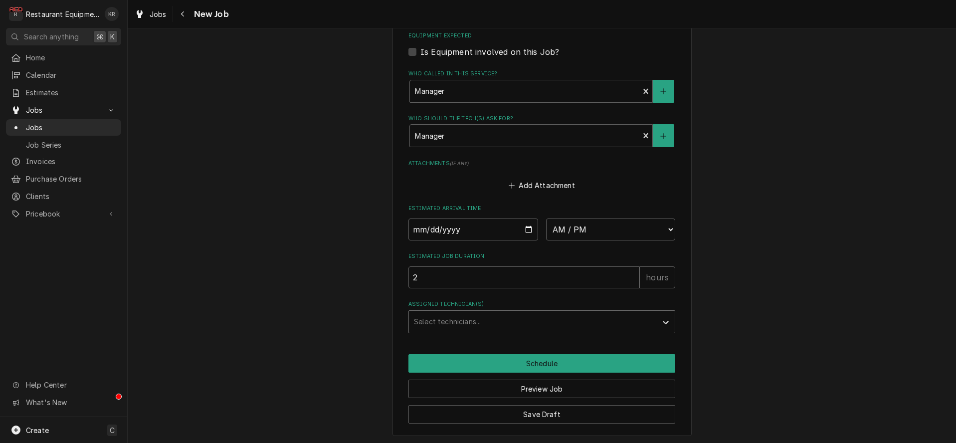
click at [521, 319] on div "Assigned Technician(s)" at bounding box center [533, 322] width 238 height 18
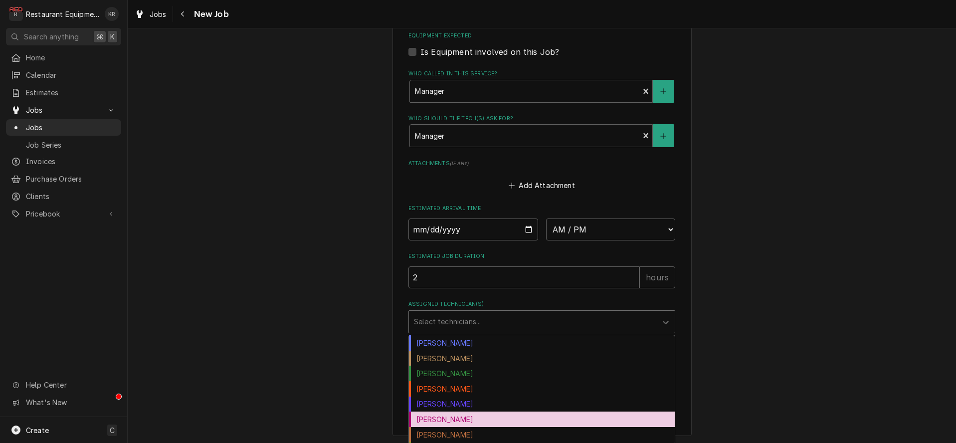
scroll to position [151, 0]
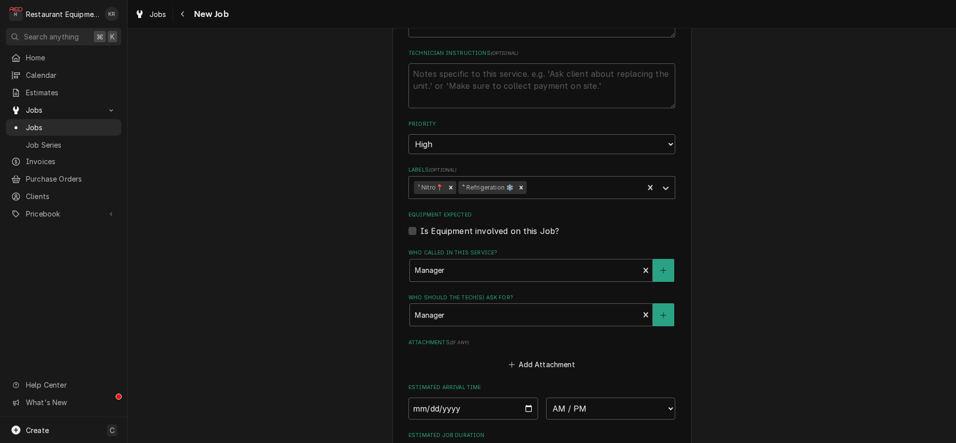
scroll to position [722, 0]
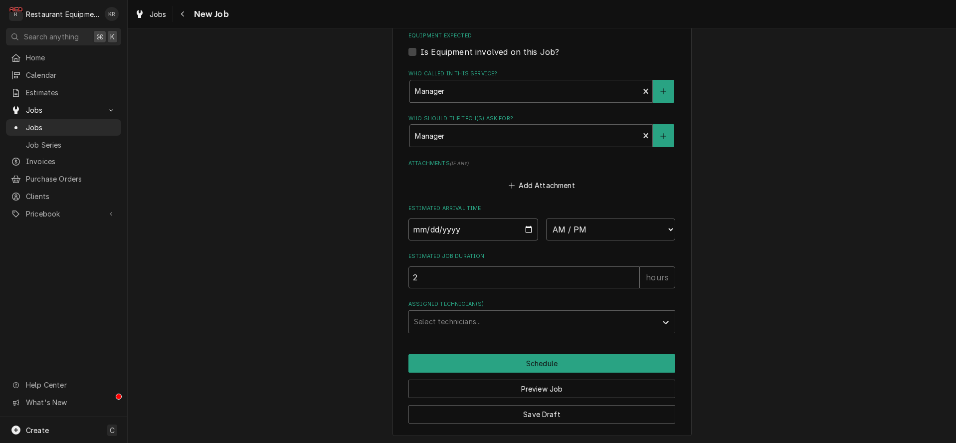
click at [524, 227] on input "Date" at bounding box center [473, 229] width 130 height 22
type input "[DATE]"
type textarea "x"
click at [546, 218] on select "AM / PM 6:00 AM 6:15 AM 6:30 AM 6:45 AM 7:00 AM 7:15 AM 7:30 AM 7:45 AM 8:00 AM…" at bounding box center [611, 229] width 130 height 22
select select "14:45:00"
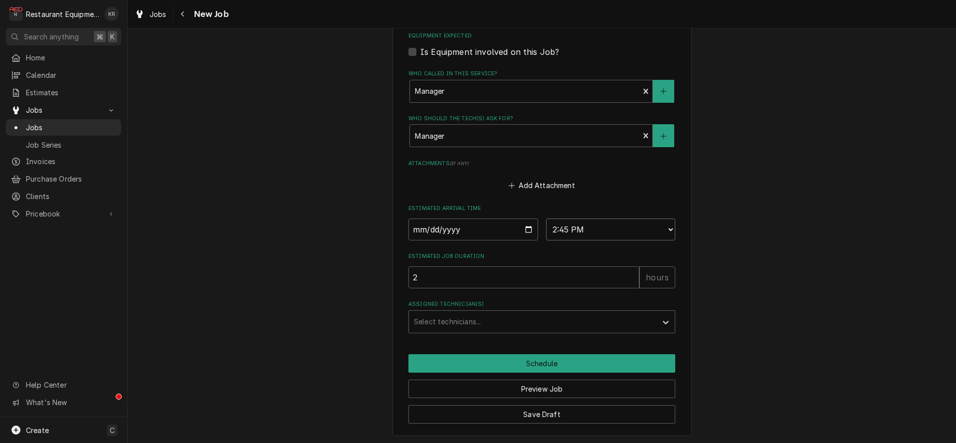
click option "2:45 PM" at bounding box center [0, 0] width 0 height 0
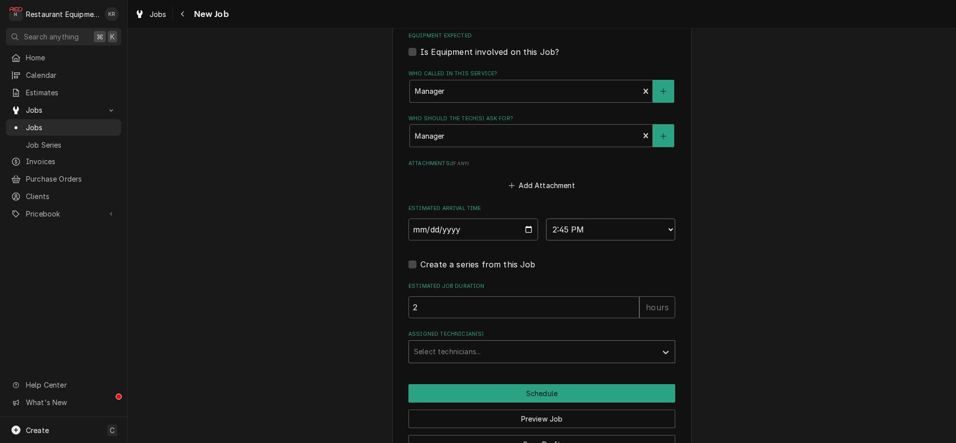
type textarea "x"
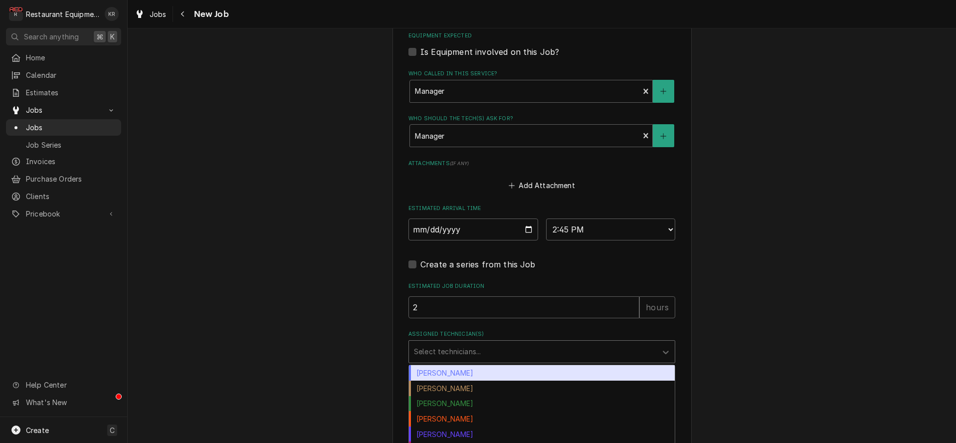
click at [448, 350] on div "Assigned Technician(s)" at bounding box center [533, 352] width 238 height 18
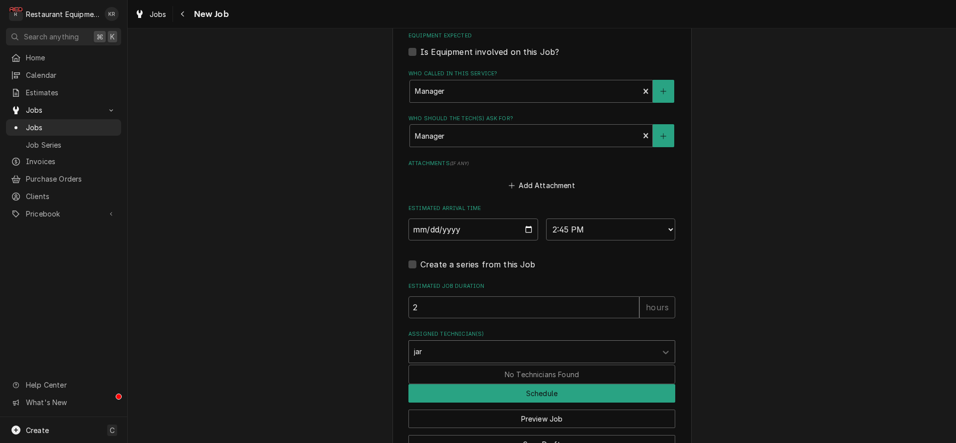
type input "ja"
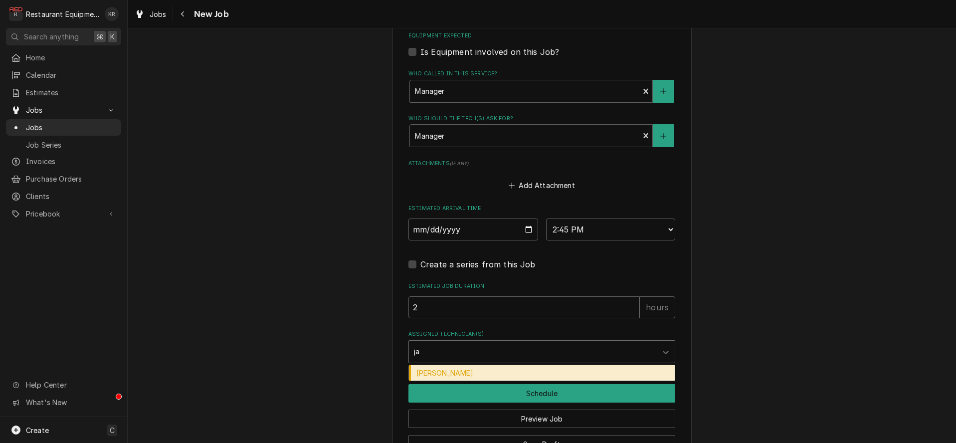
click at [446, 369] on div "Jaired Brunty" at bounding box center [542, 372] width 266 height 15
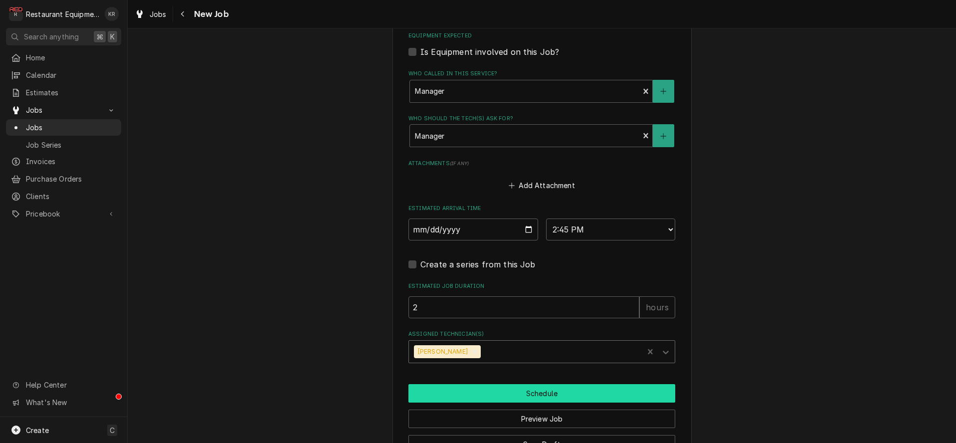
click at [449, 391] on button "Schedule" at bounding box center [541, 393] width 267 height 18
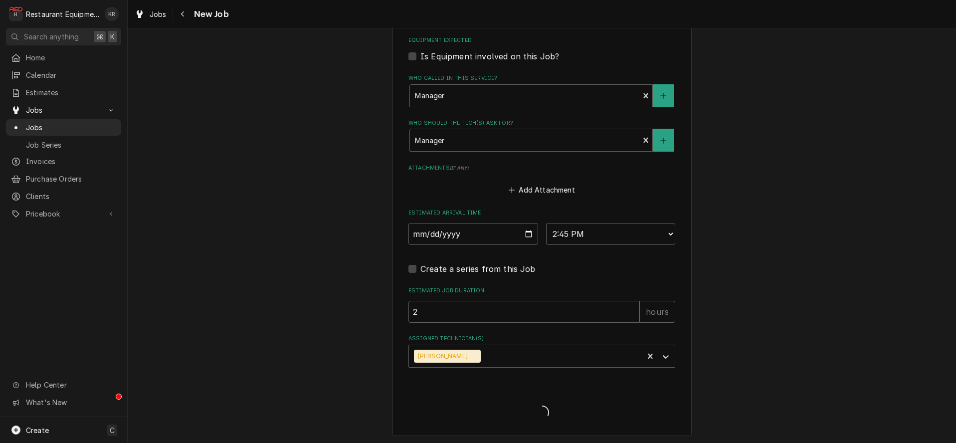
type textarea "x"
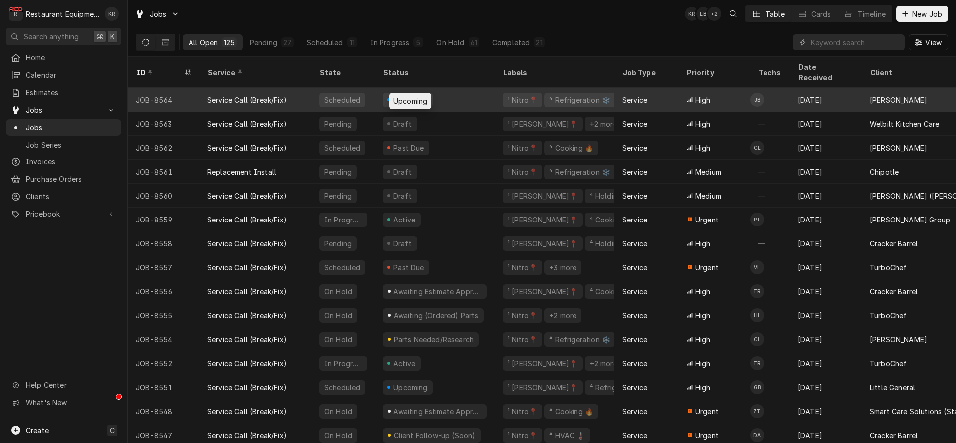
click at [411, 95] on div "Upcoming" at bounding box center [411, 100] width 37 height 10
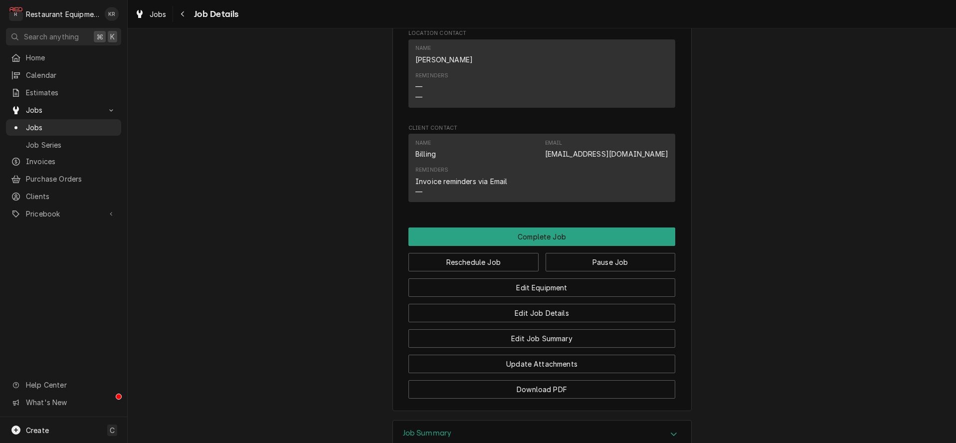
scroll to position [892, 0]
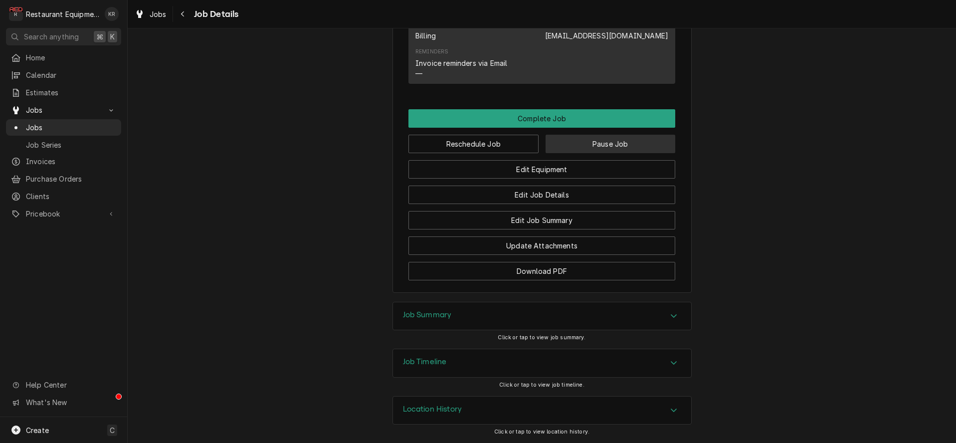
click at [577, 146] on button "Pause Job" at bounding box center [611, 144] width 130 height 18
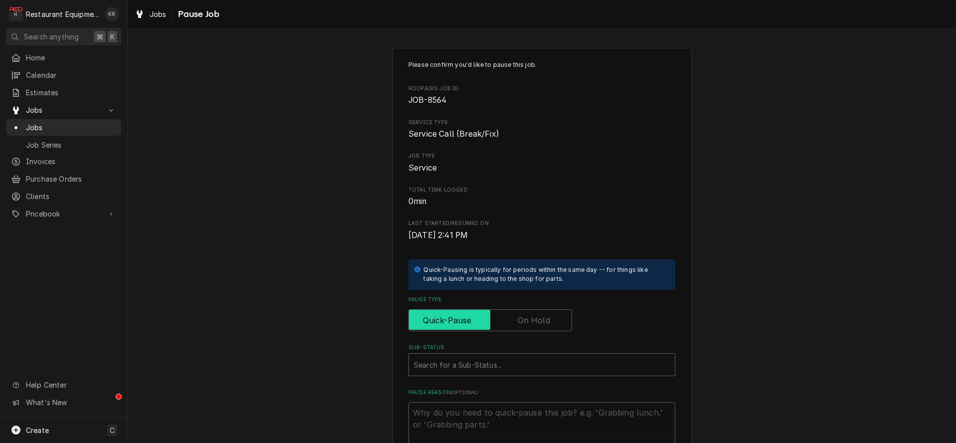
click at [505, 321] on input "Pause Type" at bounding box center [490, 320] width 155 height 22
checkbox input "true"
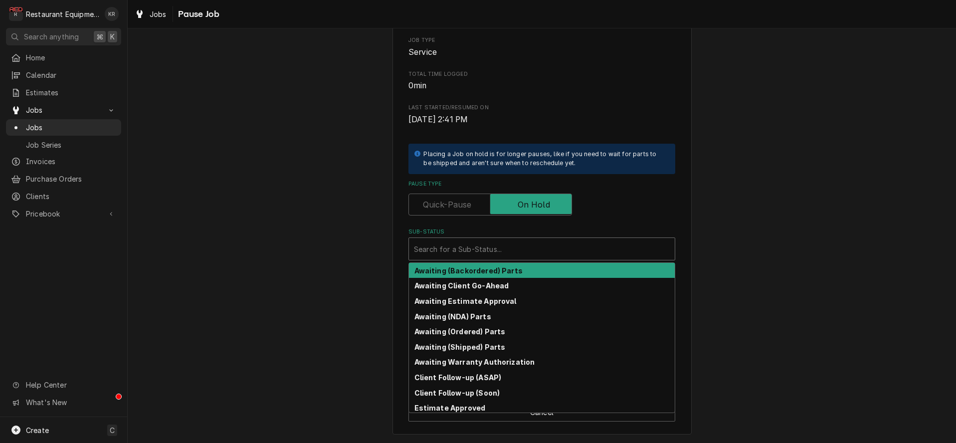
click at [467, 249] on div "Sub-Status" at bounding box center [542, 249] width 256 height 18
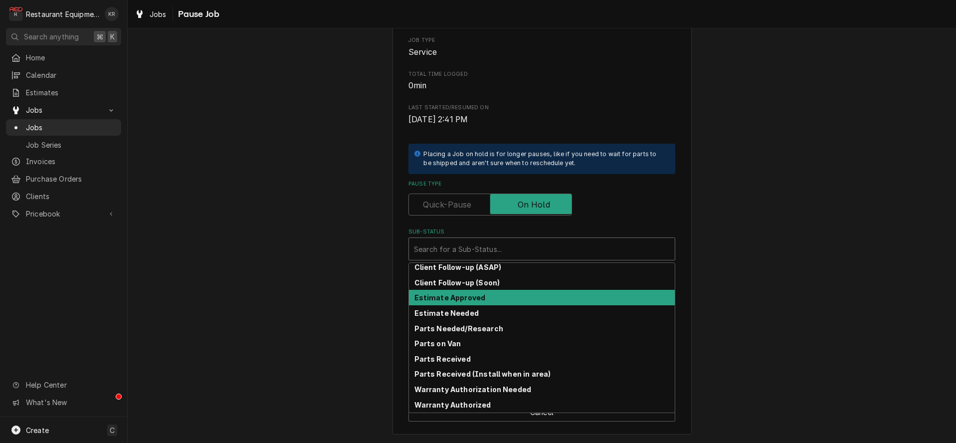
scroll to position [0, 0]
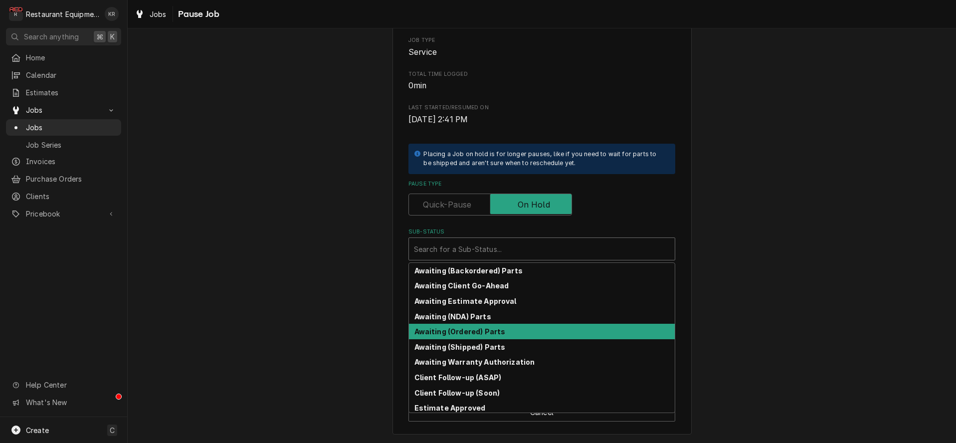
click at [469, 331] on strong "Awaiting (Ordered) Parts" at bounding box center [459, 331] width 91 height 8
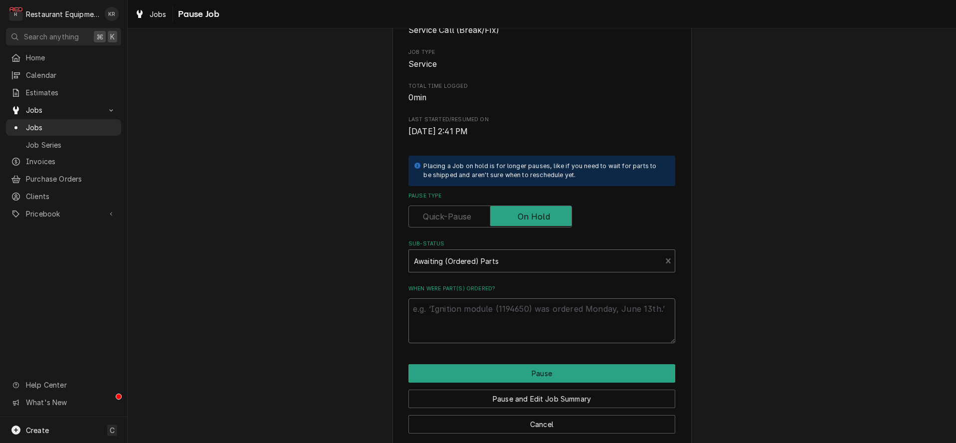
click at [471, 324] on textarea "When were part(s) ordered?" at bounding box center [541, 320] width 267 height 45
type textarea "x"
type textarea "8"
type textarea "x"
type textarea "8/"
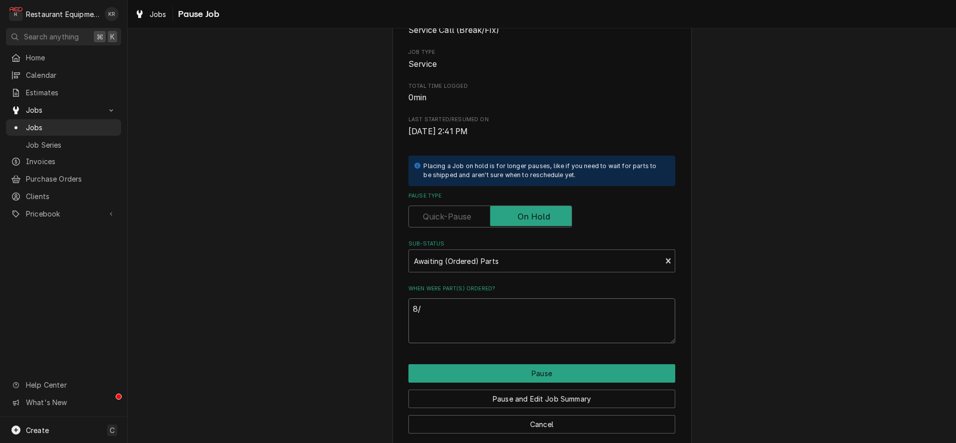
type textarea "x"
type textarea "8/1"
type textarea "x"
type textarea "8/15"
click at [530, 370] on button "Pause" at bounding box center [541, 373] width 267 height 18
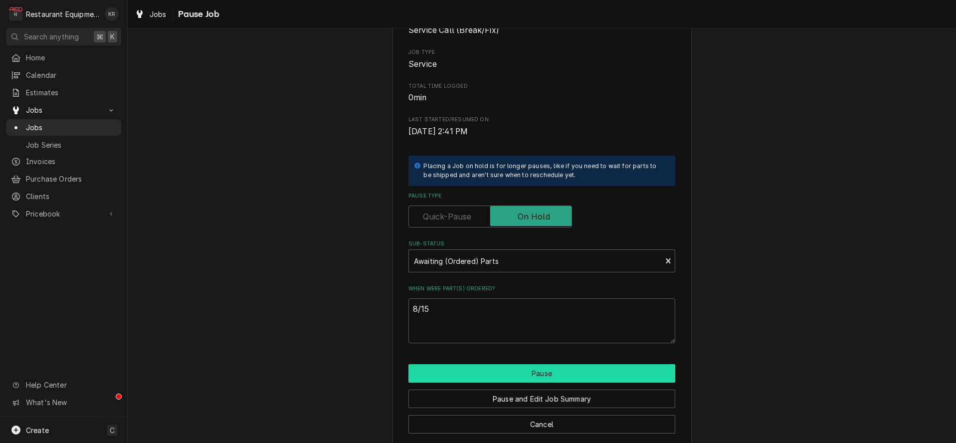
type textarea "x"
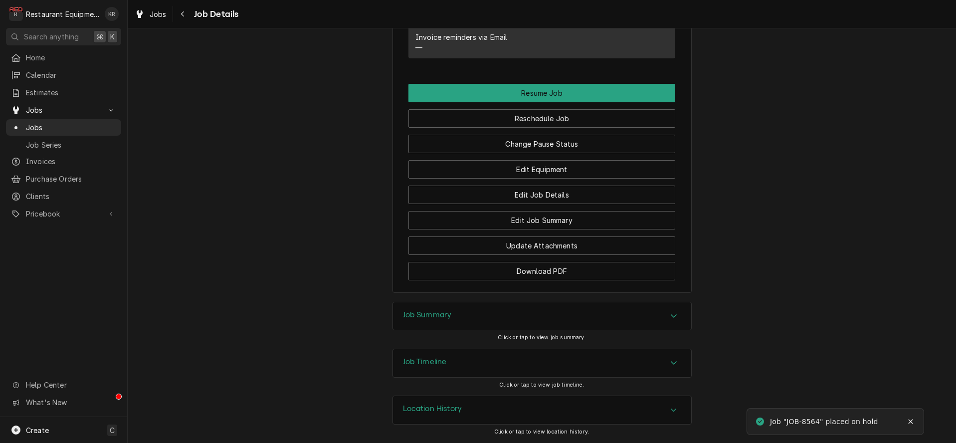
scroll to position [997, 0]
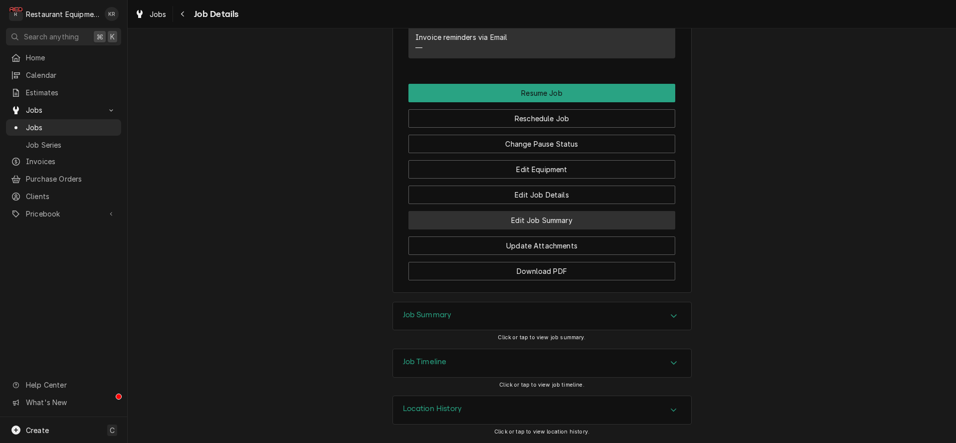
click at [515, 223] on button "Edit Job Summary" at bounding box center [541, 220] width 267 height 18
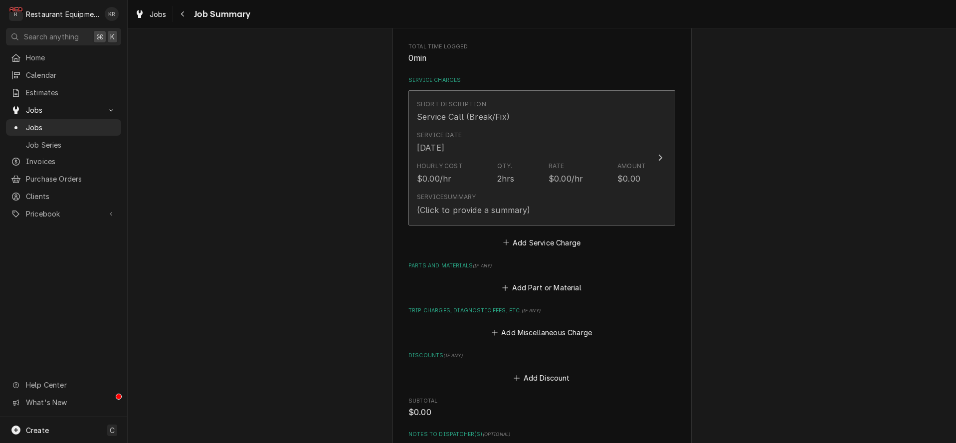
click at [462, 207] on div "(Click to provide a summary)" at bounding box center [473, 210] width 113 height 12
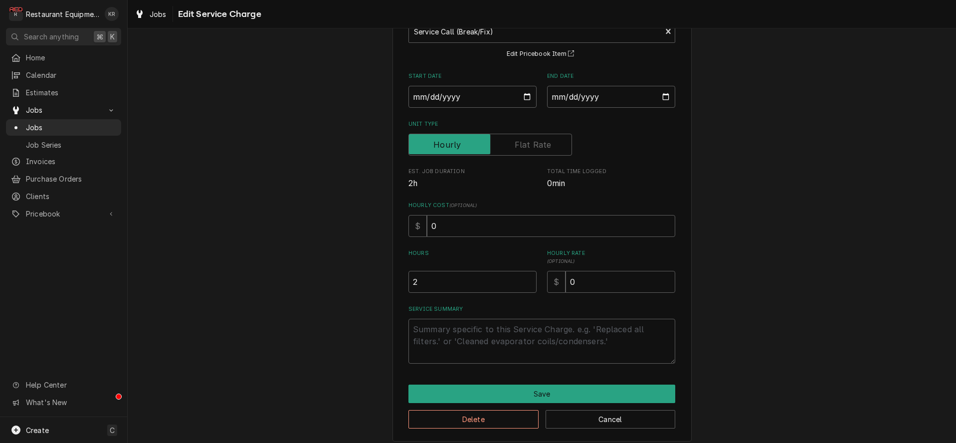
scroll to position [81, 0]
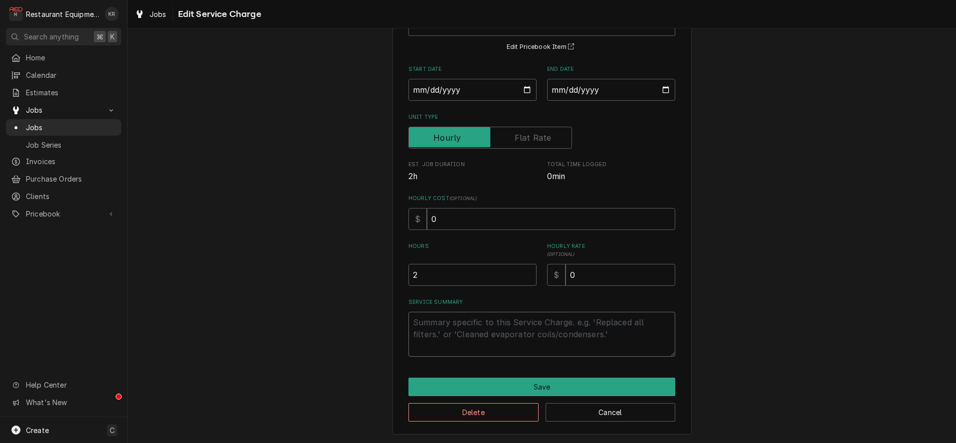
paste textarea "8/15/25 Time in 11:15 Time out 12:30 208 Delfield Model: GADTR1P-SH-M6 Serial: …"
type textarea "x"
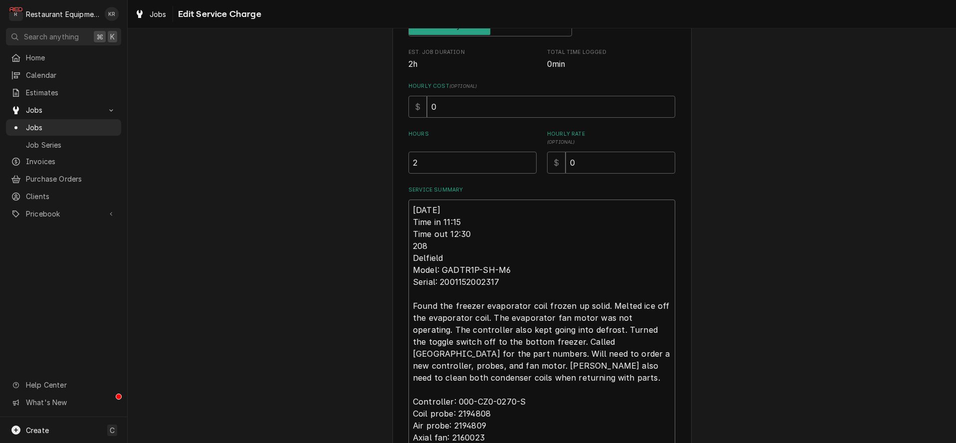
scroll to position [285, 0]
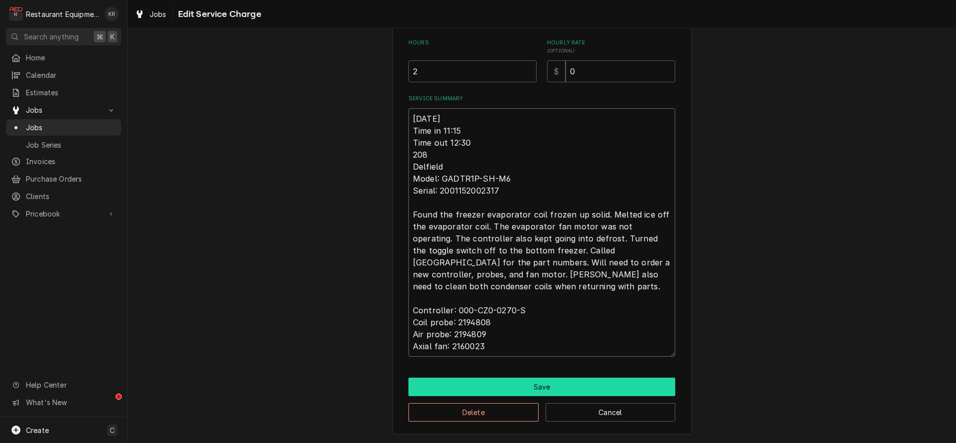
type textarea "[DATE] Time in 11:15 Time out 12:30 208 Delfield Model: GADTR1P-SH-M6 Serial: 2…"
click at [509, 388] on button "Save" at bounding box center [541, 387] width 267 height 18
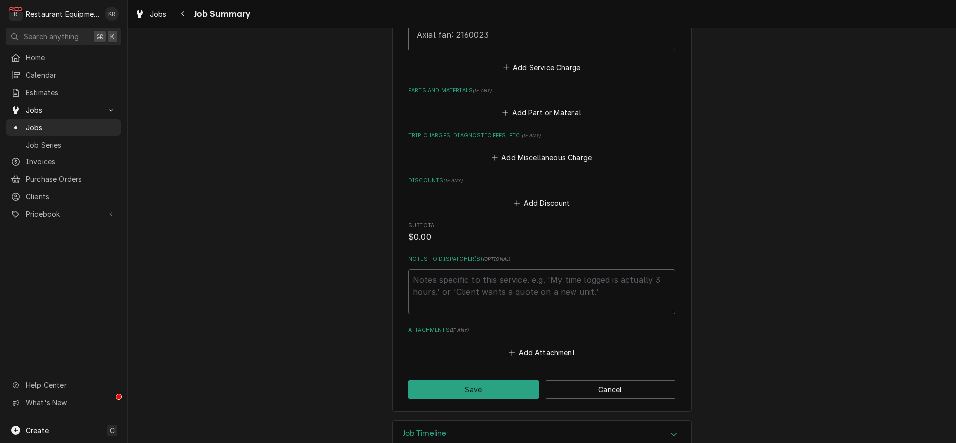
scroll to position [622, 0]
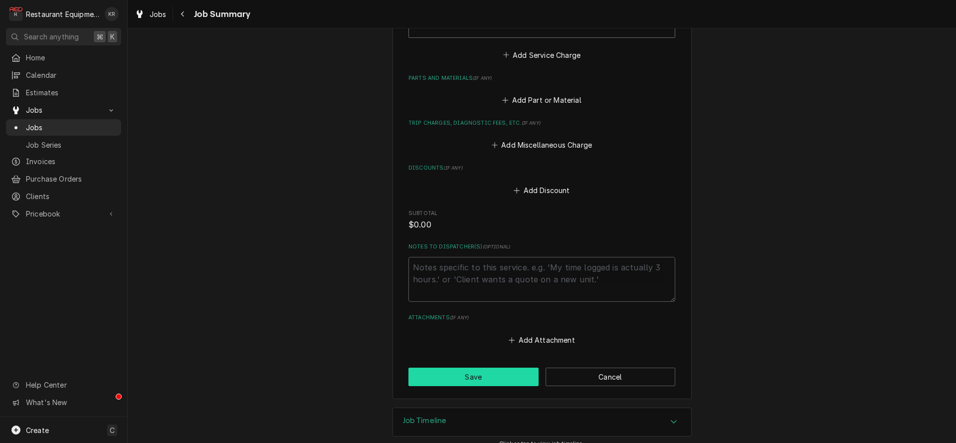
click at [489, 370] on button "Save" at bounding box center [473, 377] width 130 height 18
type textarea "x"
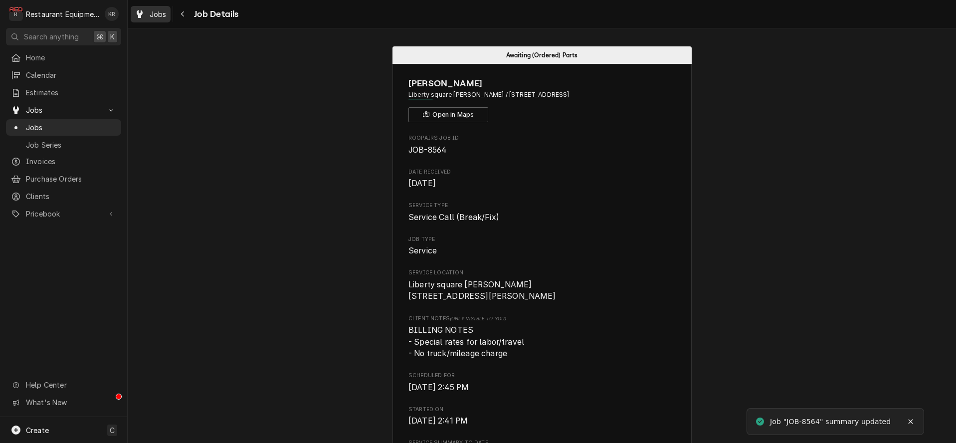
click at [164, 13] on span "Jobs" at bounding box center [158, 14] width 17 height 10
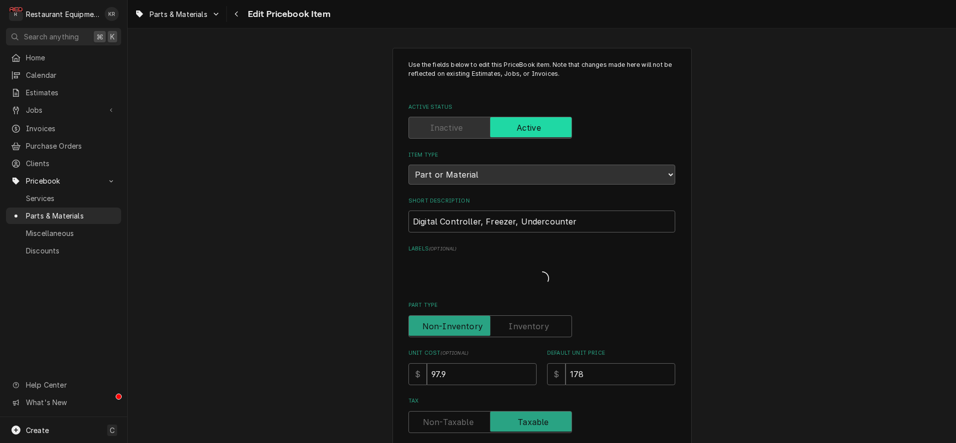
type textarea "x"
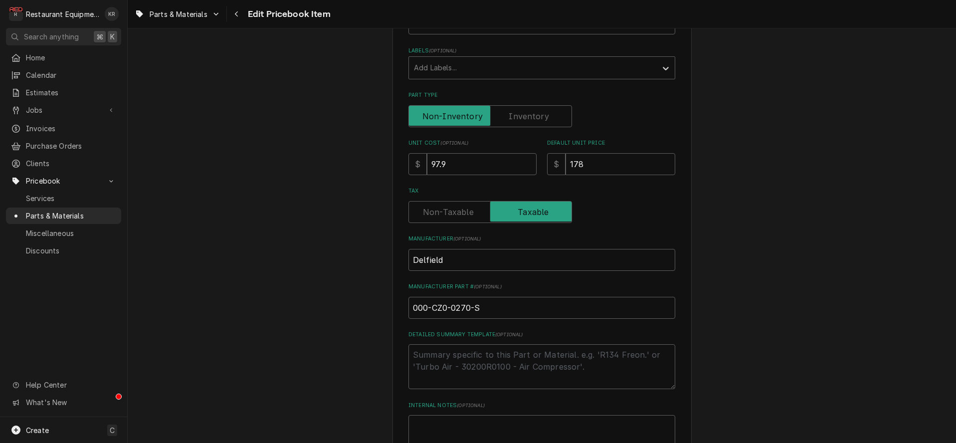
scroll to position [508, 0]
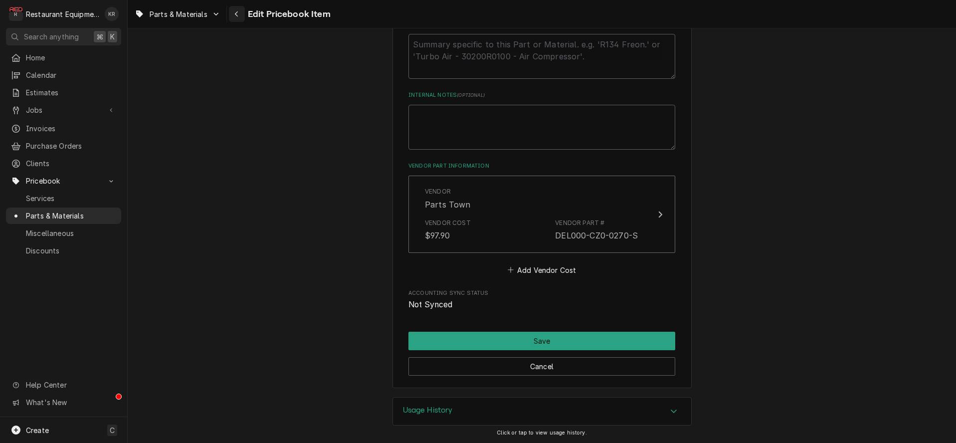
click at [238, 15] on icon "Navigate back" at bounding box center [236, 13] width 4 height 7
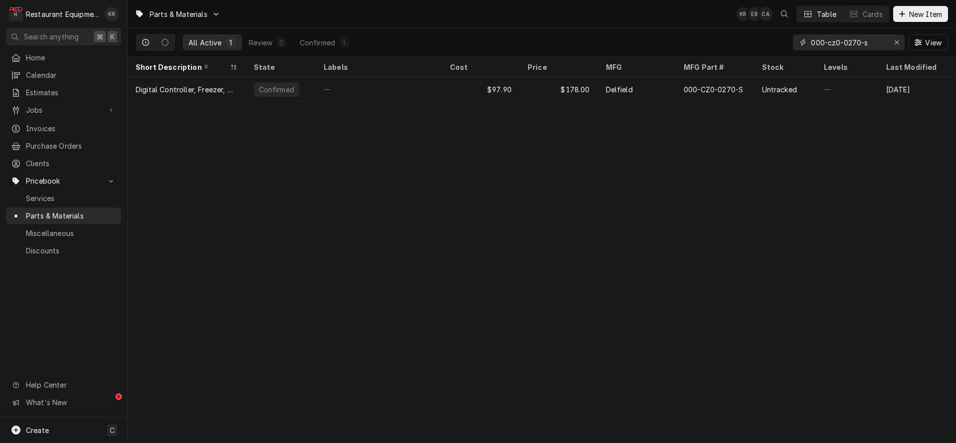
click at [871, 43] on input "000-cz0-0270-s" at bounding box center [848, 42] width 75 height 16
click at [873, 41] on input "000-cz0-0270-s" at bounding box center [848, 42] width 75 height 16
click at [878, 43] on input "000-cz0-0270-s" at bounding box center [848, 42] width 75 height 16
drag, startPoint x: 878, startPoint y: 43, endPoint x: 771, endPoint y: 37, distance: 106.9
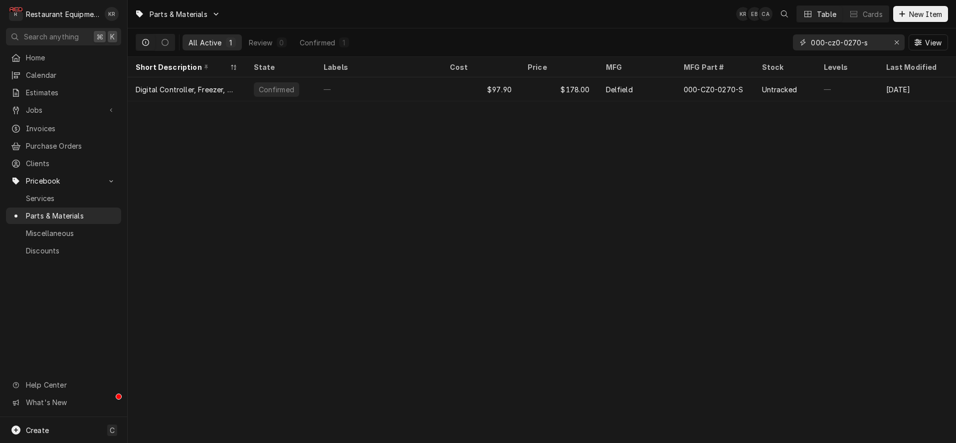
click at [811, 37] on input "000-cz0-0270-s" at bounding box center [848, 42] width 75 height 16
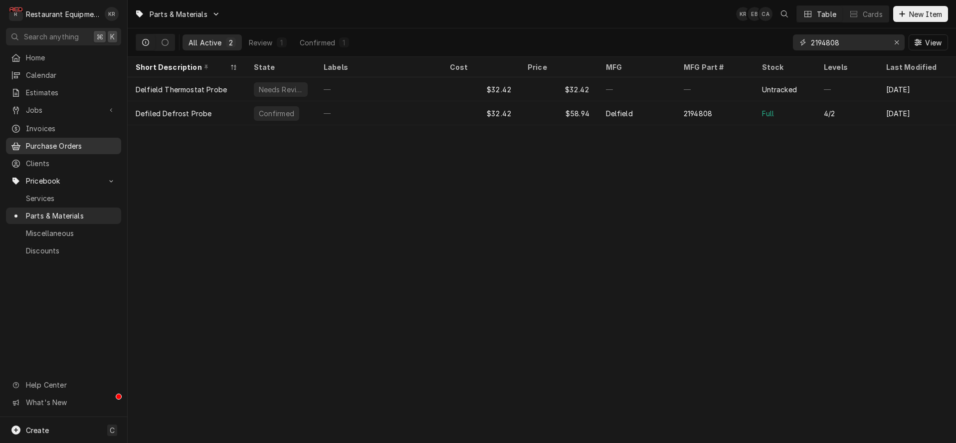
type input "2194808"
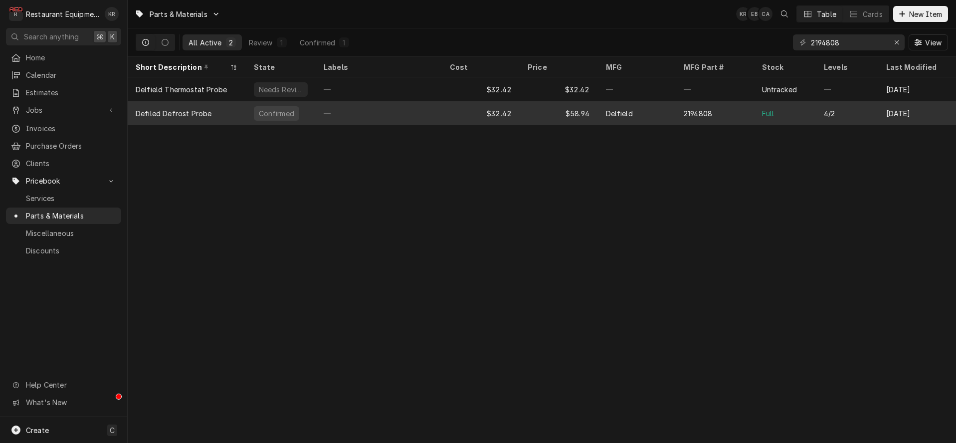
click at [512, 109] on div "$32.42" at bounding box center [481, 113] width 78 height 24
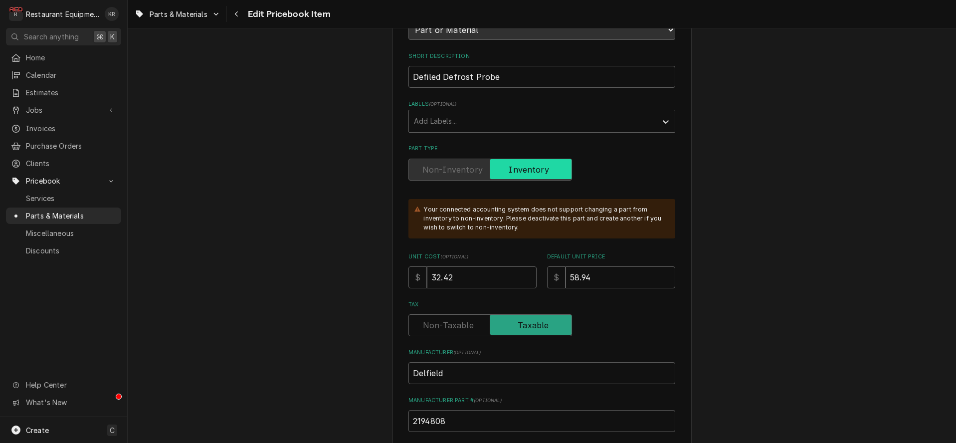
scroll to position [146, 0]
click at [481, 273] on input "32.42" at bounding box center [482, 276] width 110 height 22
drag, startPoint x: 481, startPoint y: 273, endPoint x: 397, endPoint y: 269, distance: 83.9
click at [427, 269] on input "32.42" at bounding box center [482, 276] width 110 height 22
type textarea "x"
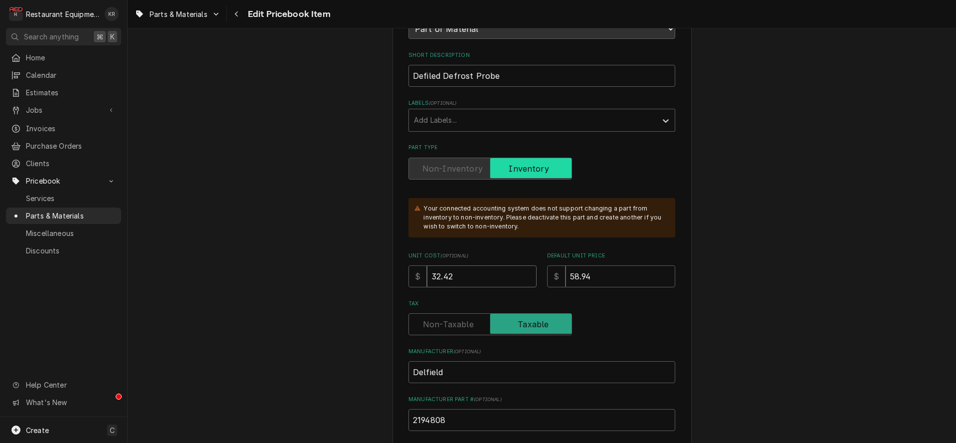
type input "3"
type textarea "x"
type input "34"
type textarea "x"
type input "34.1"
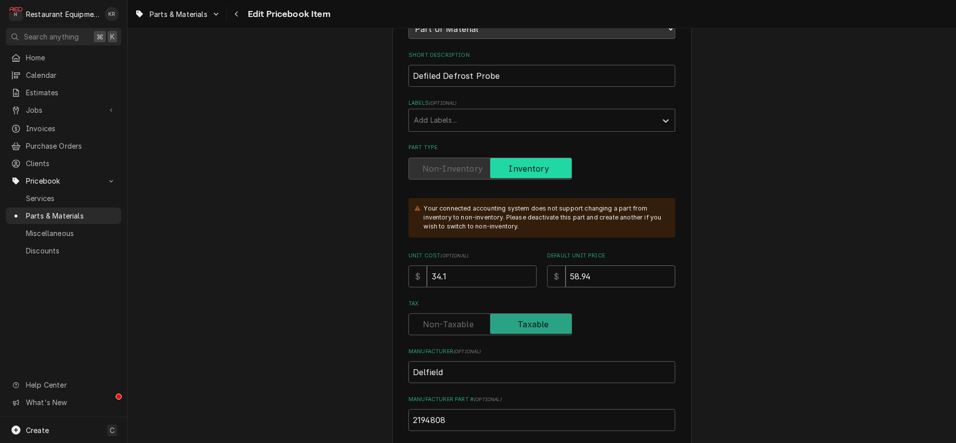
type textarea "x"
type input "62"
type textarea "x"
type input "62"
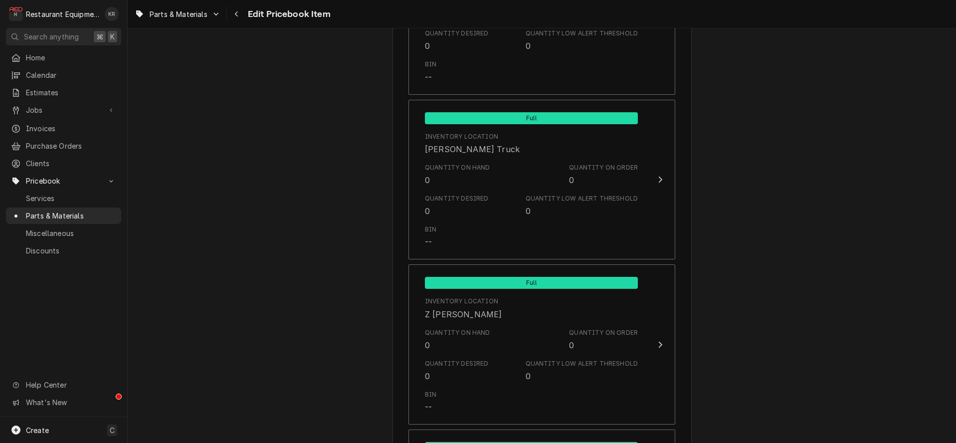
scroll to position [6593, 0]
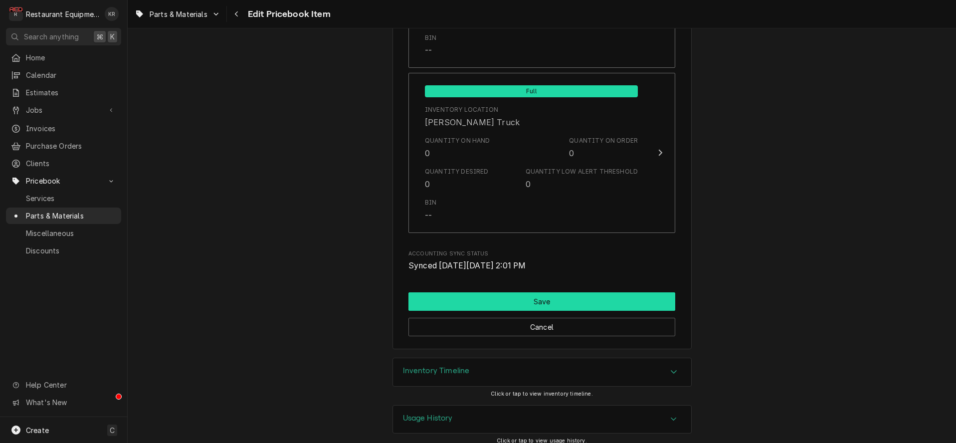
click at [550, 292] on button "Save" at bounding box center [541, 301] width 267 height 18
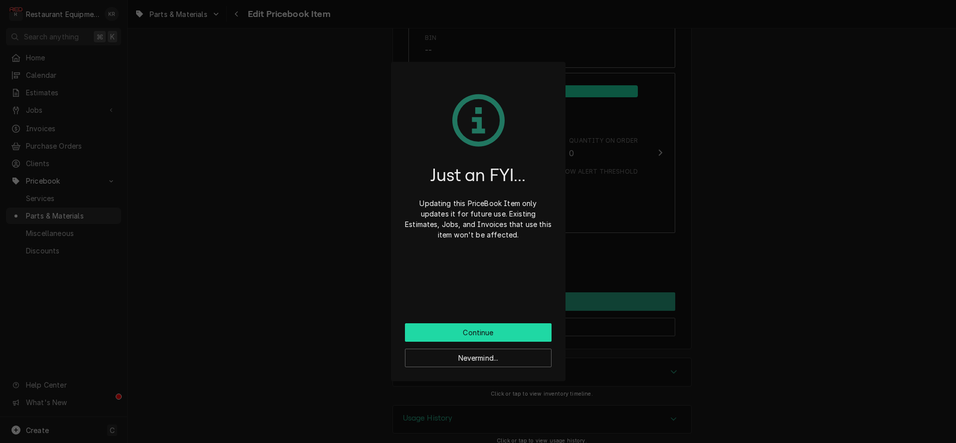
click at [480, 332] on button "Continue" at bounding box center [478, 332] width 147 height 18
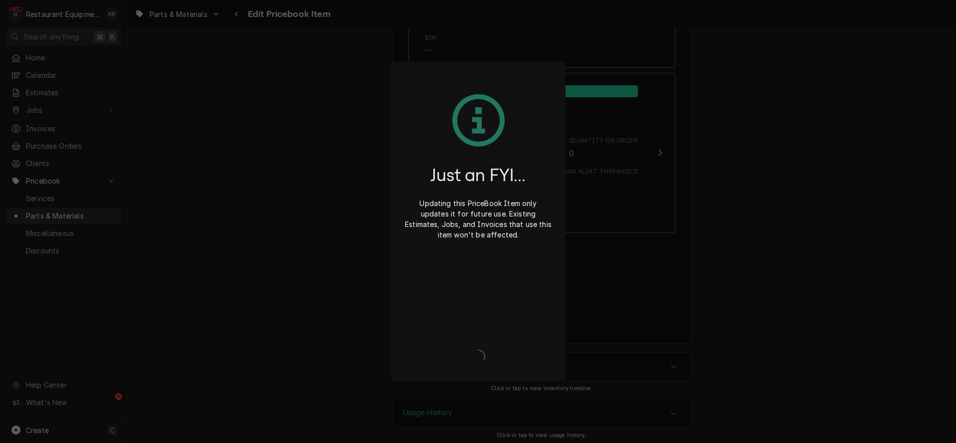
scroll to position [6588, 0]
type textarea "x"
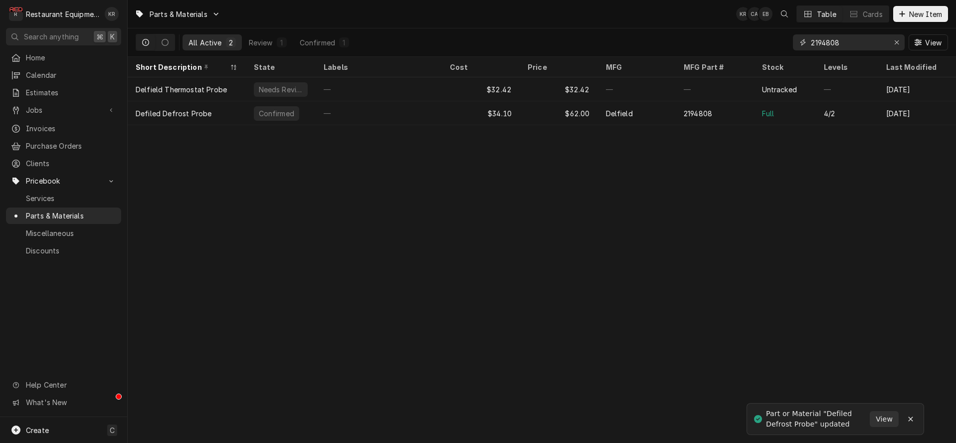
click at [847, 41] on input "2194808" at bounding box center [848, 42] width 75 height 16
type input "2194809"
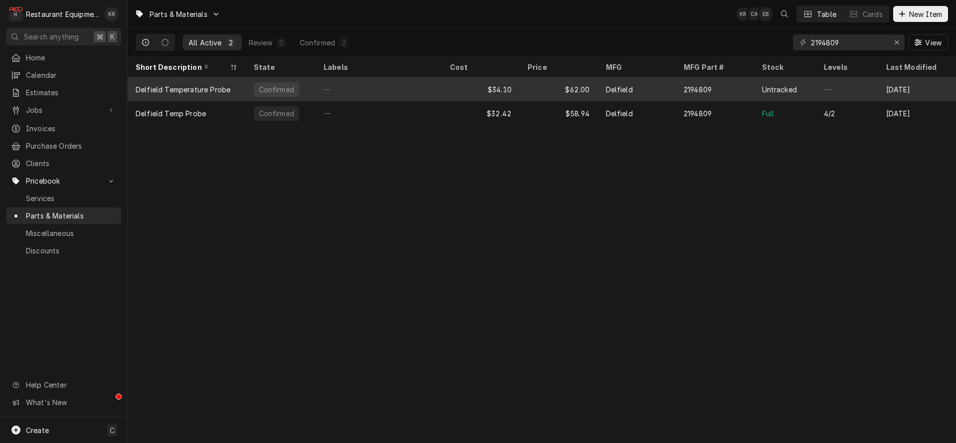
click at [522, 89] on div "$62.00" at bounding box center [559, 89] width 78 height 24
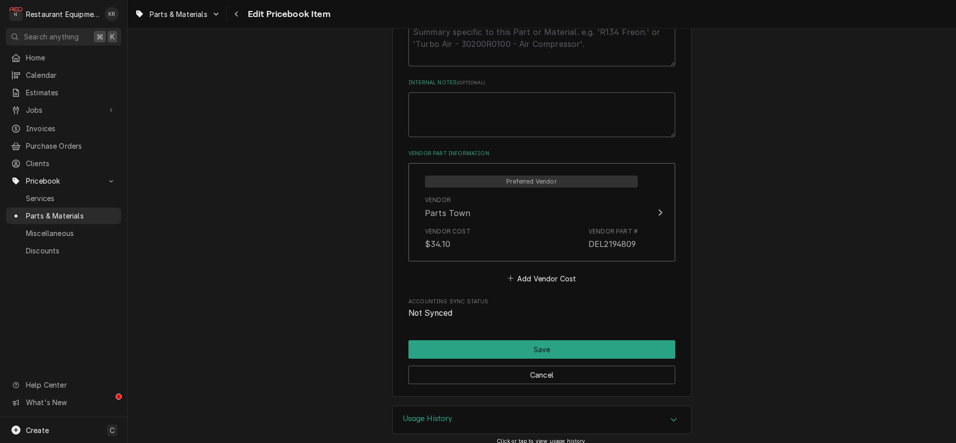
scroll to position [529, 0]
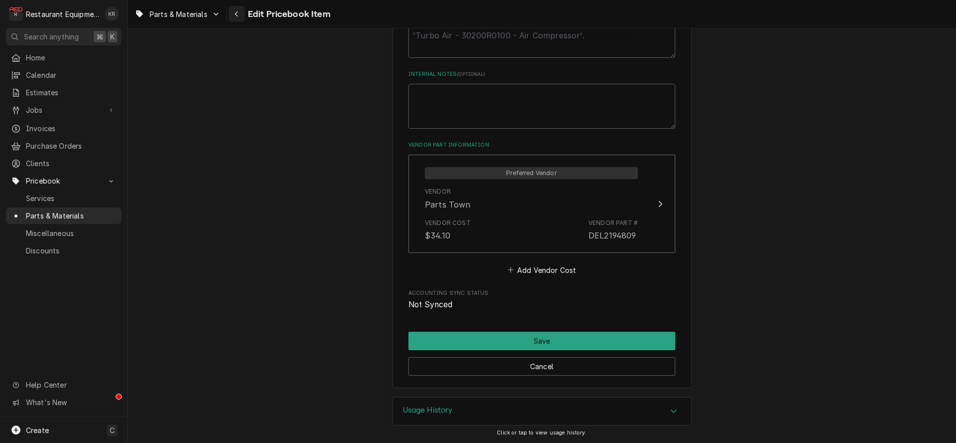
click at [236, 12] on icon "Navigate back" at bounding box center [236, 13] width 4 height 7
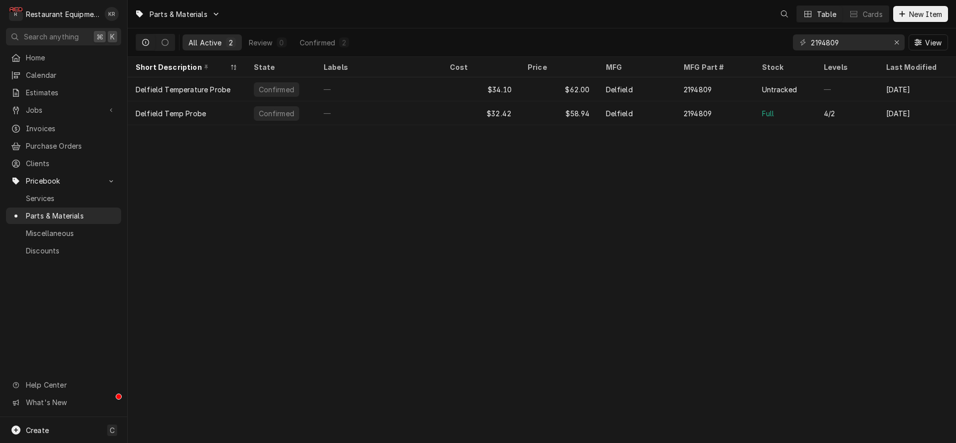
click at [488, 110] on div "$32.42" at bounding box center [481, 113] width 78 height 24
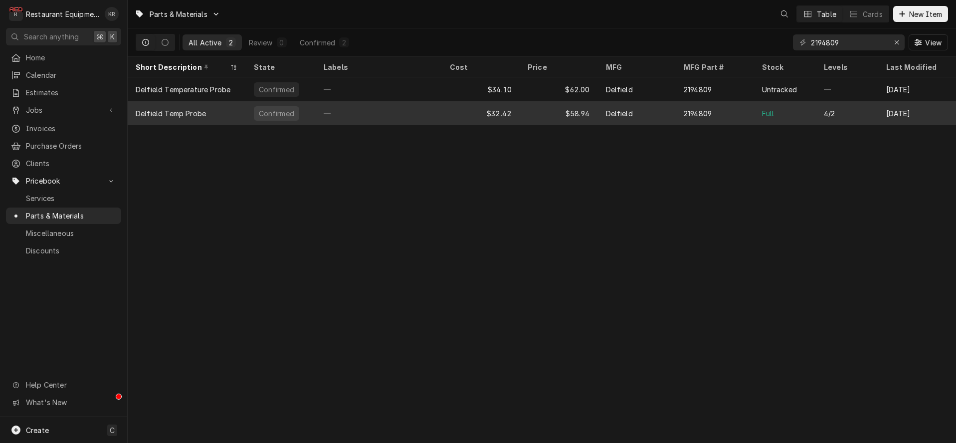
click at [490, 109] on div "$32.42" at bounding box center [481, 113] width 78 height 24
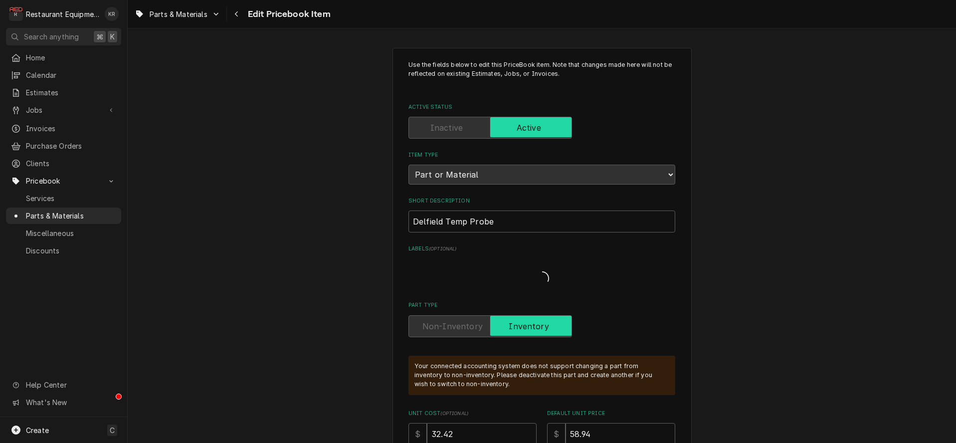
type textarea "x"
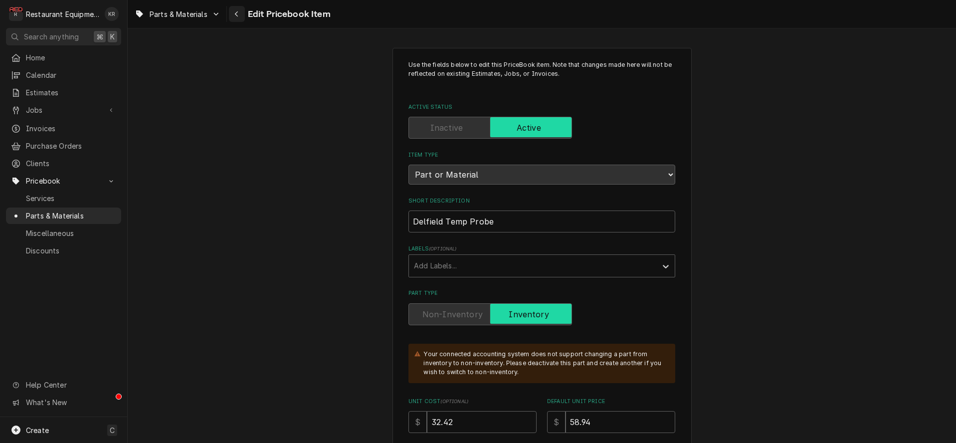
click at [237, 16] on icon "Navigate back" at bounding box center [236, 13] width 3 height 5
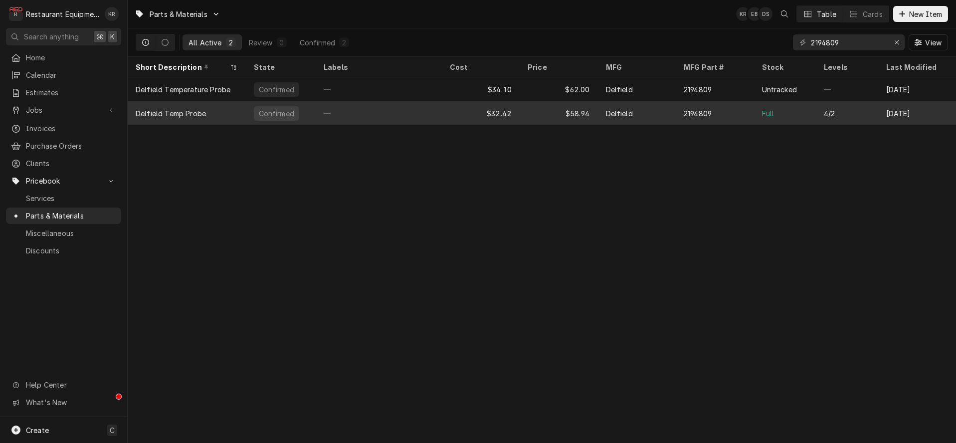
click at [594, 110] on div "$58.94" at bounding box center [559, 113] width 78 height 24
click at [625, 119] on div "Delfield" at bounding box center [637, 113] width 78 height 24
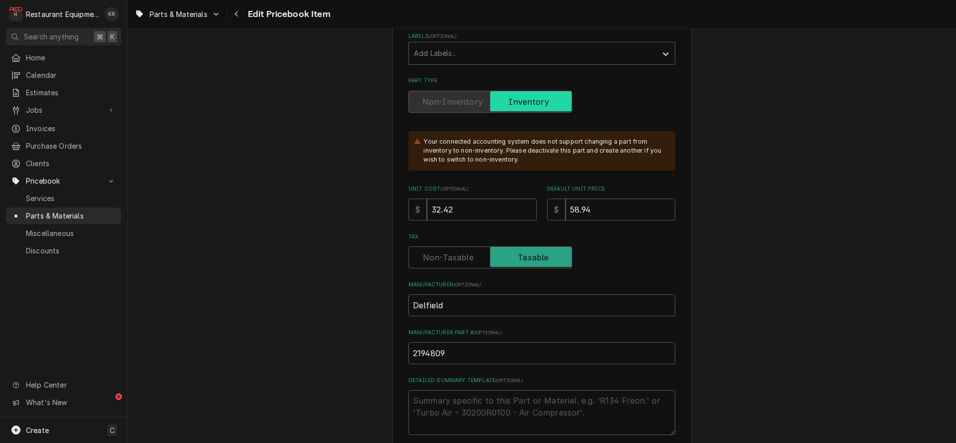
scroll to position [229, 0]
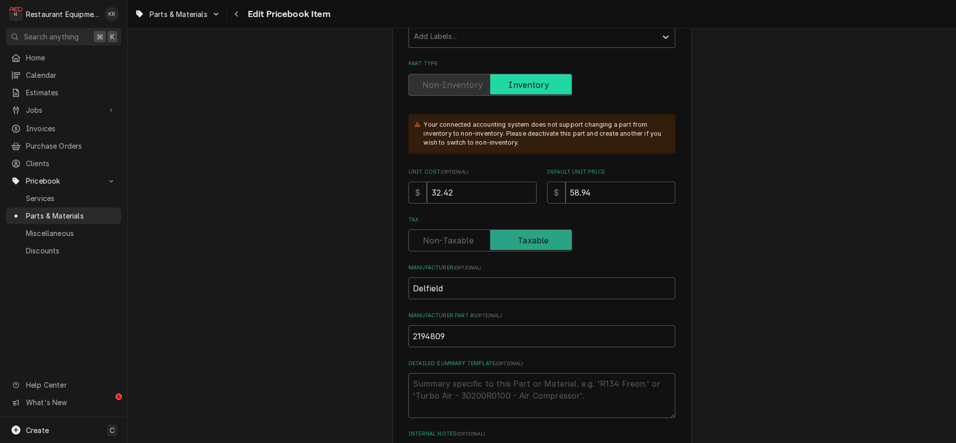
drag, startPoint x: 460, startPoint y: 187, endPoint x: 465, endPoint y: 185, distance: 5.8
click at [460, 187] on input "32.42" at bounding box center [482, 193] width 110 height 22
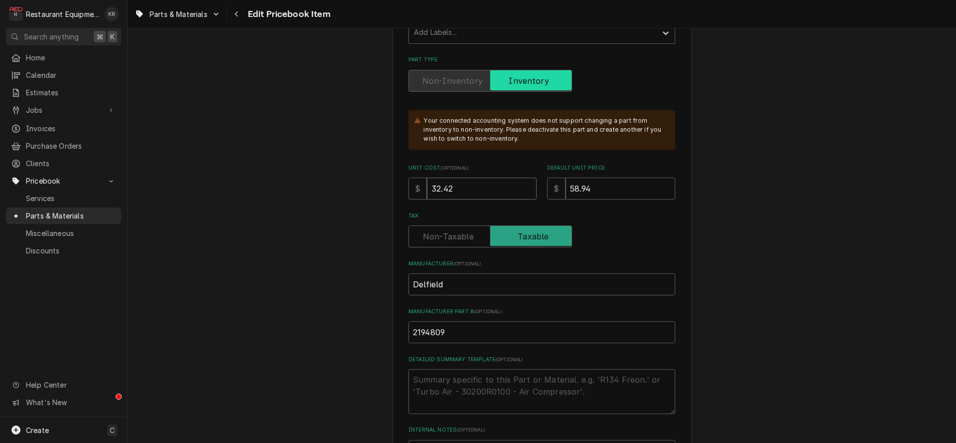
click at [467, 186] on input "32.42" at bounding box center [482, 189] width 110 height 22
drag, startPoint x: 453, startPoint y: 185, endPoint x: 401, endPoint y: 180, distance: 52.6
click at [427, 180] on input "32.42" at bounding box center [482, 189] width 110 height 22
type textarea "x"
type input "4"
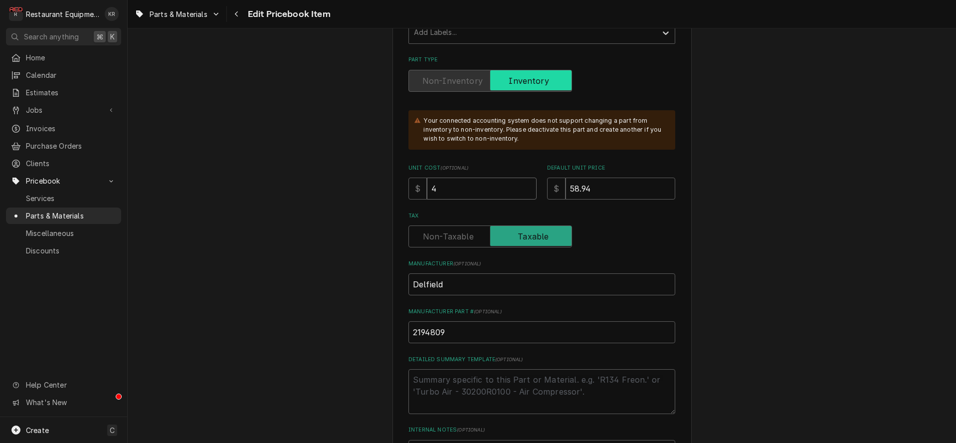
type textarea "x"
type input "4.1"
type textarea "x"
type input "3"
type textarea "x"
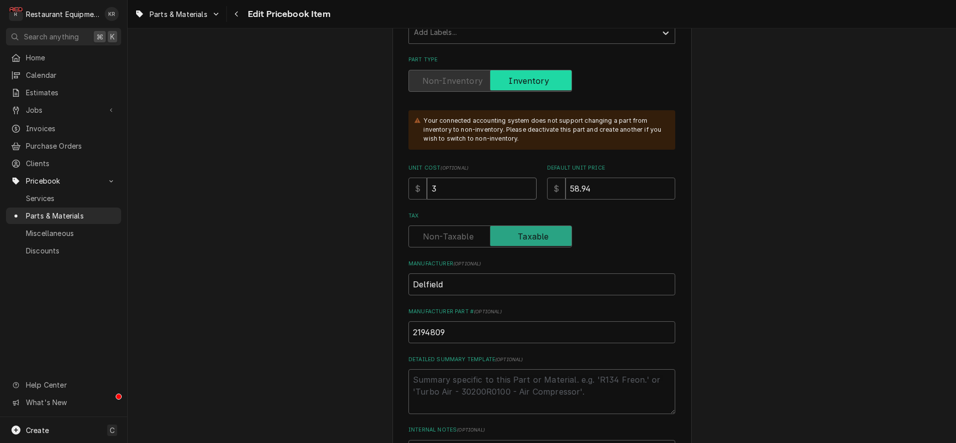
type input "34"
type textarea "x"
type input "34.1"
type textarea "x"
type input "6"
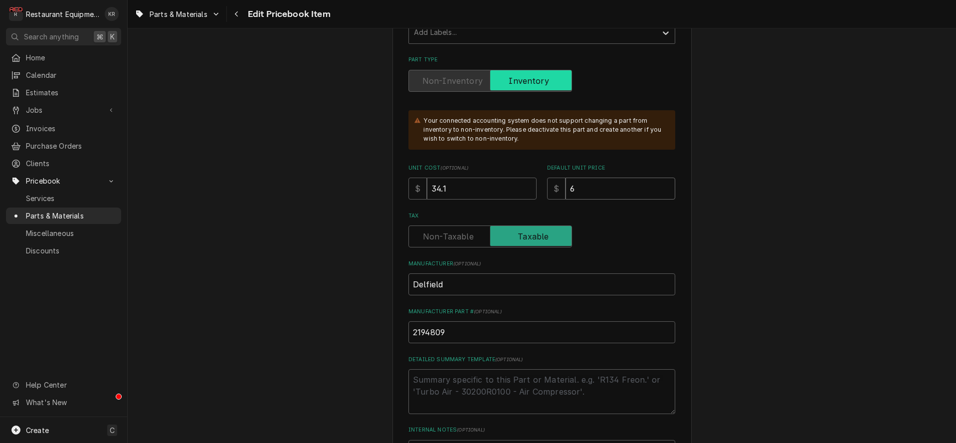
type textarea "x"
type input "62"
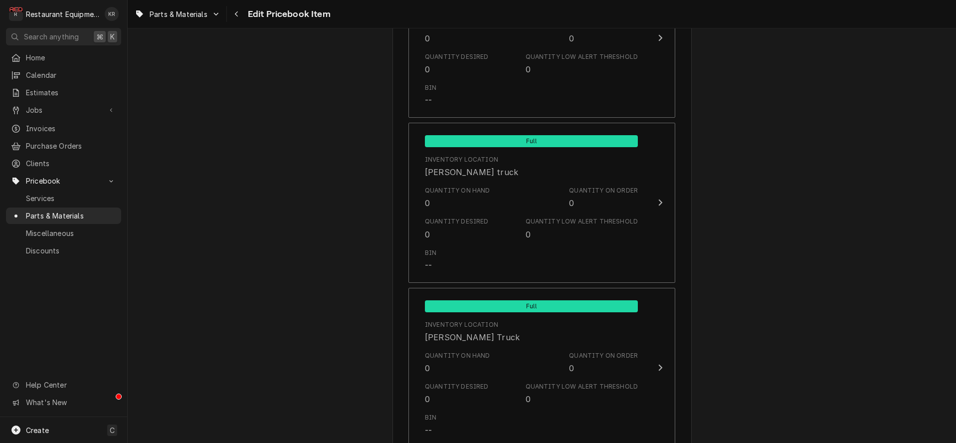
scroll to position [6593, 0]
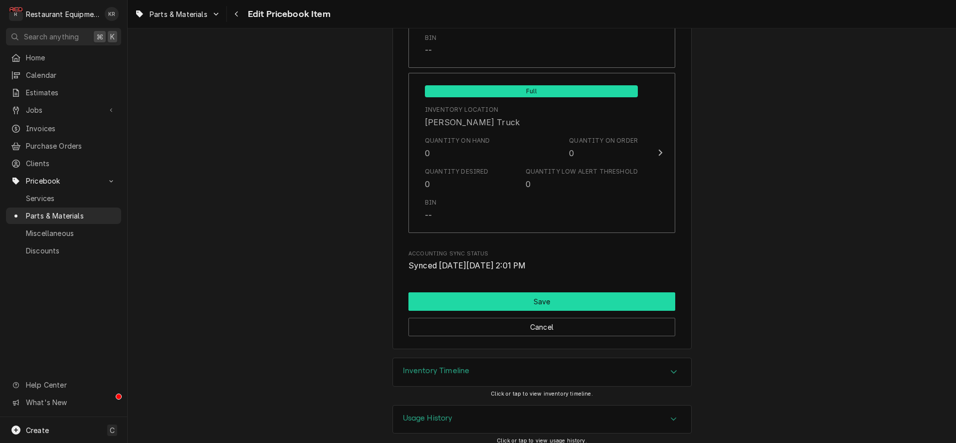
click at [533, 294] on button "Save" at bounding box center [541, 301] width 267 height 18
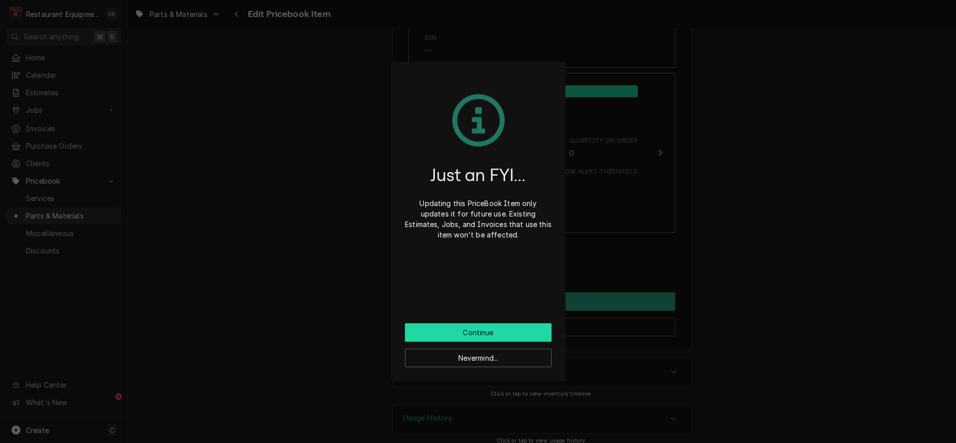
click at [478, 338] on button "Continue" at bounding box center [478, 332] width 147 height 18
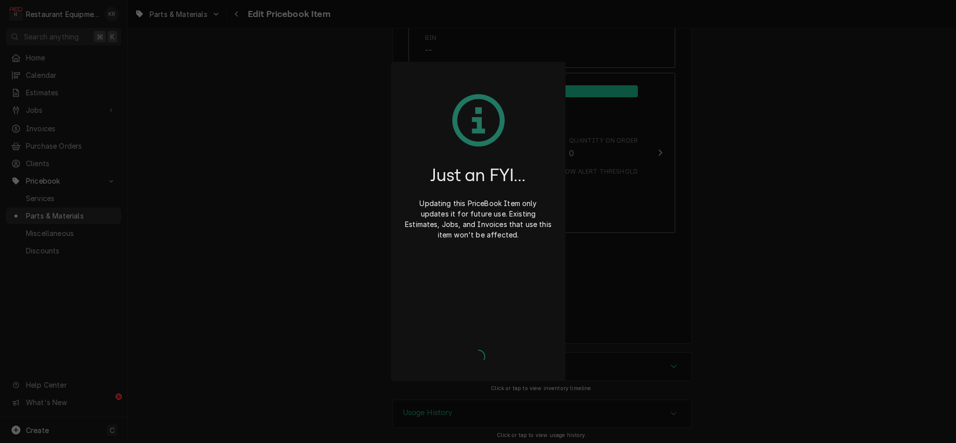
scroll to position [6588, 0]
type textarea "x"
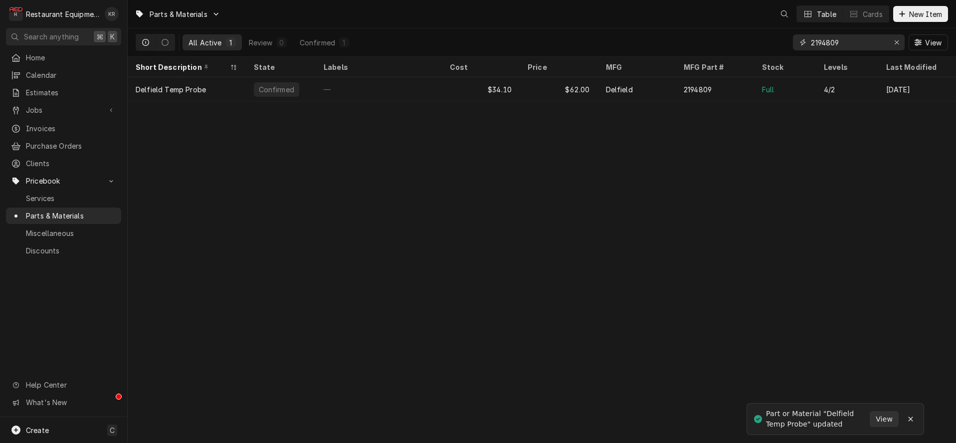
click at [874, 46] on input "2194809" at bounding box center [848, 42] width 75 height 16
drag, startPoint x: 874, startPoint y: 46, endPoint x: 618, endPoint y: 41, distance: 255.4
click at [811, 44] on input "2194809" at bounding box center [848, 42] width 75 height 16
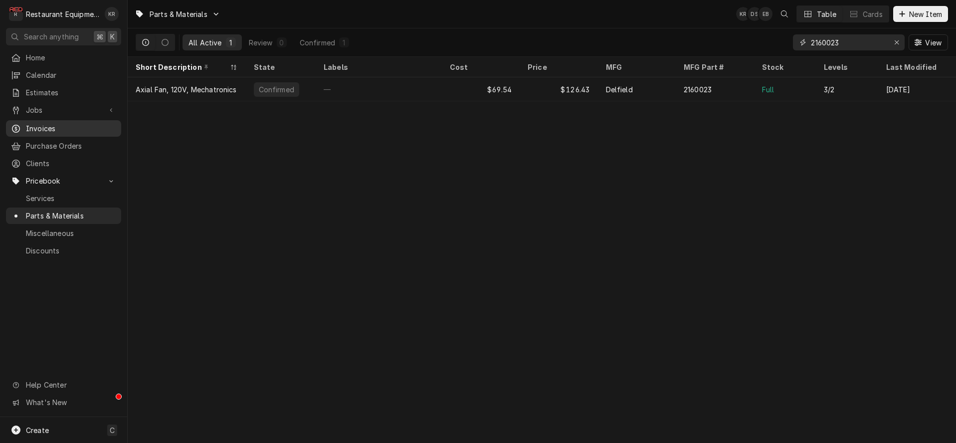
type input "2160023"
drag, startPoint x: 30, startPoint y: 122, endPoint x: 572, endPoint y: 266, distance: 561.0
click at [591, 85] on div "$126.43" at bounding box center [559, 89] width 78 height 24
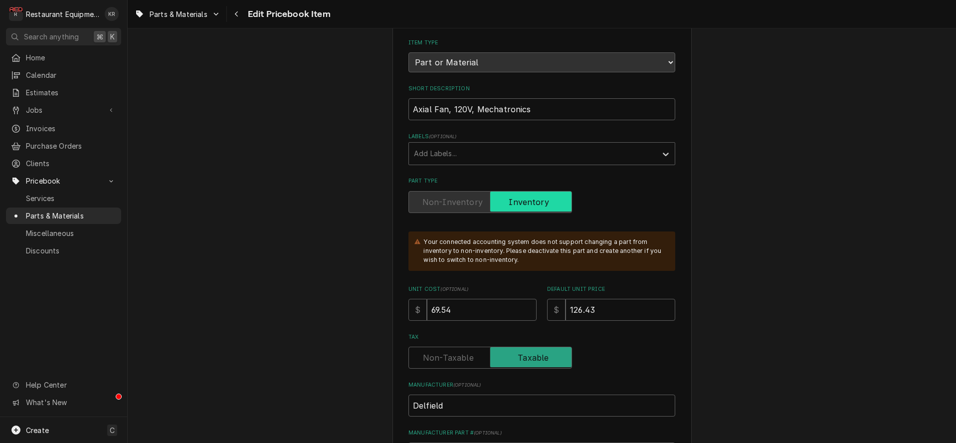
scroll to position [129, 0]
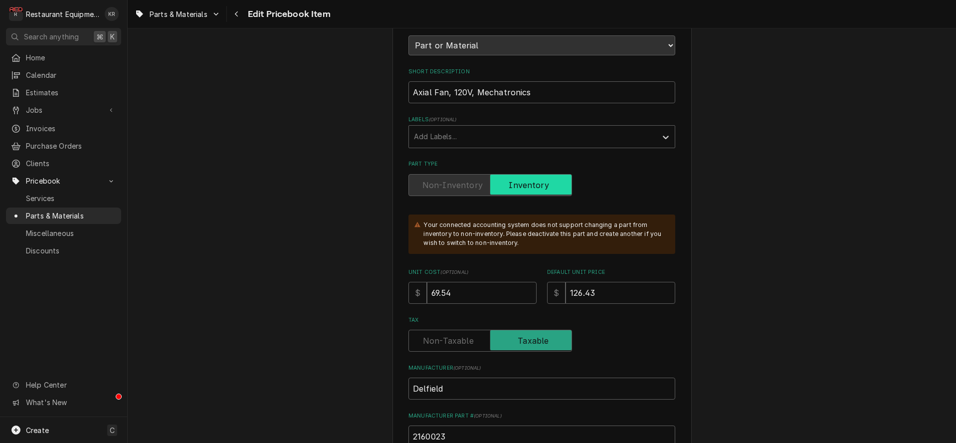
drag, startPoint x: 471, startPoint y: 282, endPoint x: 482, endPoint y: 294, distance: 15.9
click at [481, 294] on input "69.54" at bounding box center [482, 293] width 110 height 22
click at [451, 290] on input "69.54" at bounding box center [482, 293] width 110 height 22
click at [455, 290] on input "69.54" at bounding box center [482, 293] width 110 height 22
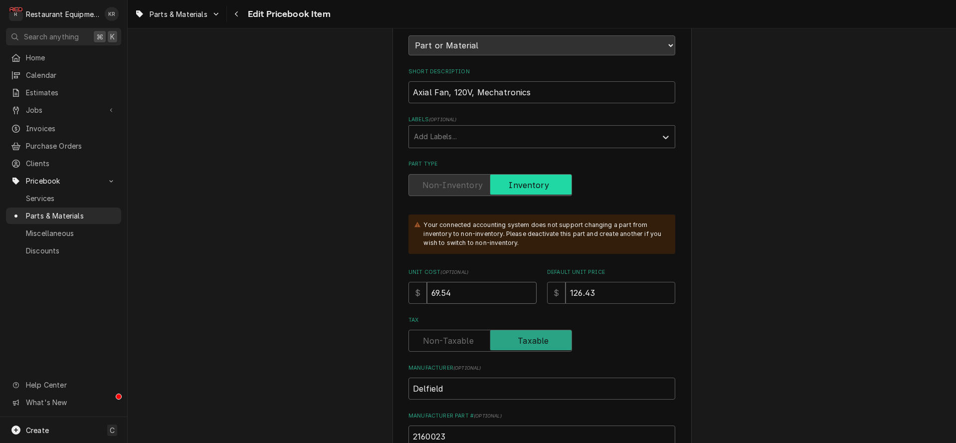
scroll to position [130, 0]
click at [427, 285] on input "69.54" at bounding box center [482, 292] width 110 height 22
type textarea "x"
type input "7"
type textarea "x"
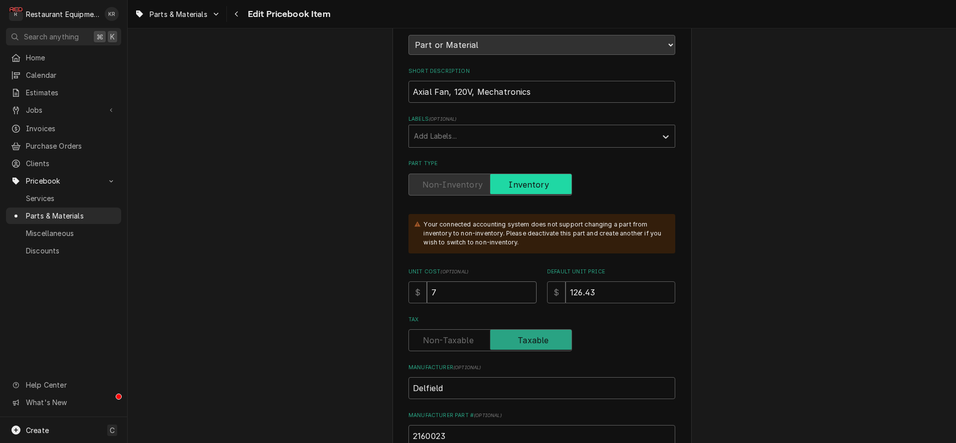
type input "73"
type textarea "x"
type input "73.1"
type textarea "x"
type input "73.15"
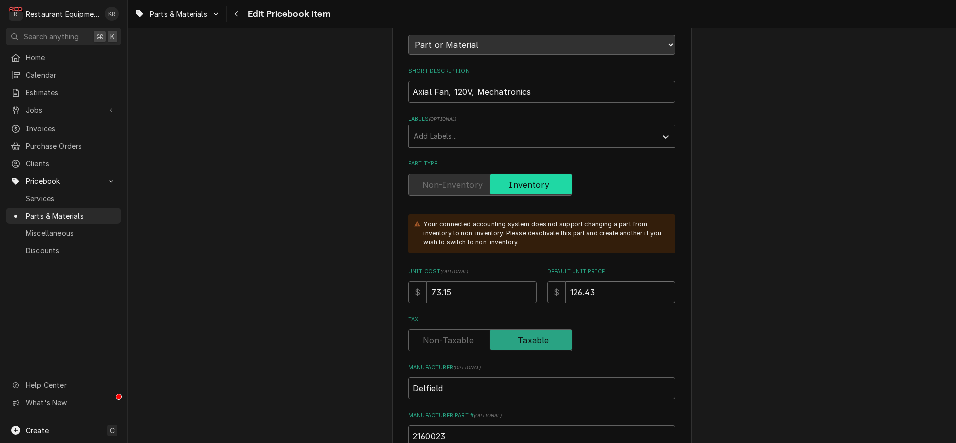
type textarea "x"
type input "1"
type textarea "x"
type input "13"
type textarea "x"
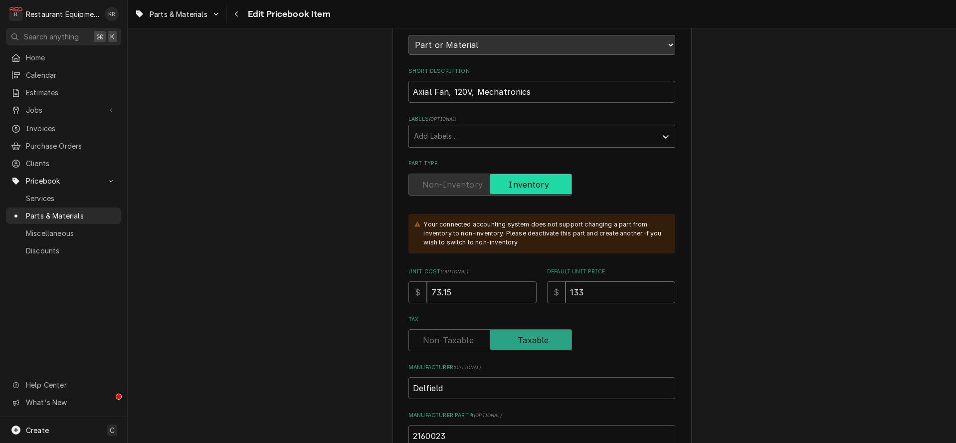
type input "133"
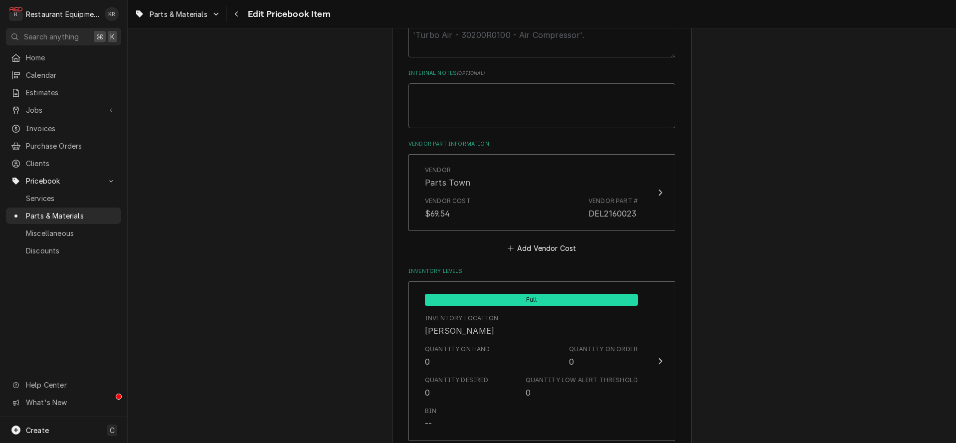
scroll to position [589, 0]
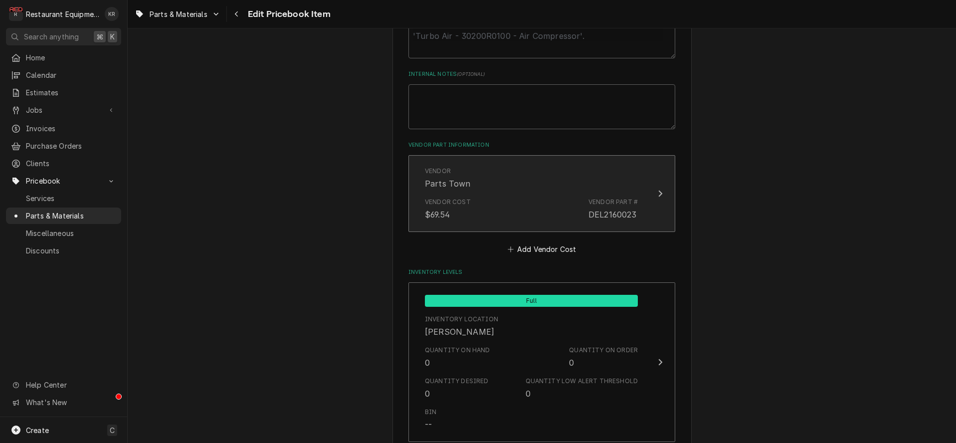
click at [521, 180] on div "Vendor Parts Town" at bounding box center [531, 178] width 213 height 31
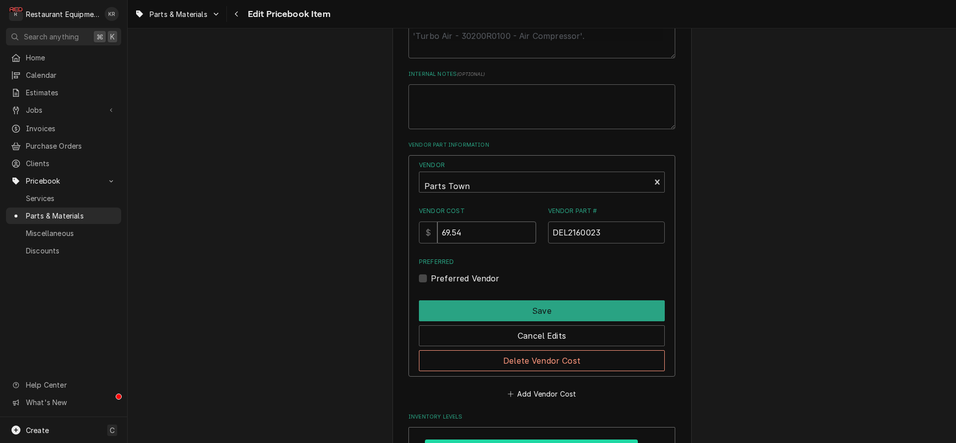
click at [495, 232] on input "69.54" at bounding box center [486, 232] width 98 height 22
drag, startPoint x: 491, startPoint y: 232, endPoint x: 414, endPoint y: 226, distance: 77.5
click at [437, 226] on input "69.54" at bounding box center [486, 232] width 98 height 22
type input "73.15"
click at [436, 278] on label "Preferred Vendor" at bounding box center [465, 278] width 69 height 12
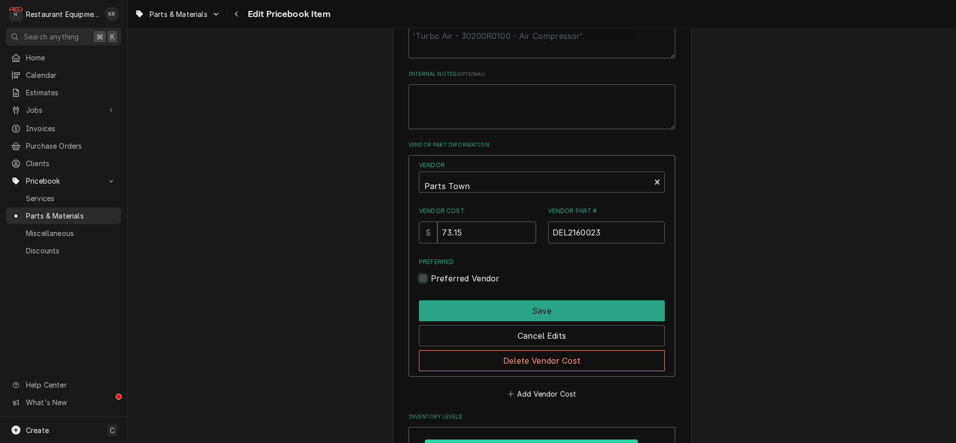
click at [436, 278] on input "Preferred" at bounding box center [554, 283] width 246 height 22
click at [436, 278] on label "Preferred Vendor" at bounding box center [465, 278] width 69 height 12
click at [436, 278] on input "Preferred" at bounding box center [554, 283] width 246 height 22
click at [437, 278] on label "Preferred Vendor" at bounding box center [465, 278] width 69 height 12
click at [437, 278] on input "Preferred" at bounding box center [554, 283] width 246 height 22
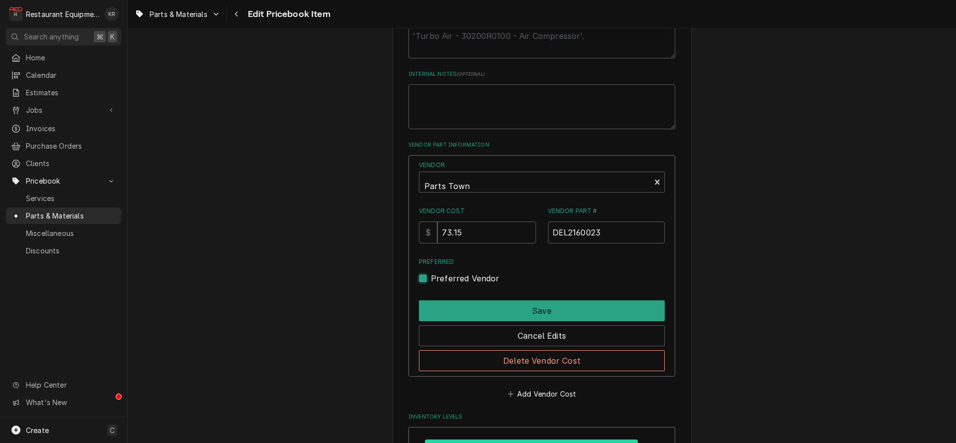
checkbox input "true"
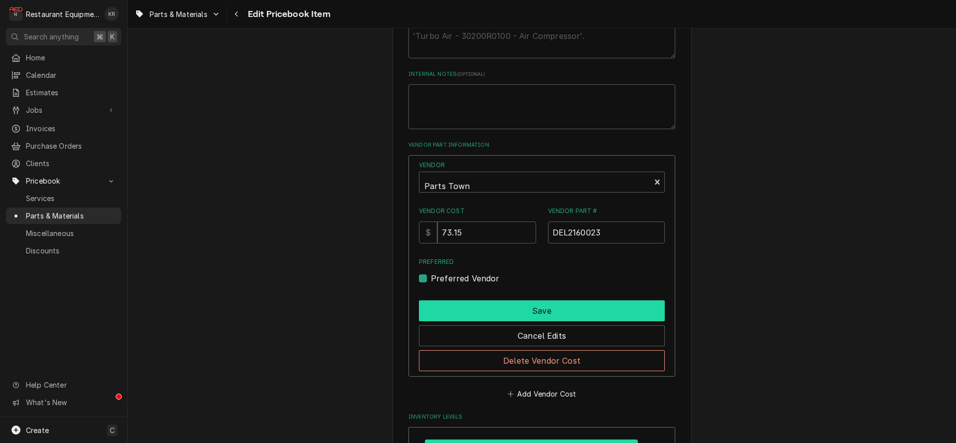
click at [498, 310] on button "Save" at bounding box center [542, 310] width 246 height 21
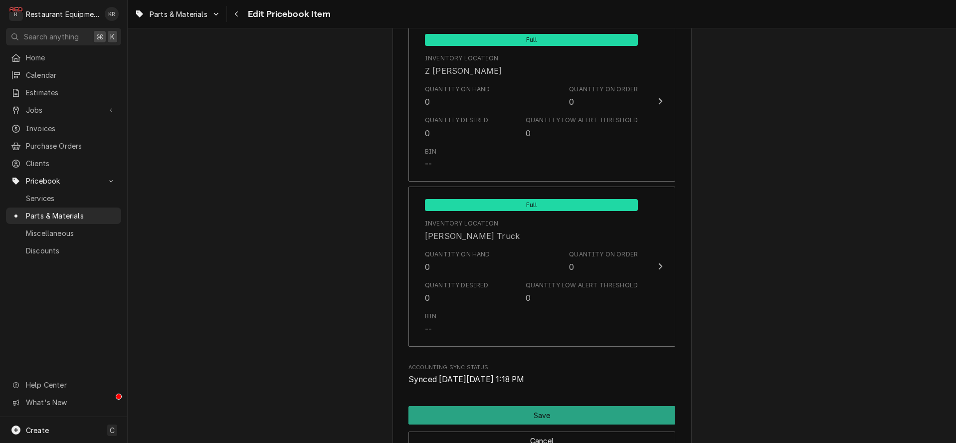
scroll to position [6593, 0]
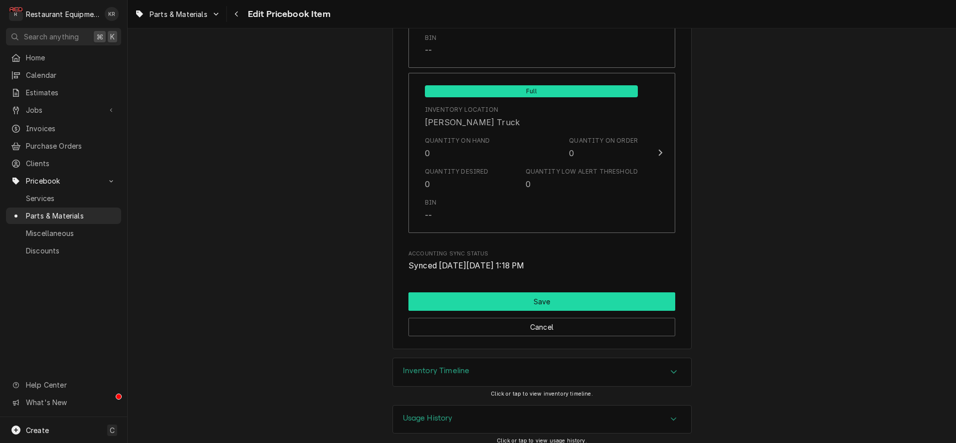
click at [510, 295] on button "Save" at bounding box center [541, 301] width 267 height 18
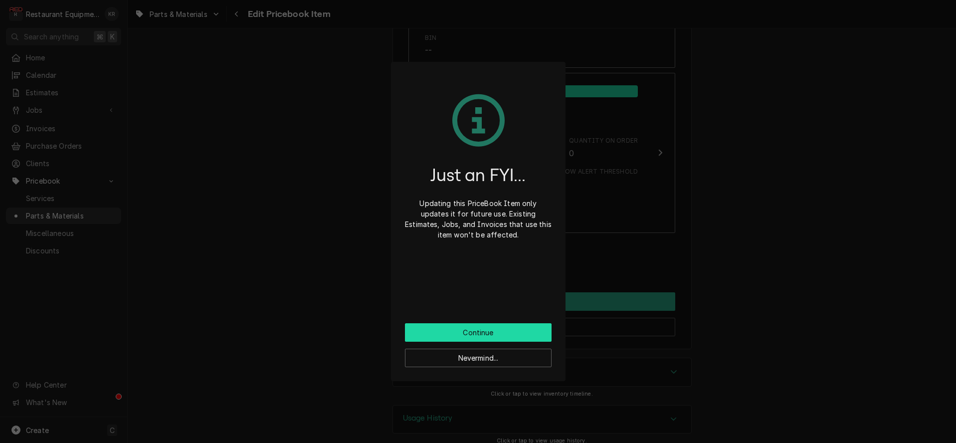
click at [485, 330] on button "Continue" at bounding box center [478, 332] width 147 height 18
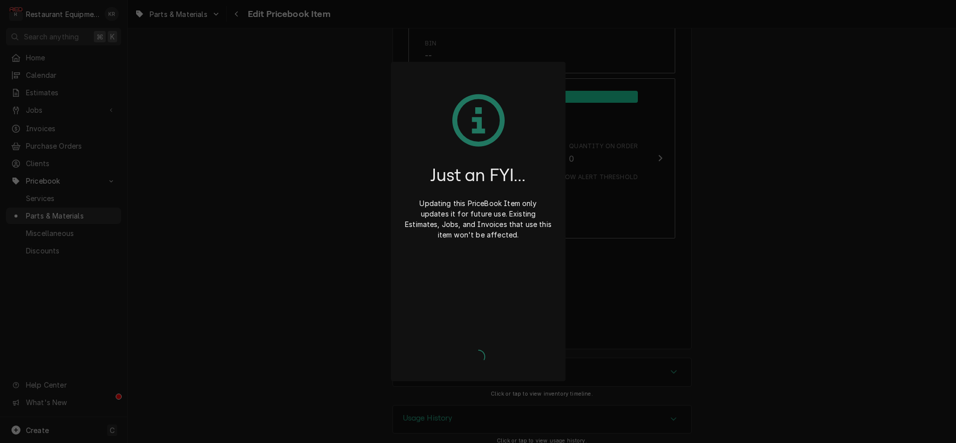
type textarea "x"
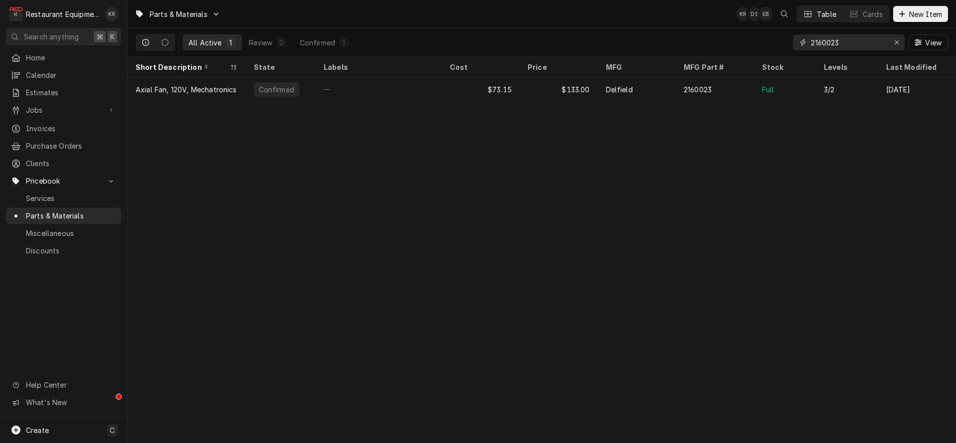
drag, startPoint x: 898, startPoint y: 41, endPoint x: 878, endPoint y: 35, distance: 20.8
click at [889, 38] on button "Erase input" at bounding box center [897, 42] width 16 height 16
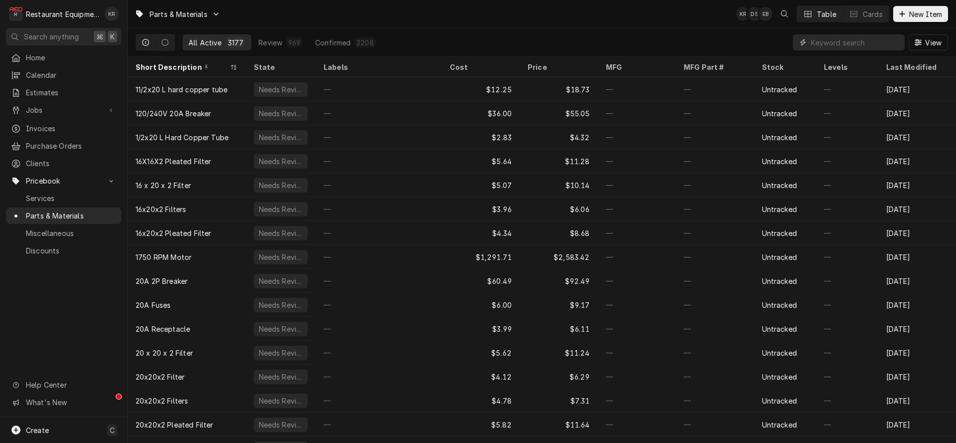
click at [852, 37] on input "Dynamic Content Wrapper" at bounding box center [855, 42] width 89 height 16
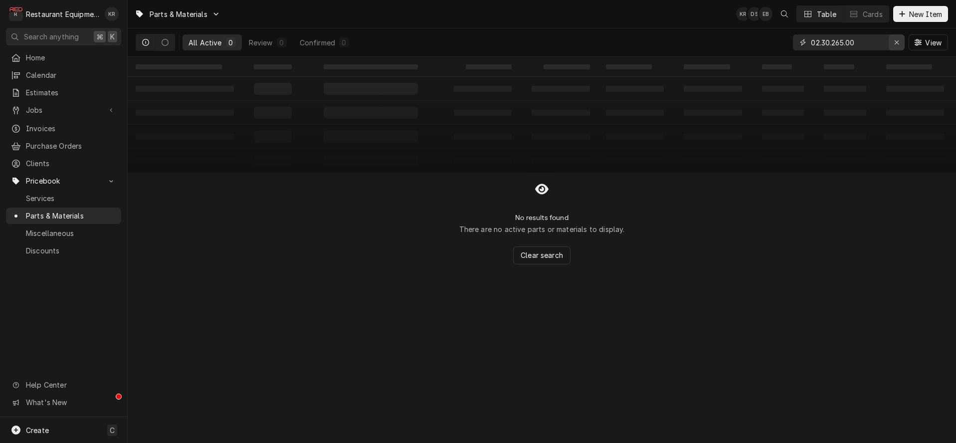
type input "02.30.265.00"
click at [899, 43] on div "Erase input" at bounding box center [897, 42] width 10 height 10
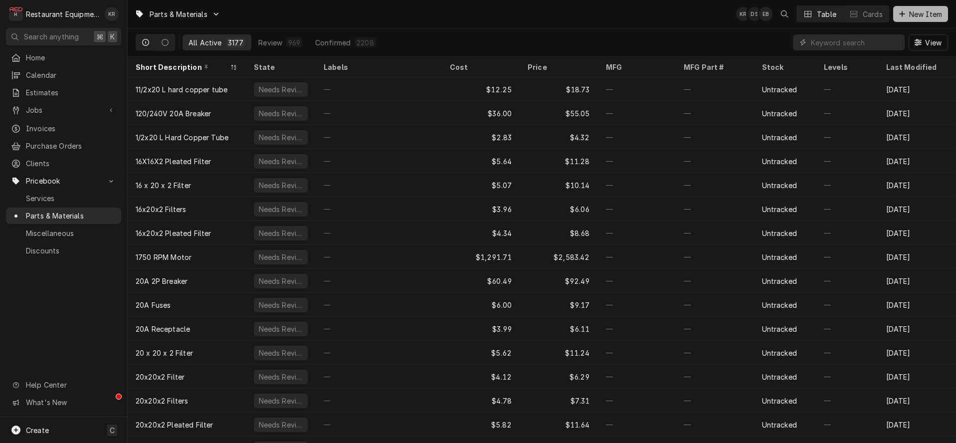
click at [931, 11] on span "New Item" at bounding box center [925, 14] width 37 height 10
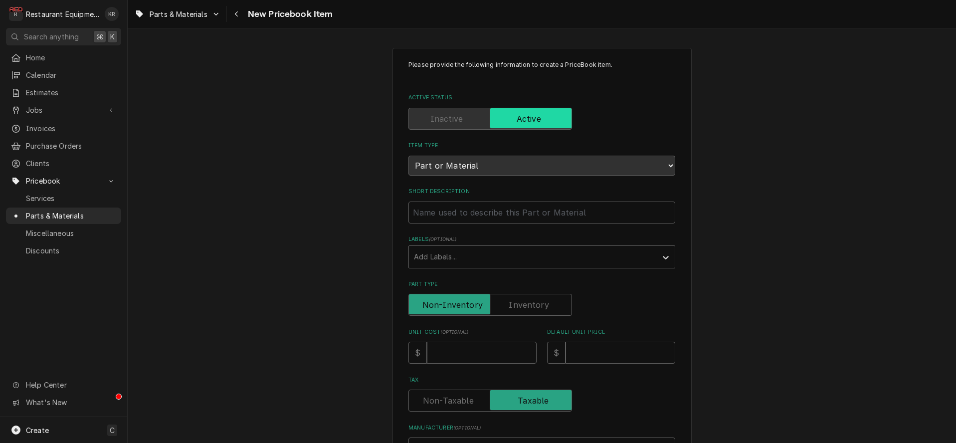
click at [437, 211] on input "Short Description" at bounding box center [541, 213] width 267 height 22
click at [431, 215] on input "Short Description" at bounding box center [541, 213] width 267 height 22
paste input "Hatco 02.30.265.00 Light Bulb, 130V, 40W, Coated"
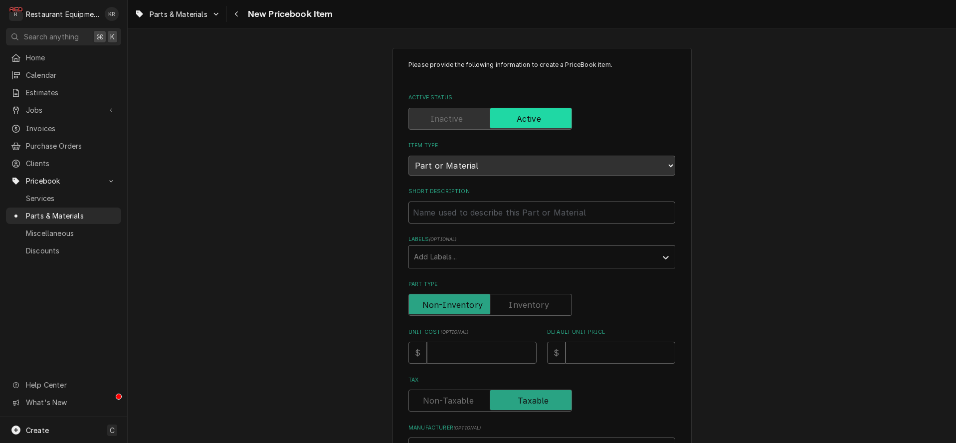
type textarea "x"
type input "Hatco 02.30.265.00 Light Bulb, 130V, 40W, Coated"
drag, startPoint x: 491, startPoint y: 211, endPoint x: 364, endPoint y: 200, distance: 127.7
click at [408, 202] on input "Hatco 02.30.265.00 Light Bulb, 130V, 40W, Coated" at bounding box center [541, 213] width 267 height 22
type textarea "x"
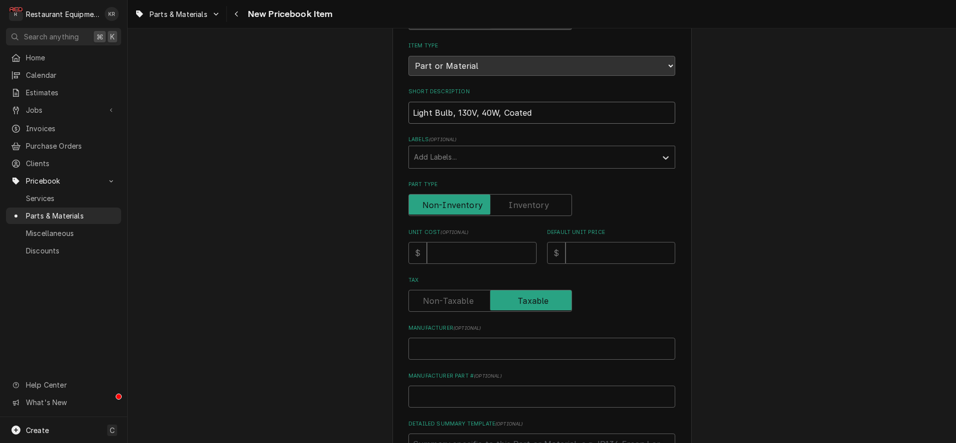
scroll to position [101, 0]
type input "Light Bulb, 130V, 40W, Coated"
click at [456, 254] on input "Unit Cost ( optional )" at bounding box center [482, 251] width 110 height 22
type textarea "x"
type input "7"
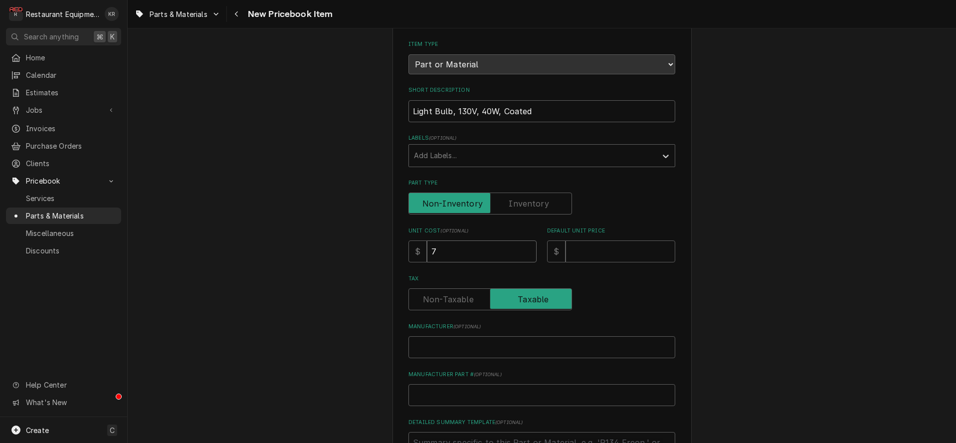
type textarea "x"
type input "7.7"
type textarea "x"
type input "1"
type textarea "x"
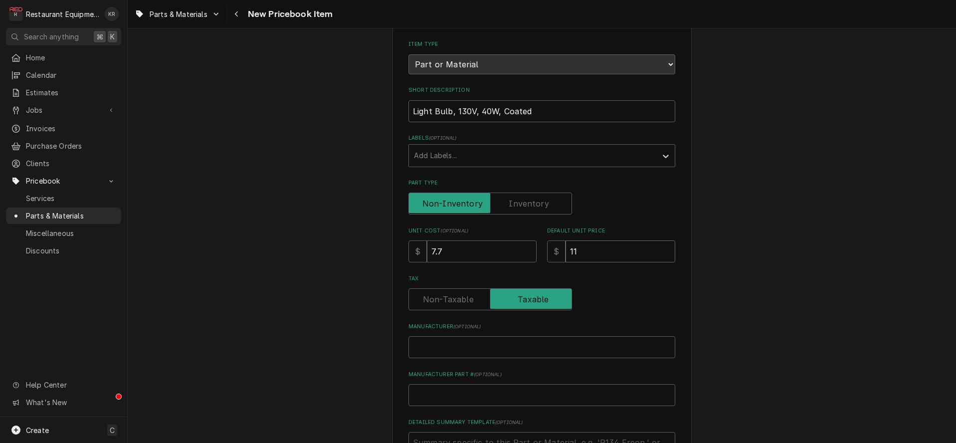
type input "11"
click at [597, 253] on input "11" at bounding box center [621, 253] width 110 height 22
type textarea "x"
type input "11.7"
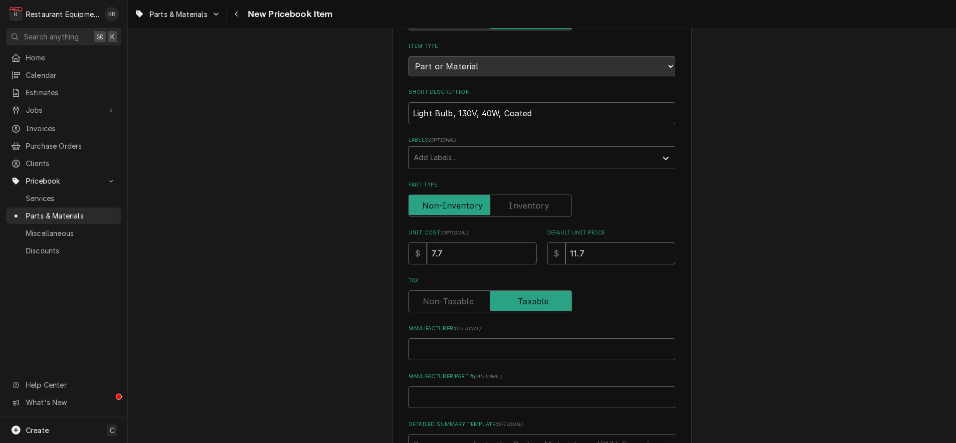
type textarea "x"
type input "11.77"
click at [443, 347] on input "Manufacturer ( optional )" at bounding box center [541, 349] width 267 height 22
paste input "Hatco 02.30.265.00"
type textarea "x"
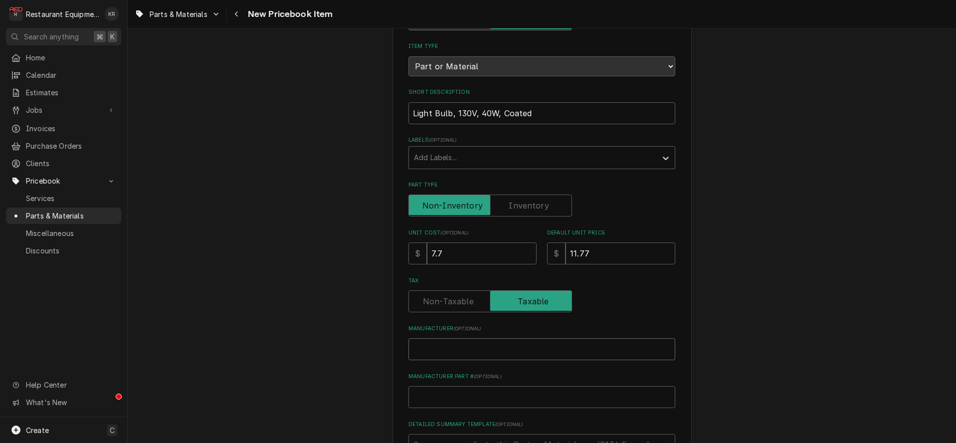
type input "Hatco 02.30.265.00"
drag, startPoint x: 438, startPoint y: 348, endPoint x: 487, endPoint y: 347, distance: 48.4
click at [494, 347] on input "Hatco 02.30.265.00" at bounding box center [541, 349] width 267 height 22
type textarea "x"
type input "Hatco"
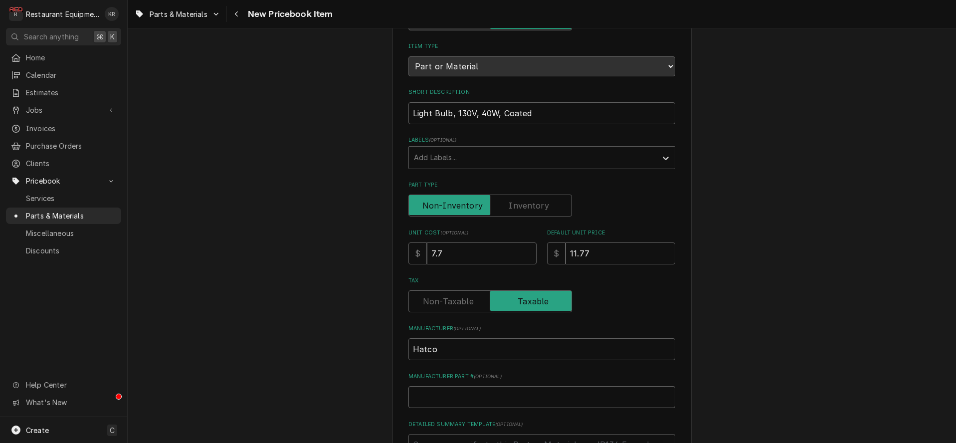
click at [447, 393] on input "Manufacturer Part # ( optional )" at bounding box center [541, 397] width 267 height 22
paste input "02.30.265.00"
type textarea "x"
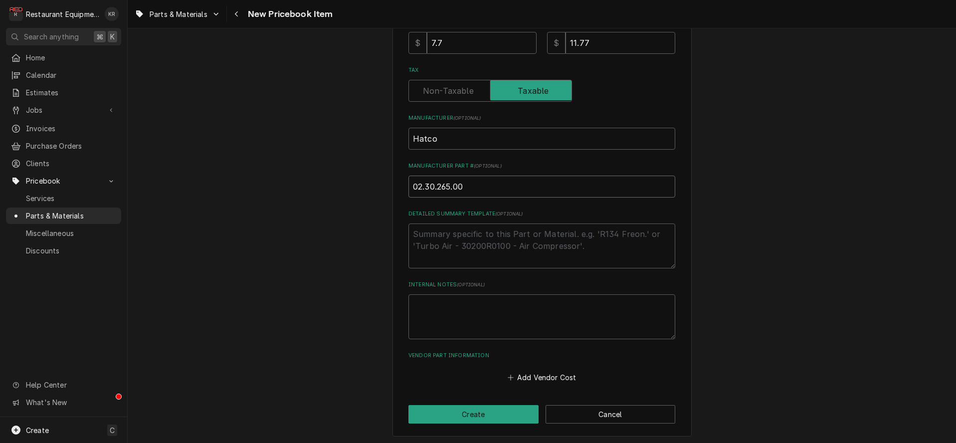
scroll to position [311, 0]
type input "02.30.265.00"
click at [544, 376] on button "Add Vendor Cost" at bounding box center [542, 376] width 72 height 14
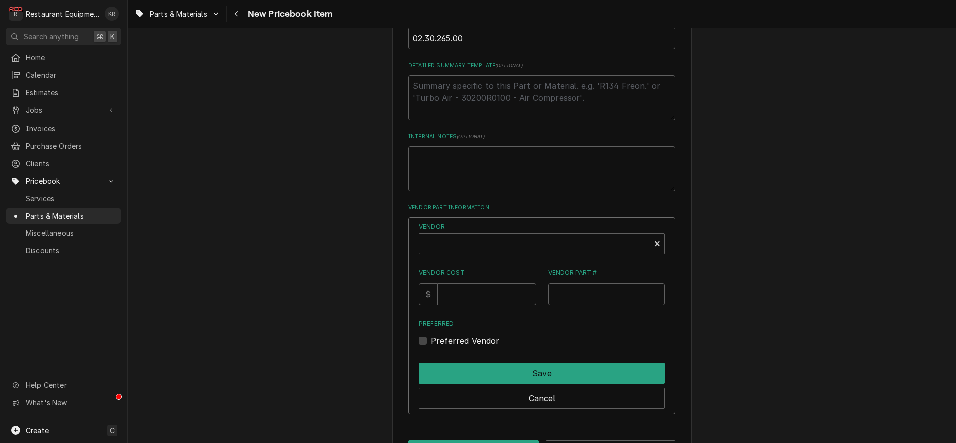
scroll to position [468, 0]
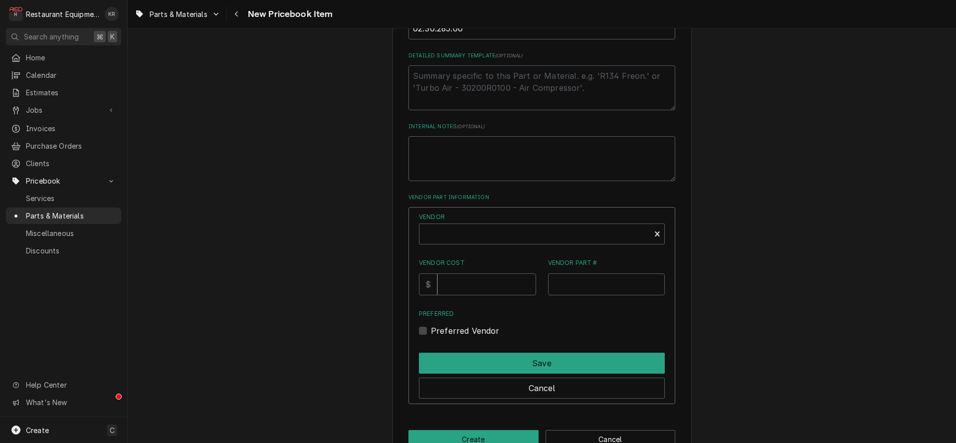
click at [454, 245] on div "Vendor Vendor Cost $ Vendor Part # Preferred Preferred Vendor" at bounding box center [542, 274] width 246 height 124
type textarea "x"
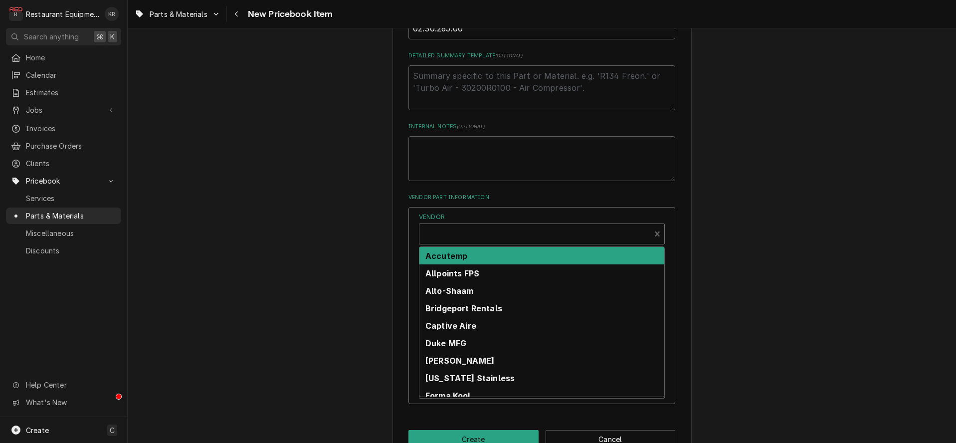
click at [453, 236] on div "Vendor" at bounding box center [534, 238] width 221 height 24
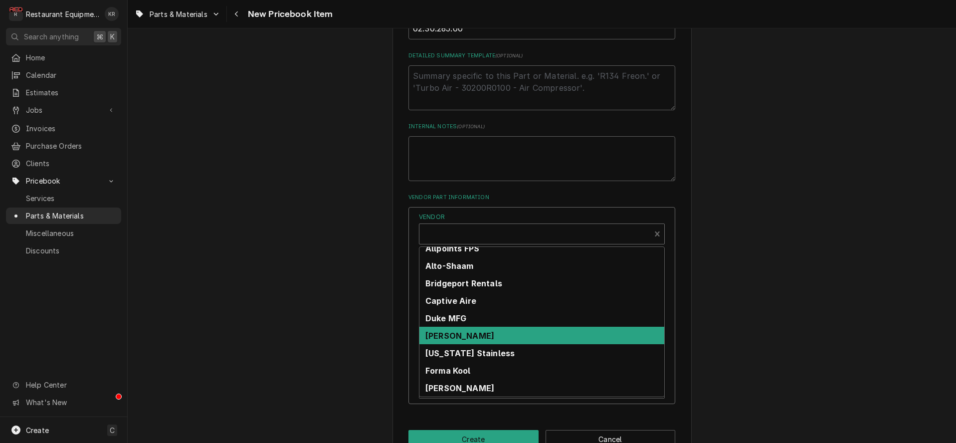
scroll to position [200, 0]
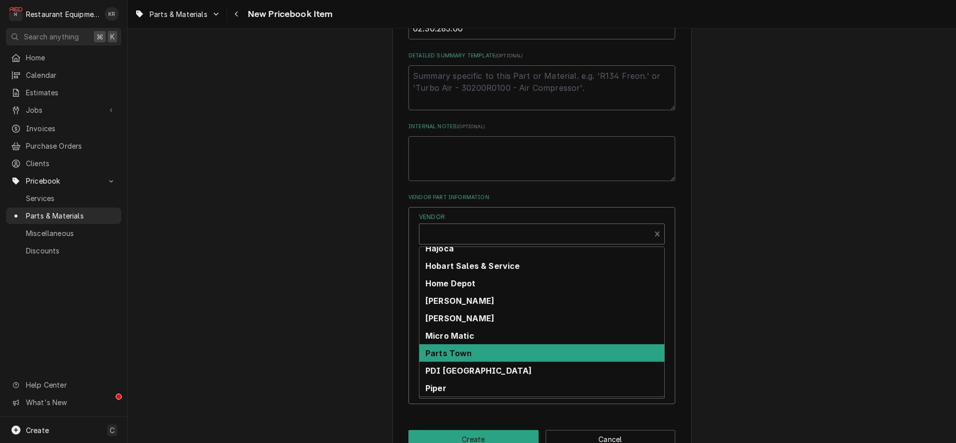
drag, startPoint x: 450, startPoint y: 352, endPoint x: 436, endPoint y: 337, distance: 20.1
click at [450, 352] on strong "Parts Town" at bounding box center [448, 353] width 47 height 10
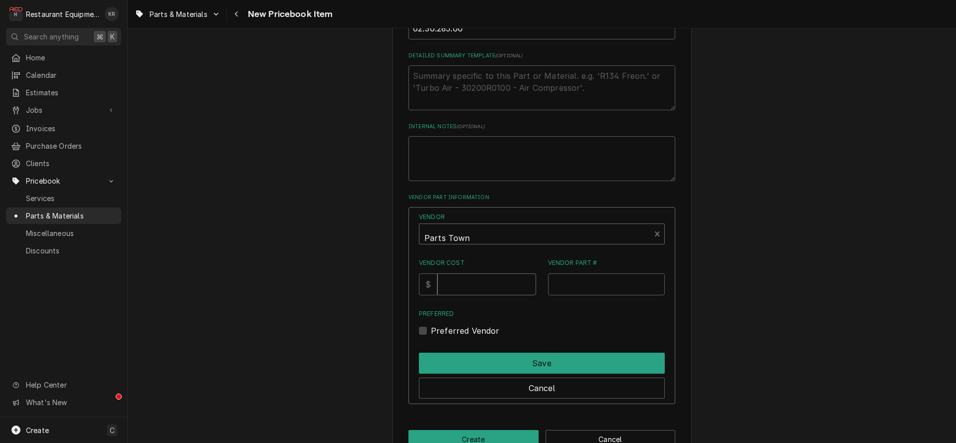
click at [470, 281] on input "Vendor Cost" at bounding box center [486, 284] width 98 height 22
type input "7.7"
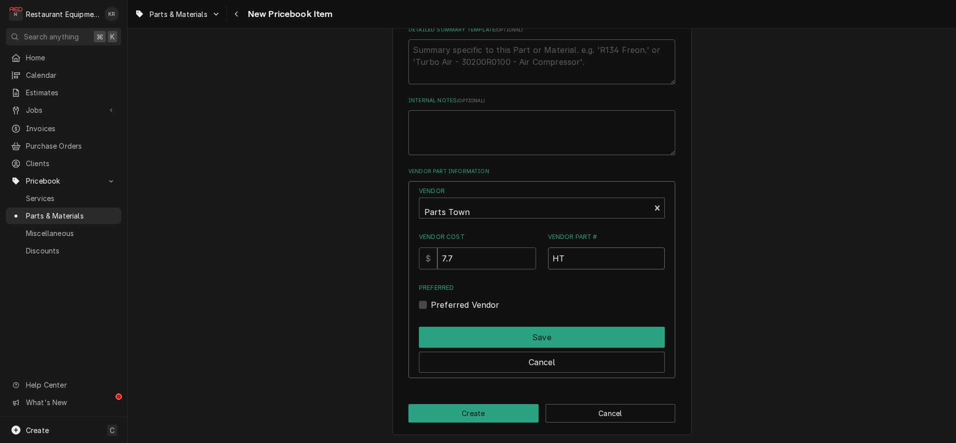
paste input "02.30.265.00"
type input "HT02.30.265.00"
click at [436, 305] on label "Preferred Vendor" at bounding box center [465, 305] width 69 height 12
click at [436, 305] on input "Preferred" at bounding box center [554, 310] width 246 height 22
checkbox input "true"
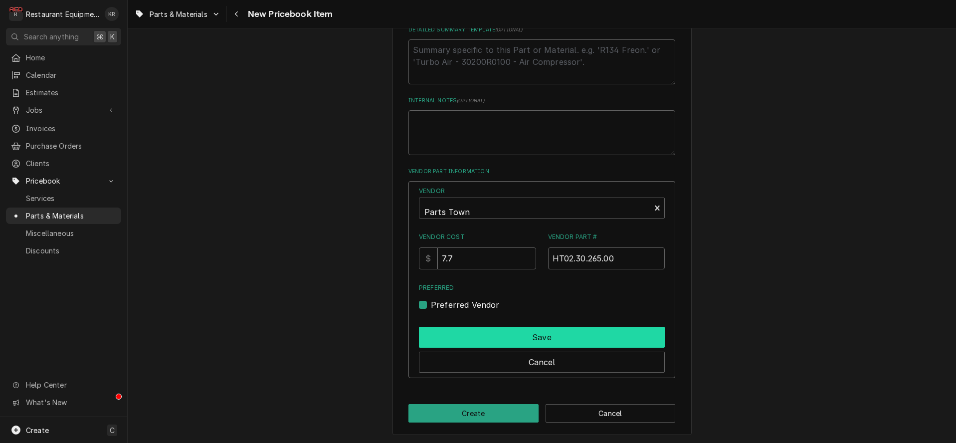
click at [479, 331] on button "Save" at bounding box center [542, 337] width 246 height 21
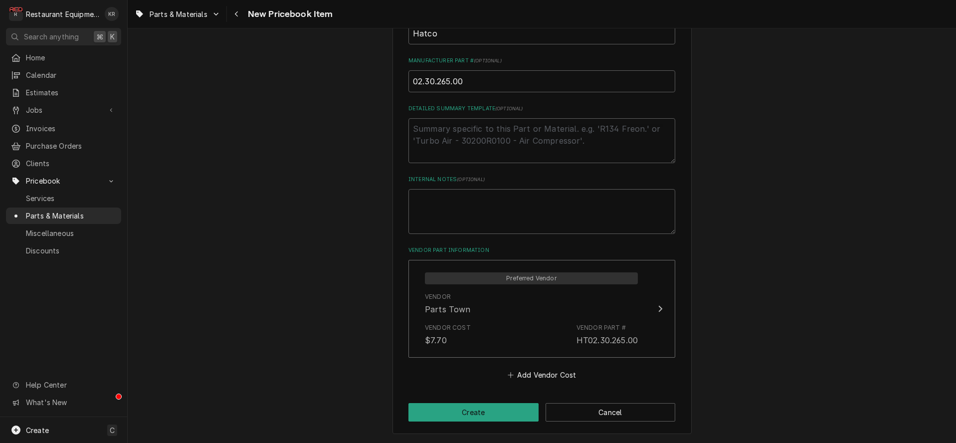
scroll to position [414, 0]
click at [482, 407] on button "Create" at bounding box center [473, 413] width 130 height 18
type textarea "x"
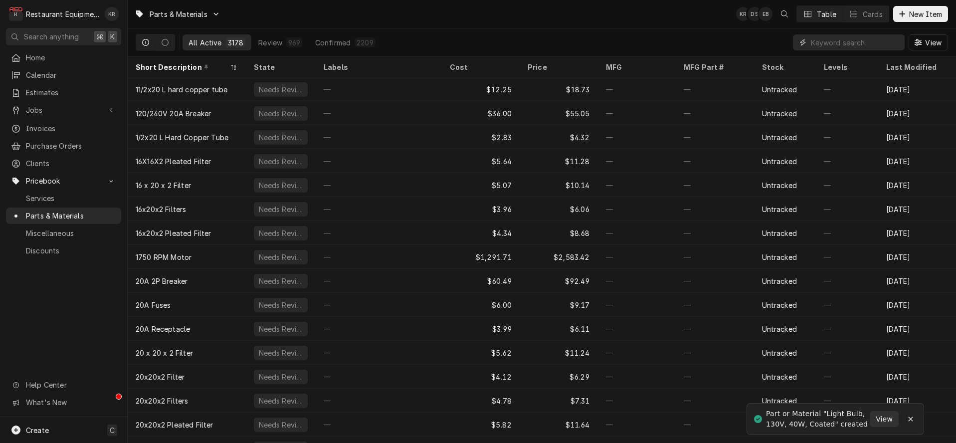
click at [851, 45] on input "Dynamic Content Wrapper" at bounding box center [855, 42] width 89 height 16
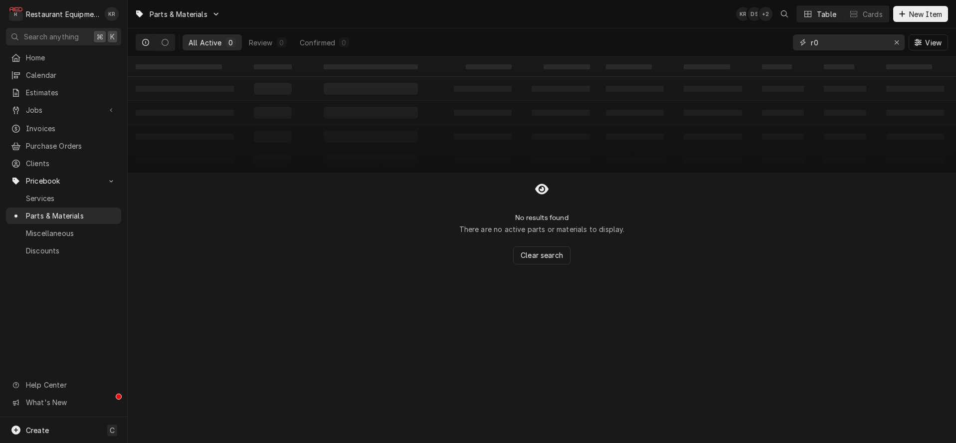
type input "r"
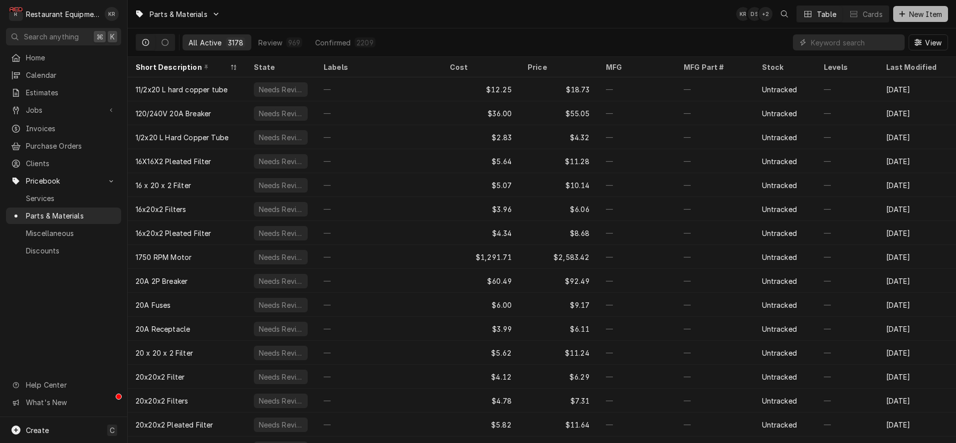
click at [929, 15] on span "New Item" at bounding box center [925, 14] width 37 height 10
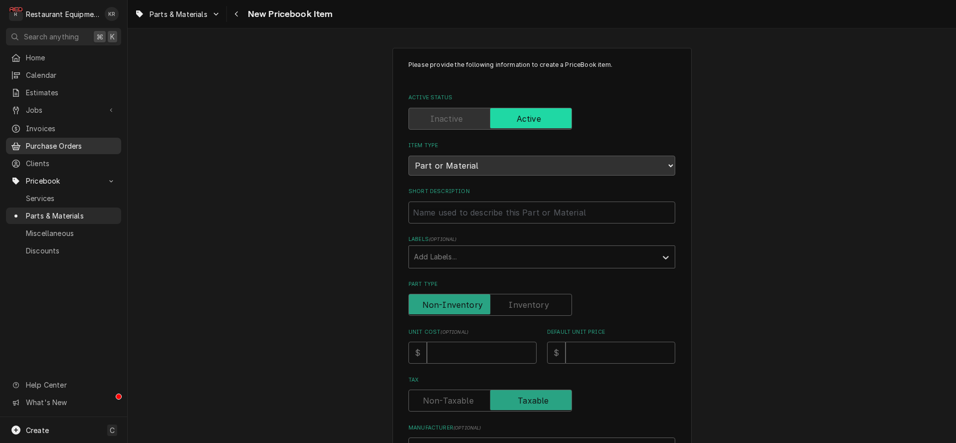
scroll to position [3, 0]
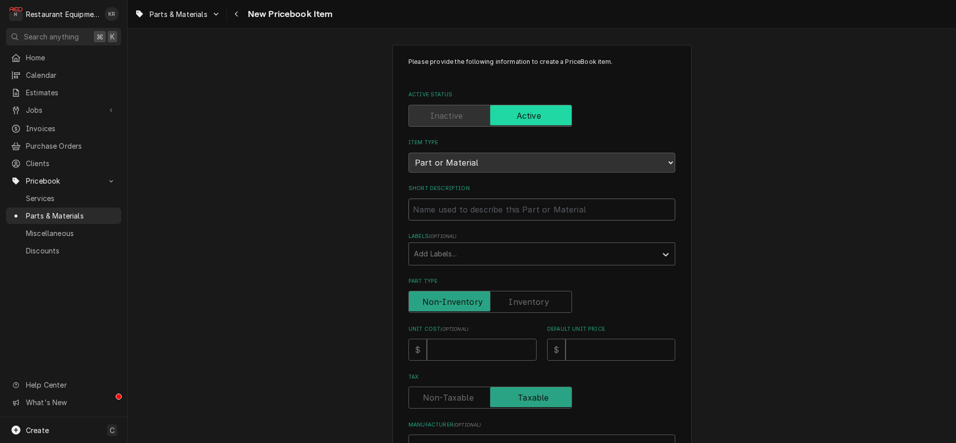
click at [483, 210] on input "Short Description" at bounding box center [541, 210] width 267 height 22
paste input "Hatco R02.30.044.00 Lamp Holder Socket with 24" Leads, Single, LDS 200C"
type input "Hatco R02.30.044.00 Lamp Holder Socket with 24" Leads, Single, LDS 200C"
type textarea "x"
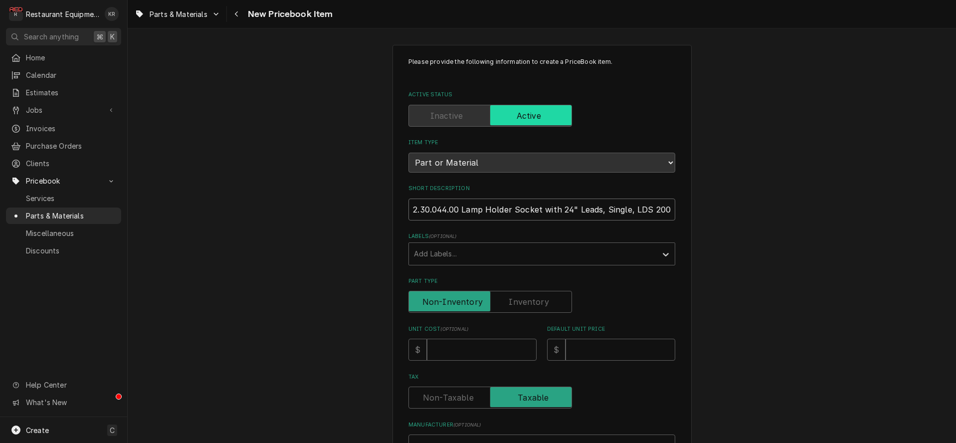
click at [408, 202] on input "Hatco R02.30.044.00 Lamp Holder Socket with 24" Leads, Single, LDS 200C" at bounding box center [541, 210] width 267 height 22
click at [330, 198] on div "Please provide the following information to create a PriceBook item. Active Sta…" at bounding box center [542, 394] width 828 height 716
type input "Lamp Holder Socket with 24" Leads, Single, LDS 200C"
type textarea "x"
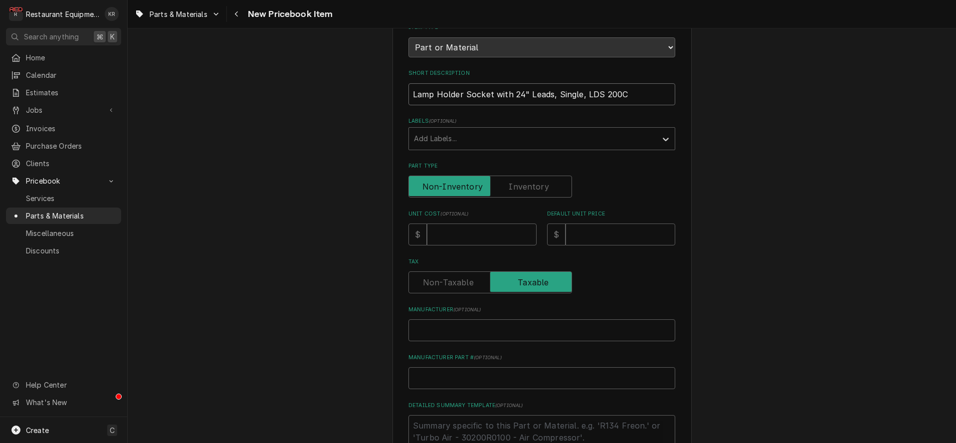
type input "Lamp Holder Socket with 24" Leads, Single, LDS 200C"
click at [467, 237] on input "Unit Cost ( optional )" at bounding box center [482, 234] width 110 height 22
click at [467, 237] on input "Unit Cost ( optional )" at bounding box center [482, 235] width 110 height 22
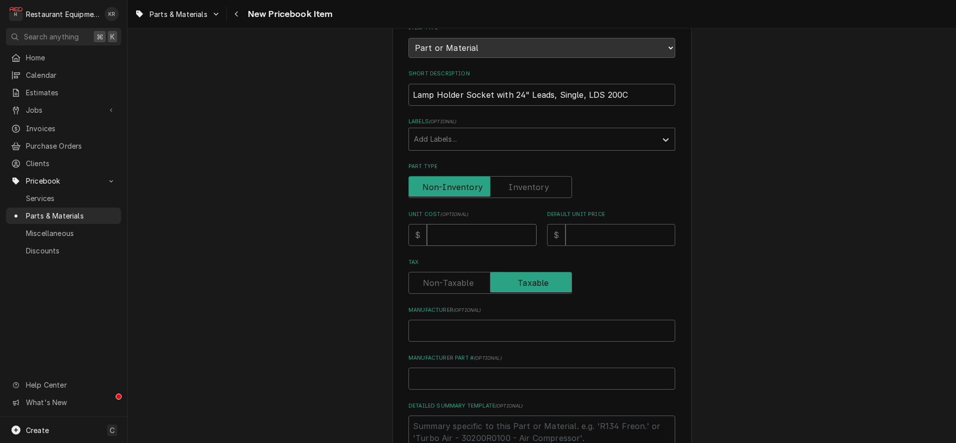
type input "2"
type textarea "x"
type input "20"
type textarea "x"
type input "20.3"
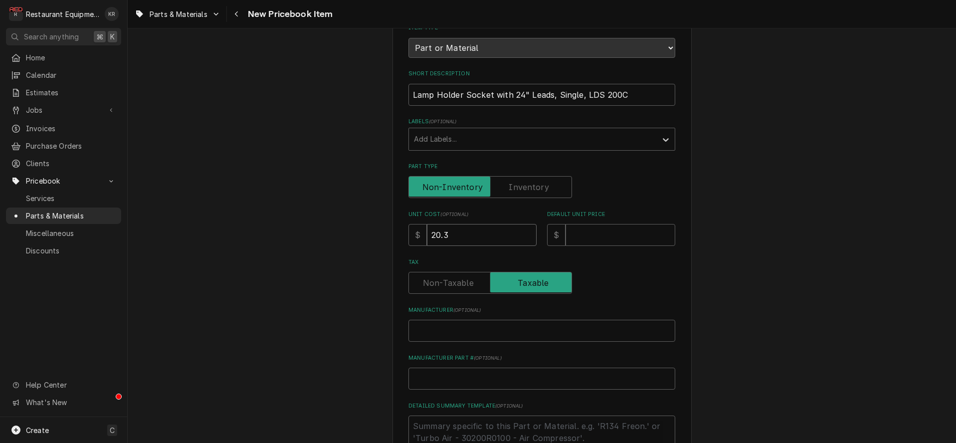
type textarea "x"
type input "20.3"
type input "3"
type textarea "x"
type input "31"
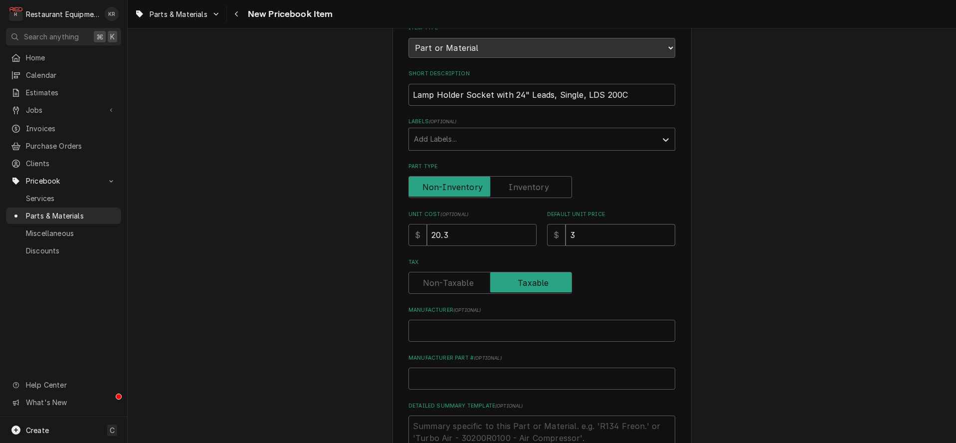
type textarea "x"
type input "31.0"
type textarea "x"
type input "31.0144"
type textarea "x"
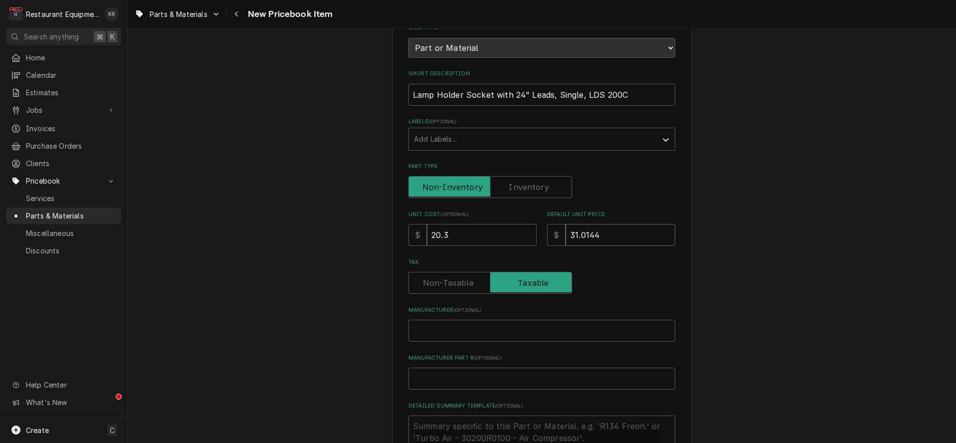
type input "31.014"
type textarea "x"
type input "31.014"
click at [462, 329] on input "Manufacturer ( optional )" at bounding box center [541, 331] width 267 height 22
paste input "Hatco R02.30.044.00"
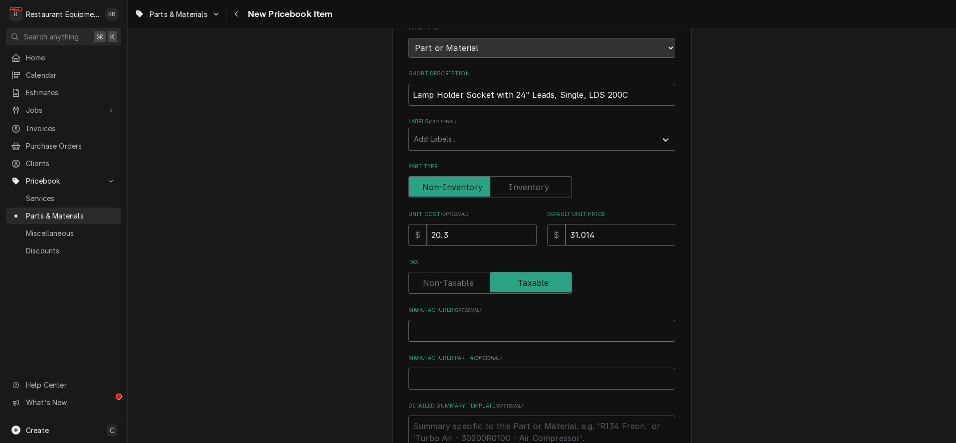
type input "Hatco R02.30.044.00"
type textarea "x"
drag, startPoint x: 467, startPoint y: 331, endPoint x: 507, endPoint y: 335, distance: 40.1
click at [510, 335] on input "Hatco R02.30.044.00" at bounding box center [541, 331] width 267 height 22
click at [444, 373] on input "Manufacturer Part # ( optional )" at bounding box center [541, 379] width 267 height 22
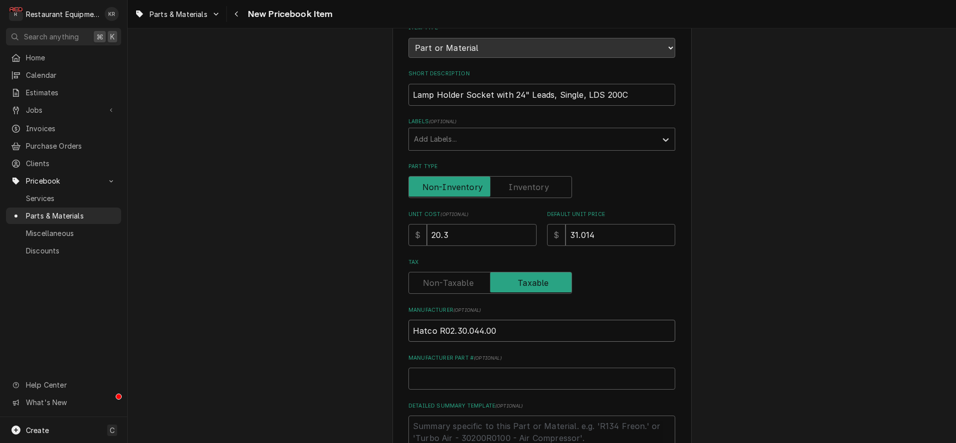
click at [546, 332] on input "Hatco R02.30.044.00" at bounding box center [541, 331] width 267 height 22
drag, startPoint x: 516, startPoint y: 335, endPoint x: 549, endPoint y: 336, distance: 32.9
click at [549, 336] on input "Hatco R02.30.044.00" at bounding box center [541, 331] width 267 height 22
type input "Hatco"
type textarea "x"
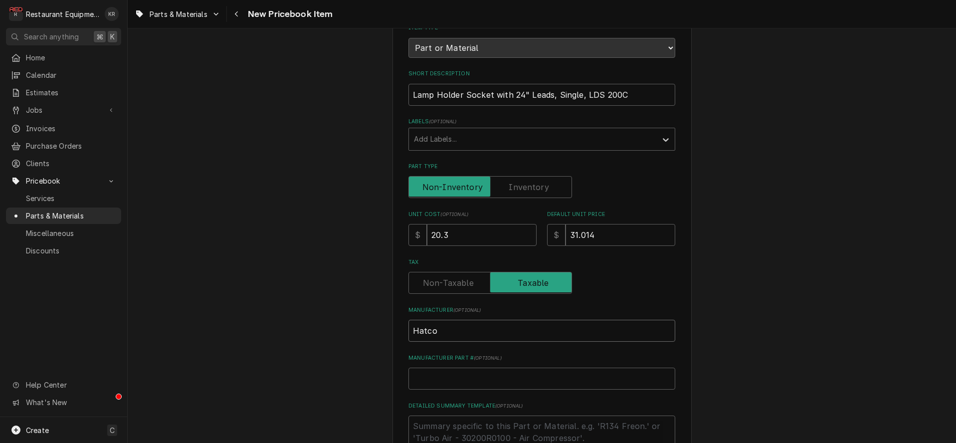
type input "Hatco"
click at [433, 382] on input "Manufacturer Part # ( optional )" at bounding box center [541, 379] width 267 height 22
paste input "R02.30.044.00"
type input "R02.30.044.00"
type textarea "x"
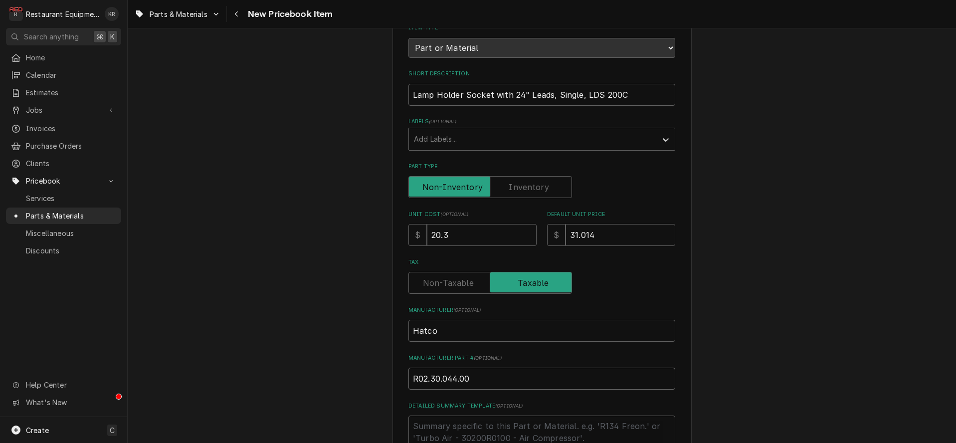
scroll to position [311, 0]
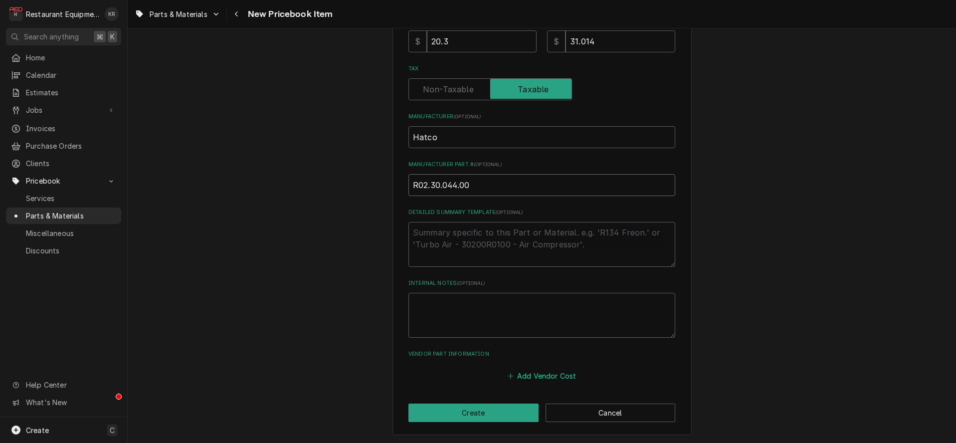
type input "R02.30.044.00"
click at [535, 379] on button "Add Vendor Cost" at bounding box center [542, 376] width 72 height 14
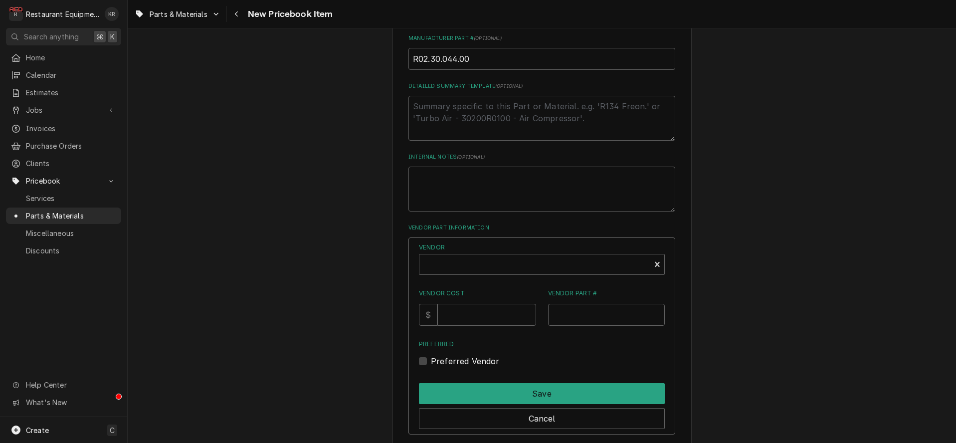
scroll to position [464, 0]
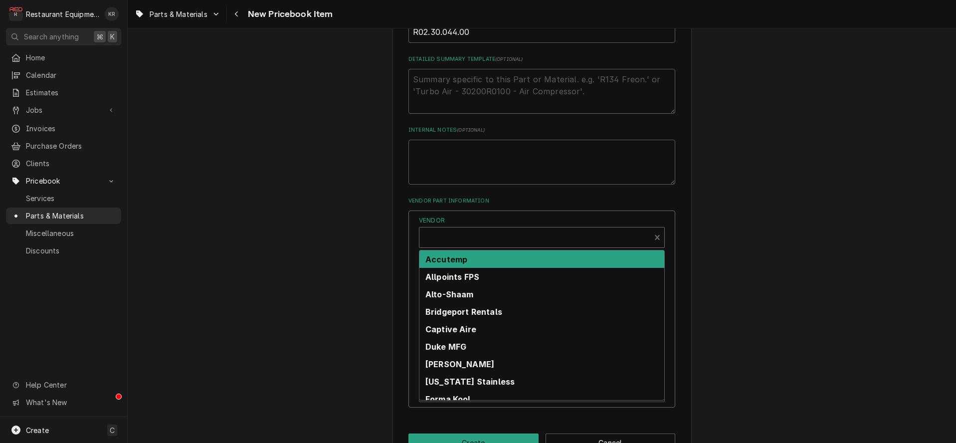
type textarea "x"
click at [461, 234] on div "Vendor" at bounding box center [534, 241] width 221 height 24
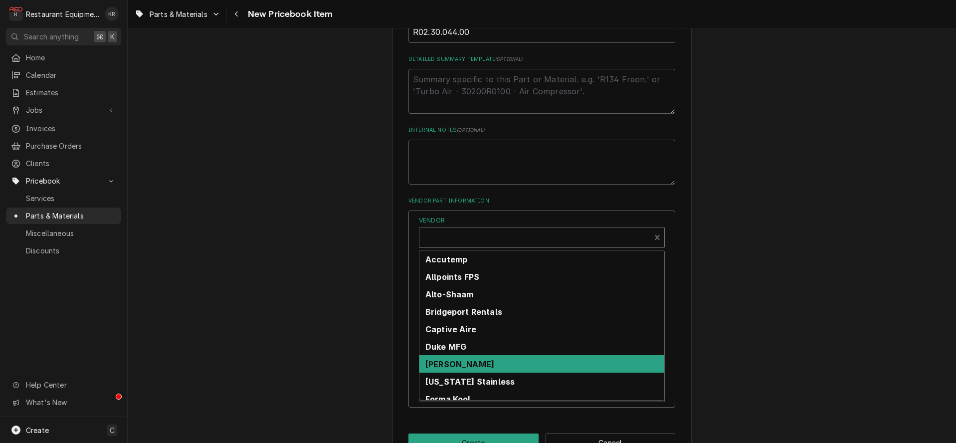
scroll to position [25, 0]
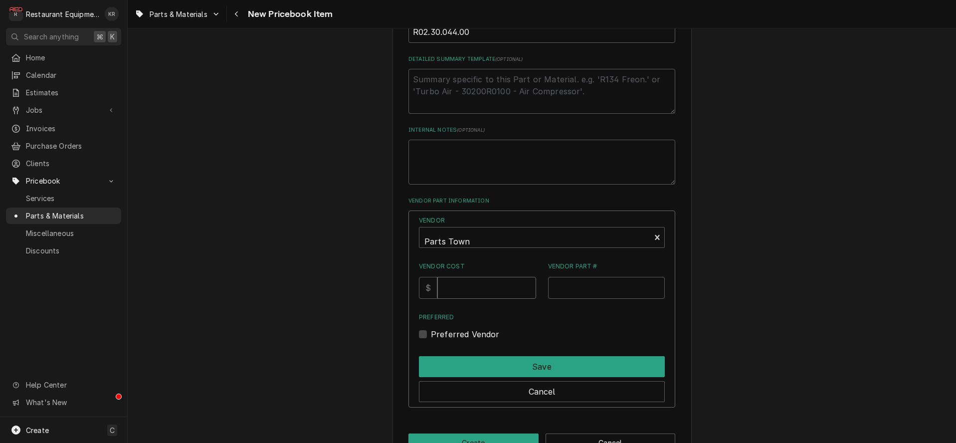
click at [468, 281] on input "Vendor Cost" at bounding box center [486, 288] width 98 height 22
type input "20.3"
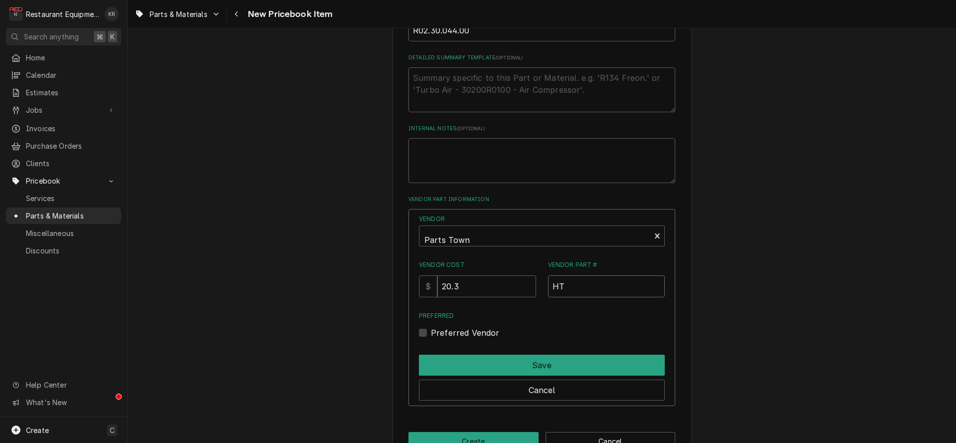
paste input "R02.30.044.00"
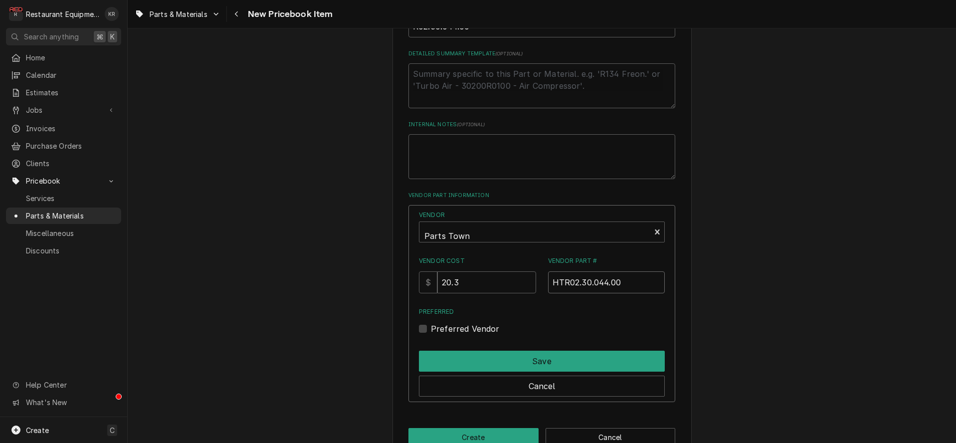
click at [583, 280] on input "HTR02.30.044.00" at bounding box center [606, 282] width 117 height 22
type input "HTR02.30.044.00"
drag, startPoint x: 434, startPoint y: 324, endPoint x: 440, endPoint y: 333, distance: 10.8
click at [437, 326] on label "Preferred Vendor" at bounding box center [465, 329] width 69 height 12
drag, startPoint x: 434, startPoint y: 326, endPoint x: 437, endPoint y: 331, distance: 5.7
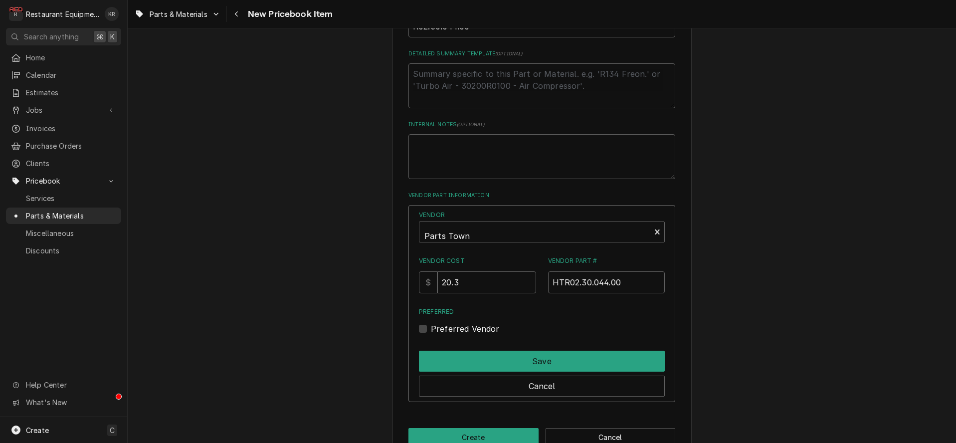
click at [434, 326] on label "Preferred Vendor" at bounding box center [465, 329] width 69 height 12
click at [434, 326] on input "Preferred" at bounding box center [554, 334] width 246 height 22
checkbox input "true"
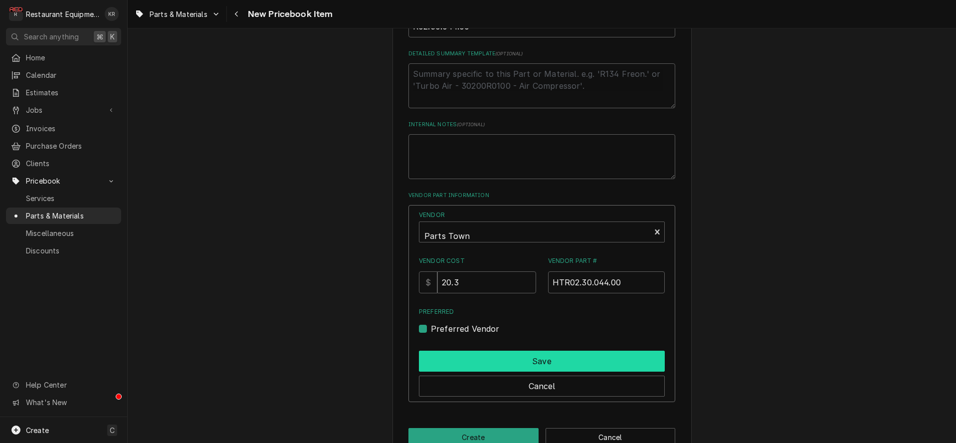
click at [461, 357] on button "Save" at bounding box center [542, 361] width 246 height 21
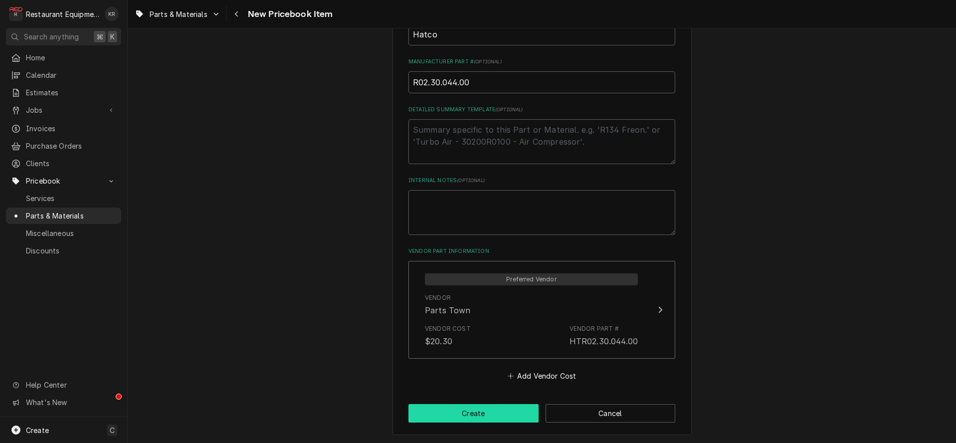
click at [482, 405] on button "Create" at bounding box center [473, 413] width 130 height 18
click at [481, 419] on div "PriceBookItem Create/Update" at bounding box center [541, 423] width 267 height 38
type textarea "x"
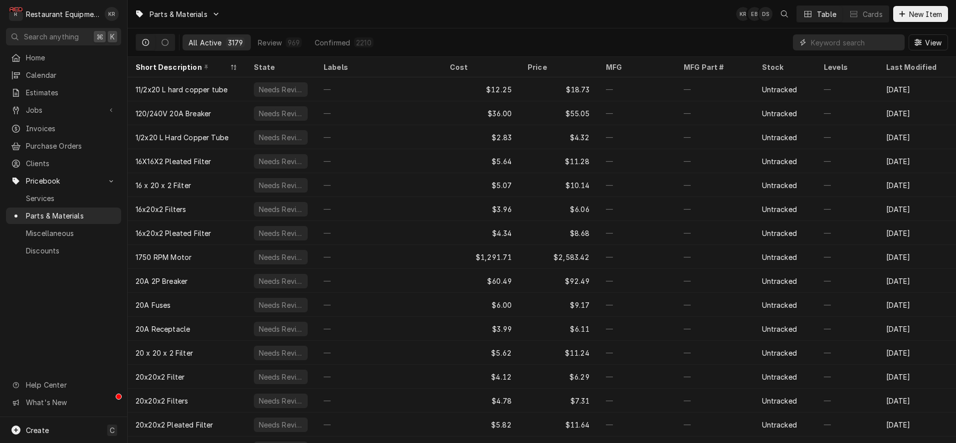
click at [858, 41] on input "Dynamic Content Wrapper" at bounding box center [855, 42] width 89 height 16
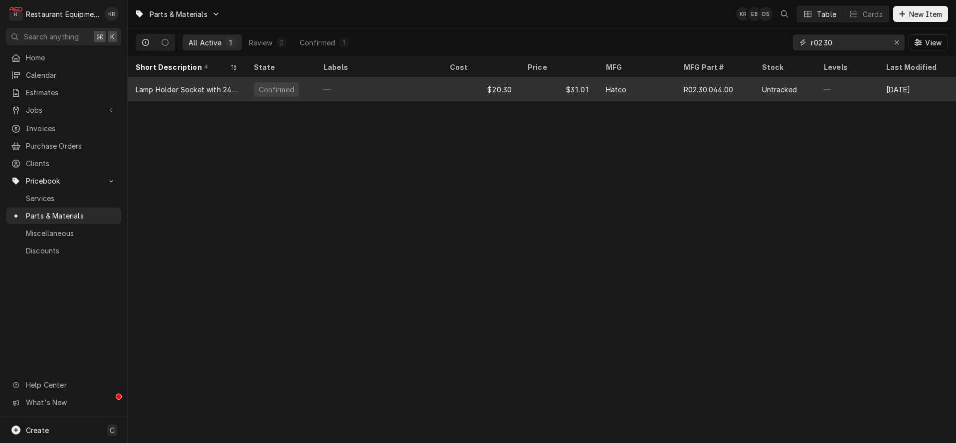
type input "r02.30"
click at [664, 83] on div "Hatco" at bounding box center [637, 89] width 78 height 24
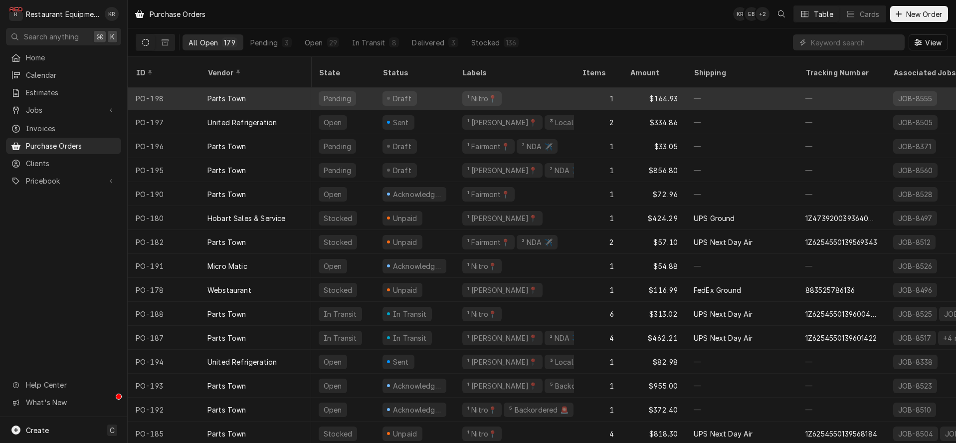
scroll to position [1, 0]
click at [499, 91] on div "¹ Nitro📍" at bounding box center [482, 98] width 39 height 14
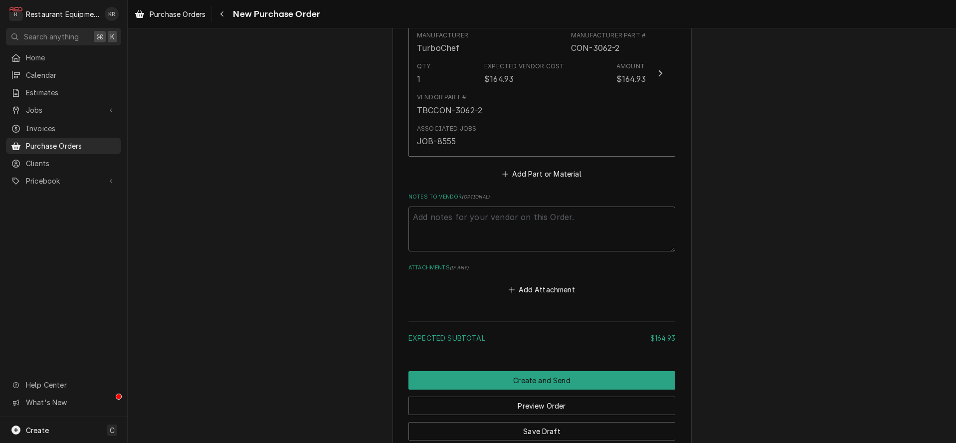
scroll to position [469, 0]
click at [540, 177] on button "Add Part or Material" at bounding box center [542, 173] width 82 height 14
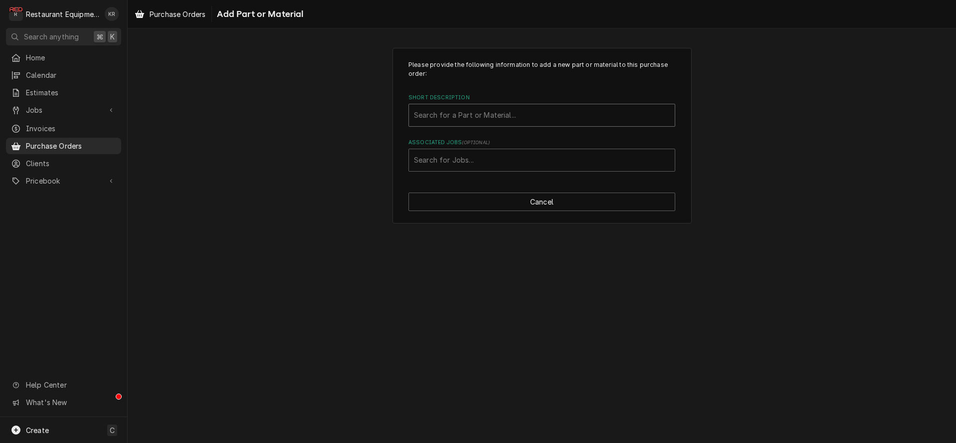
click at [444, 115] on div "Short Description" at bounding box center [542, 115] width 256 height 18
type input "2194809"
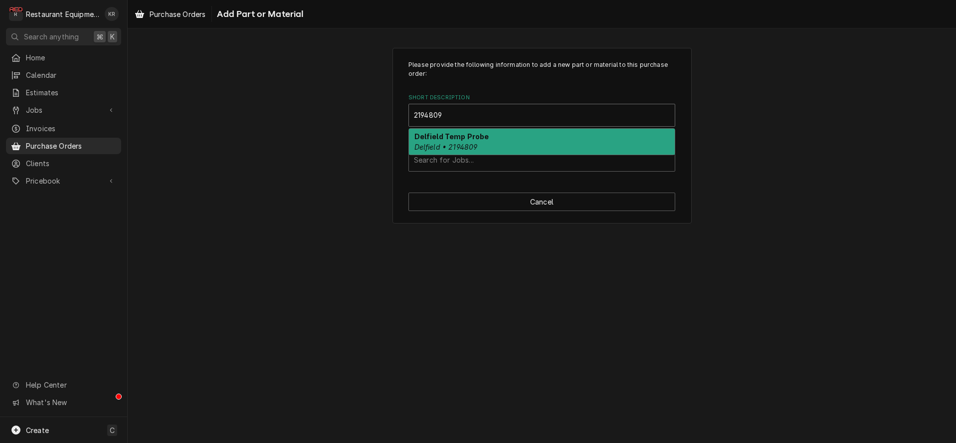
click at [435, 140] on strong "Delfield Temp Probe" at bounding box center [451, 136] width 75 height 8
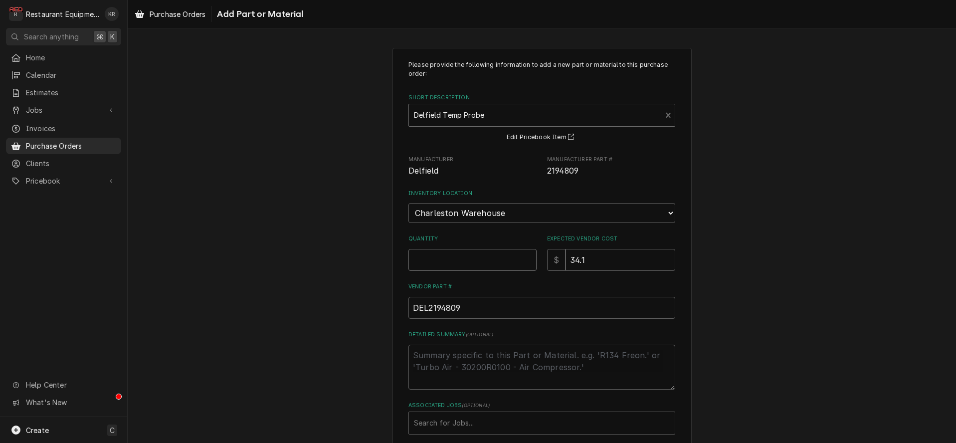
click at [439, 268] on input "Quantity" at bounding box center [472, 260] width 128 height 22
type textarea "x"
type input "1"
type input "8564"
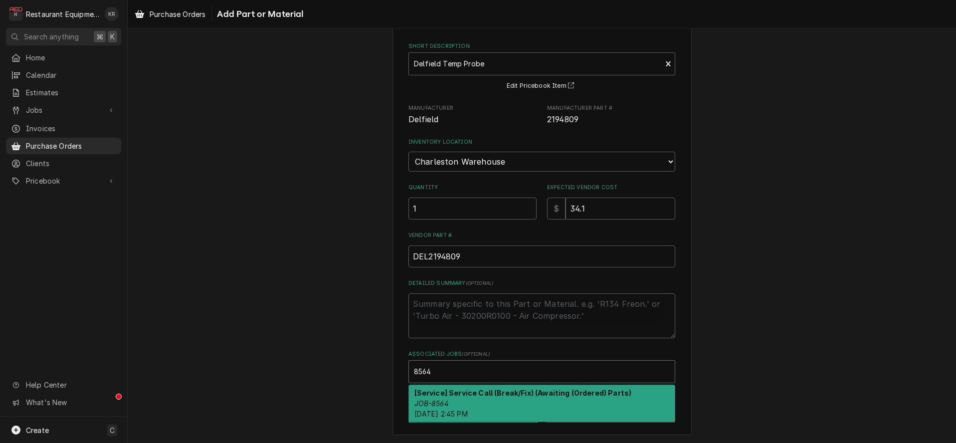
click at [444, 397] on div "[Service] Service Call (Break/Fix) (Awaiting (Ordered) Parts) JOB-8564 [DATE] 2…" at bounding box center [542, 403] width 266 height 36
type textarea "x"
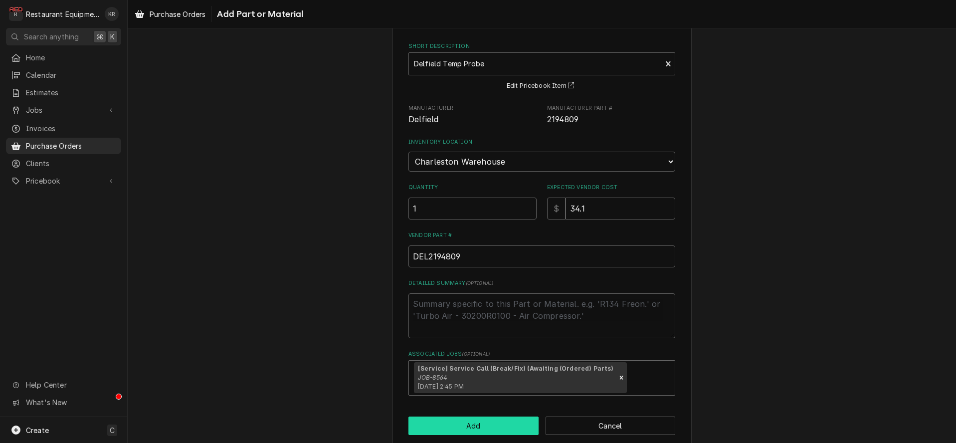
click at [448, 428] on button "Add" at bounding box center [473, 425] width 130 height 18
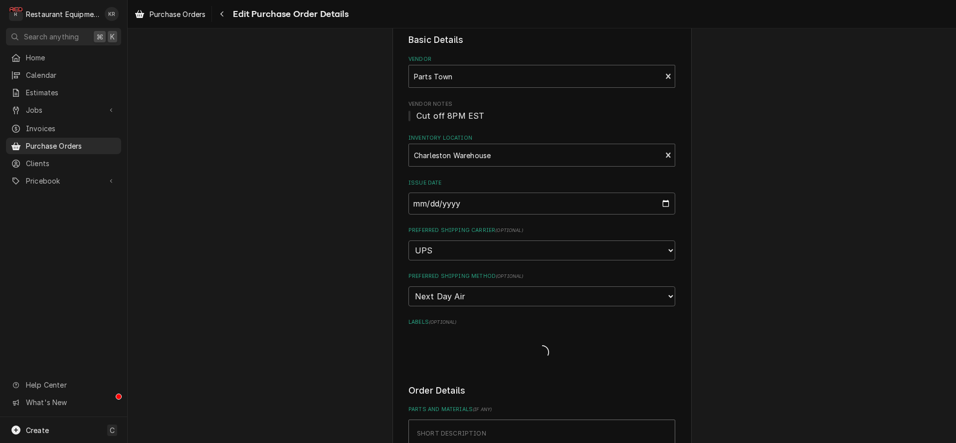
type textarea "x"
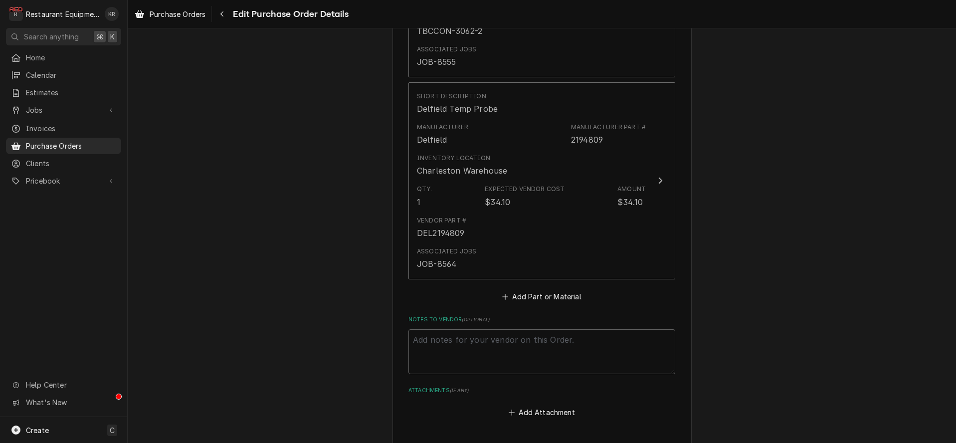
scroll to position [554, 0]
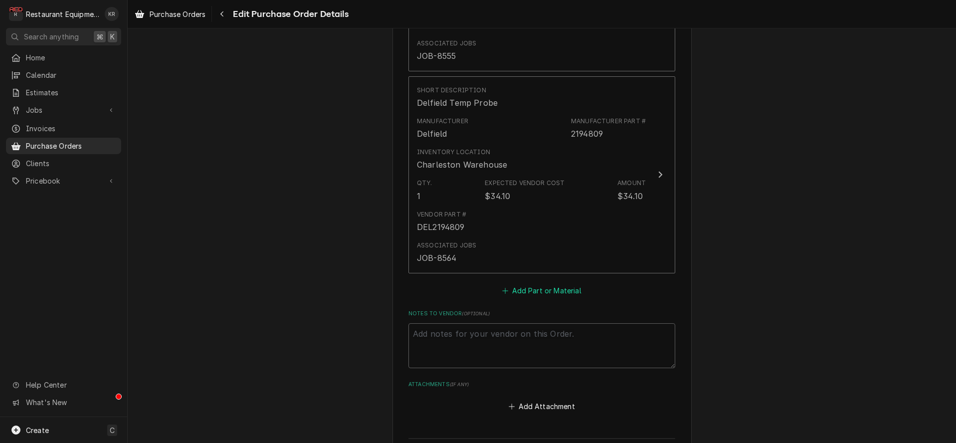
click at [536, 287] on button "Add Part or Material" at bounding box center [542, 290] width 82 height 14
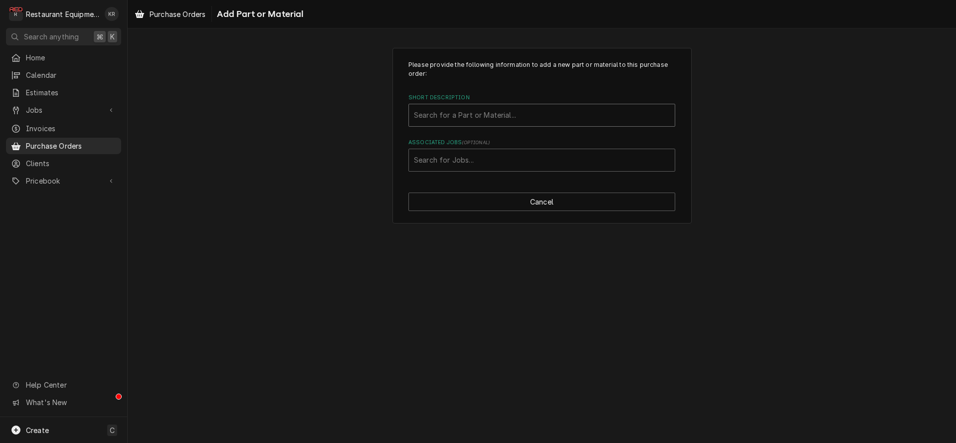
click at [474, 118] on div "Short Description" at bounding box center [542, 115] width 256 height 18
type input "2194808"
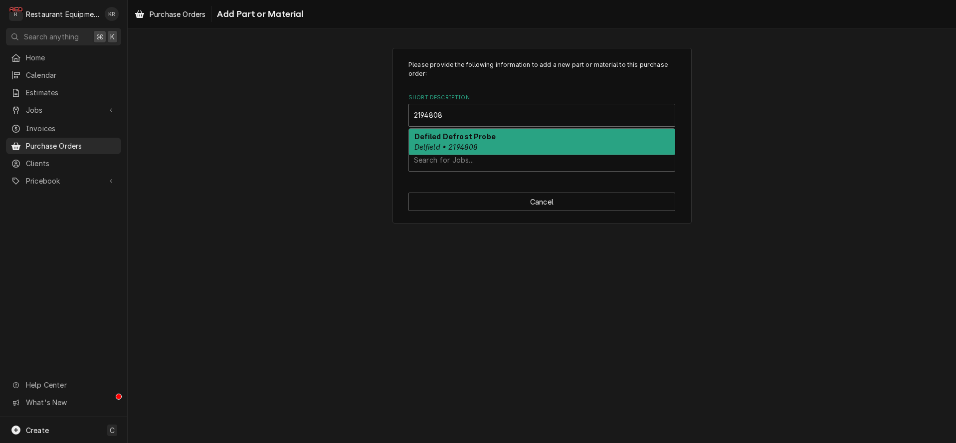
click at [469, 146] on em "Delfield • 2194808" at bounding box center [446, 147] width 64 height 8
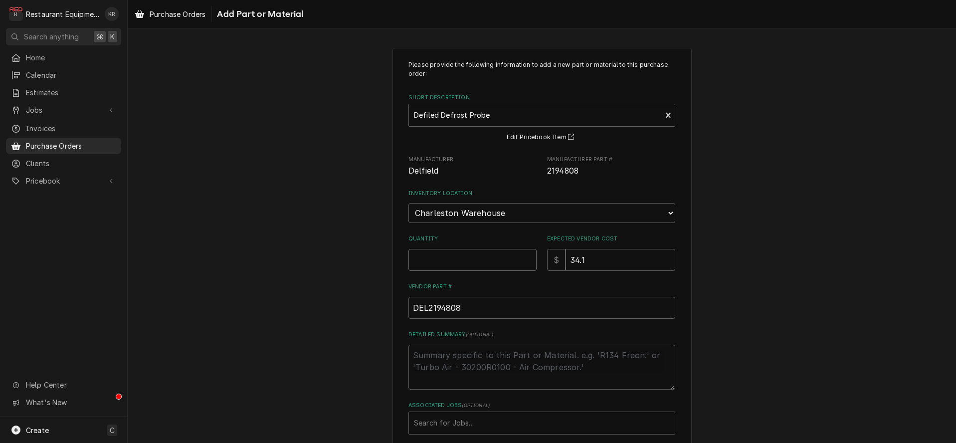
click at [437, 259] on input "Quantity" at bounding box center [472, 260] width 128 height 22
type textarea "x"
type input "1"
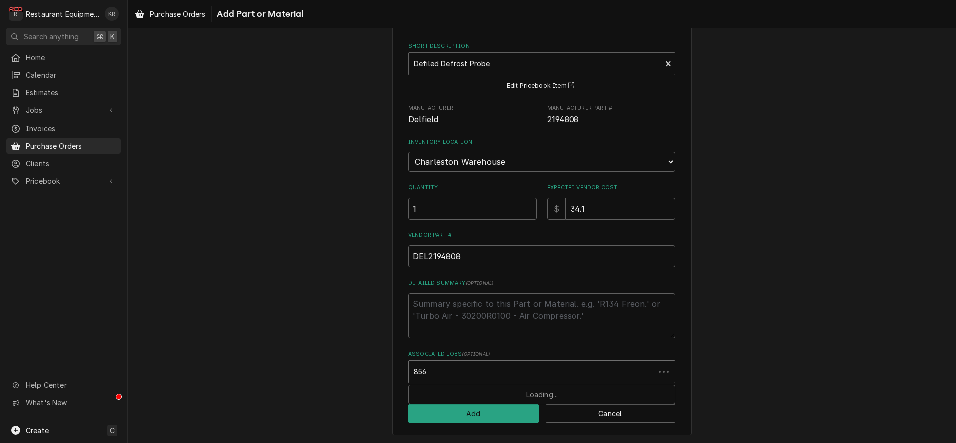
type input "8564"
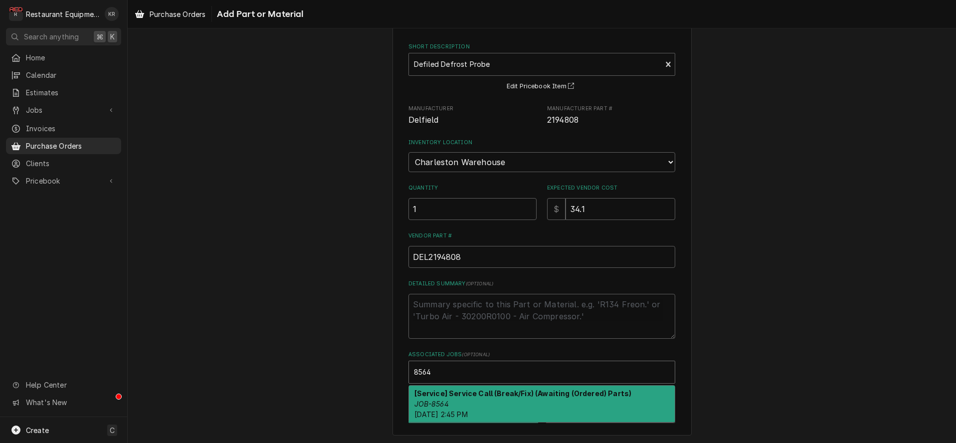
click at [435, 400] on em "JOB-8564" at bounding box center [431, 404] width 34 height 8
type textarea "x"
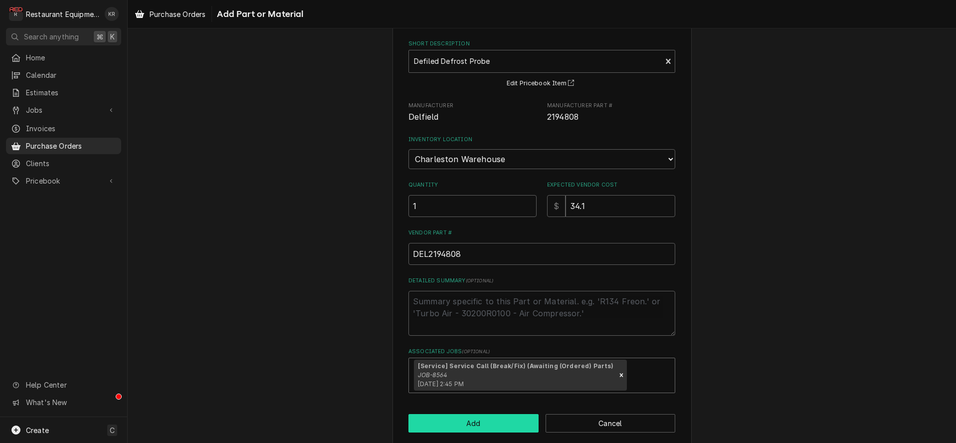
click at [438, 424] on button "Add" at bounding box center [473, 423] width 130 height 18
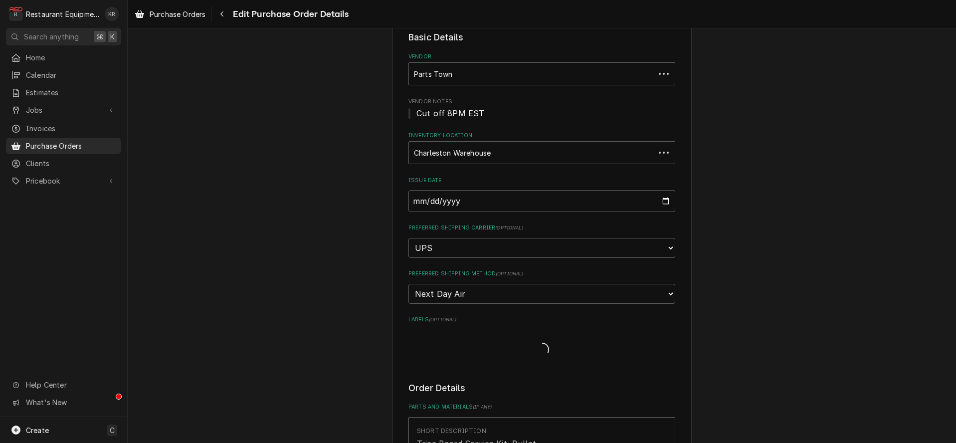
type textarea "x"
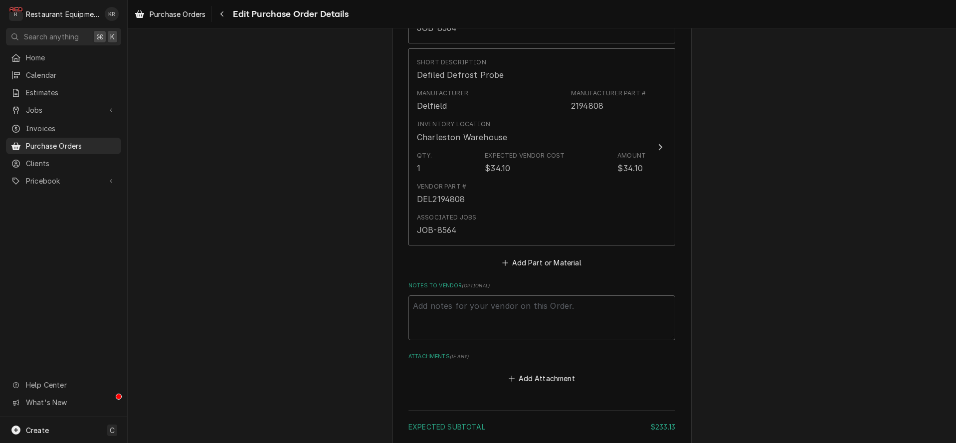
scroll to position [805, 0]
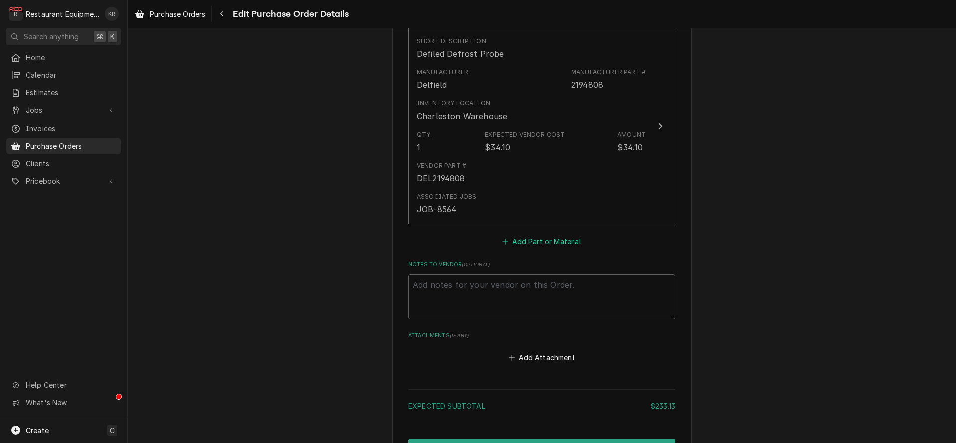
click at [551, 240] on button "Add Part or Material" at bounding box center [542, 242] width 82 height 14
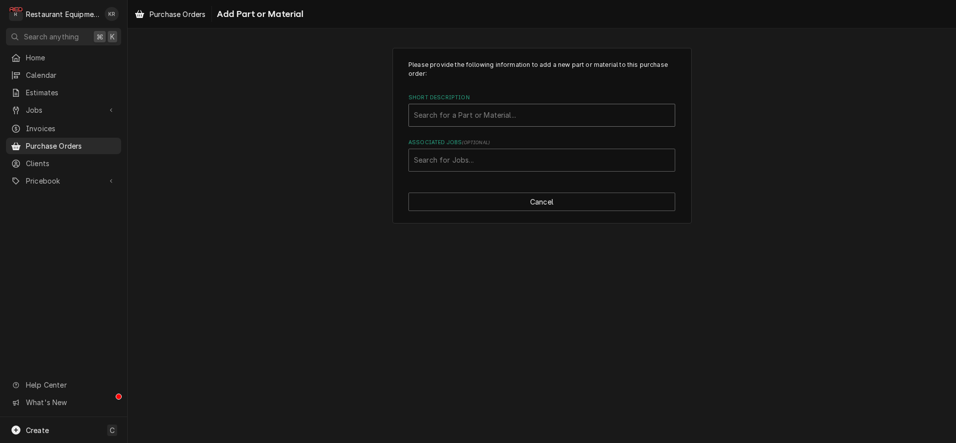
click at [455, 117] on div "Short Description" at bounding box center [542, 115] width 256 height 18
type input "2160023"
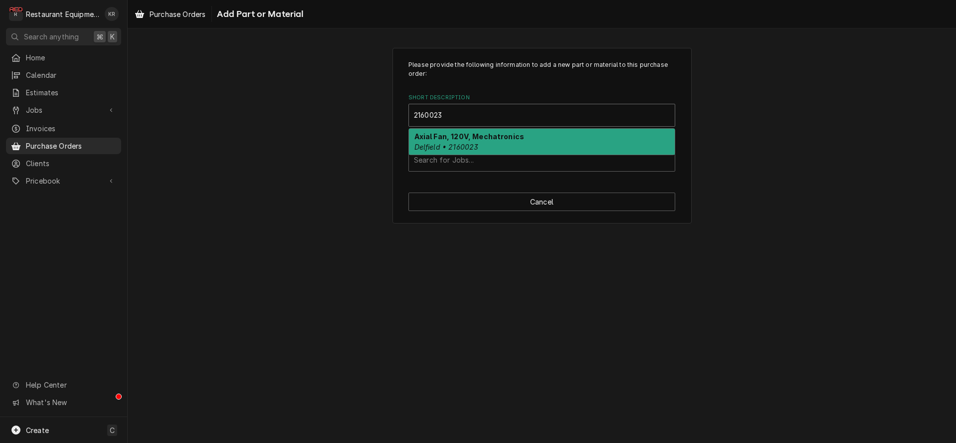
click at [435, 141] on strong "Axial Fan, 120V, Mechatronics" at bounding box center [469, 136] width 110 height 8
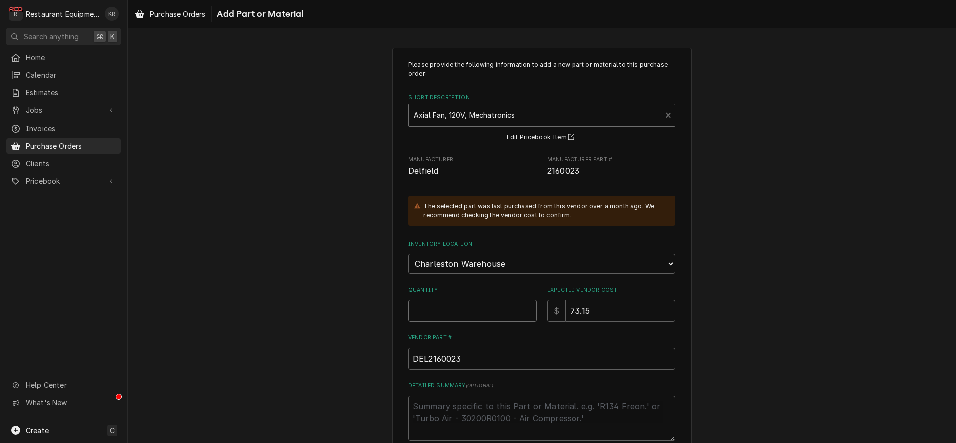
click at [436, 309] on input "Quantity" at bounding box center [472, 311] width 128 height 22
type textarea "x"
type input "1"
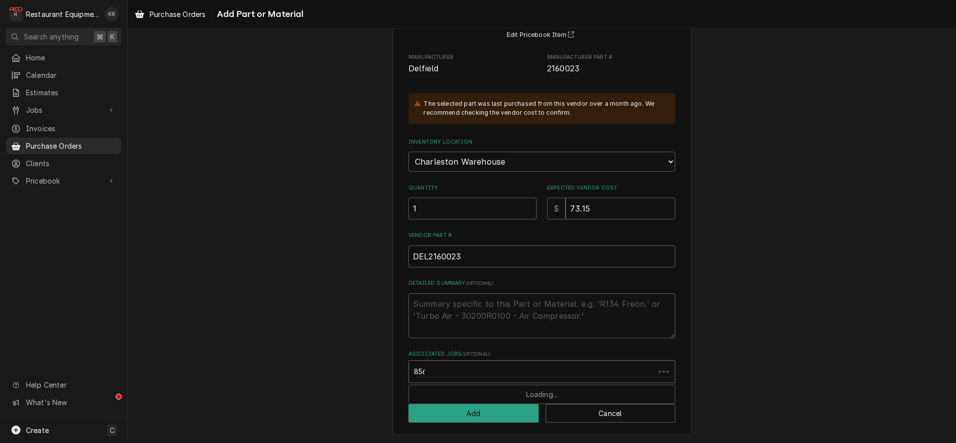
type input "8564"
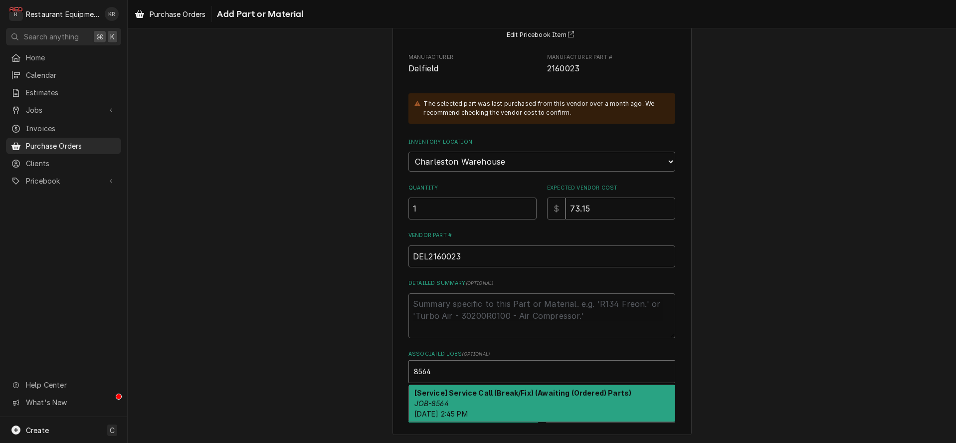
click at [439, 406] on div "[Service] Service Call (Break/Fix) (Awaiting (Ordered) Parts) JOB-8564 [DATE] 2…" at bounding box center [542, 403] width 266 height 36
type textarea "x"
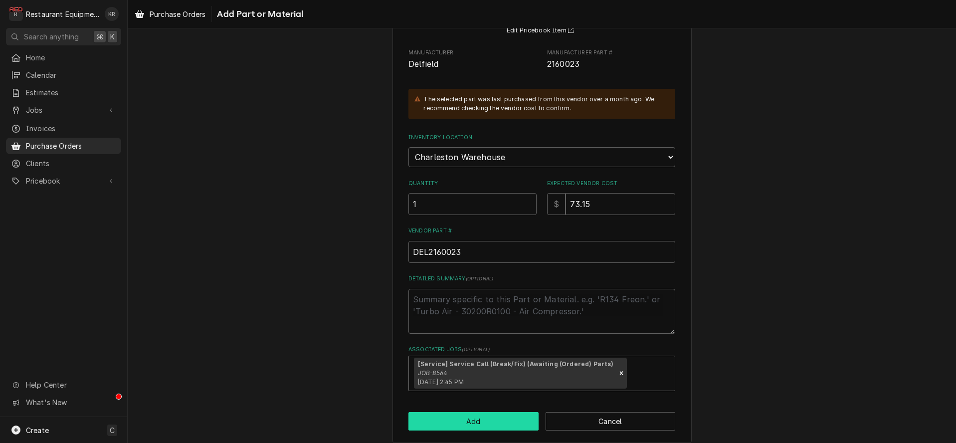
click at [440, 425] on button "Add" at bounding box center [473, 421] width 130 height 18
type textarea "x"
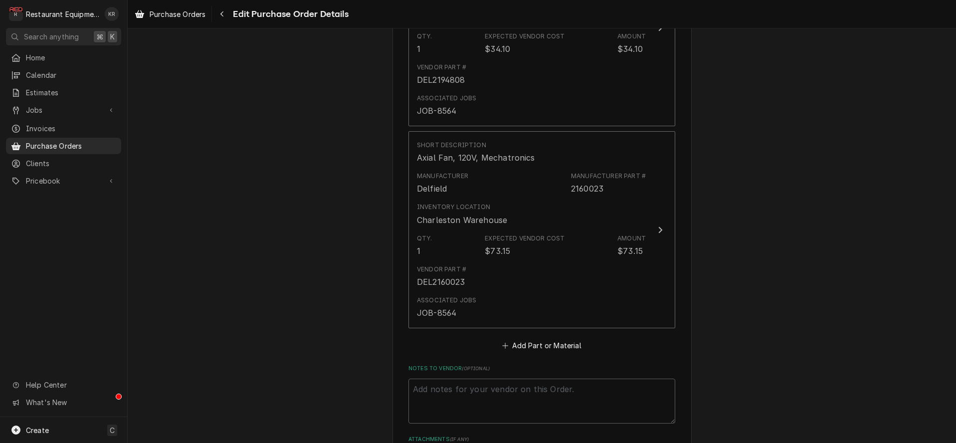
scroll to position [930, 0]
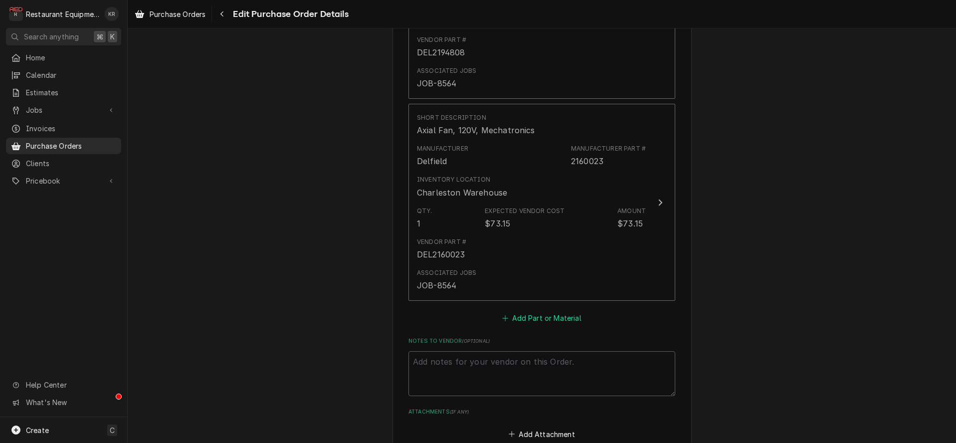
click at [540, 316] on button "Add Part or Material" at bounding box center [542, 318] width 82 height 14
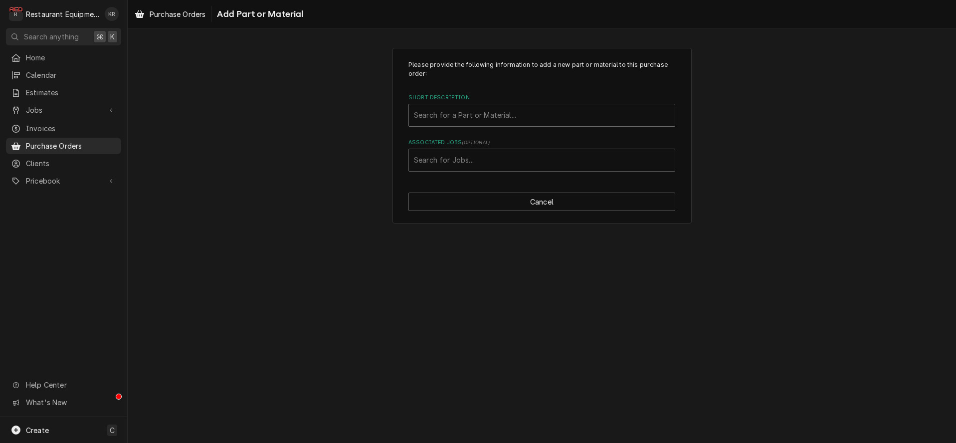
click at [495, 112] on div "Short Description" at bounding box center [542, 115] width 256 height 18
type input "0"
type input "0270-s"
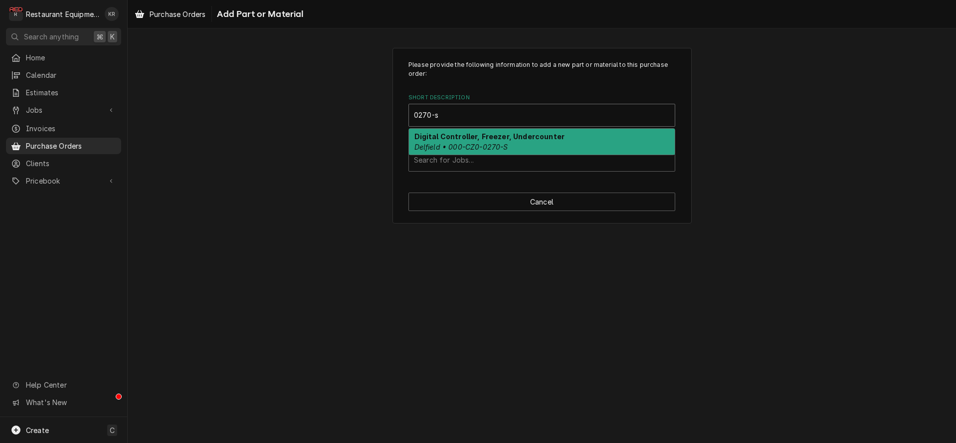
click at [483, 142] on div "Digital Controller, Freezer, Undercounter Delfield • 000-CZ0-0270-S" at bounding box center [542, 142] width 266 height 26
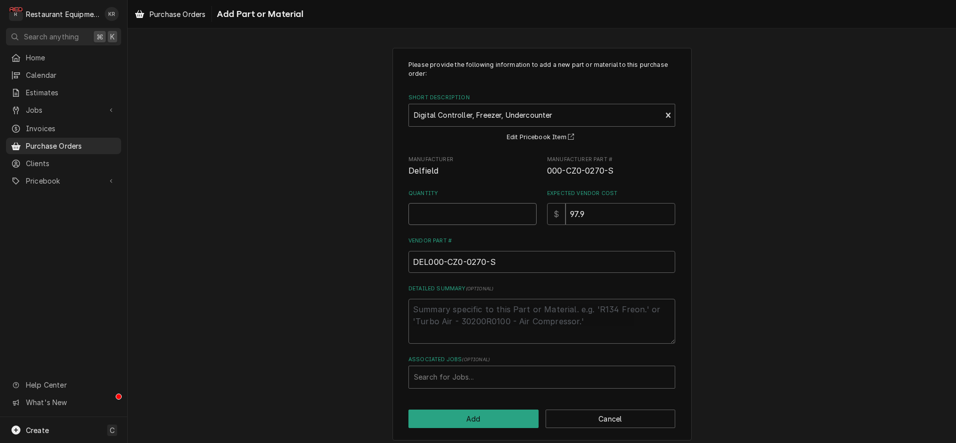
click at [444, 210] on input "Quantity" at bounding box center [472, 214] width 128 height 22
type textarea "x"
type input "1"
type input "8564"
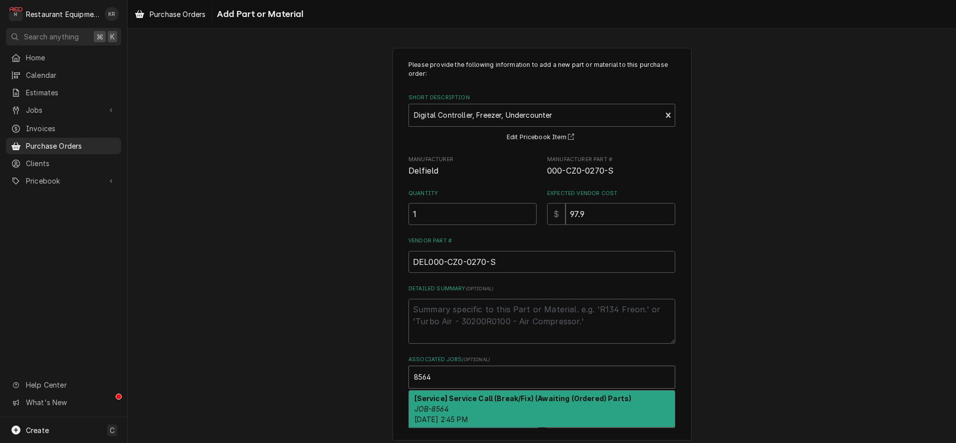
click at [447, 403] on div "[Service] Service Call (Break/Fix) (Awaiting (Ordered) Parts) JOB-8564 [DATE] 2…" at bounding box center [542, 409] width 266 height 36
type textarea "x"
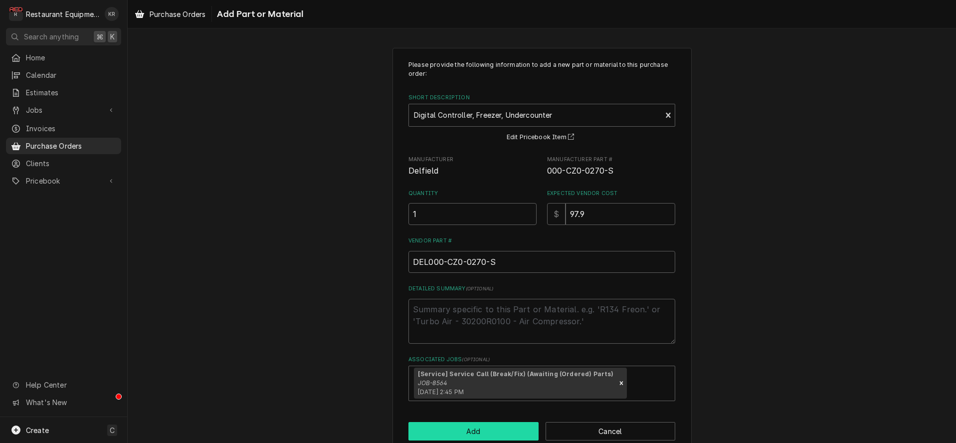
click at [451, 431] on button "Add" at bounding box center [473, 431] width 130 height 18
type textarea "x"
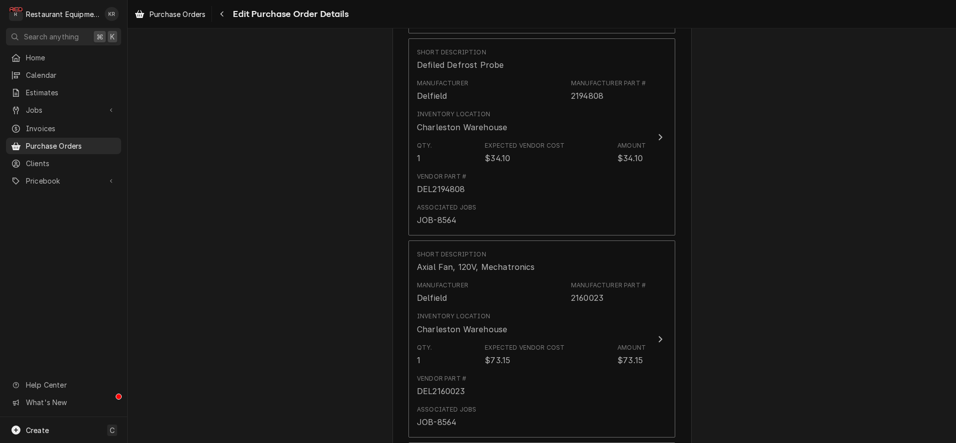
scroll to position [1310, 0]
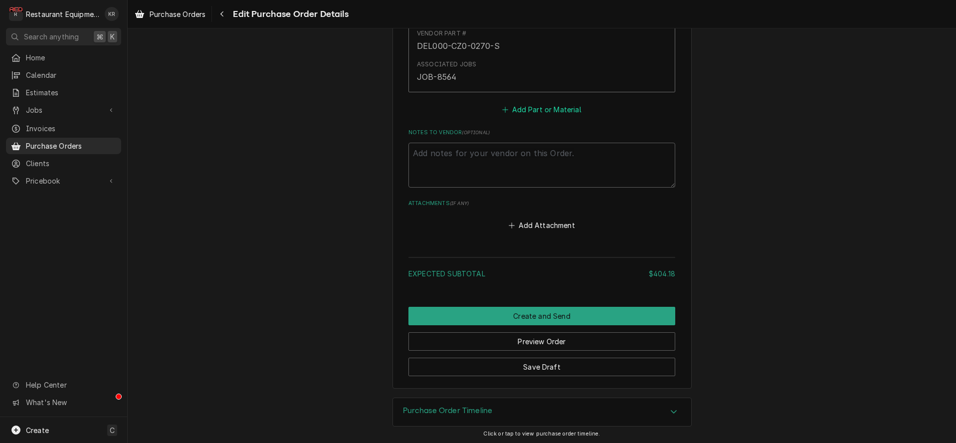
click at [529, 106] on button "Add Part or Material" at bounding box center [542, 110] width 82 height 14
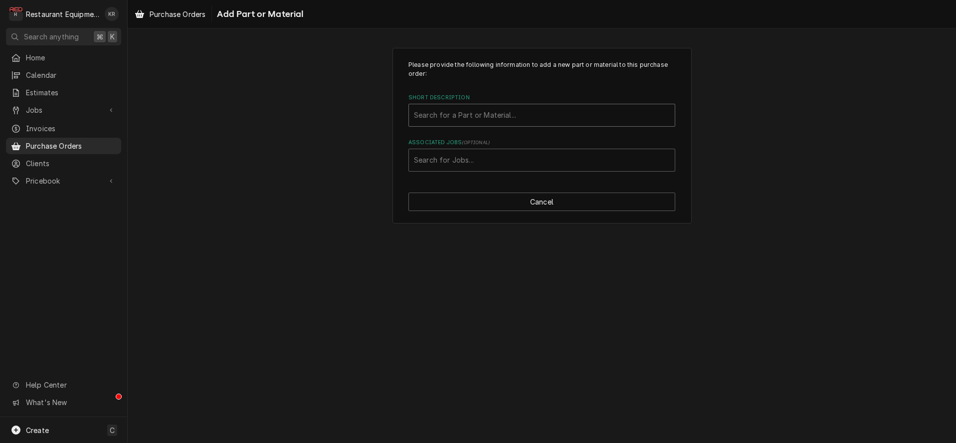
click at [458, 114] on div "Short Description" at bounding box center [542, 115] width 256 height 18
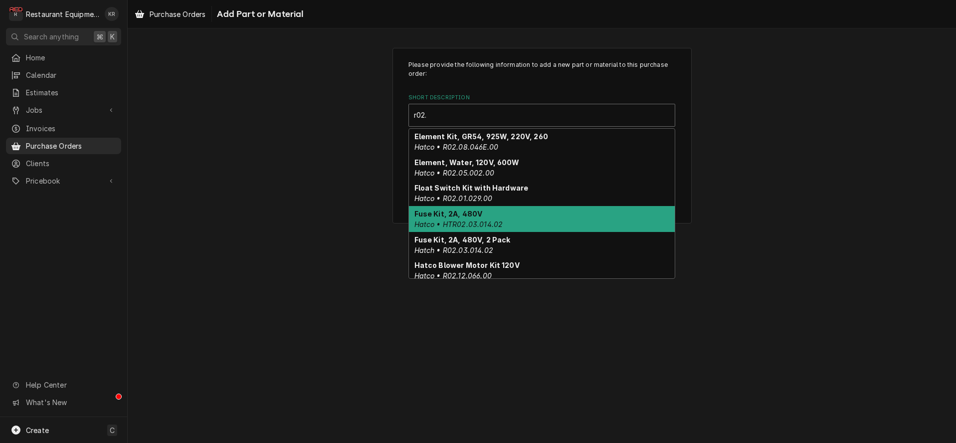
type input "r02."
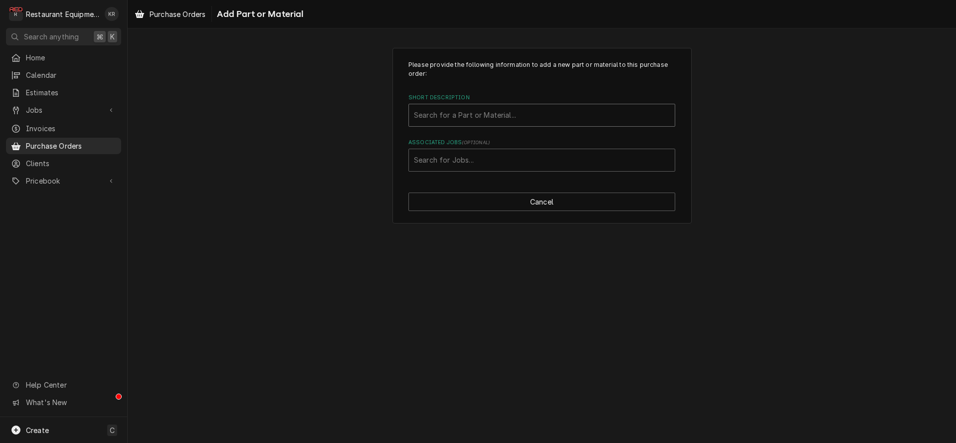
click at [473, 118] on div "Short Description" at bounding box center [542, 115] width 256 height 18
type input "r02.30"
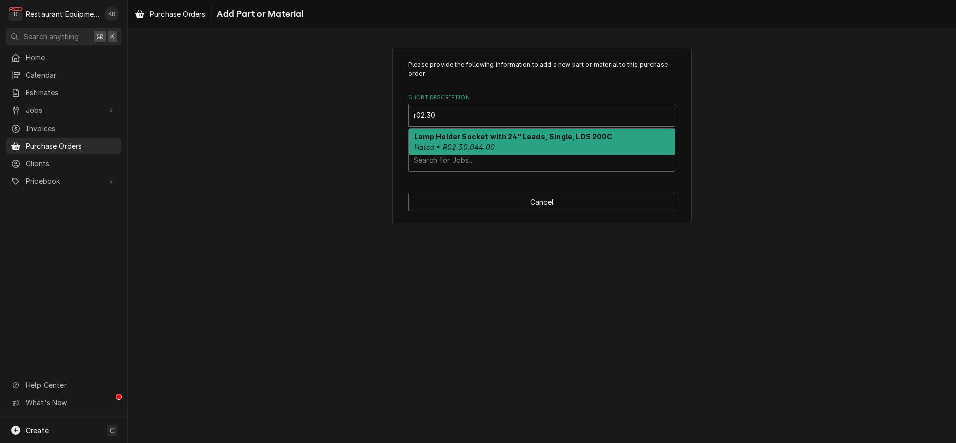
click at [483, 140] on strong "Lamp Holder Socket with 24" Leads, Single, LDS 200C" at bounding box center [513, 136] width 199 height 8
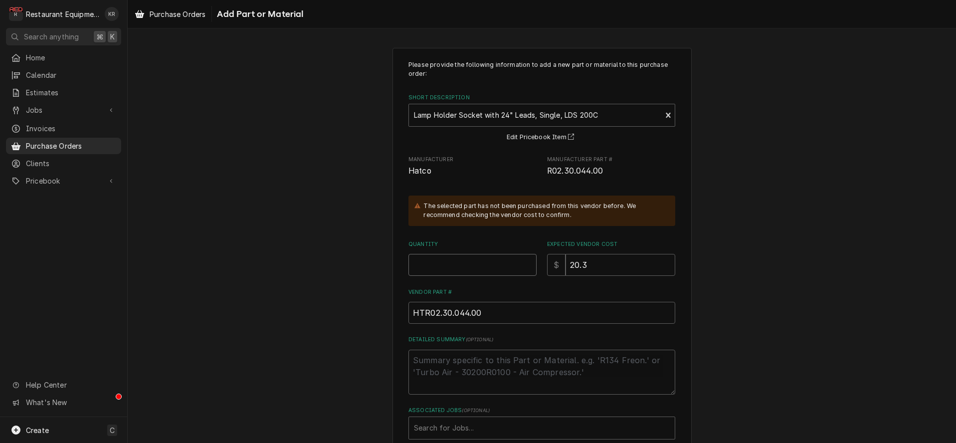
click at [468, 268] on input "Quantity" at bounding box center [472, 265] width 128 height 22
type textarea "x"
type input "1"
type input "8554"
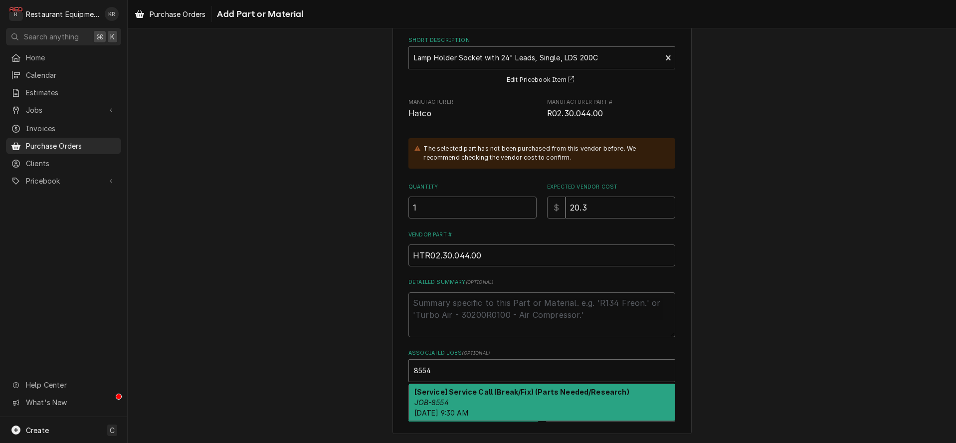
click at [459, 408] on span "[DATE] 9:30 AM" at bounding box center [441, 412] width 54 height 8
type textarea "x"
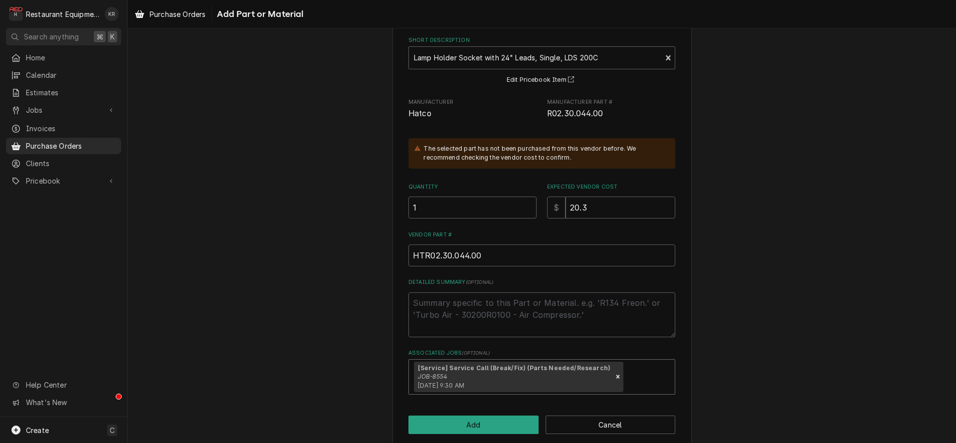
scroll to position [70, 0]
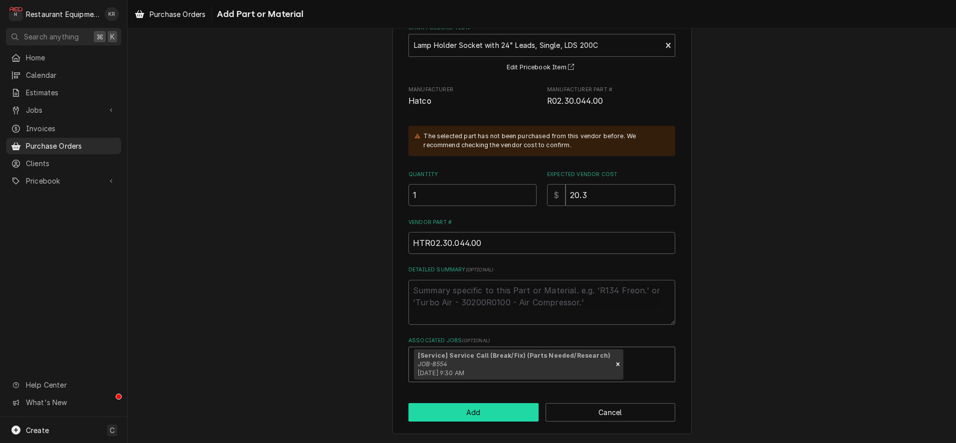
click at [459, 408] on button "Add" at bounding box center [473, 412] width 130 height 18
click at [458, 408] on button "Add" at bounding box center [473, 412] width 130 height 18
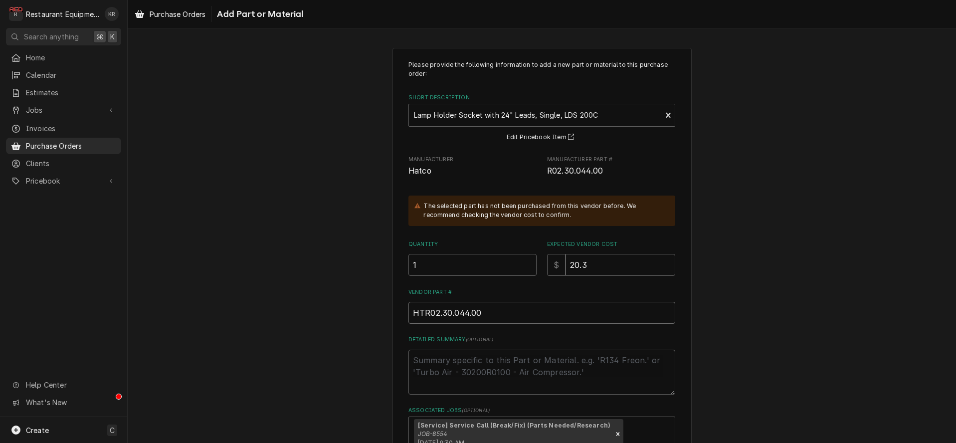
click at [429, 312] on input "HTR02.30.044.00" at bounding box center [541, 313] width 267 height 22
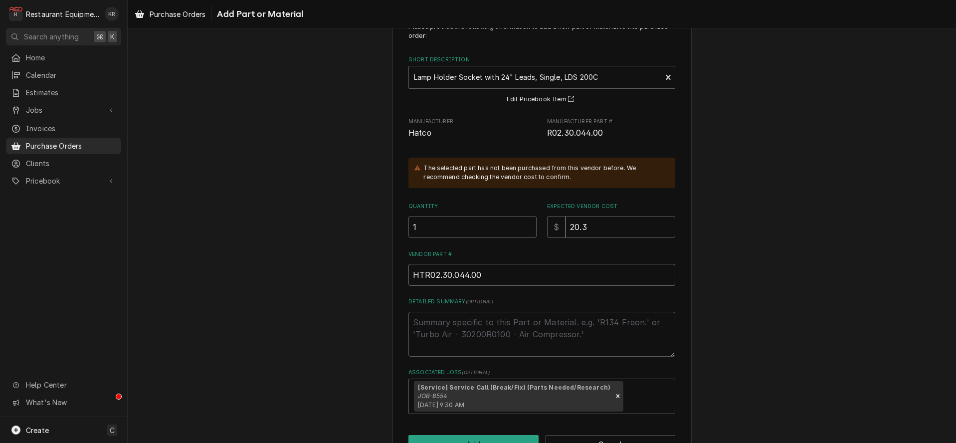
scroll to position [70, 0]
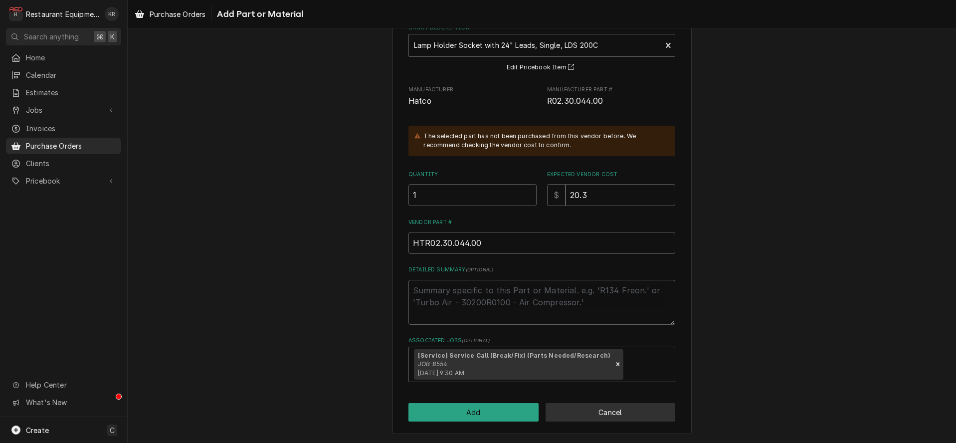
click at [596, 411] on button "Cancel" at bounding box center [611, 412] width 130 height 18
type textarea "x"
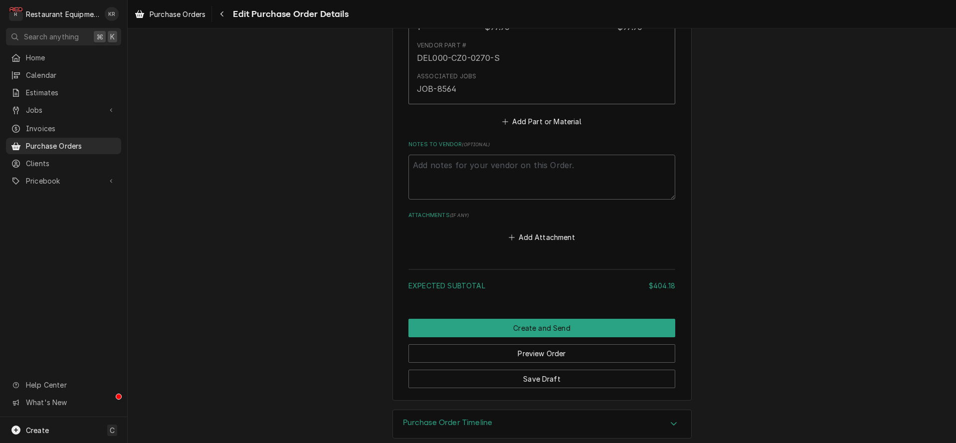
scroll to position [1298, 0]
click at [528, 121] on button "Add Part or Material" at bounding box center [542, 122] width 82 height 14
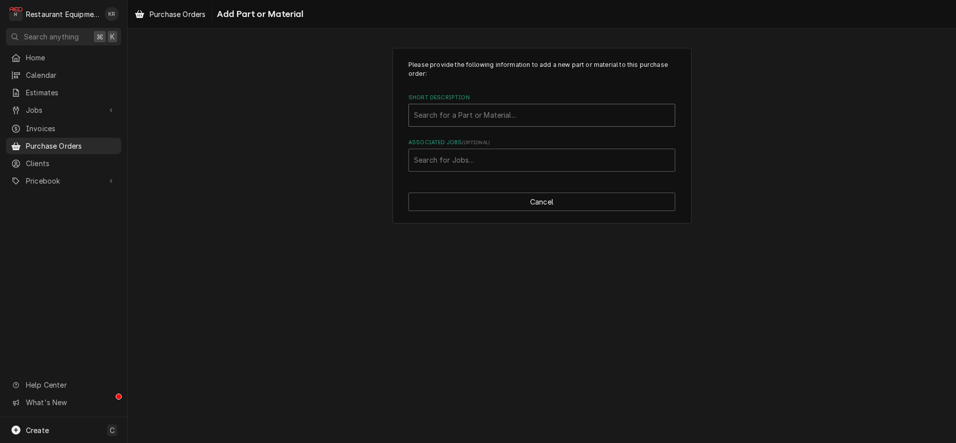
click at [467, 111] on div "Short Description" at bounding box center [542, 115] width 256 height 18
type input "02.30.265"
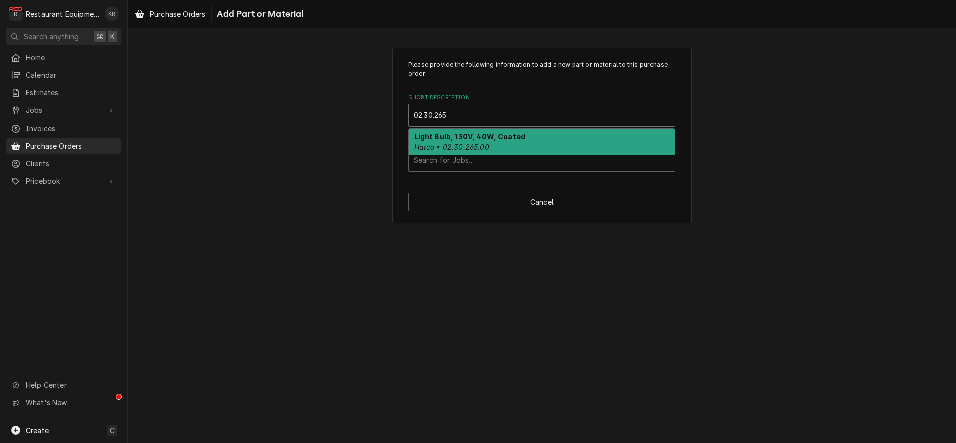
click at [462, 150] on em "Hatco • 02.30.265.00" at bounding box center [451, 147] width 75 height 8
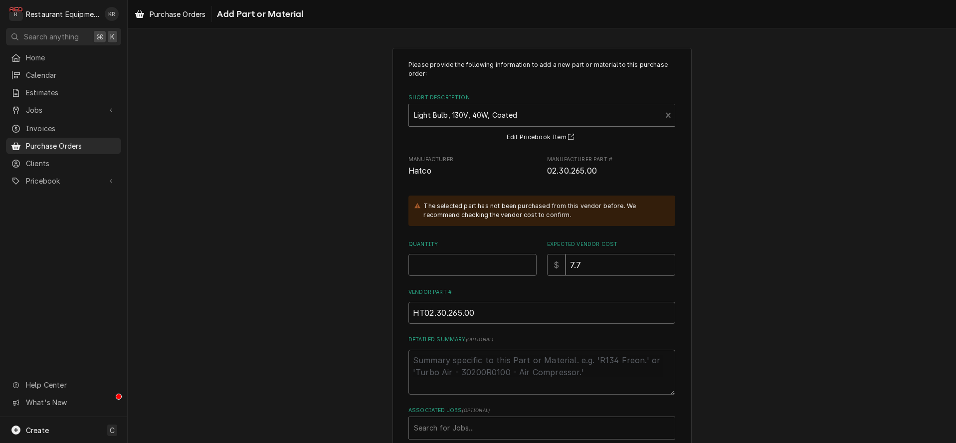
click at [437, 218] on div "The selected part has not been purchased from this vendor before. We recommend …" at bounding box center [544, 211] width 242 height 18
click at [435, 276] on div "Please provide the following information to add a new part or material to this …" at bounding box center [541, 249] width 267 height 379
click at [424, 262] on input "Quantity" at bounding box center [472, 265] width 128 height 22
type textarea "x"
type input "1"
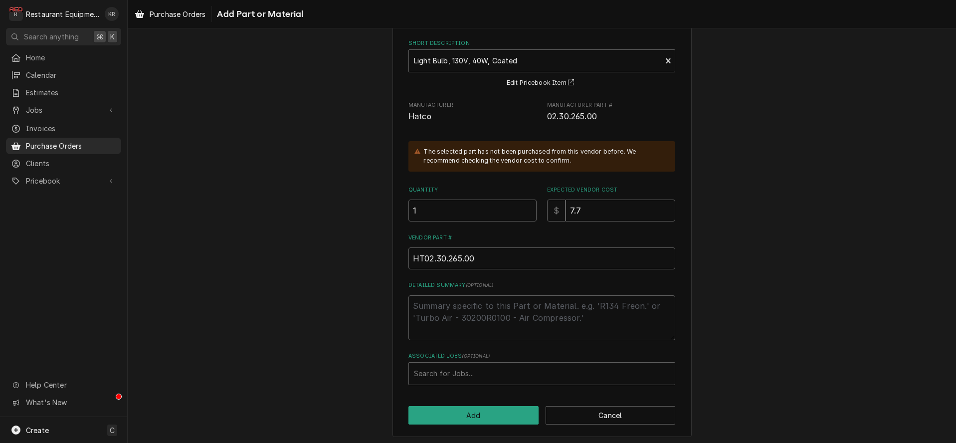
scroll to position [57, 0]
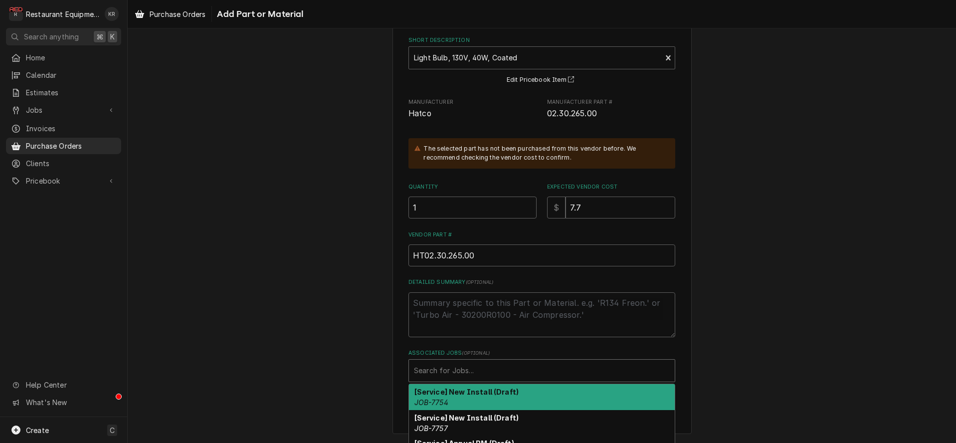
click at [456, 367] on div "Associated Jobs" at bounding box center [542, 371] width 256 height 18
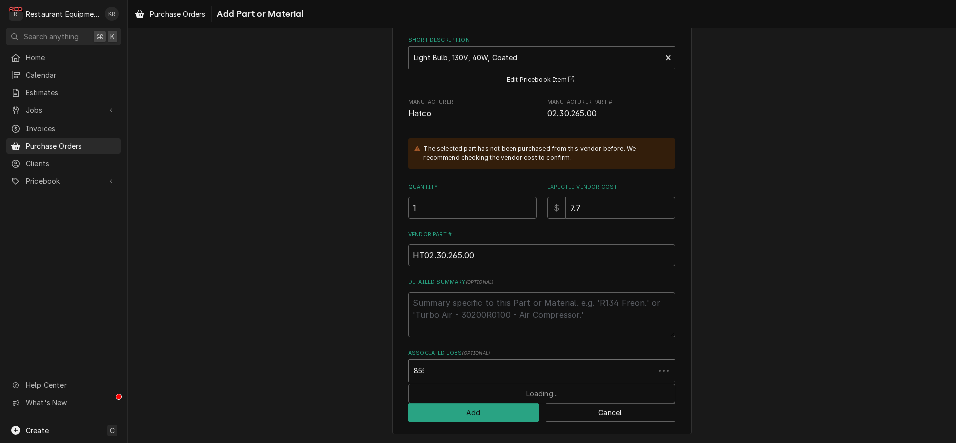
type input "8554"
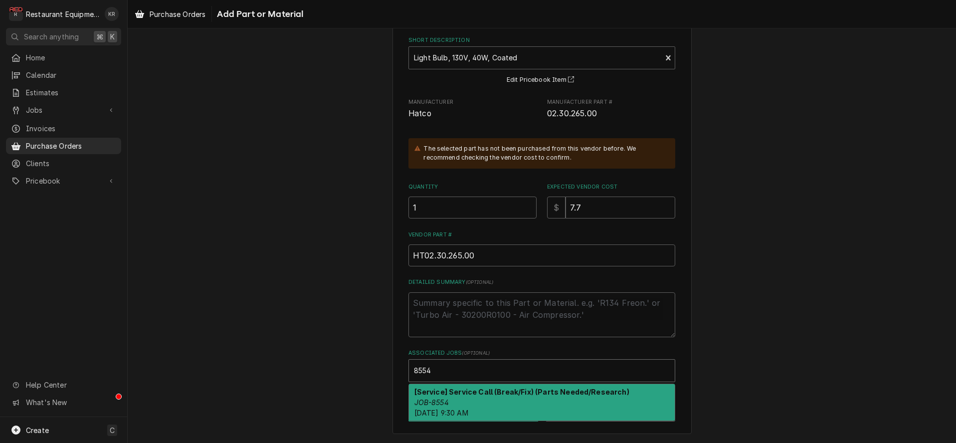
click at [441, 403] on em "JOB-8554" at bounding box center [431, 402] width 34 height 8
type textarea "x"
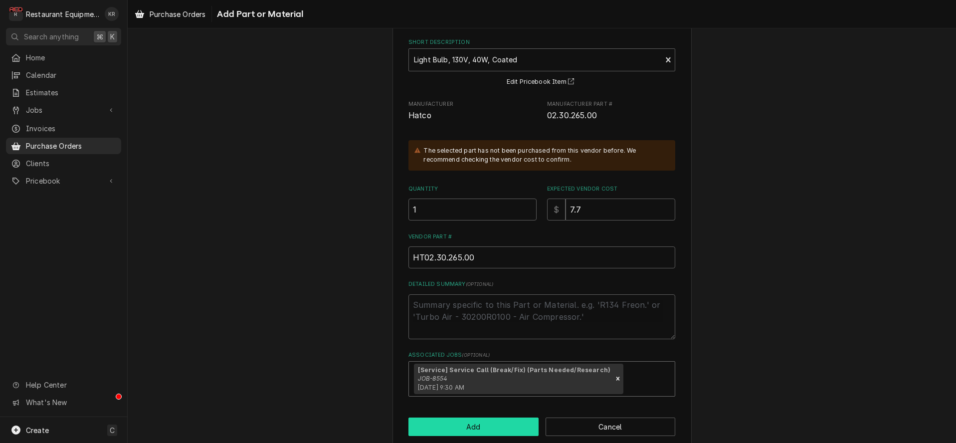
click at [451, 433] on button "Add" at bounding box center [473, 426] width 130 height 18
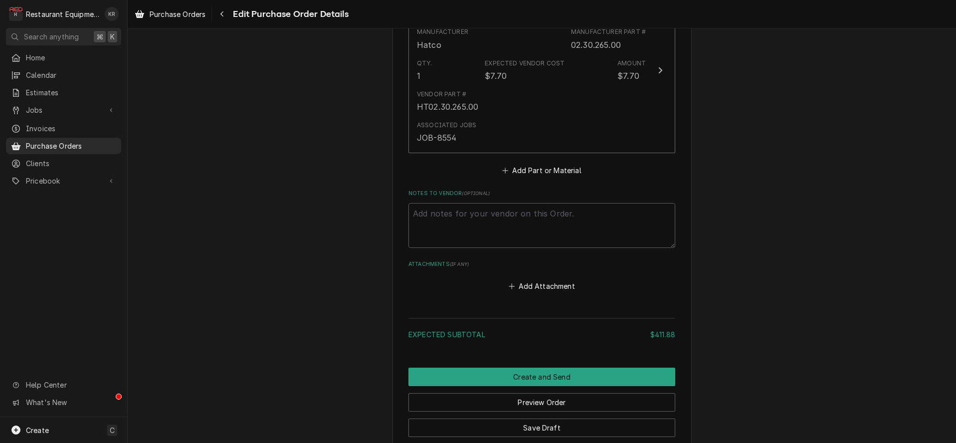
scroll to position [1481, 0]
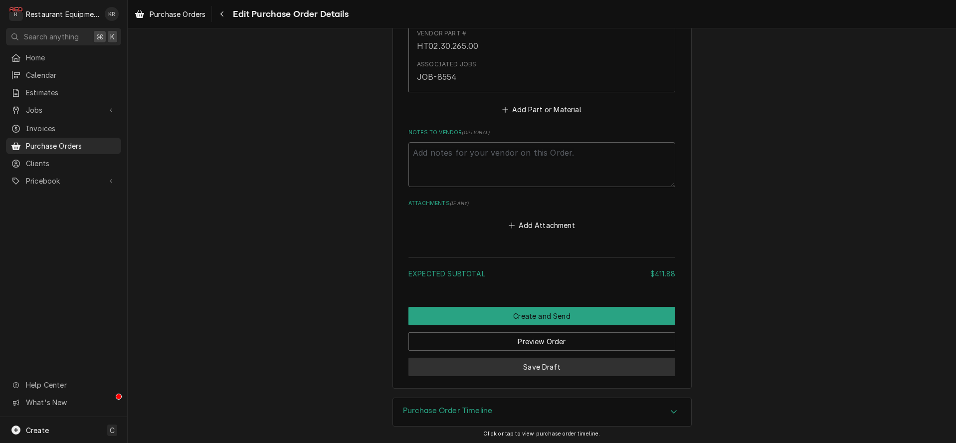
click at [541, 367] on button "Save Draft" at bounding box center [541, 367] width 267 height 18
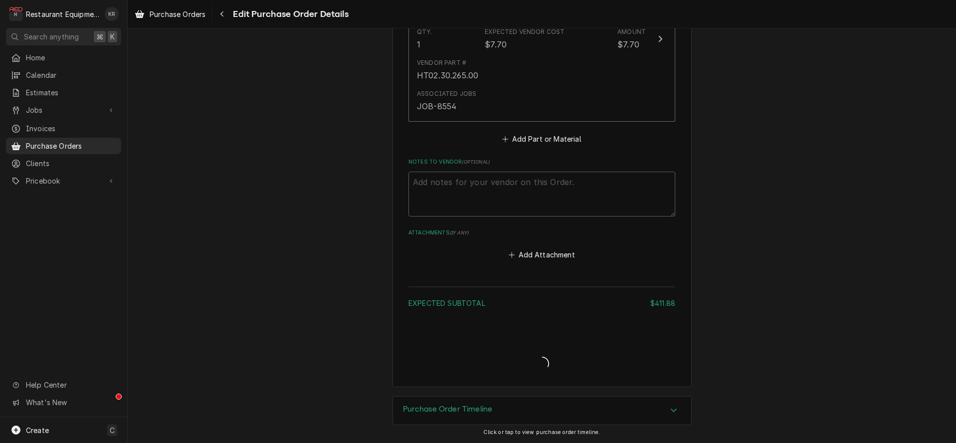
scroll to position [1450, 0]
type textarea "x"
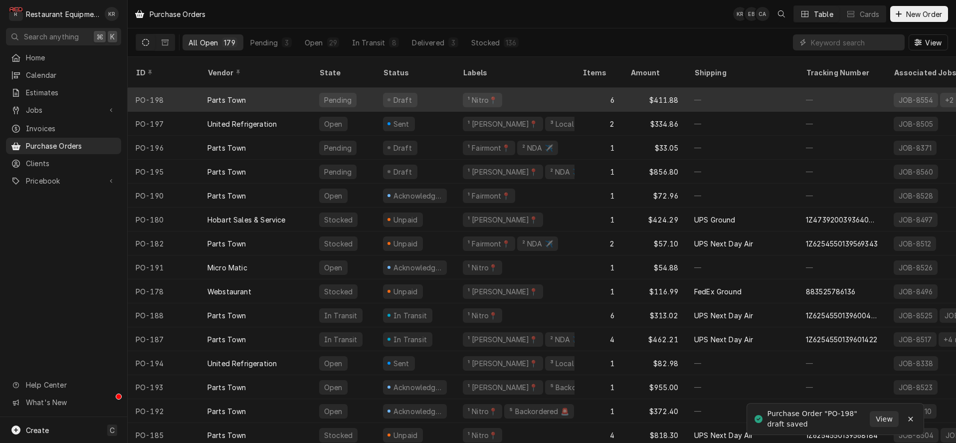
click at [303, 92] on div "Parts Town" at bounding box center [256, 100] width 112 height 24
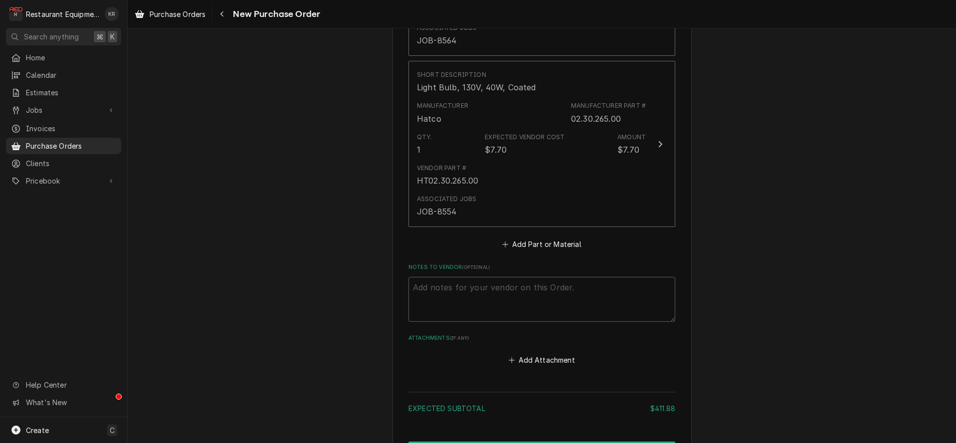
scroll to position [1353, 0]
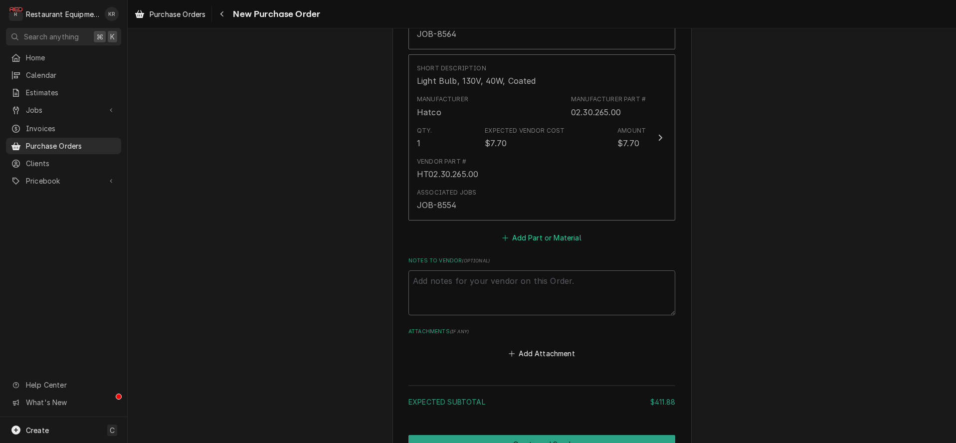
click at [550, 236] on button "Add Part or Material" at bounding box center [542, 238] width 82 height 14
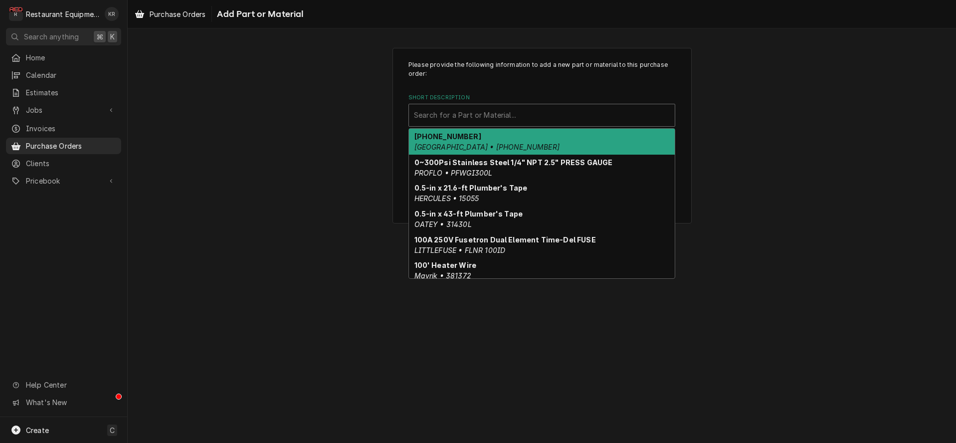
click at [465, 114] on div "Short Description" at bounding box center [542, 115] width 256 height 18
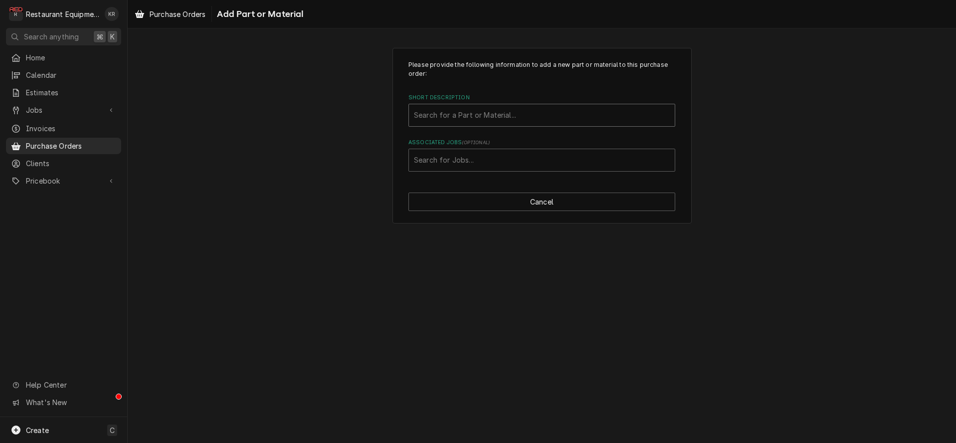
click at [453, 122] on div "Short Description" at bounding box center [542, 115] width 256 height 18
type input "r02.30.044"
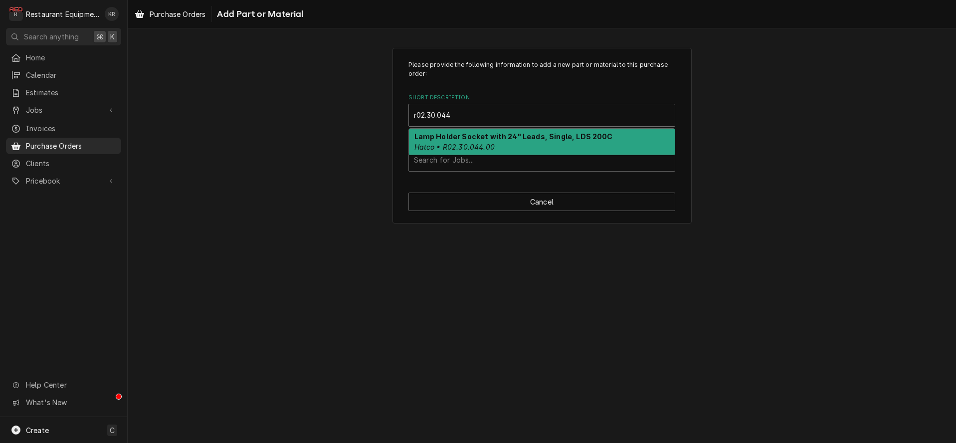
click at [484, 146] on em "Hatco • R02.30.044.00" at bounding box center [454, 147] width 80 height 8
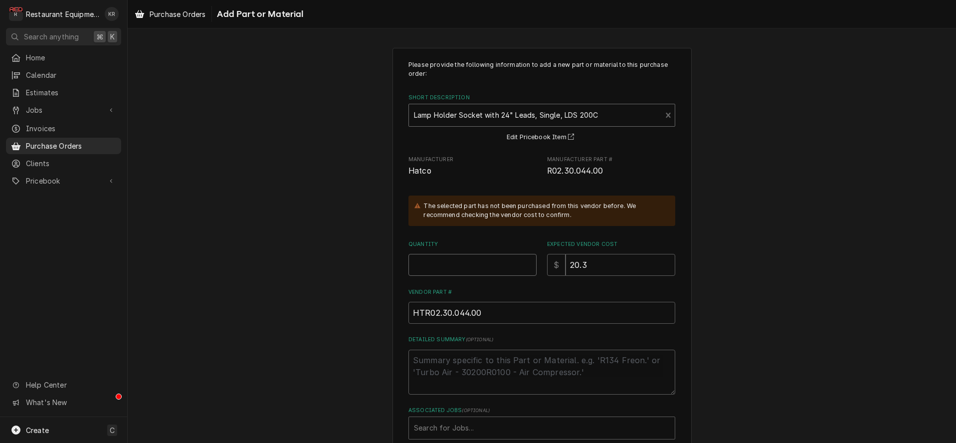
click at [451, 266] on input "Quantity" at bounding box center [472, 265] width 128 height 22
type textarea "x"
type input "1"
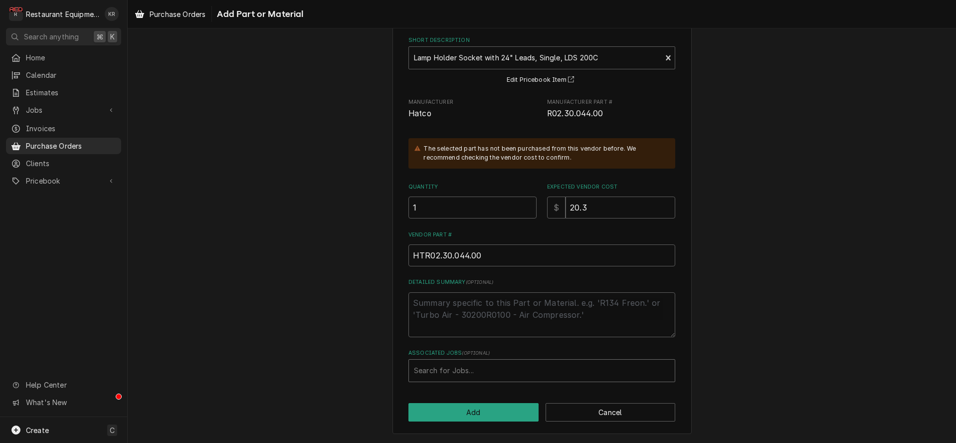
click at [444, 375] on div "Associated Jobs" at bounding box center [542, 371] width 256 height 18
type input "8554"
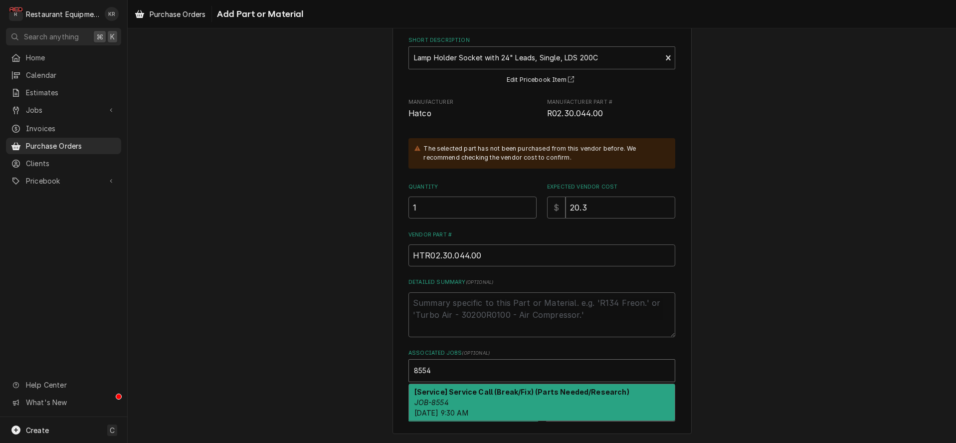
click at [471, 402] on div "[Service] Service Call (Break/Fix) (Parts Needed/Research) JOB-8554 [DATE] 9:30…" at bounding box center [542, 402] width 266 height 36
type textarea "x"
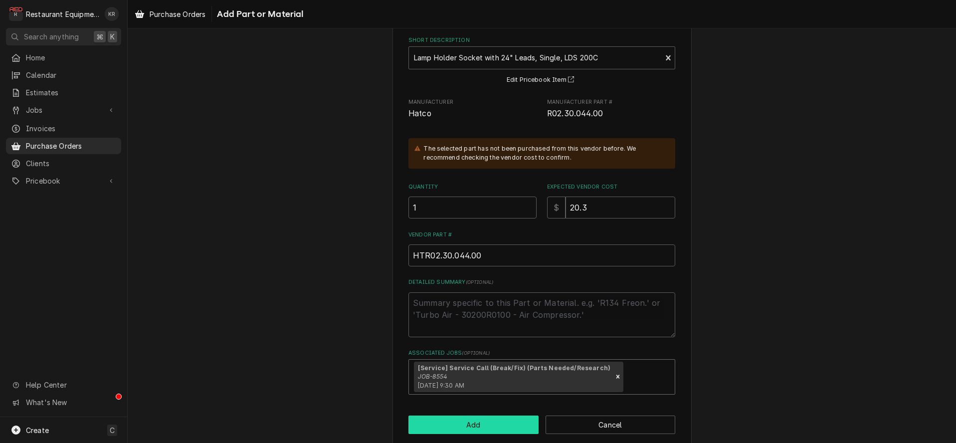
click at [466, 422] on button "Add" at bounding box center [473, 424] width 130 height 18
drag, startPoint x: 602, startPoint y: 380, endPoint x: 590, endPoint y: 386, distance: 13.2
click at [614, 380] on icon "Remove [object Object]" at bounding box center [617, 376] width 7 height 7
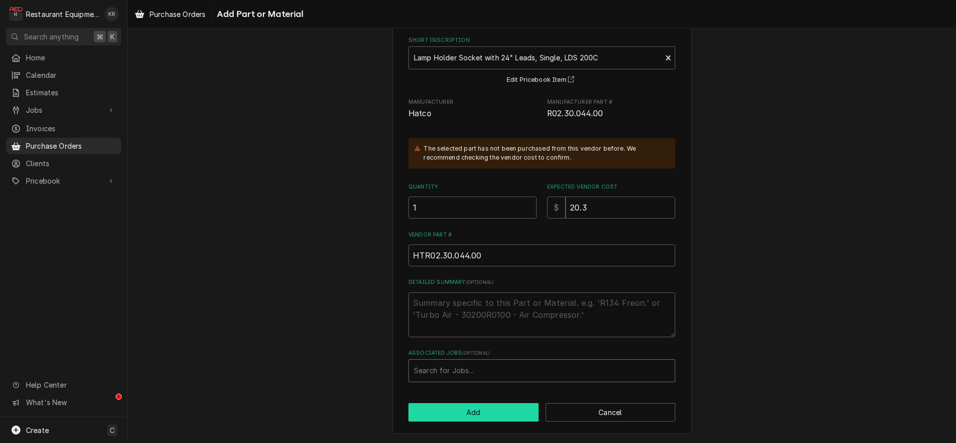
click at [505, 411] on button "Add" at bounding box center [473, 412] width 130 height 18
click at [599, 412] on button "Cancel" at bounding box center [611, 412] width 130 height 18
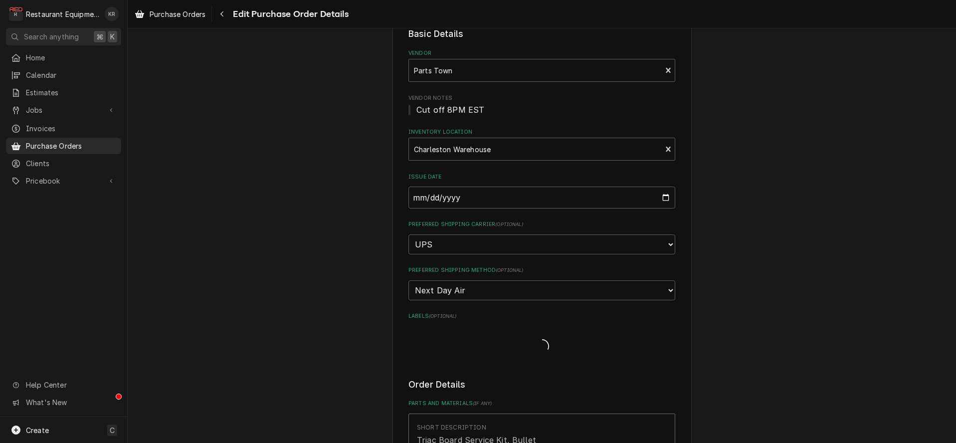
type textarea "x"
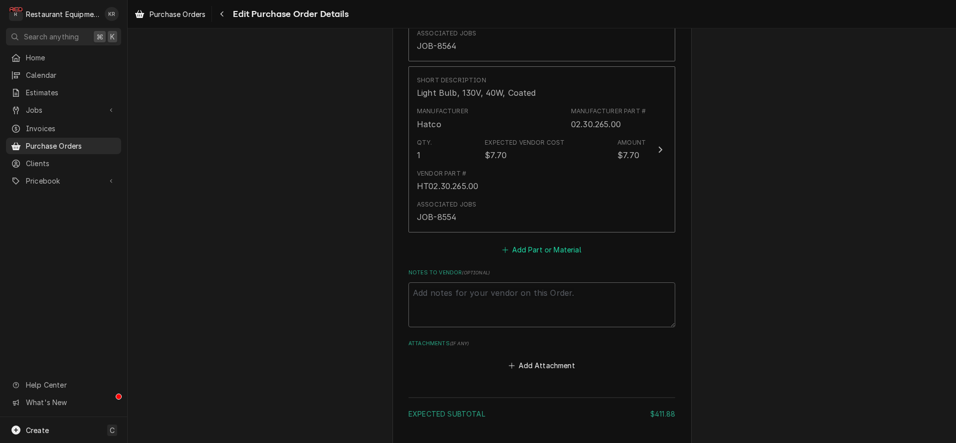
click at [534, 247] on button "Add Part or Material" at bounding box center [542, 250] width 82 height 14
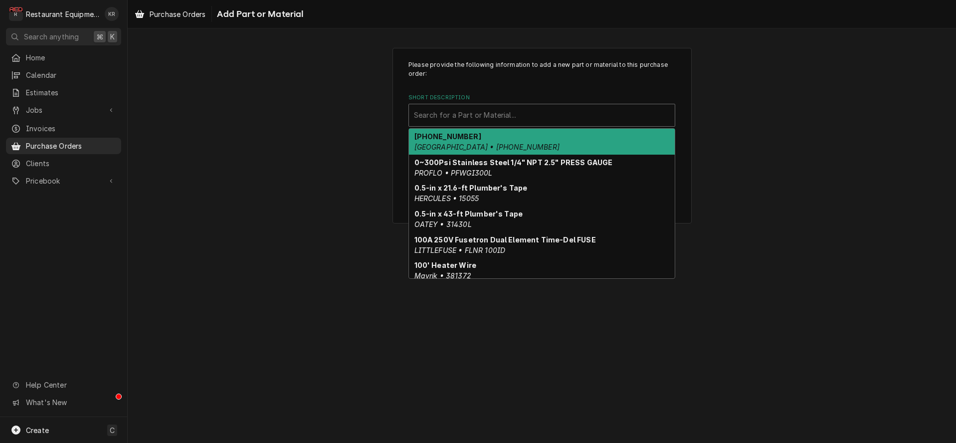
click at [484, 114] on div "Short Description" at bounding box center [542, 115] width 256 height 18
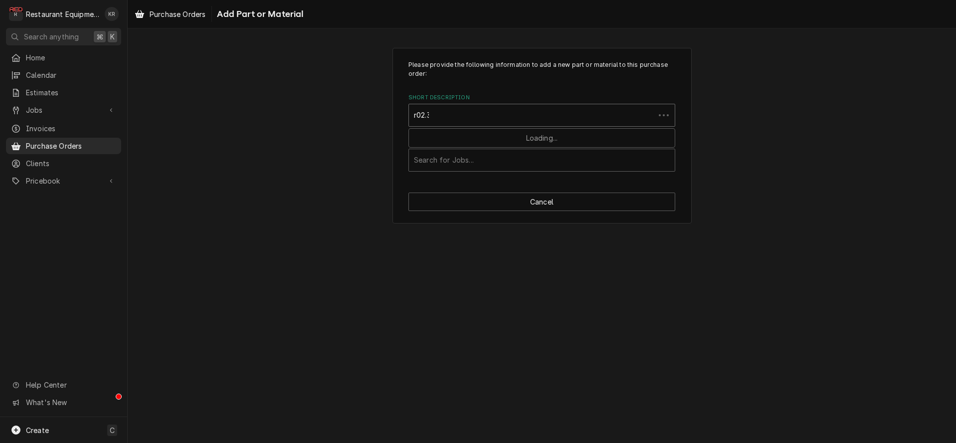
type input "r02.30"
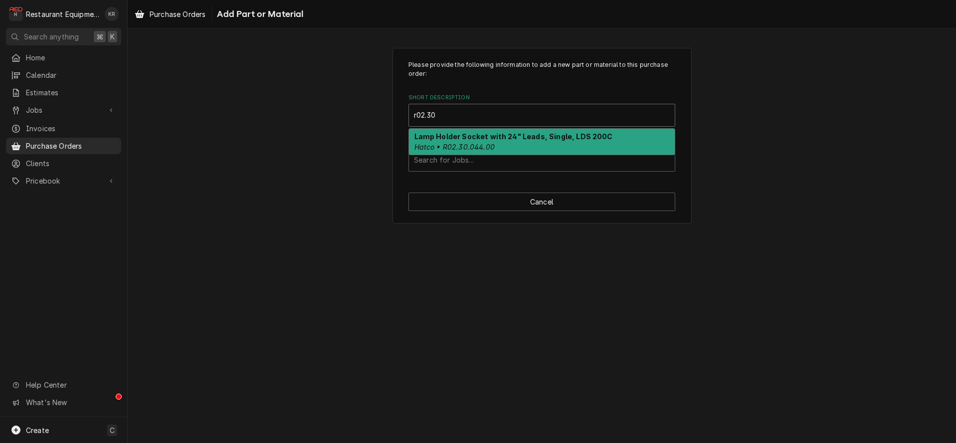
click at [497, 142] on div "Lamp Holder Socket with 24" Leads, Single, LDS 200C Hatco • R02.30.044.00" at bounding box center [542, 142] width 266 height 26
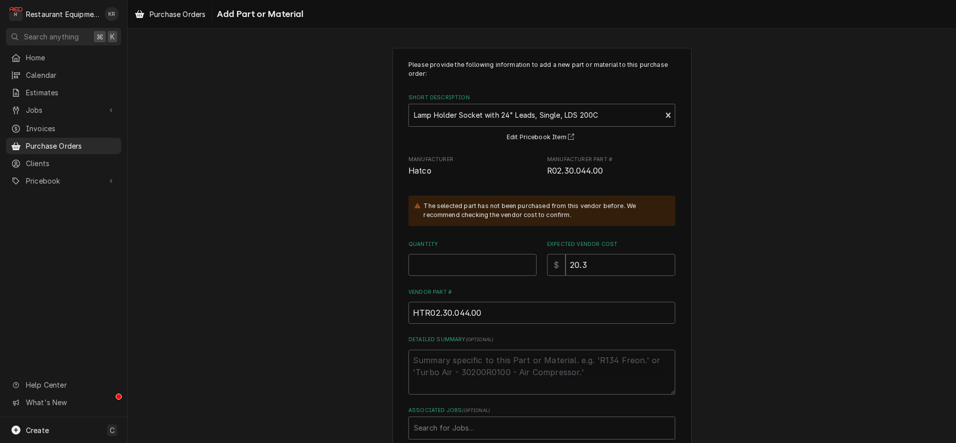
click at [484, 218] on div "The selected part has not been purchased from this vendor before. We recommend …" at bounding box center [544, 211] width 242 height 18
click at [428, 265] on input "Quantity" at bounding box center [472, 265] width 128 height 22
type textarea "x"
type input "1"
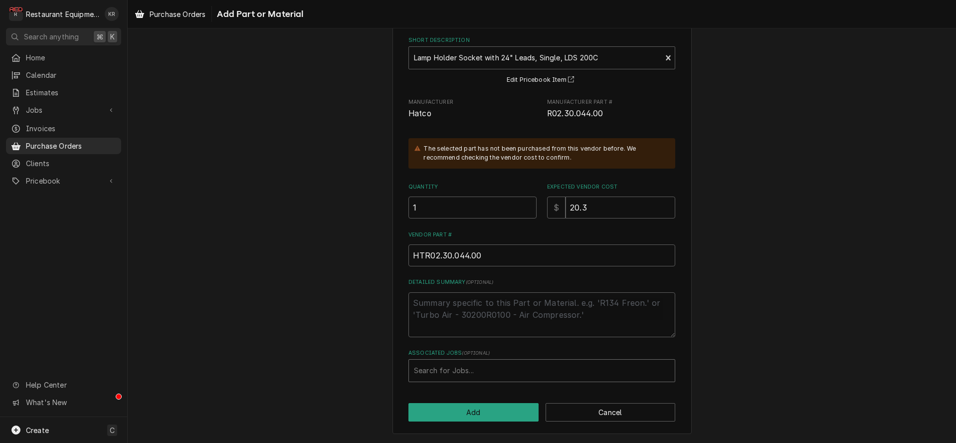
click at [492, 368] on div "Associated Jobs" at bounding box center [542, 371] width 256 height 18
type input "8554"
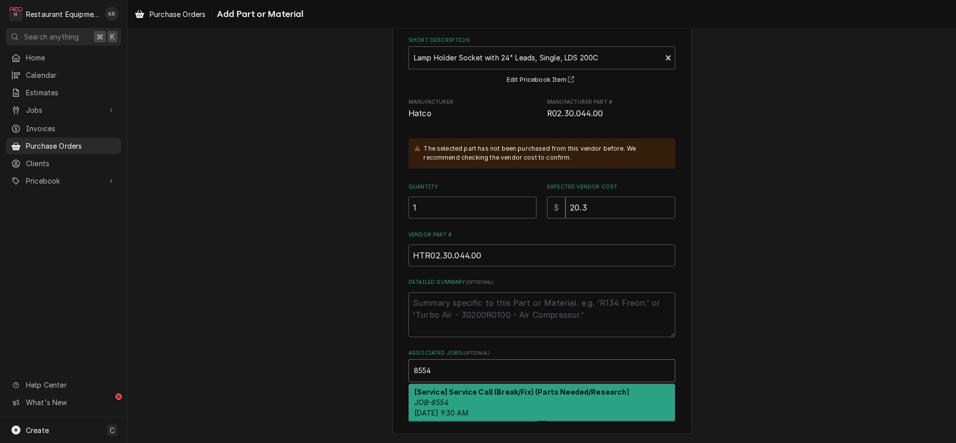
click at [481, 400] on div "[Service] Service Call (Break/Fix) (Parts Needed/Research) JOB-8554 Fri, Aug 15…" at bounding box center [542, 402] width 266 height 36
type textarea "x"
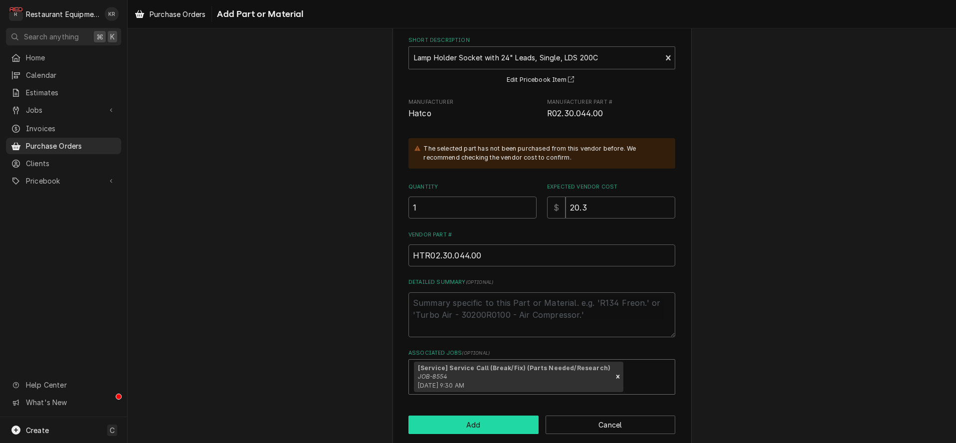
click at [483, 429] on button "Add" at bounding box center [473, 424] width 130 height 18
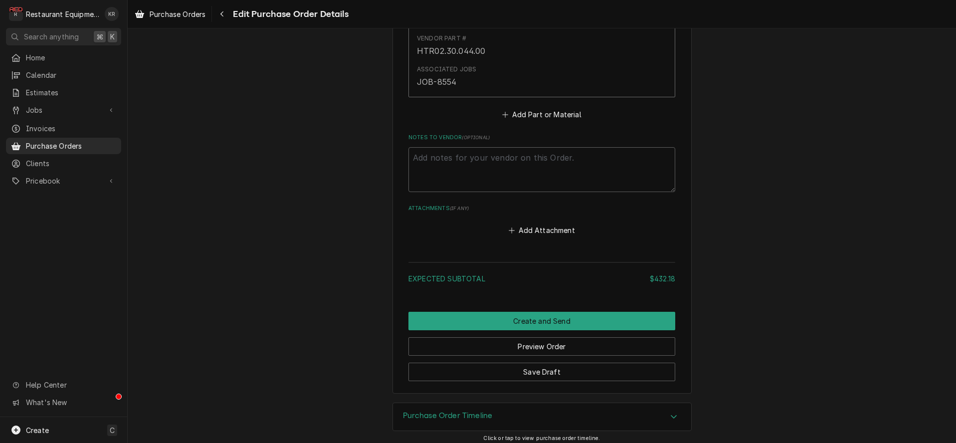
scroll to position [1652, 0]
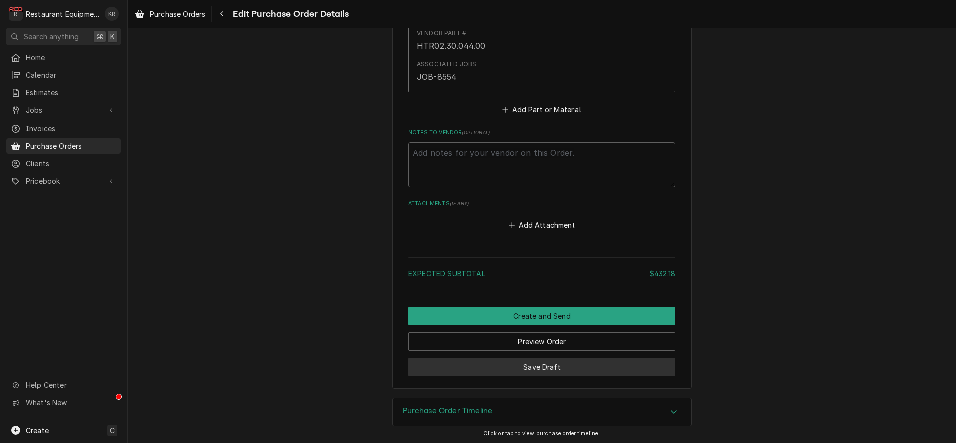
click at [540, 362] on button "Save Draft" at bounding box center [541, 367] width 267 height 18
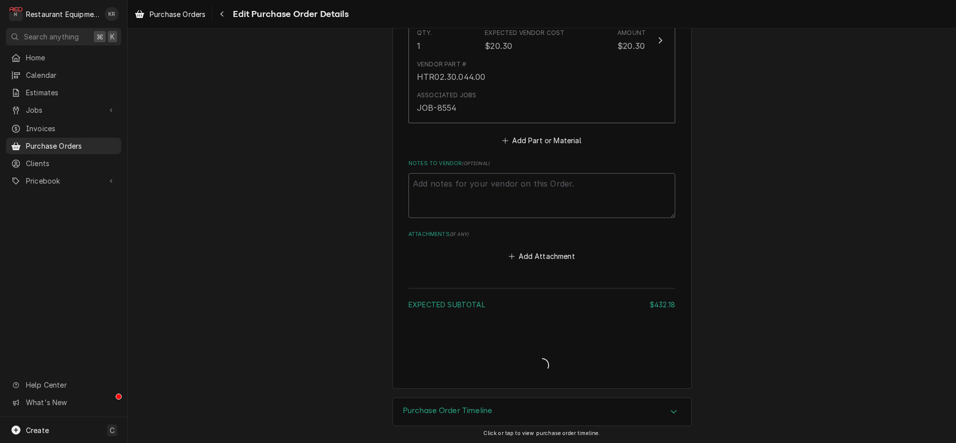
type textarea "x"
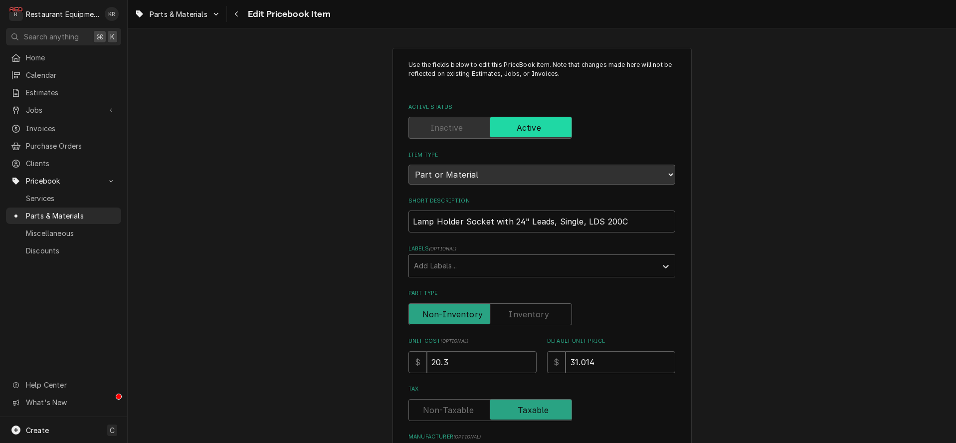
type textarea "x"
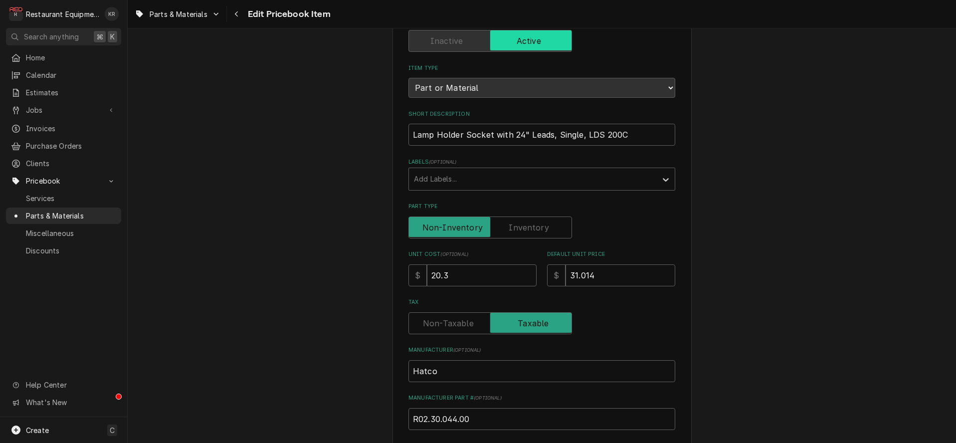
scroll to position [89, 0]
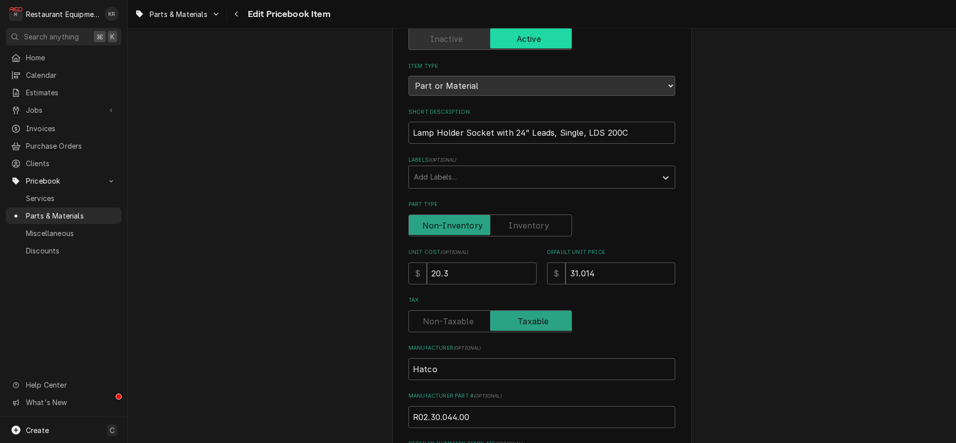
click at [614, 153] on div "Use the fields below to edit this PriceBook item. Note that changes made here w…" at bounding box center [541, 362] width 267 height 780
click at [611, 262] on input "31.014" at bounding box center [621, 273] width 110 height 22
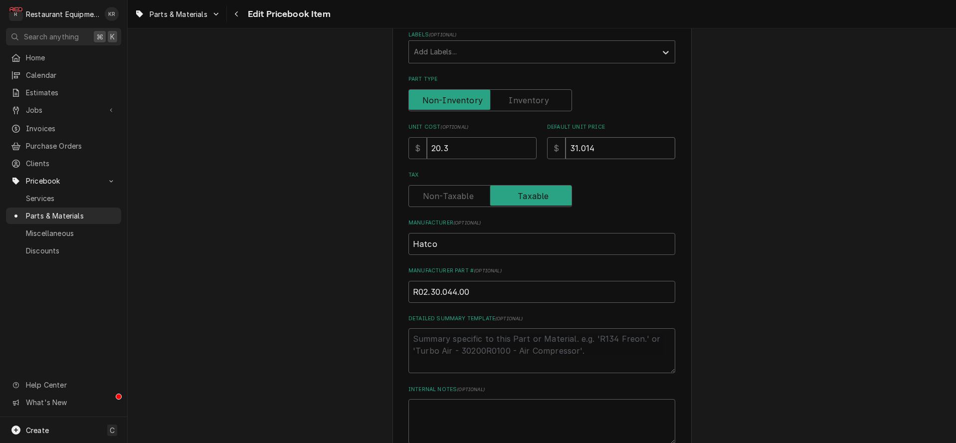
click at [609, 149] on input "31.014" at bounding box center [621, 148] width 110 height 22
drag, startPoint x: 590, startPoint y: 147, endPoint x: 552, endPoint y: 144, distance: 38.0
click at [566, 144] on input "31.014" at bounding box center [621, 148] width 110 height 22
type input "31"
type textarea "x"
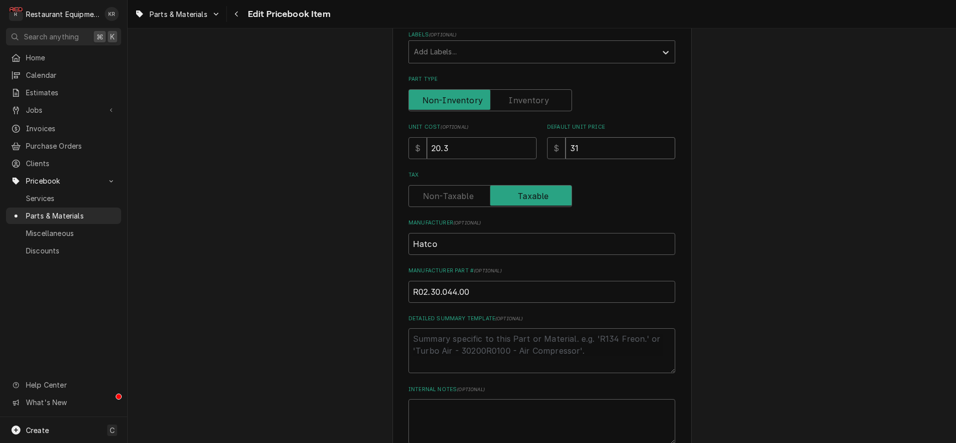
type input "31.0"
type textarea "x"
type input "31.04"
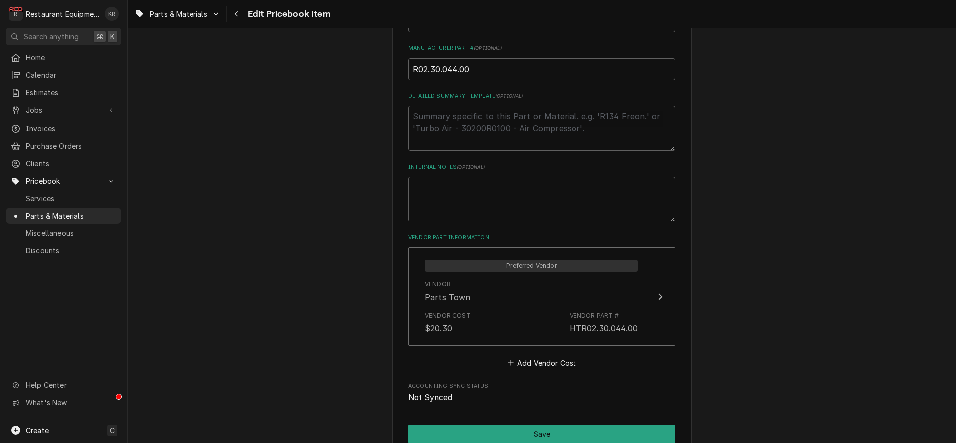
scroll to position [438, 0]
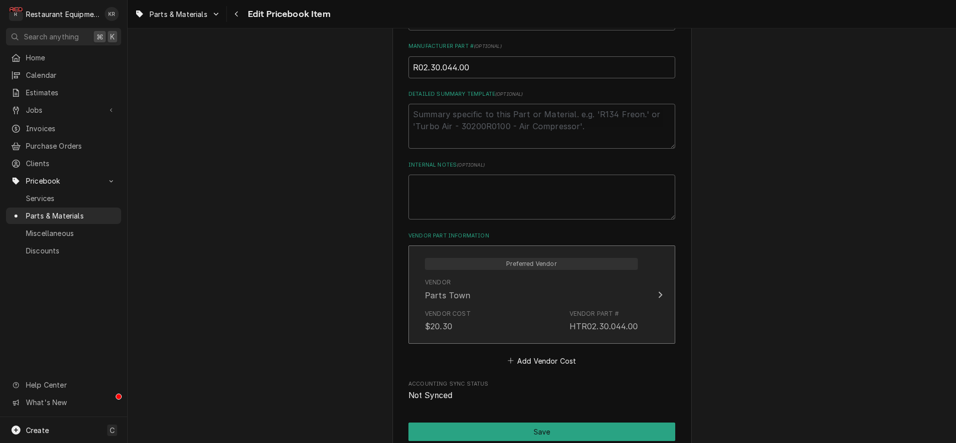
click at [513, 298] on div "Vendor Parts Town" at bounding box center [531, 289] width 213 height 31
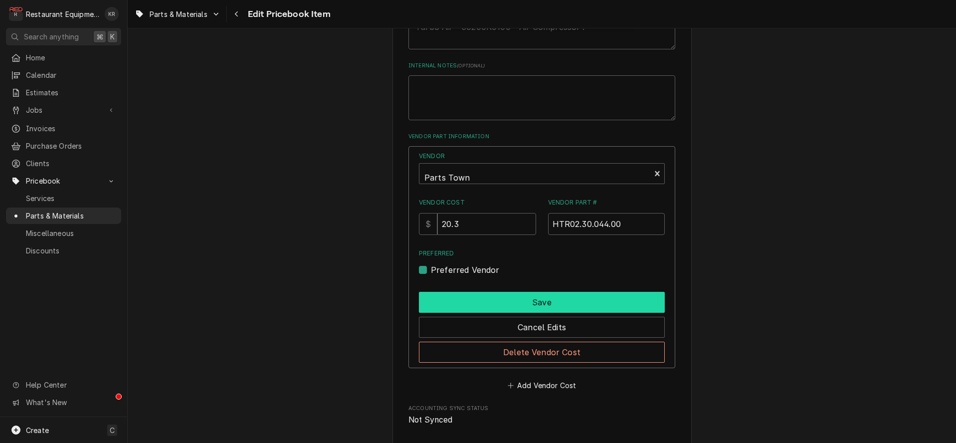
click at [535, 308] on button "Save" at bounding box center [542, 302] width 246 height 21
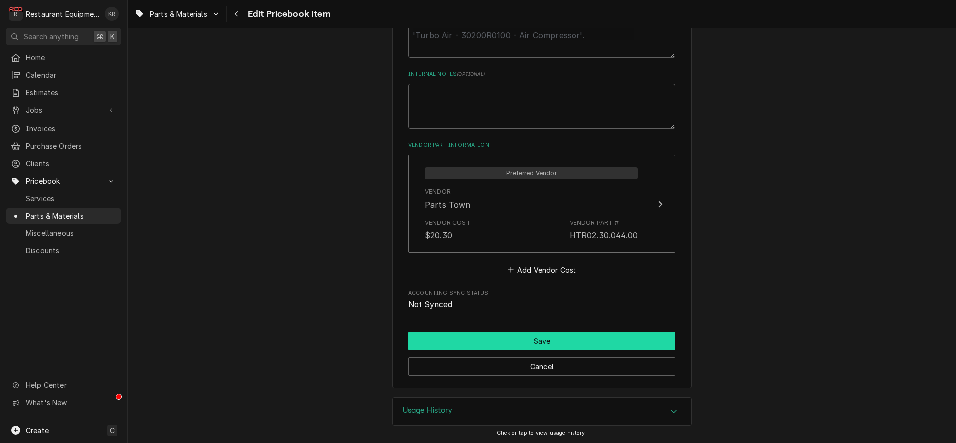
click at [534, 340] on button "Save" at bounding box center [541, 341] width 267 height 18
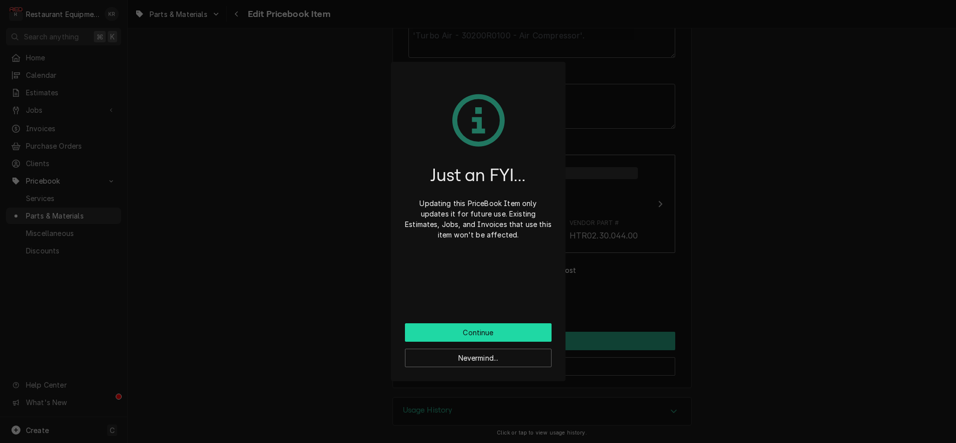
click at [505, 337] on button "Continue" at bounding box center [478, 332] width 147 height 18
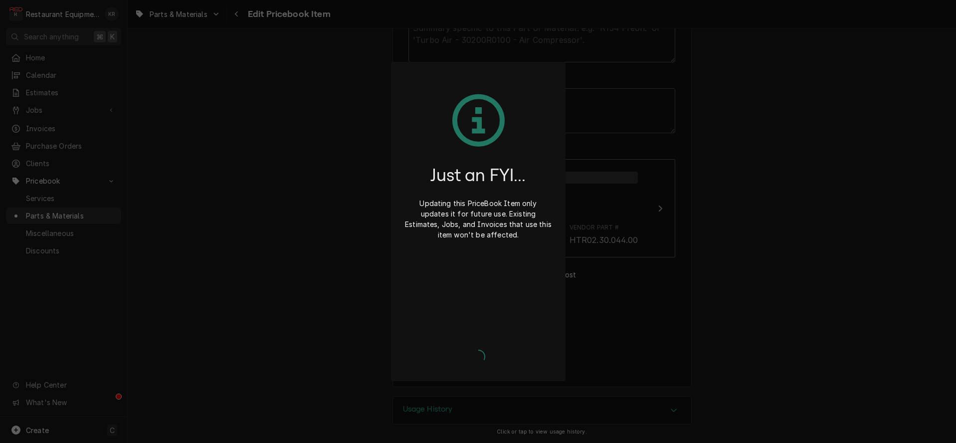
scroll to position [524, 0]
type textarea "x"
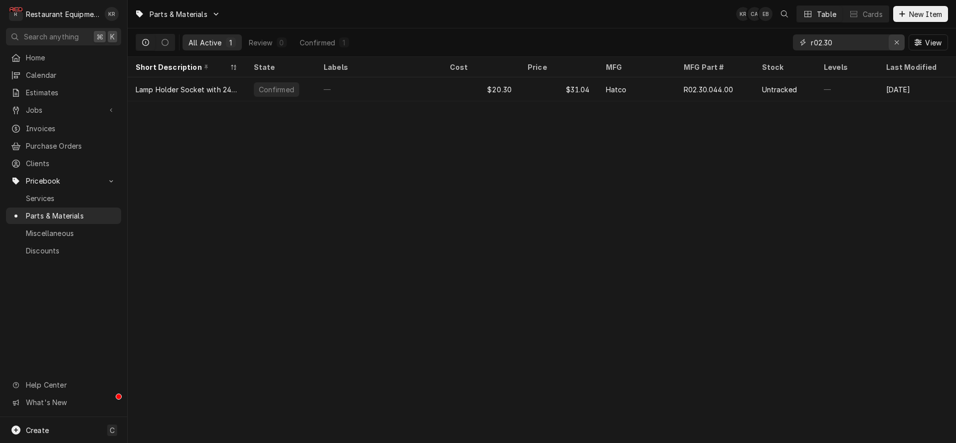
click at [897, 41] on icon "Erase input" at bounding box center [896, 42] width 5 height 7
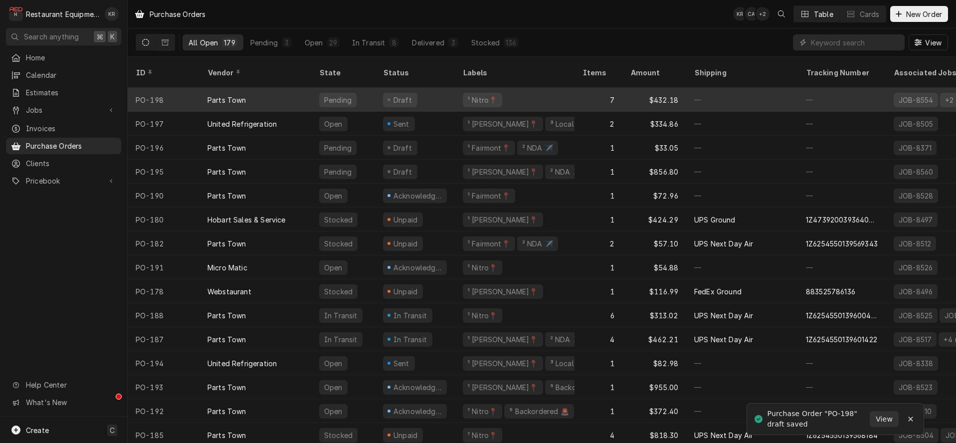
click at [341, 95] on div "Pending" at bounding box center [337, 100] width 29 height 10
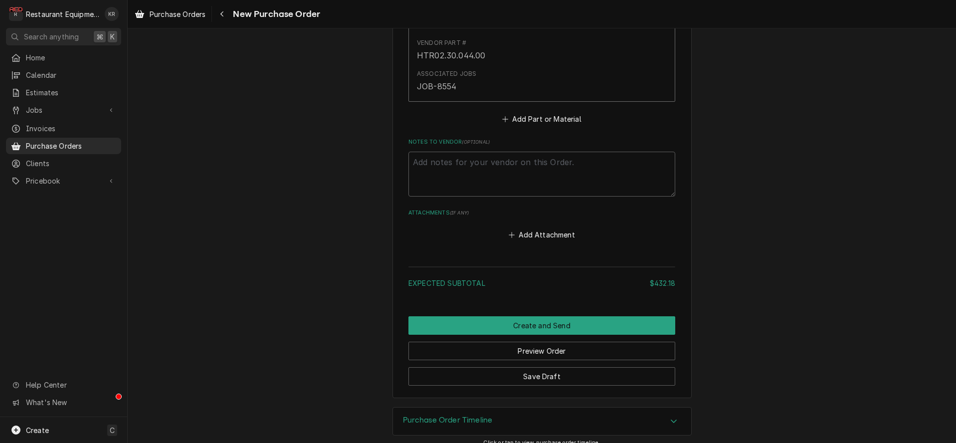
scroll to position [1652, 0]
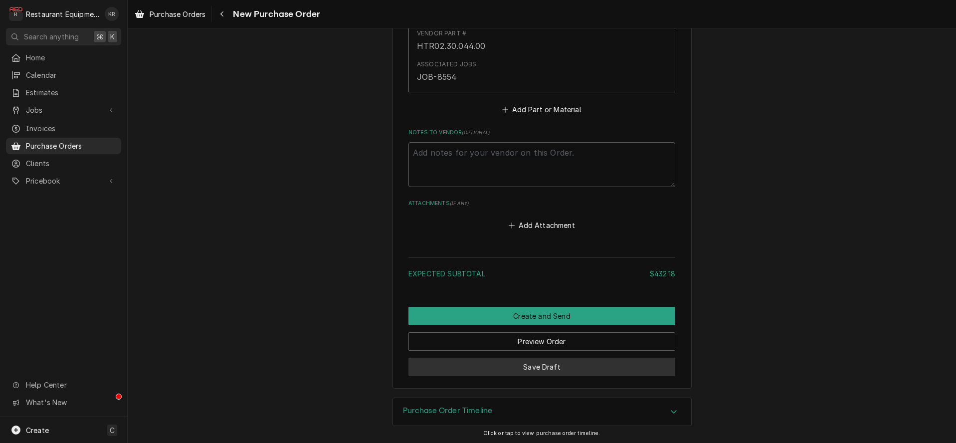
click at [539, 364] on button "Save Draft" at bounding box center [541, 367] width 267 height 18
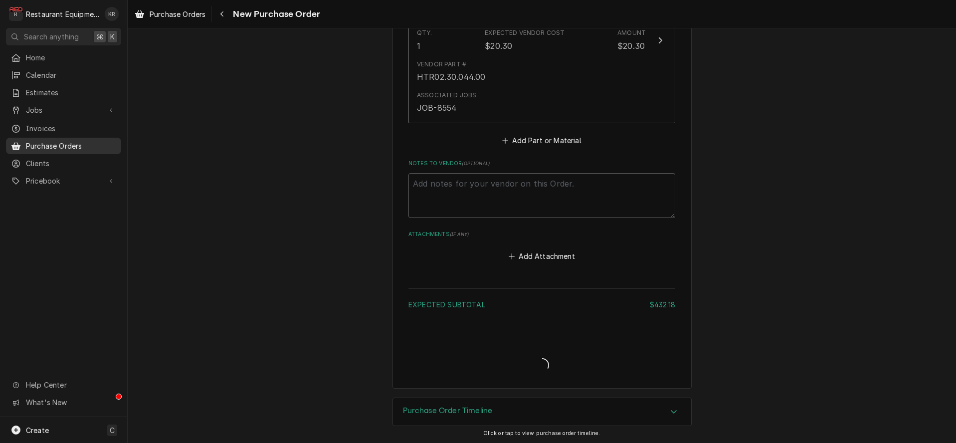
type textarea "x"
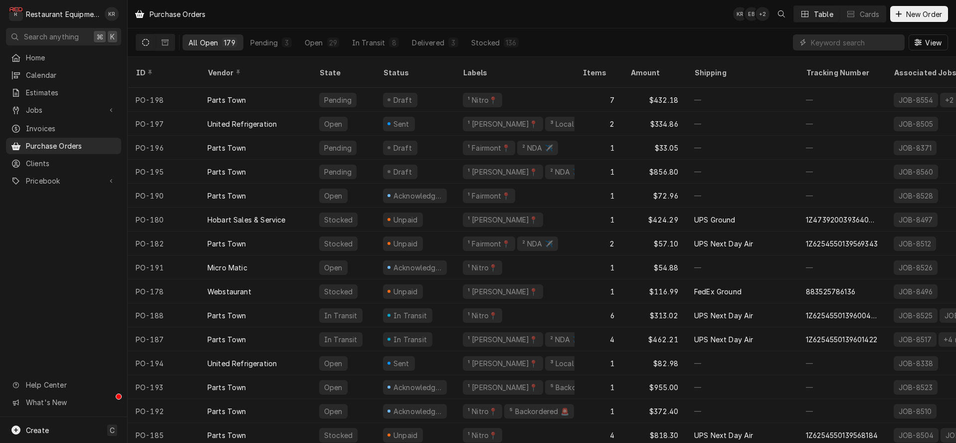
scroll to position [0, 0]
